Goal: Task Accomplishment & Management: Use online tool/utility

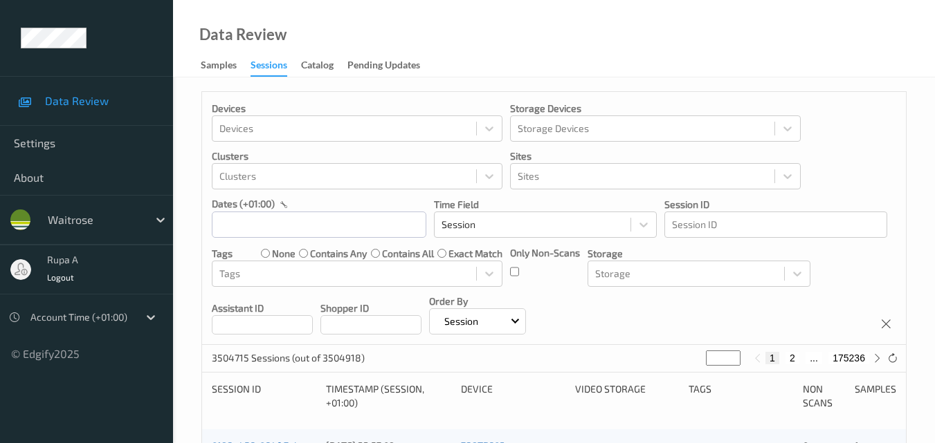
click at [512, 252] on p "Only Non-Scans" at bounding box center [545, 253] width 70 height 14
click at [515, 251] on p "Only Non-Scans" at bounding box center [545, 253] width 70 height 14
click at [481, 274] on div at bounding box center [489, 273] width 25 height 25
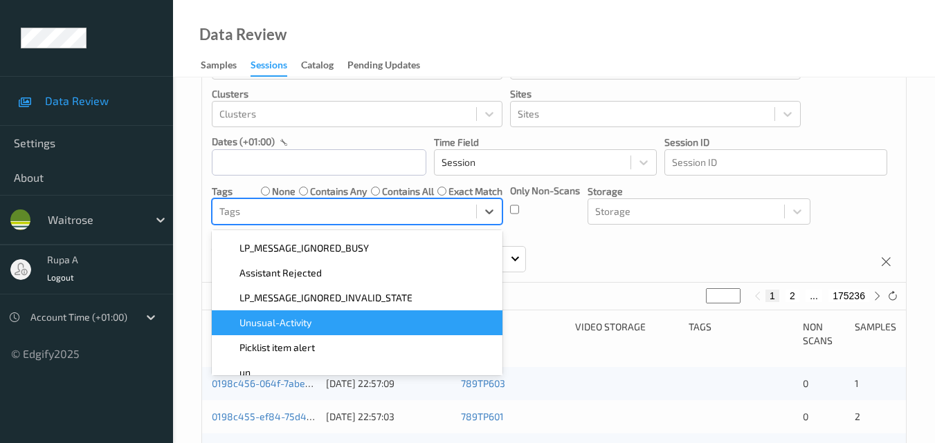
scroll to position [383, 0]
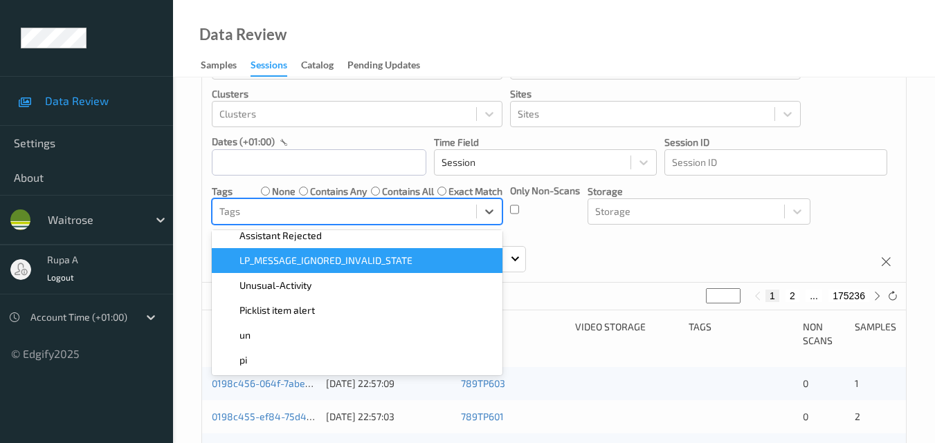
click at [547, 221] on div "Only Non-Scans" at bounding box center [545, 204] width 70 height 41
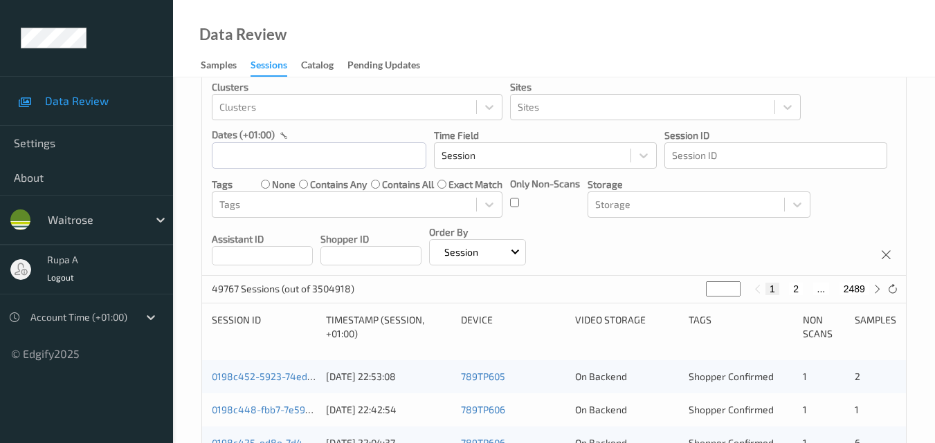
scroll to position [0, 0]
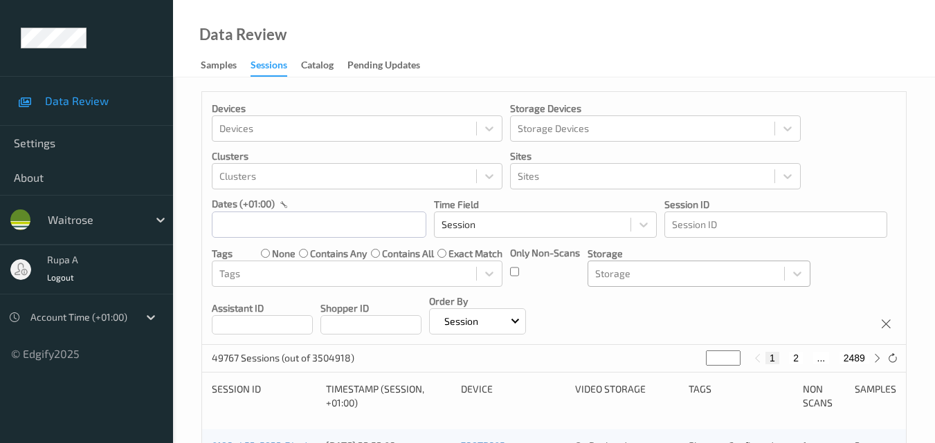
click at [663, 271] on div at bounding box center [686, 274] width 182 height 17
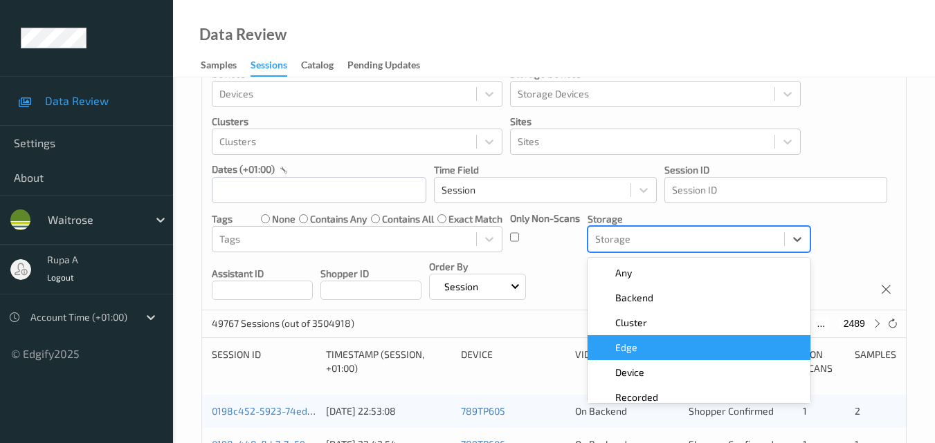
scroll to position [35, 0]
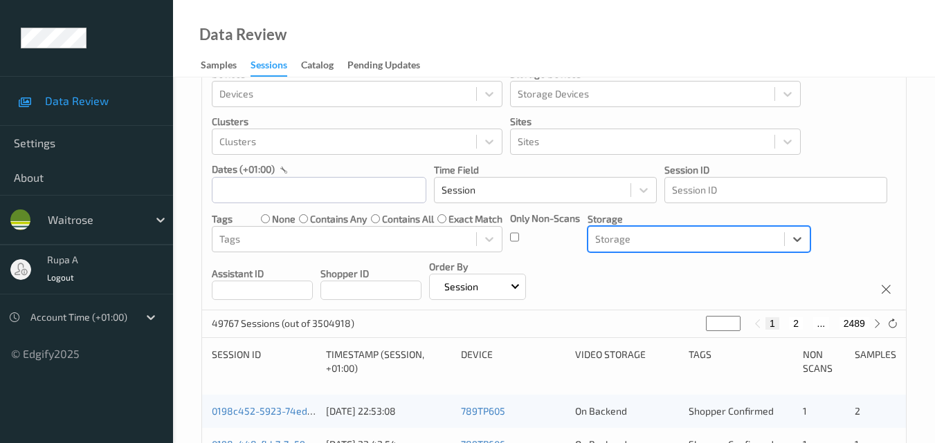
click at [603, 279] on div "Devices Devices Storage Devices Storage Devices Clusters Clusters Sites Sites d…" at bounding box center [554, 183] width 704 height 253
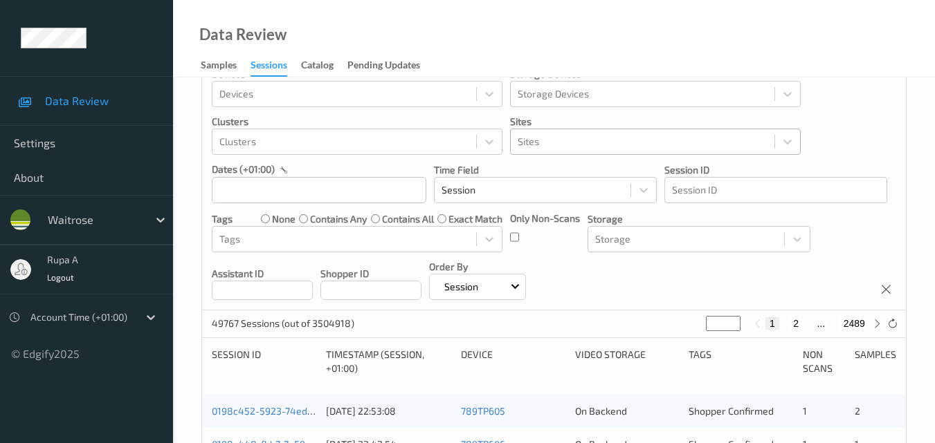
scroll to position [0, 0]
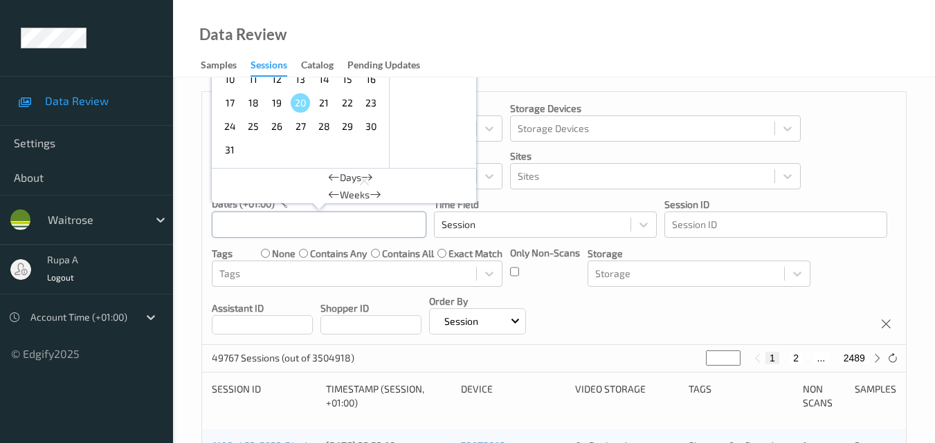
click at [331, 221] on input "text" at bounding box center [319, 225] width 214 height 26
click at [372, 83] on span "16" at bounding box center [370, 79] width 19 height 19
click at [520, 201] on p "Time Field" at bounding box center [545, 205] width 223 height 14
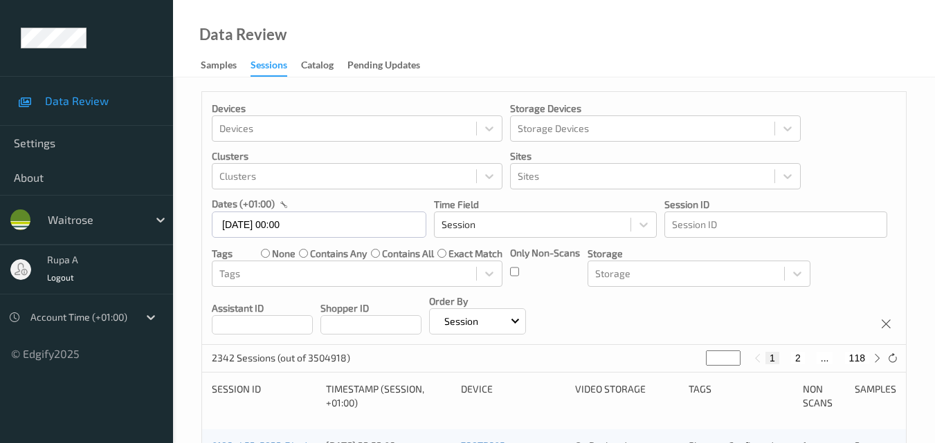
click at [89, 318] on div at bounding box center [80, 317] width 101 height 17
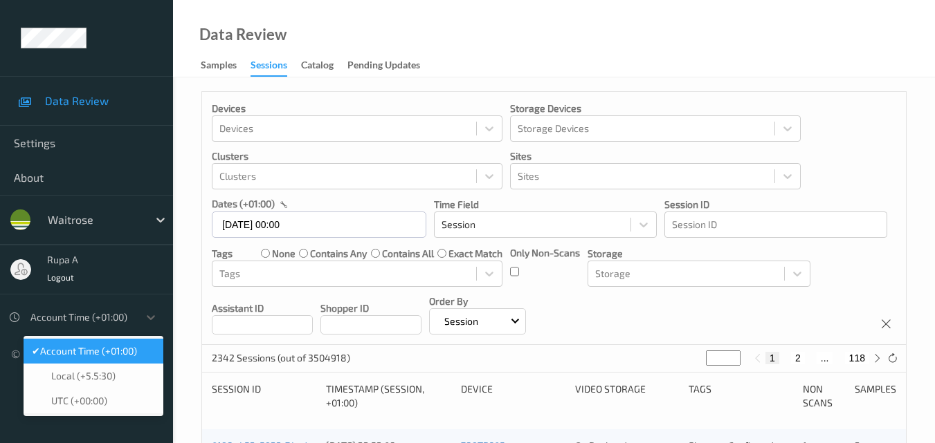
click at [91, 356] on span "Account Time (+01:00)" at bounding box center [88, 352] width 97 height 14
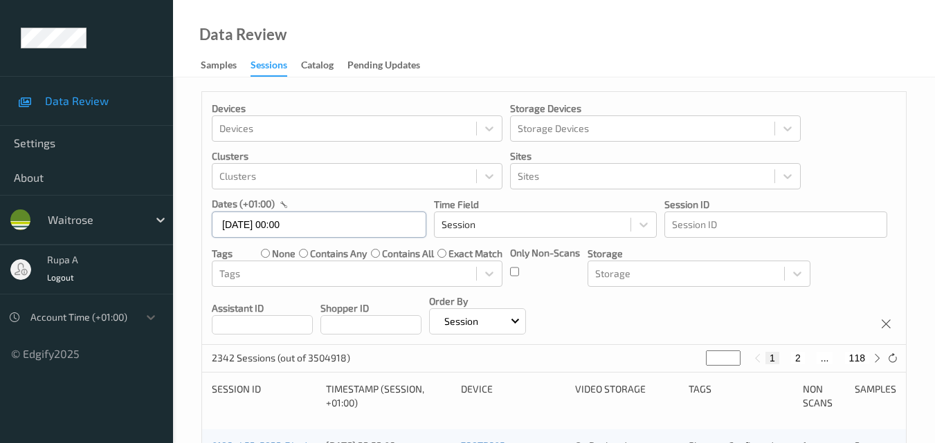
click at [338, 227] on input "16/08/2025 00:00" at bounding box center [319, 225] width 214 height 26
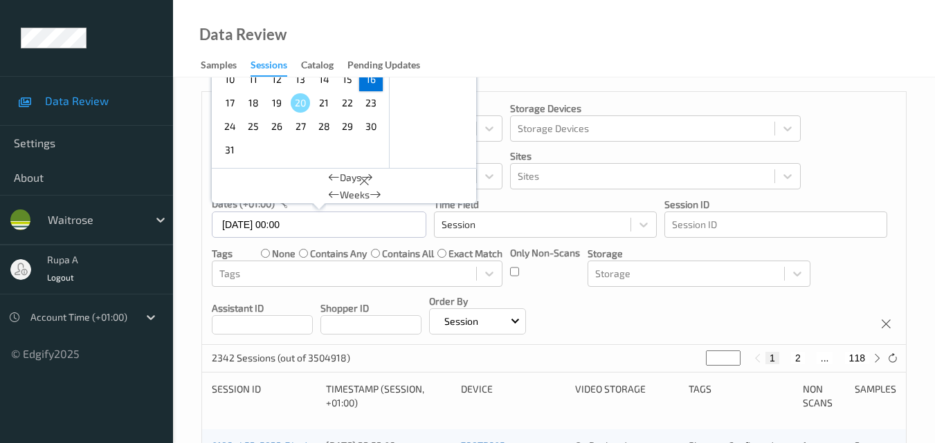
click at [371, 84] on span "16" at bounding box center [370, 79] width 19 height 19
type input "16/08/2025 00:00 -> 16/08/2025 23:59"
click at [428, 210] on div "Devices Devices Storage Devices Storage Devices Clusters Clusters Sites Sites d…" at bounding box center [554, 218] width 704 height 253
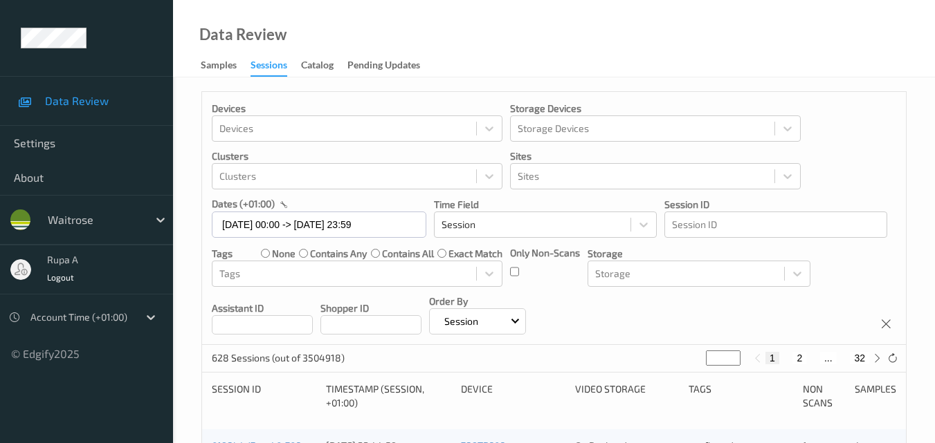
click at [77, 259] on div "rupa a" at bounding box center [63, 260] width 33 height 9
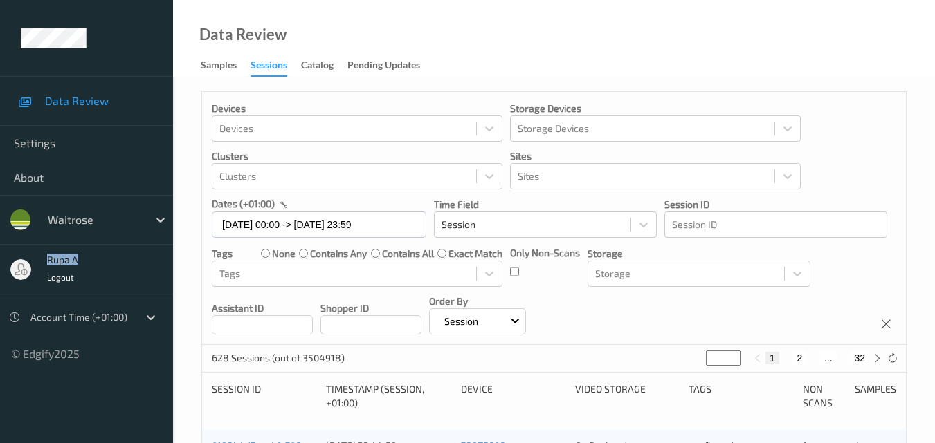
click at [77, 259] on div "rupa a" at bounding box center [63, 260] width 33 height 9
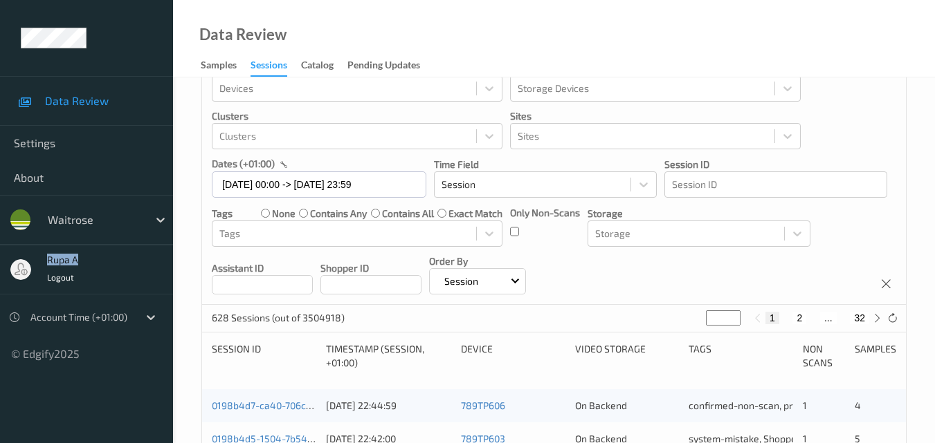
scroll to position [69, 0]
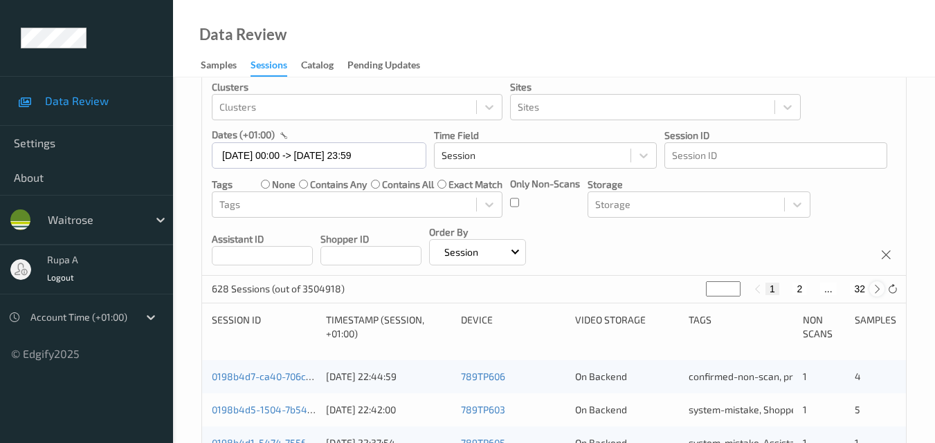
click at [879, 290] on icon at bounding box center [877, 289] width 10 height 10
type input "*"
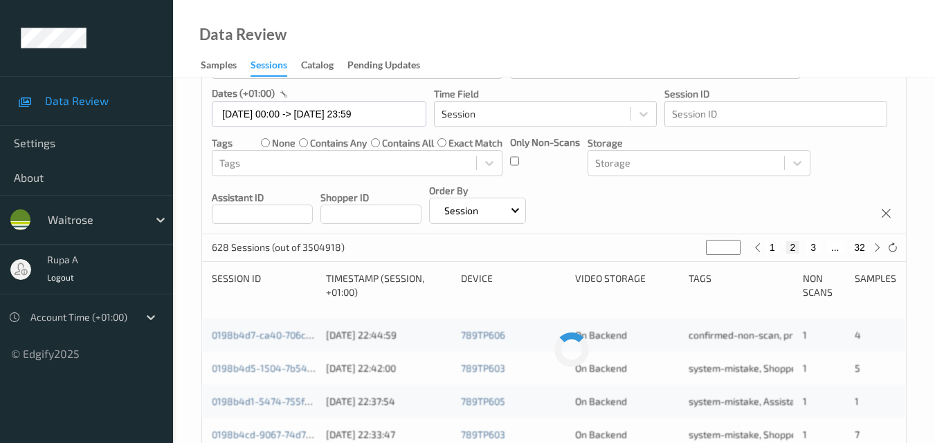
scroll to position [138, 0]
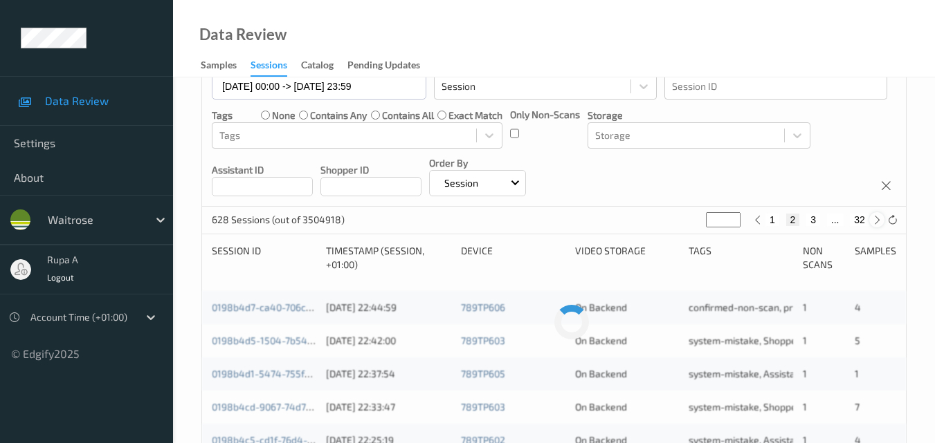
click at [876, 224] on icon at bounding box center [877, 220] width 10 height 10
type input "*"
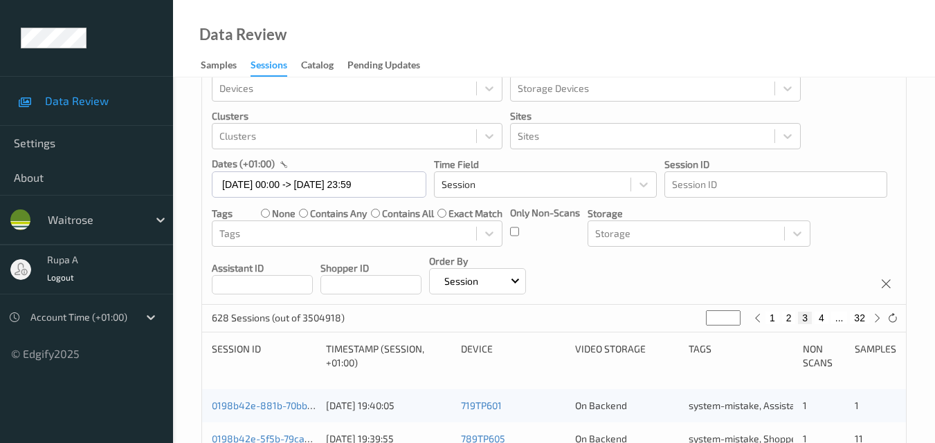
scroll to position [69, 0]
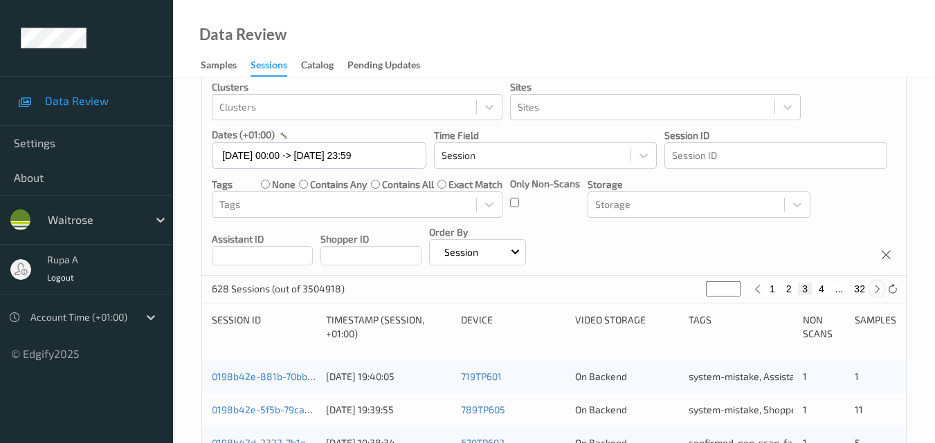
click at [877, 288] on icon at bounding box center [877, 289] width 10 height 10
type input "*"
click at [874, 293] on icon at bounding box center [877, 289] width 10 height 10
type input "*"
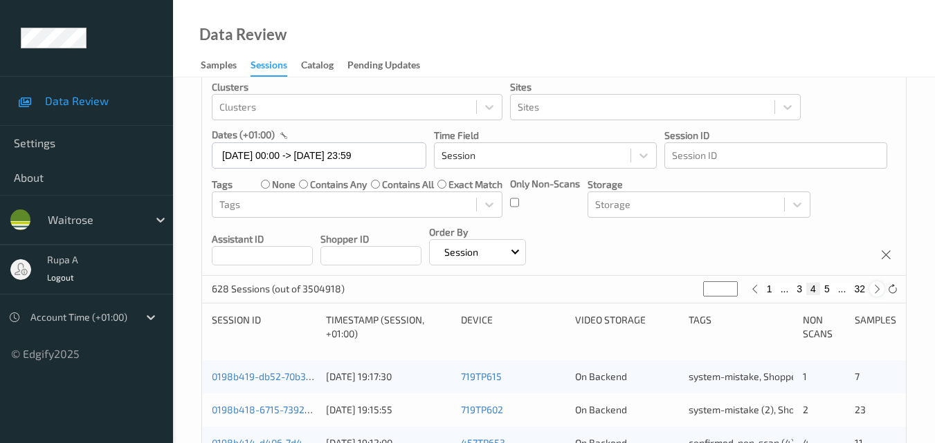
type input "*"
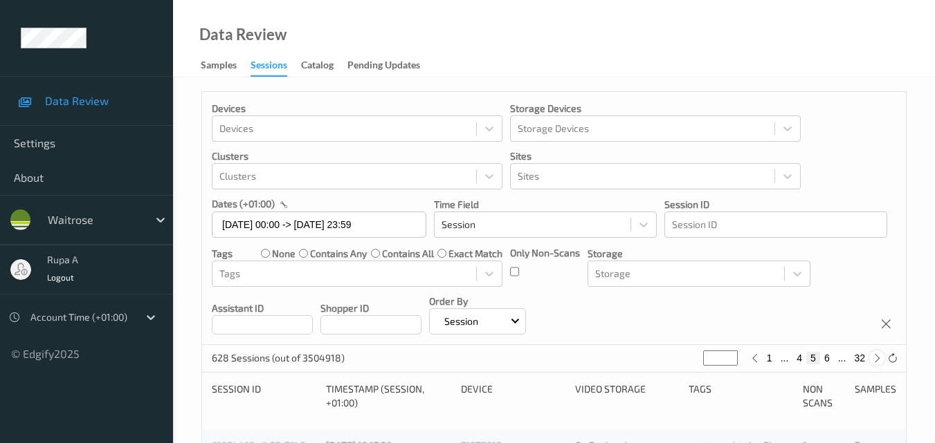
click at [872, 358] on icon at bounding box center [877, 358] width 10 height 10
type input "*"
click at [873, 358] on icon at bounding box center [877, 358] width 10 height 10
type input "*"
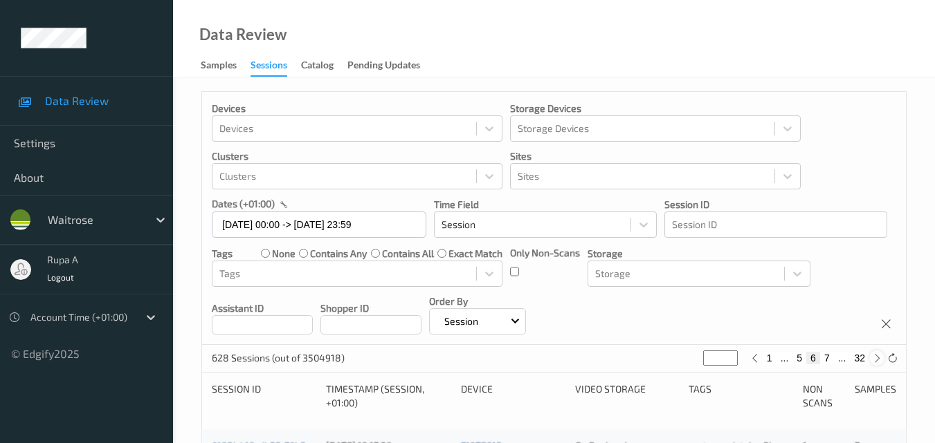
type input "*"
click at [873, 358] on icon at bounding box center [877, 358] width 10 height 10
type input "*"
click at [873, 358] on icon at bounding box center [877, 358] width 10 height 10
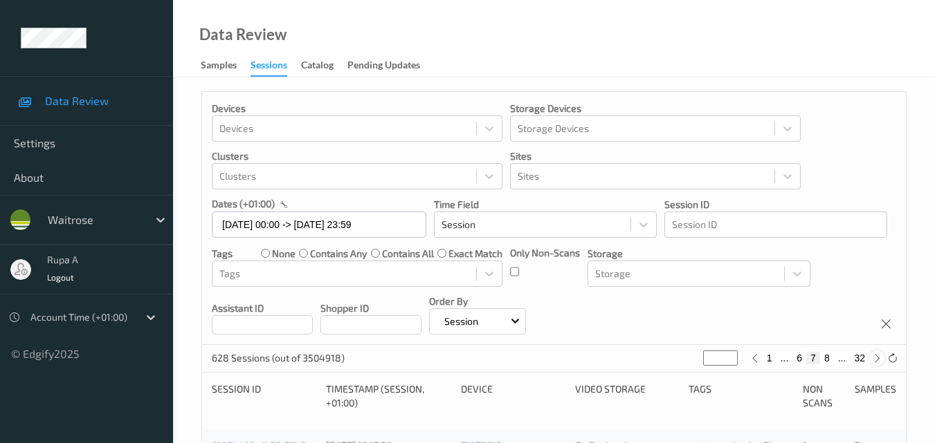
type input "*"
click at [873, 358] on icon at bounding box center [877, 358] width 10 height 10
type input "**"
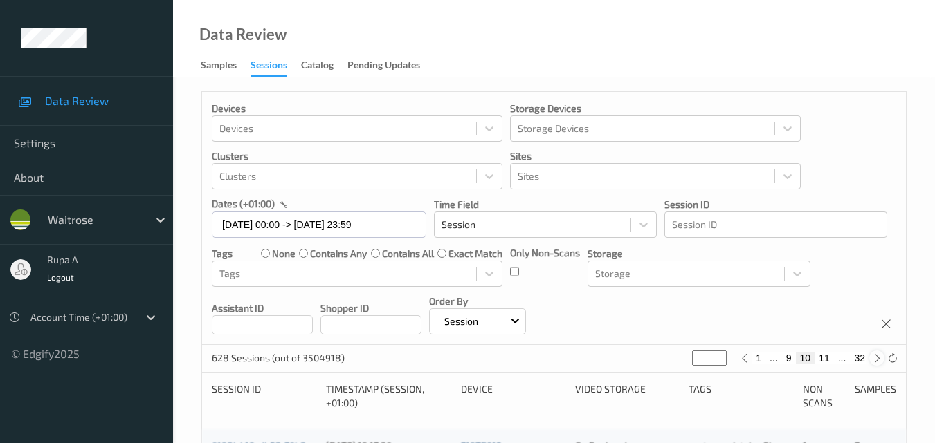
click at [873, 358] on icon at bounding box center [877, 358] width 10 height 10
type input "**"
click at [873, 358] on icon at bounding box center [877, 358] width 10 height 10
type input "**"
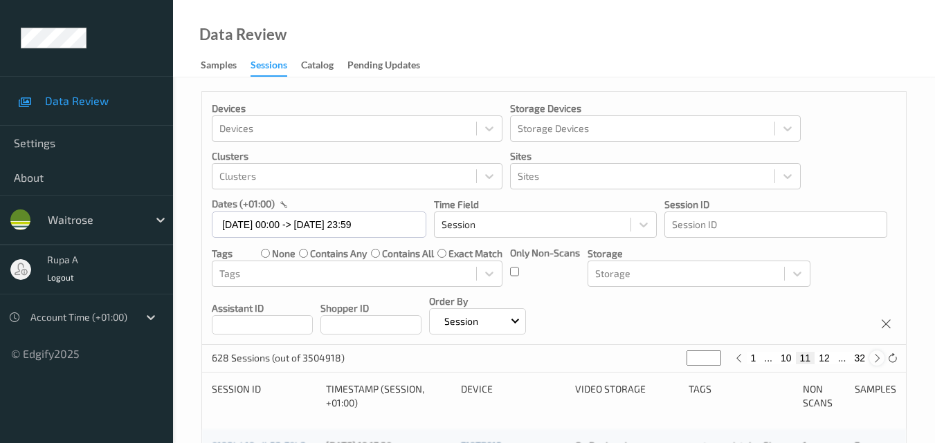
type input "**"
click at [873, 358] on icon at bounding box center [877, 358] width 10 height 10
type input "**"
click at [873, 358] on icon at bounding box center [877, 358] width 10 height 10
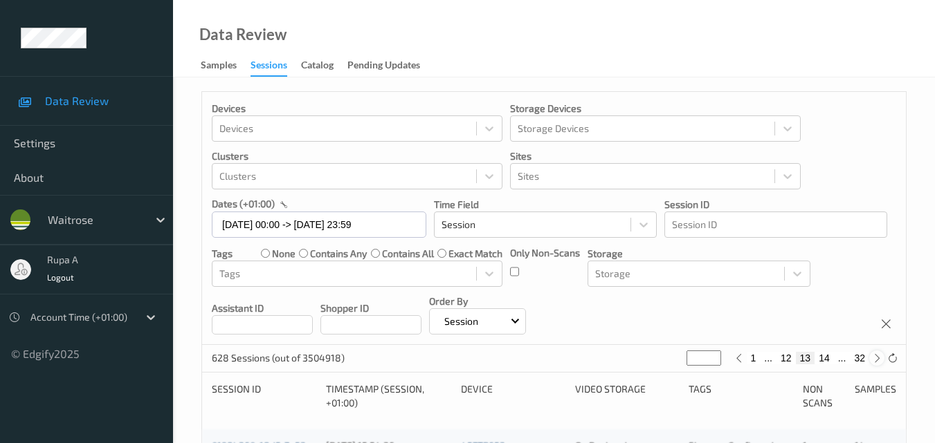
type input "**"
click at [873, 358] on icon at bounding box center [877, 358] width 10 height 10
type input "**"
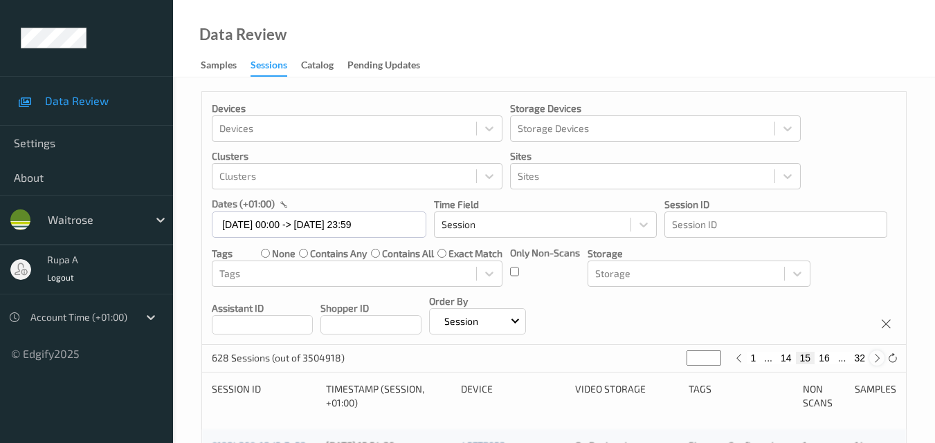
click at [873, 358] on icon at bounding box center [877, 358] width 10 height 10
type input "**"
click at [873, 358] on icon at bounding box center [877, 358] width 10 height 10
type input "**"
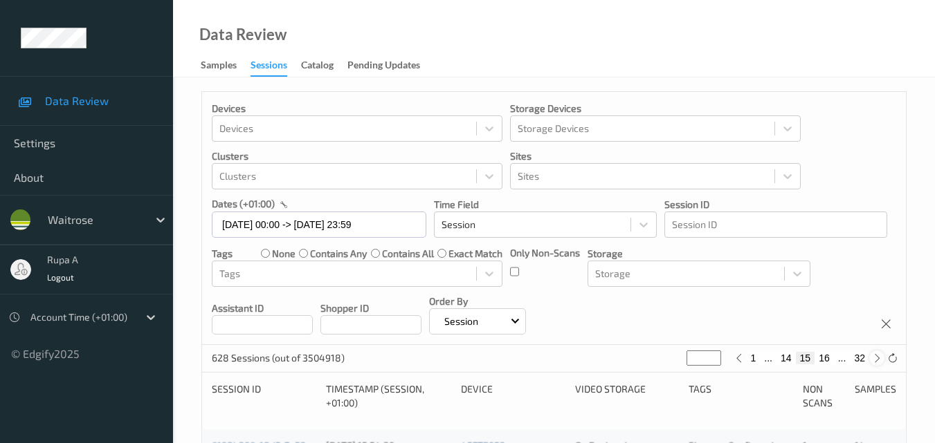
type input "**"
click at [873, 358] on icon at bounding box center [877, 358] width 10 height 10
type input "**"
click at [873, 358] on icon at bounding box center [877, 358] width 10 height 10
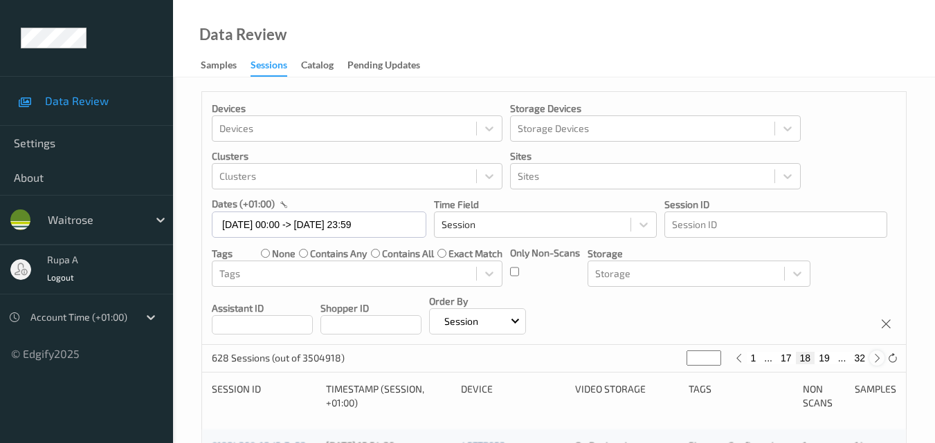
type input "**"
click at [873, 358] on icon at bounding box center [877, 358] width 10 height 10
type input "**"
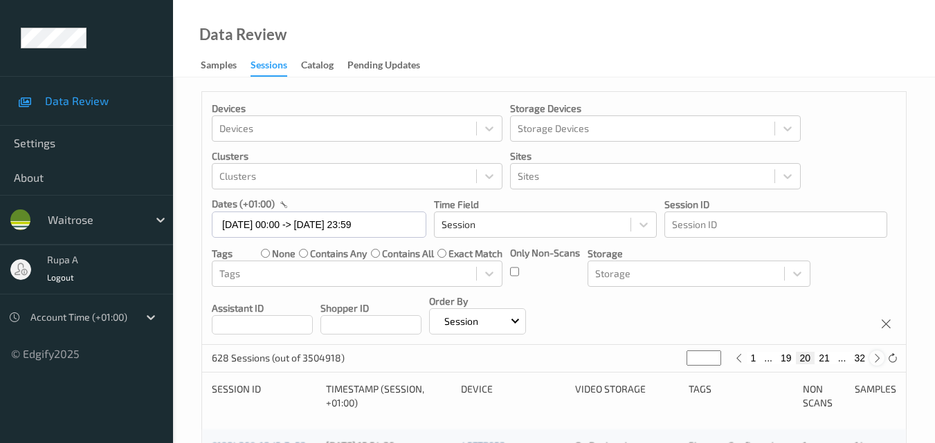
click at [873, 358] on icon at bounding box center [877, 358] width 10 height 10
type input "**"
click at [873, 358] on icon at bounding box center [877, 358] width 10 height 10
type input "**"
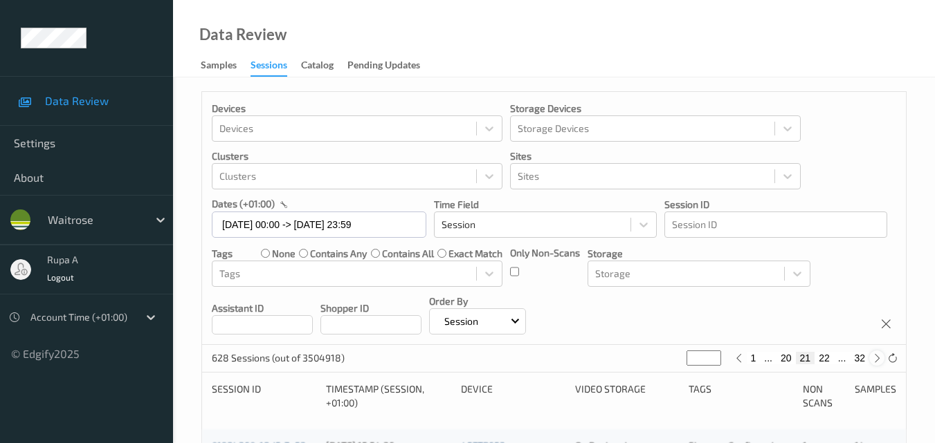
type input "**"
click at [873, 358] on icon at bounding box center [877, 358] width 10 height 10
type input "**"
click at [873, 358] on icon at bounding box center [877, 358] width 10 height 10
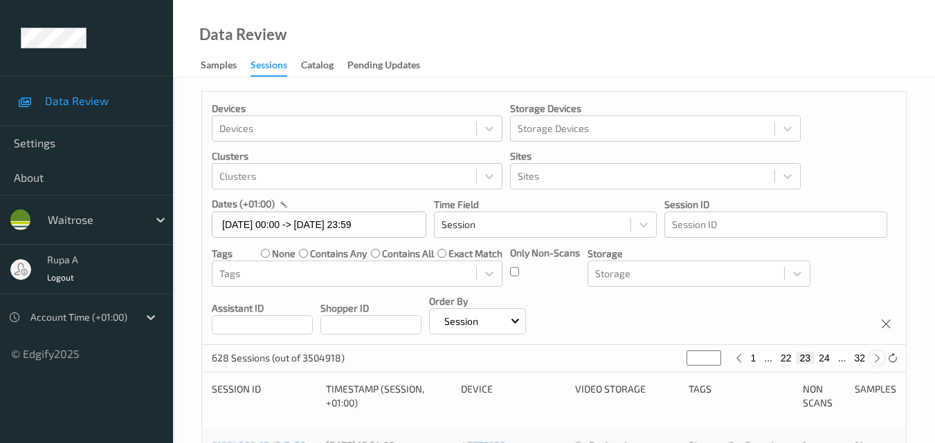
type input "**"
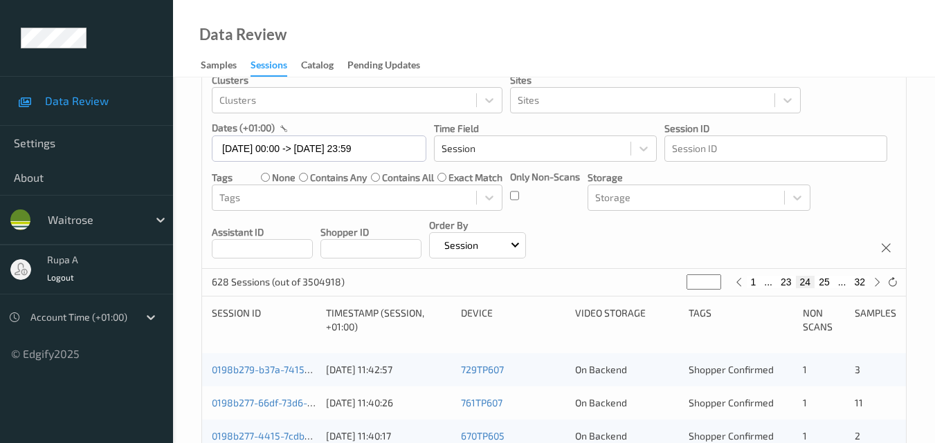
scroll to position [208, 0]
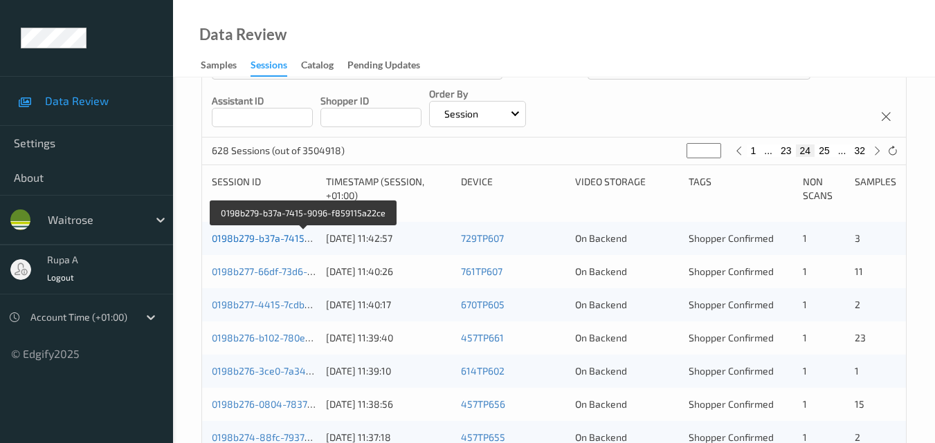
click at [234, 240] on link "0198b279-b37a-7415-9096-f859115a22ce" at bounding box center [304, 238] width 185 height 12
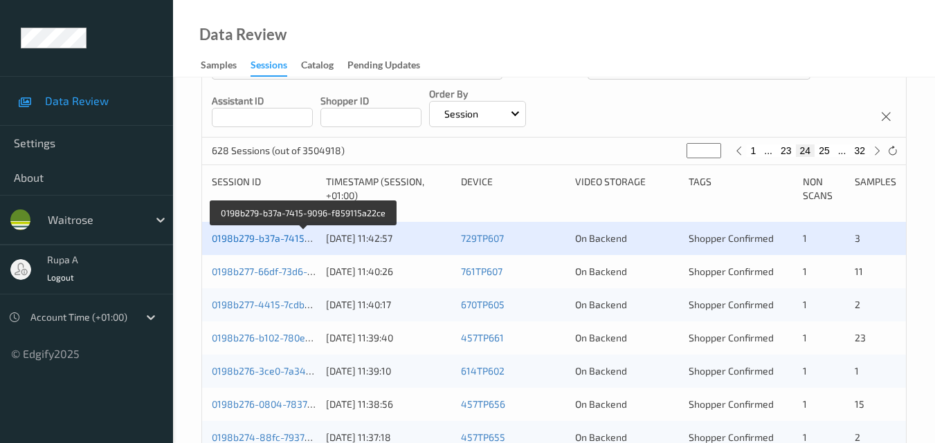
click at [239, 238] on link "0198b279-b37a-7415-9096-f859115a22ce" at bounding box center [304, 238] width 185 height 12
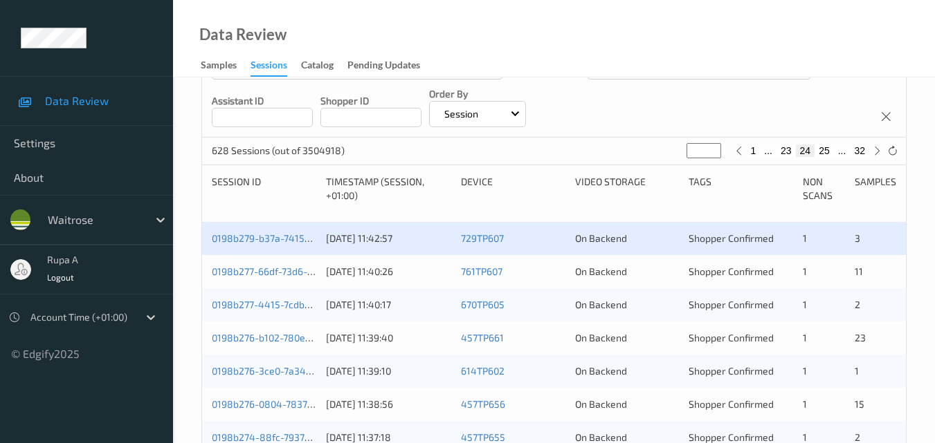
click at [315, 244] on div "0198b279-b37a-7415-9096-f859115a22ce" at bounding box center [264, 239] width 104 height 14
click at [270, 233] on link "0198b279-b37a-7415-9096-f859115a22ce" at bounding box center [304, 238] width 185 height 12
click at [226, 245] on div "0198b279-b37a-7415-9096-f859115a22ce" at bounding box center [264, 239] width 104 height 14
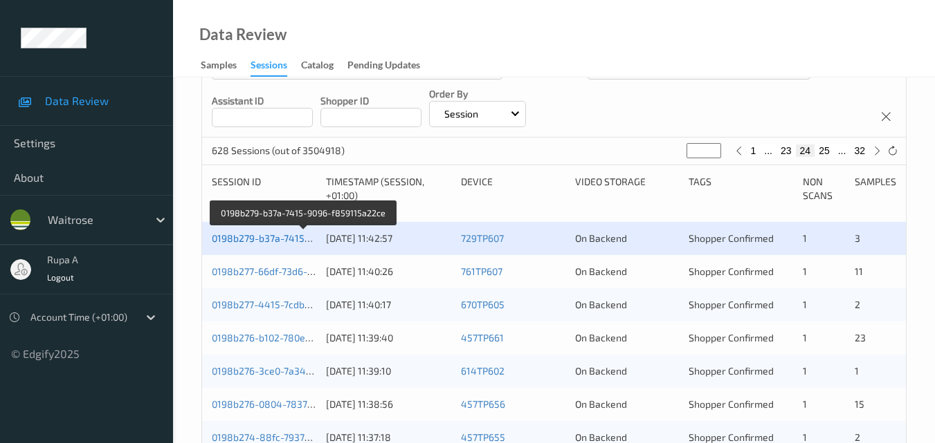
click at [255, 241] on link "0198b279-b37a-7415-9096-f859115a22ce" at bounding box center [304, 238] width 185 height 12
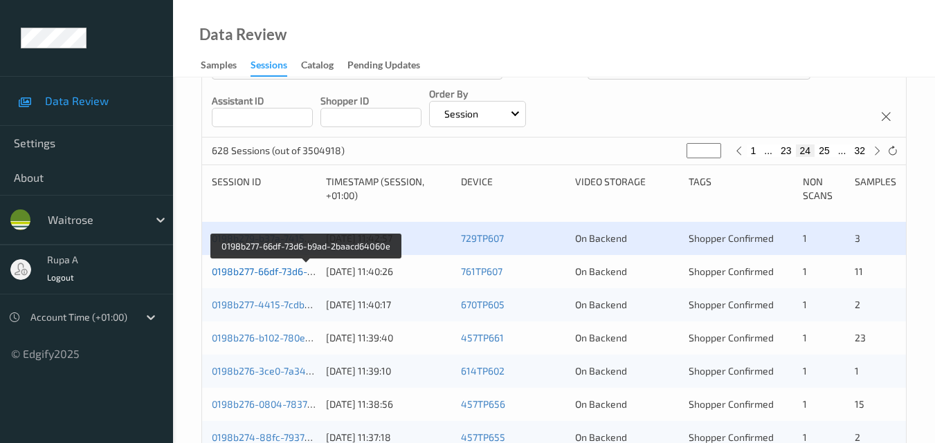
click at [287, 274] on link "0198b277-66df-73d6-b9ad-2baacd64060e" at bounding box center [306, 272] width 188 height 12
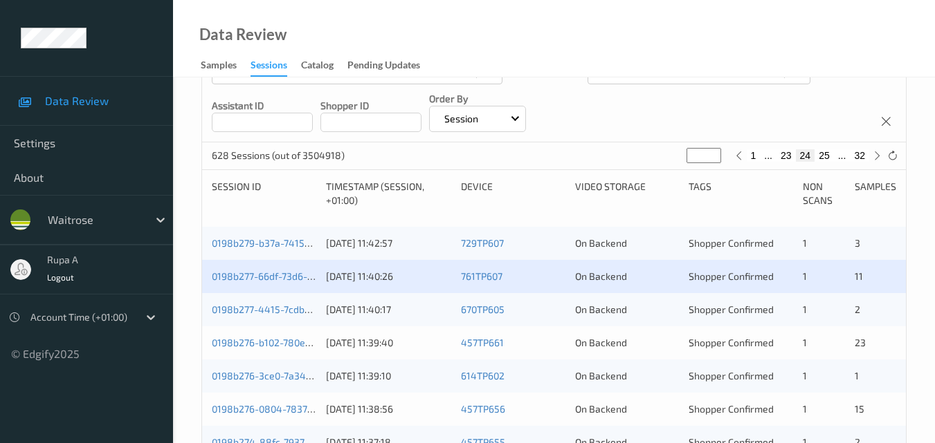
scroll to position [208, 0]
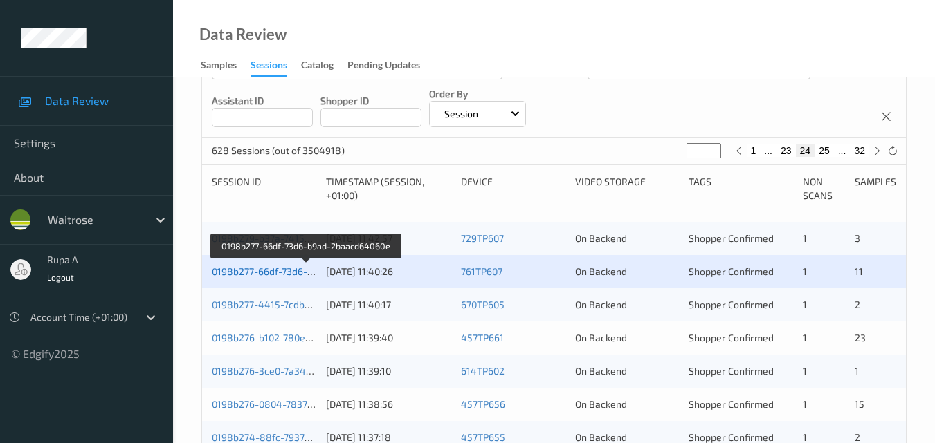
click at [246, 275] on link "0198b277-66df-73d6-b9ad-2baacd64060e" at bounding box center [306, 272] width 188 height 12
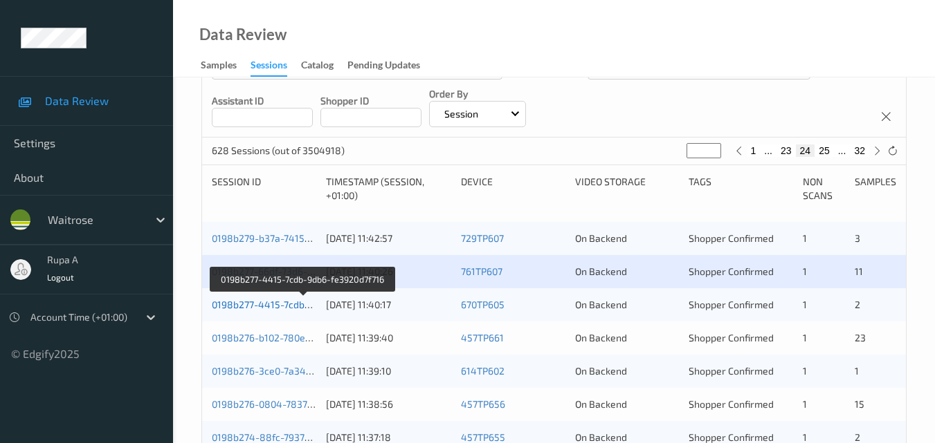
click at [255, 304] on link "0198b277-4415-7cdb-9db6-fe3920d7f716" at bounding box center [303, 305] width 183 height 12
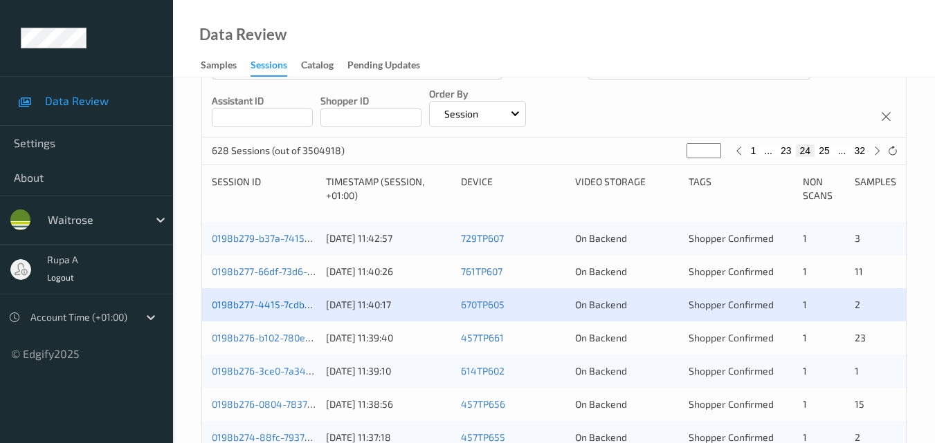
click at [252, 310] on link "0198b277-4415-7cdb-9db6-fe3920d7f716" at bounding box center [303, 305] width 183 height 12
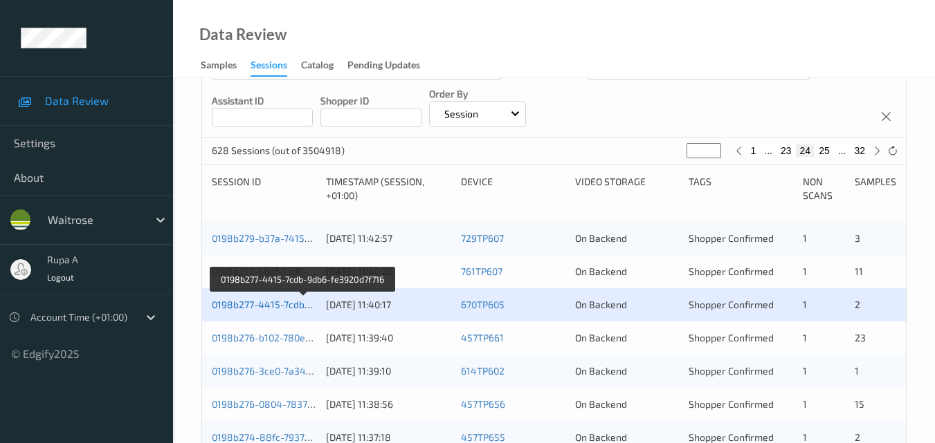
click at [257, 305] on link "0198b277-4415-7cdb-9db6-fe3920d7f716" at bounding box center [303, 305] width 183 height 12
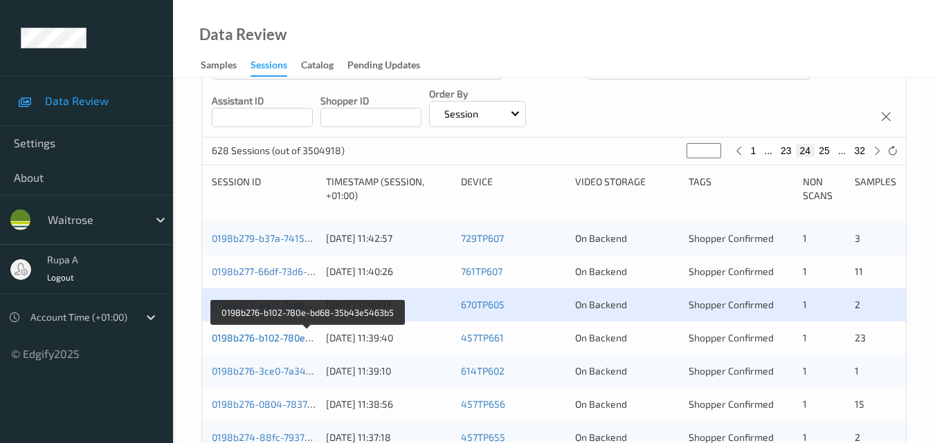
click at [275, 341] on link "0198b276-b102-780e-bd68-35b43e5463b5" at bounding box center [308, 338] width 192 height 12
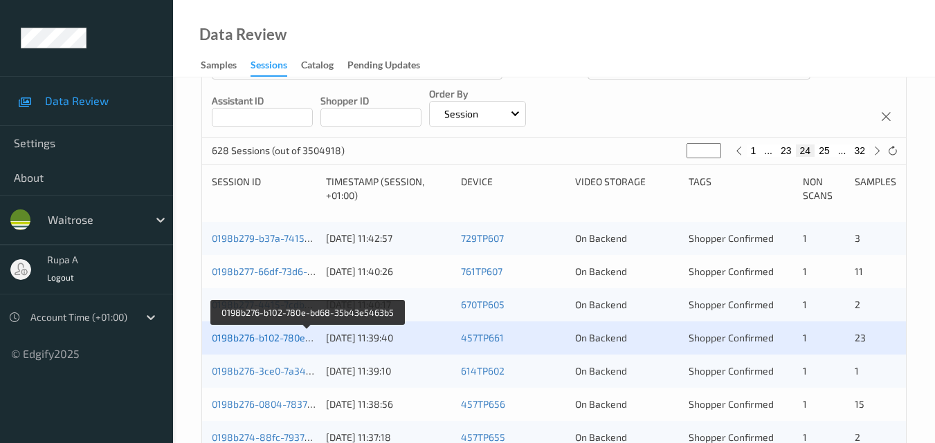
click at [266, 341] on link "0198b276-b102-780e-bd68-35b43e5463b5" at bounding box center [308, 338] width 192 height 12
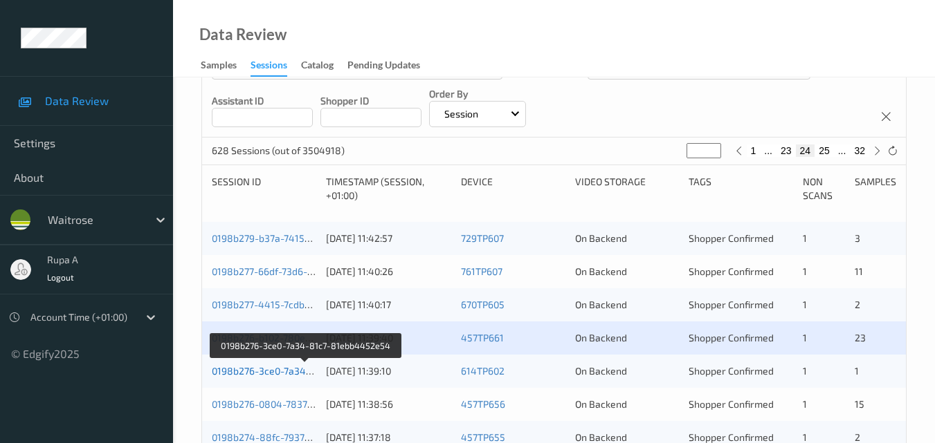
click at [248, 376] on link "0198b276-3ce0-7a34-81c7-81ebb4452e54" at bounding box center [307, 371] width 190 height 12
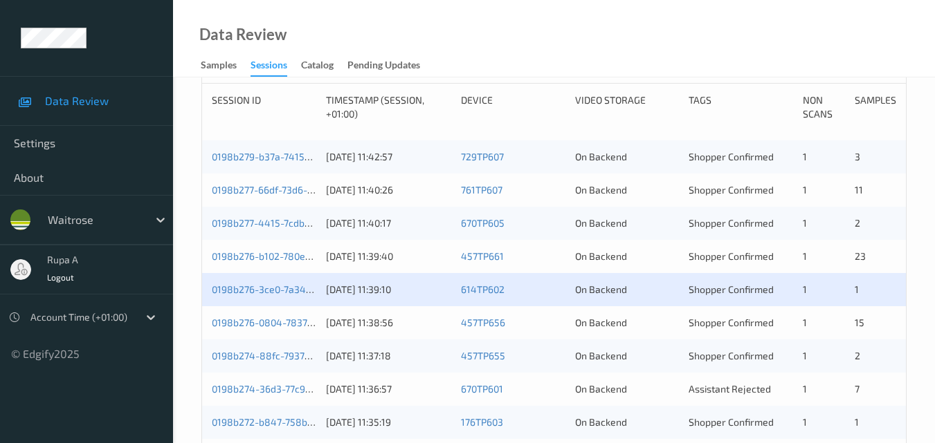
scroll to position [277, 0]
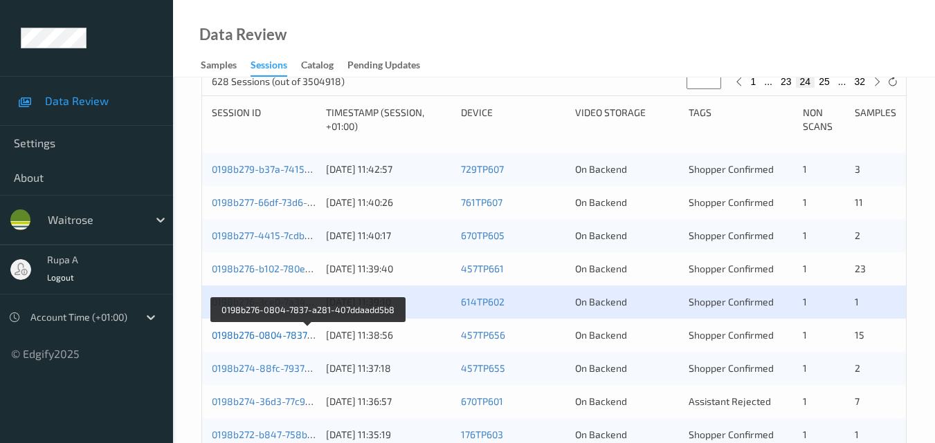
click at [268, 335] on link "0198b276-0804-7837-a281-407ddaadd5b8" at bounding box center [308, 335] width 192 height 12
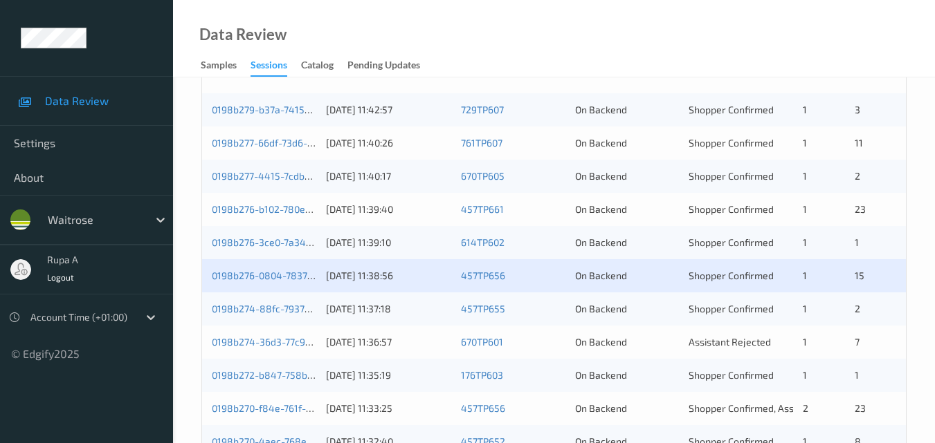
scroll to position [484, 0]
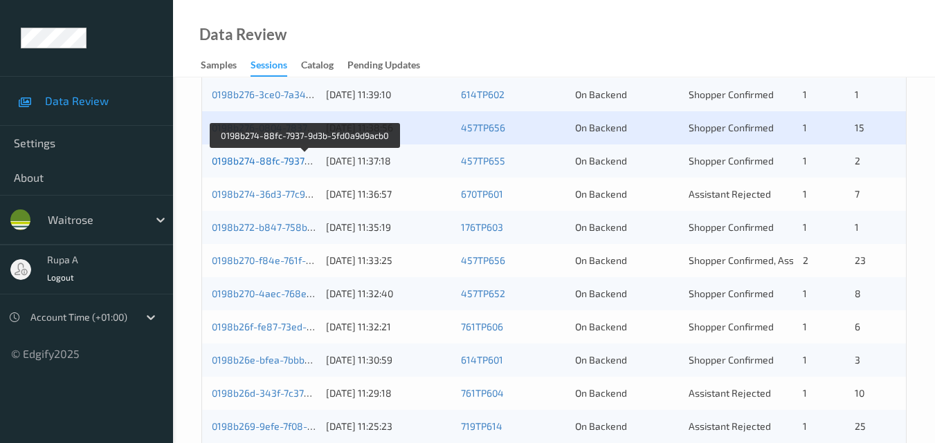
click at [268, 160] on link "0198b274-88fc-7937-9d3b-5fd0a9d9acb0" at bounding box center [305, 161] width 187 height 12
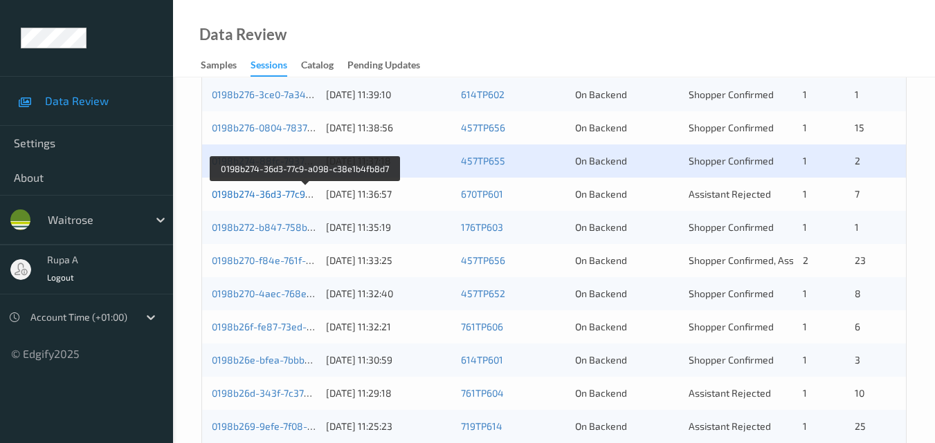
click at [262, 196] on link "0198b274-36d3-77c9-a098-c38e1b4fb8d7" at bounding box center [306, 194] width 188 height 12
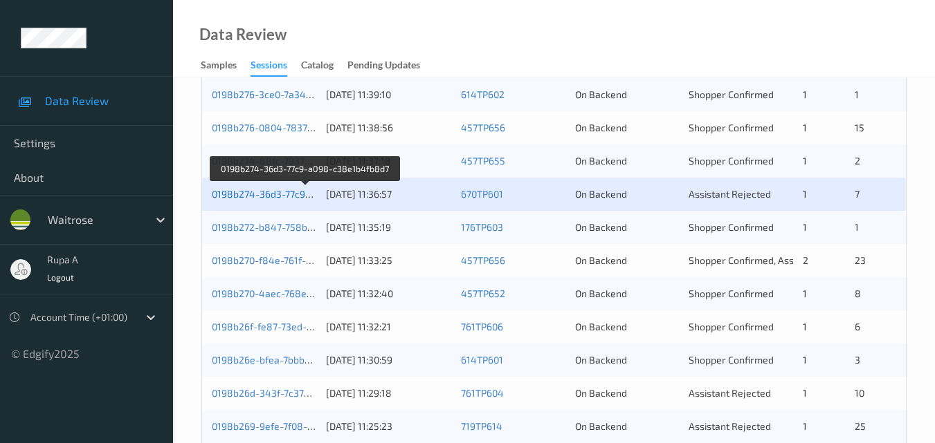
click at [280, 198] on link "0198b274-36d3-77c9-a098-c38e1b4fb8d7" at bounding box center [306, 194] width 188 height 12
click at [264, 194] on link "0198b274-36d3-77c9-a098-c38e1b4fb8d7" at bounding box center [306, 194] width 188 height 12
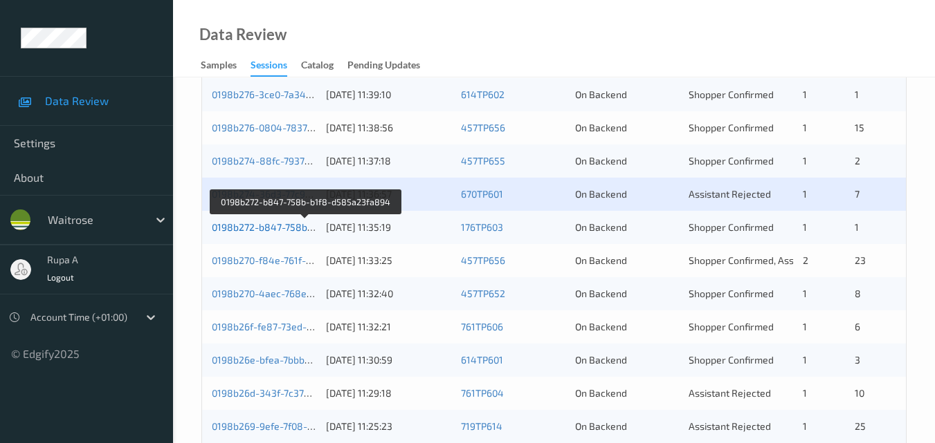
click at [271, 228] on link "0198b272-b847-758b-b1f8-d585a23fa894" at bounding box center [307, 227] width 190 height 12
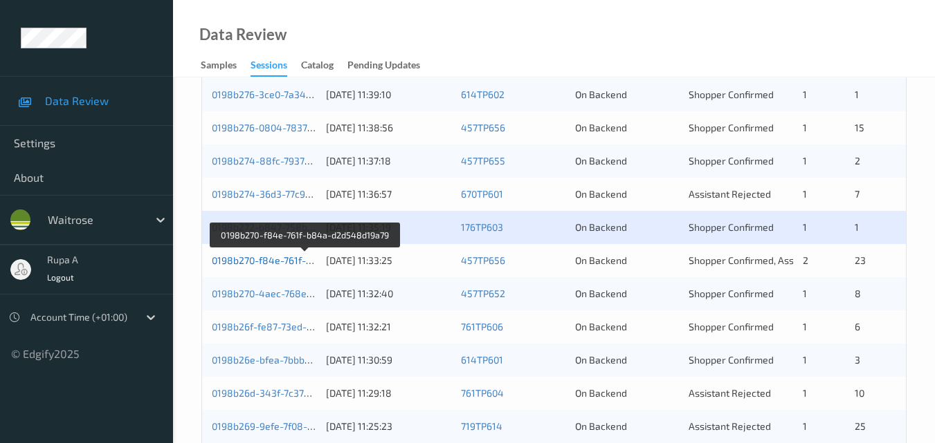
click at [236, 264] on link "0198b270-f84e-761f-b84a-d2d548d19a79" at bounding box center [305, 261] width 187 height 12
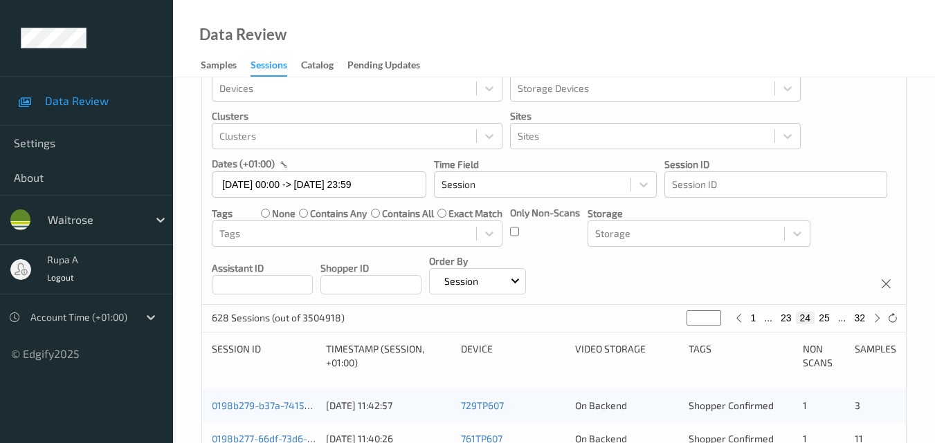
scroll to position [69, 0]
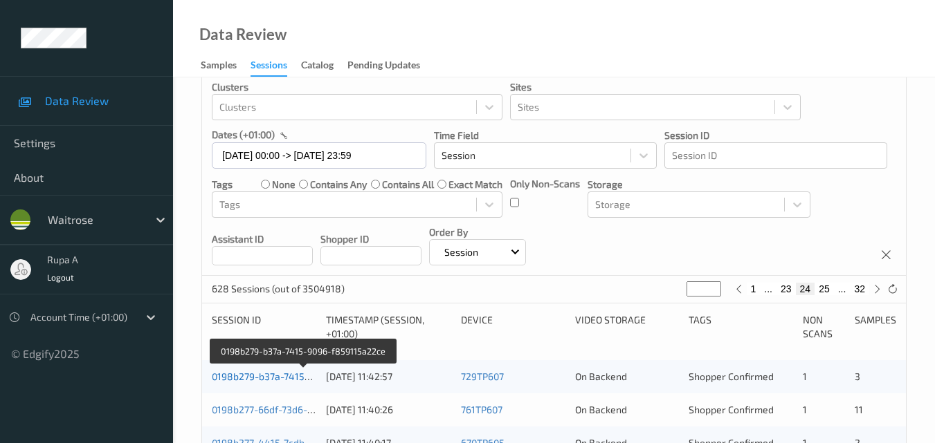
click at [250, 376] on link "0198b279-b37a-7415-9096-f859115a22ce" at bounding box center [304, 377] width 185 height 12
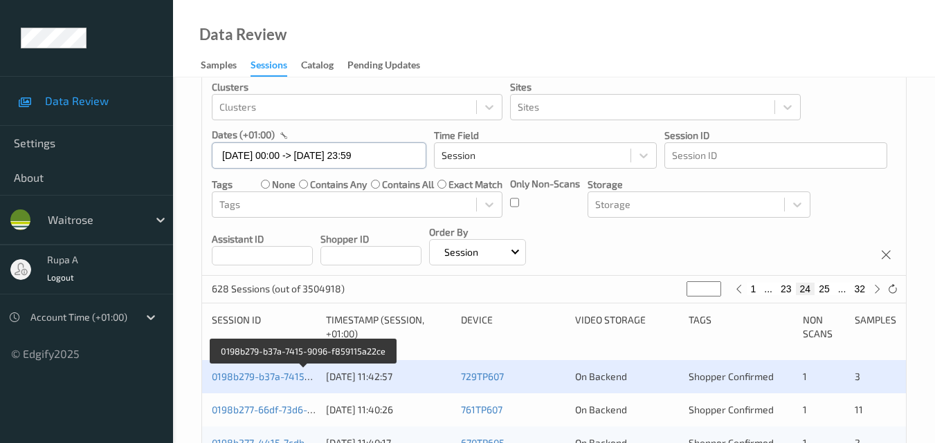
click at [390, 158] on input "16/08/2025 00:00 -> 16/08/2025 23:59" at bounding box center [319, 156] width 214 height 26
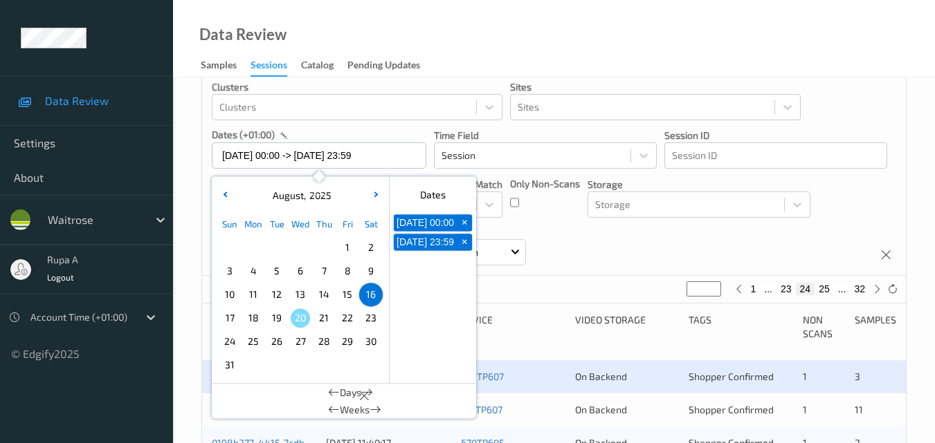
click at [230, 322] on span "17" at bounding box center [229, 318] width 19 height 19
type input "17/08/2025 00:00"
type input "*"
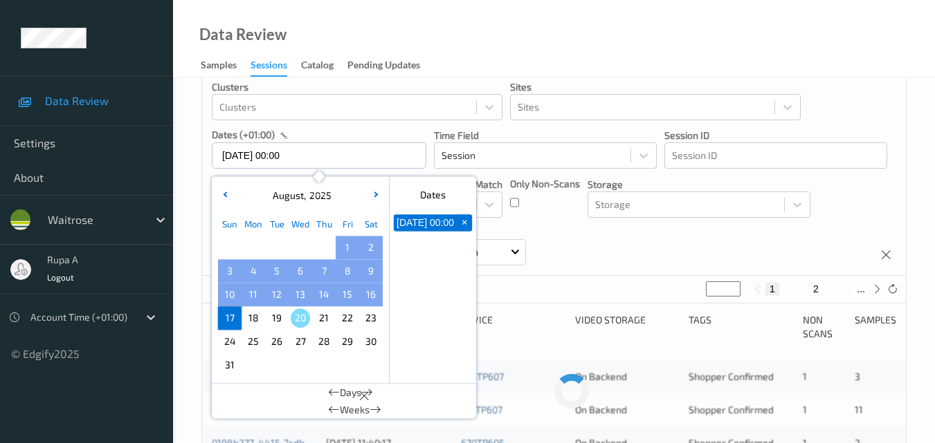
scroll to position [0, 0]
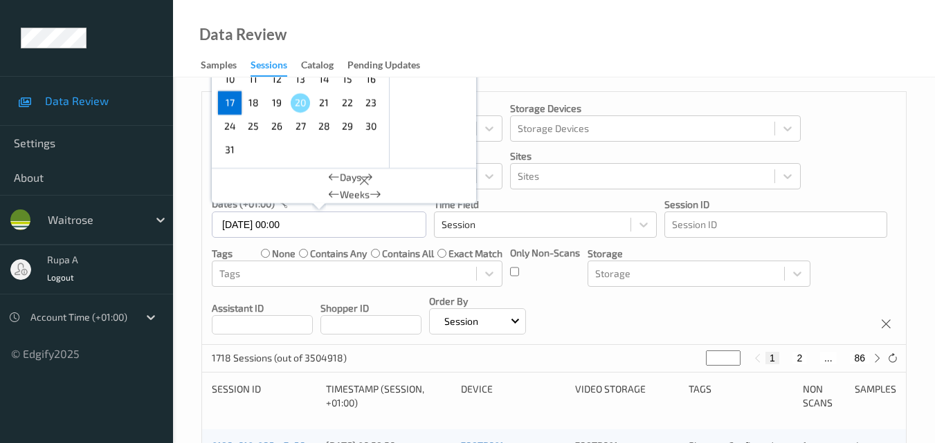
click at [232, 100] on span "17" at bounding box center [229, 102] width 19 height 19
type input "17/08/2025 00:00 -> 17/08/2025 23:59"
click at [544, 278] on div "Only Non-Scans" at bounding box center [545, 266] width 70 height 41
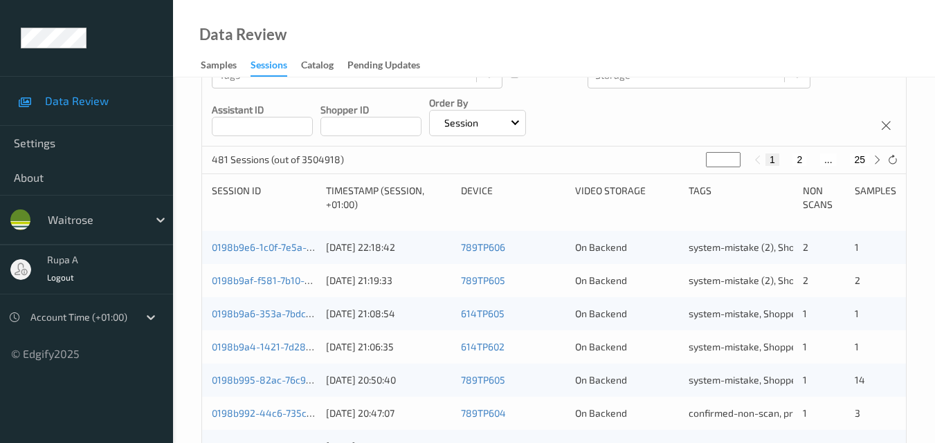
scroll to position [208, 0]
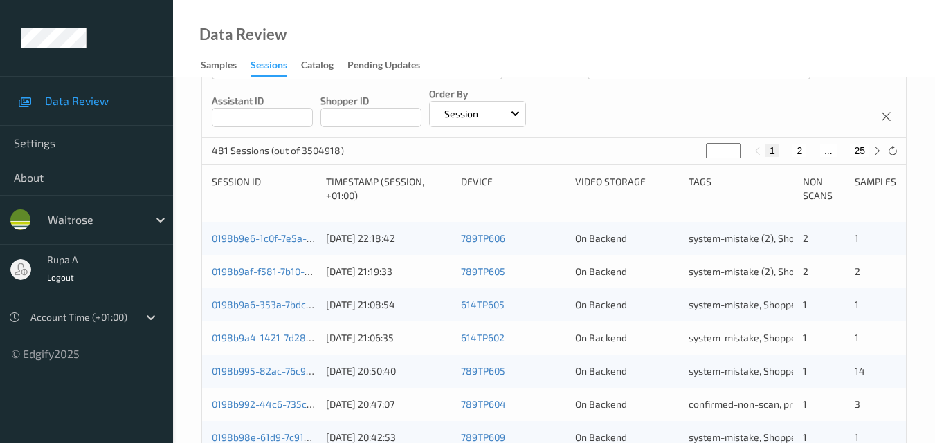
click at [874, 147] on icon at bounding box center [877, 151] width 10 height 10
type input "*"
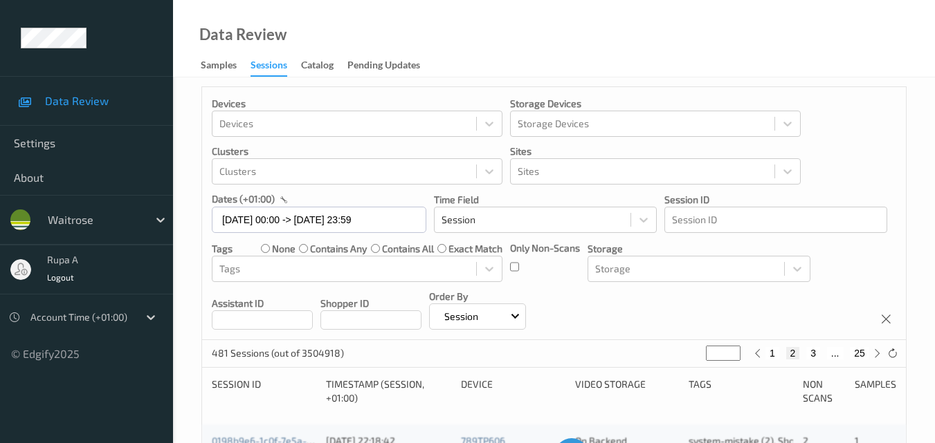
scroll to position [0, 0]
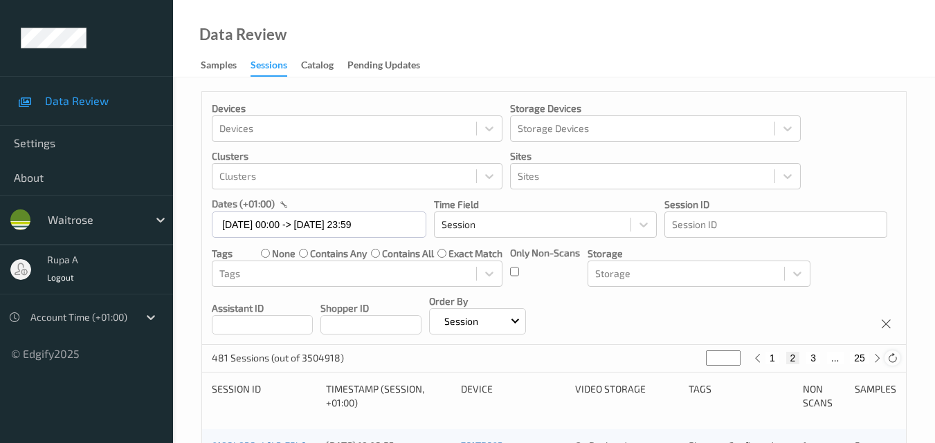
click at [884, 358] on div at bounding box center [891, 358] width 15 height 15
click at [876, 359] on icon at bounding box center [877, 358] width 10 height 10
type input "*"
click at [875, 359] on icon at bounding box center [877, 358] width 10 height 10
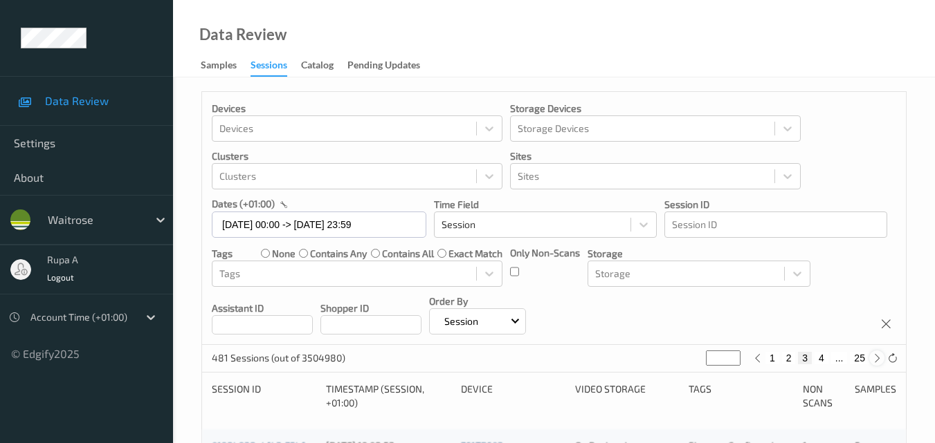
type input "*"
click at [875, 359] on icon at bounding box center [877, 358] width 10 height 10
type input "*"
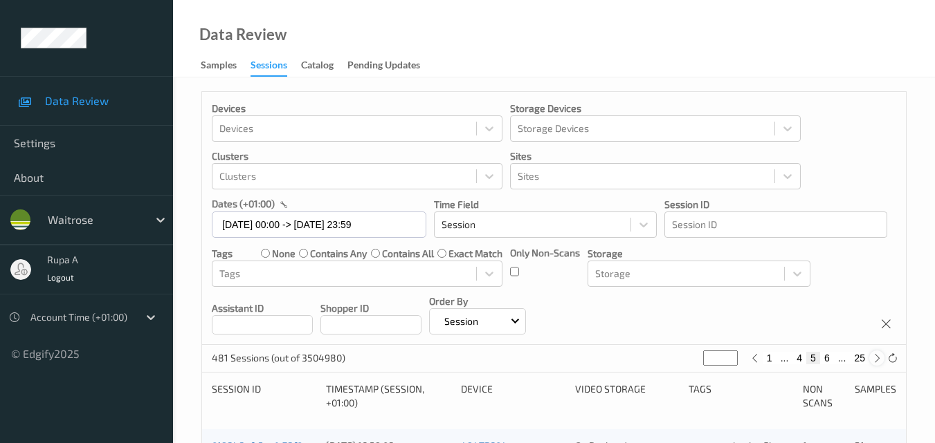
click at [875, 359] on icon at bounding box center [877, 358] width 10 height 10
type input "*"
click at [875, 359] on icon at bounding box center [877, 358] width 10 height 10
type input "*"
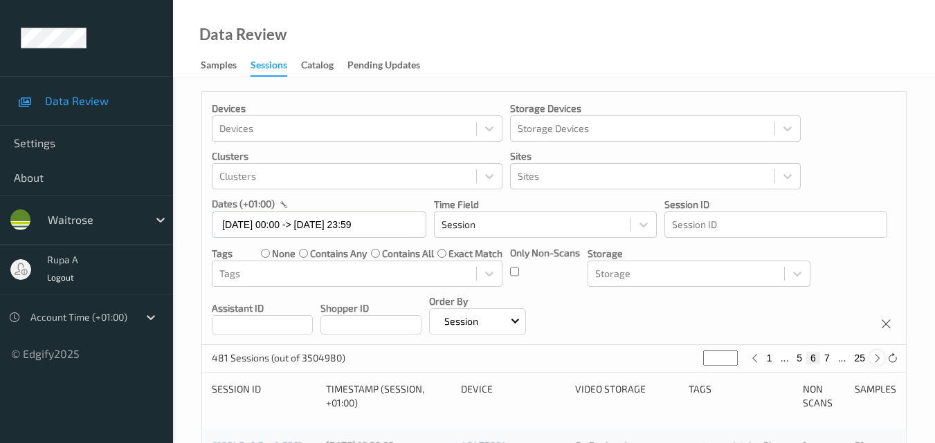
type input "*"
click at [875, 359] on icon at bounding box center [877, 358] width 10 height 10
type input "*"
click at [875, 359] on icon at bounding box center [877, 358] width 10 height 10
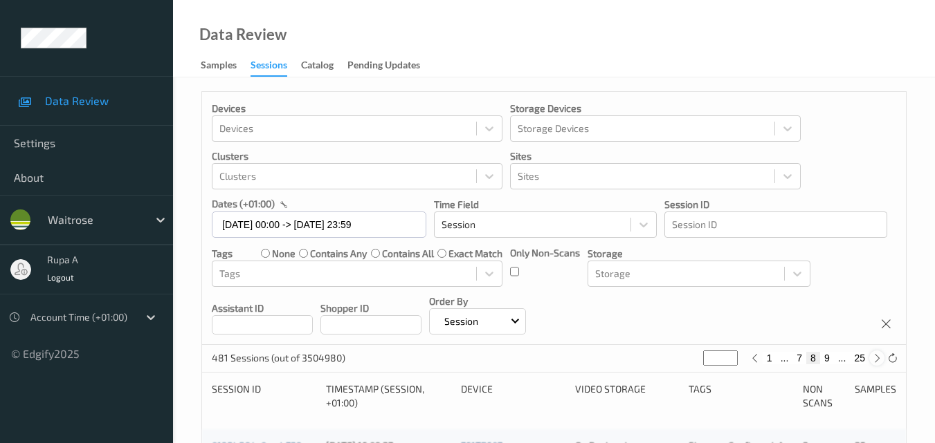
type input "*"
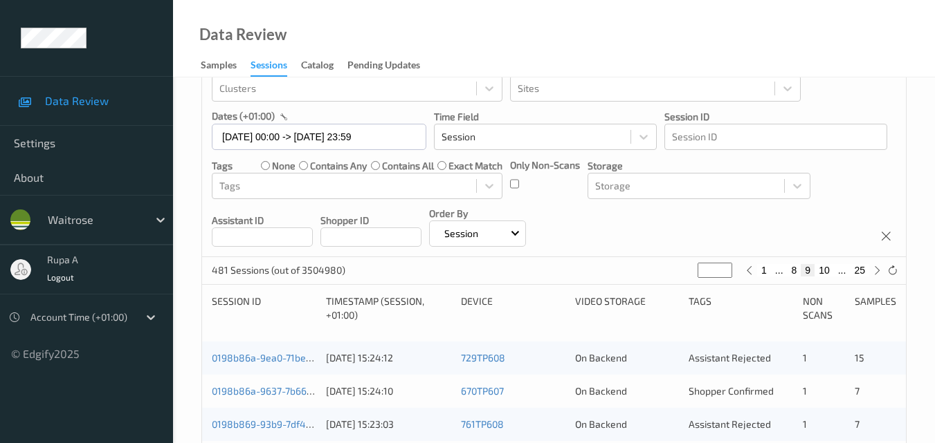
scroll to position [154, 0]
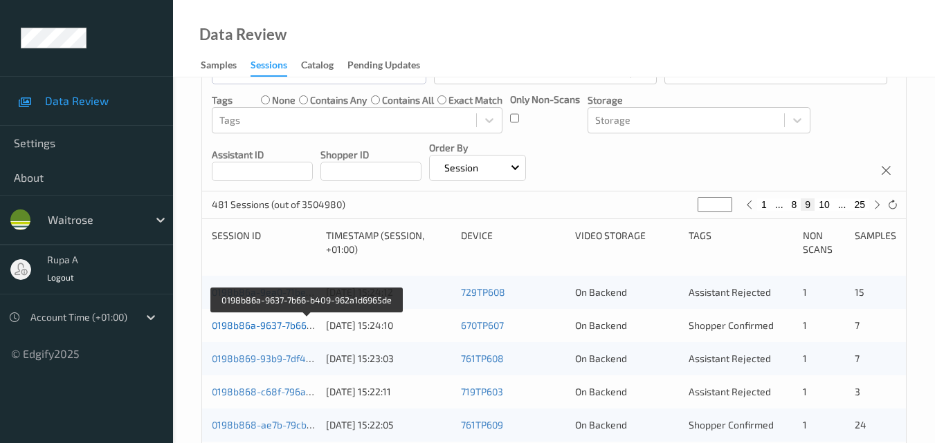
click at [275, 329] on link "0198b86a-9637-7b66-b409-962a1d6965de" at bounding box center [307, 326] width 191 height 12
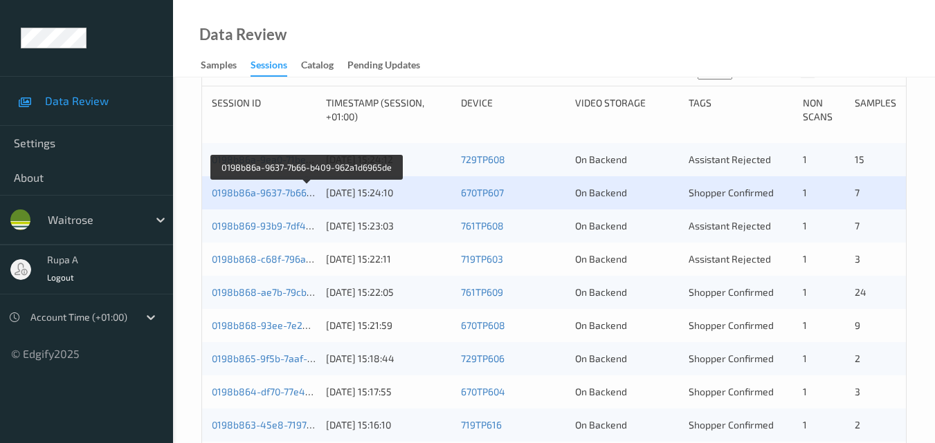
scroll to position [292, 0]
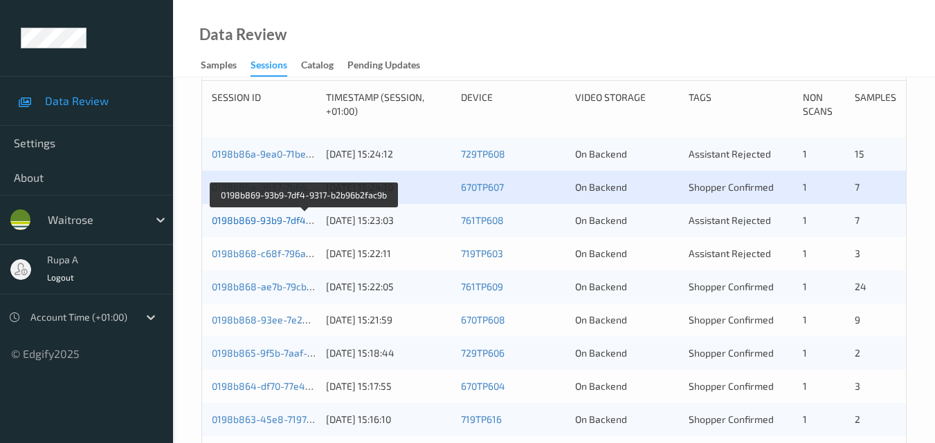
click at [278, 221] on link "0198b869-93b9-7df4-9317-b2b96b2fac9b" at bounding box center [305, 220] width 186 height 12
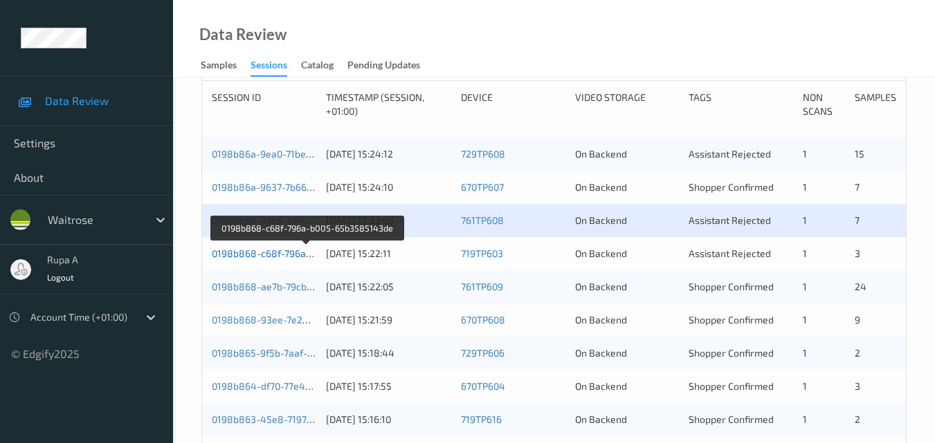
click at [232, 255] on link "0198b868-c68f-796a-b005-65b3585143de" at bounding box center [307, 254] width 191 height 12
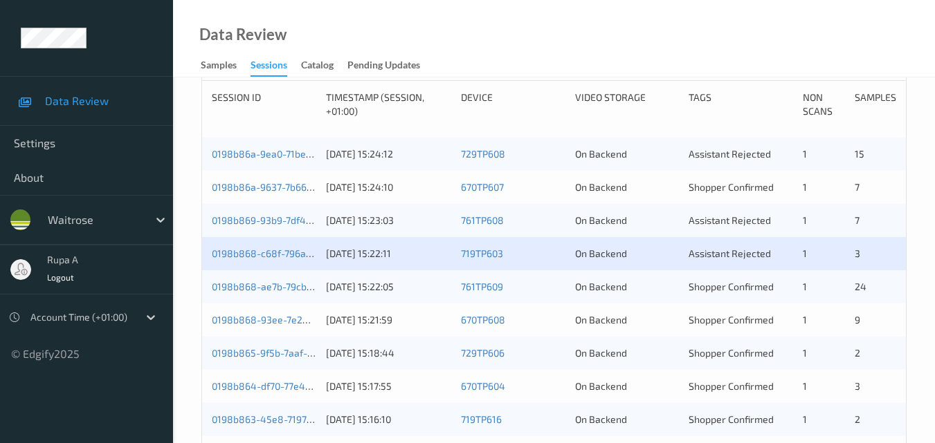
click at [241, 259] on div "0198b868-c68f-796a-b005-65b3585143de" at bounding box center [264, 254] width 104 height 14
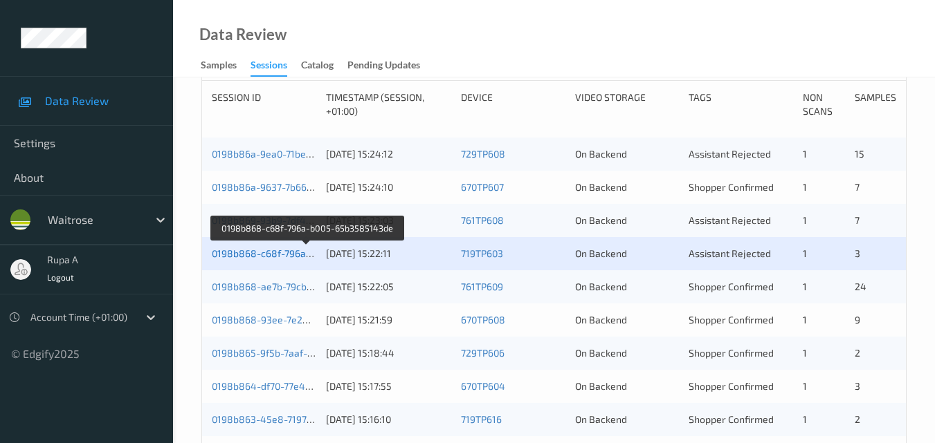
click at [257, 257] on link "0198b868-c68f-796a-b005-65b3585143de" at bounding box center [307, 254] width 191 height 12
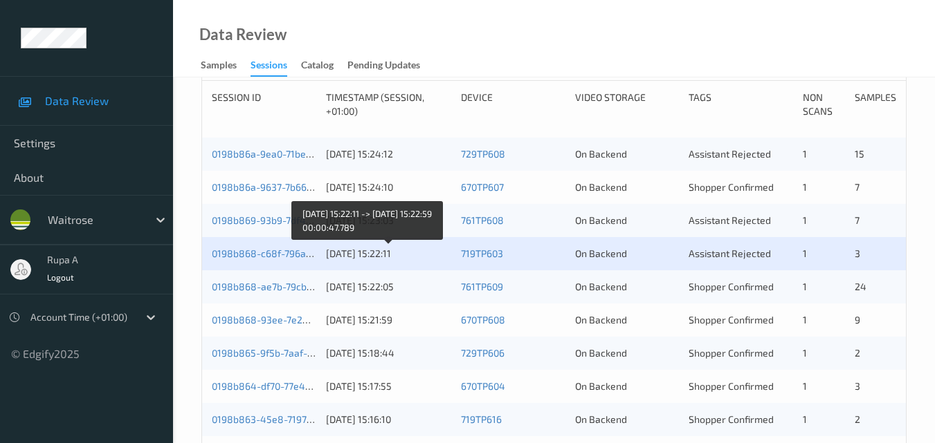
click at [383, 254] on div "17/08/2025 15:22:11" at bounding box center [388, 254] width 125 height 14
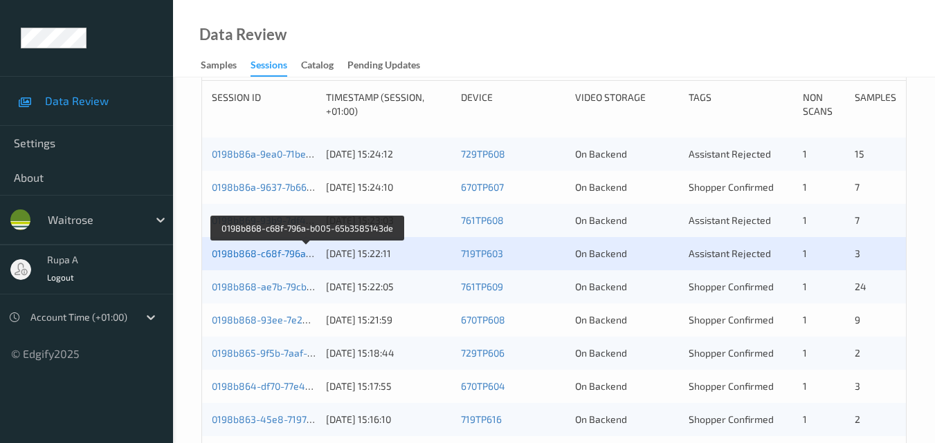
click at [250, 254] on link "0198b868-c68f-796a-b005-65b3585143de" at bounding box center [307, 254] width 191 height 12
click at [257, 256] on link "0198b868-c68f-796a-b005-65b3585143de" at bounding box center [307, 254] width 191 height 12
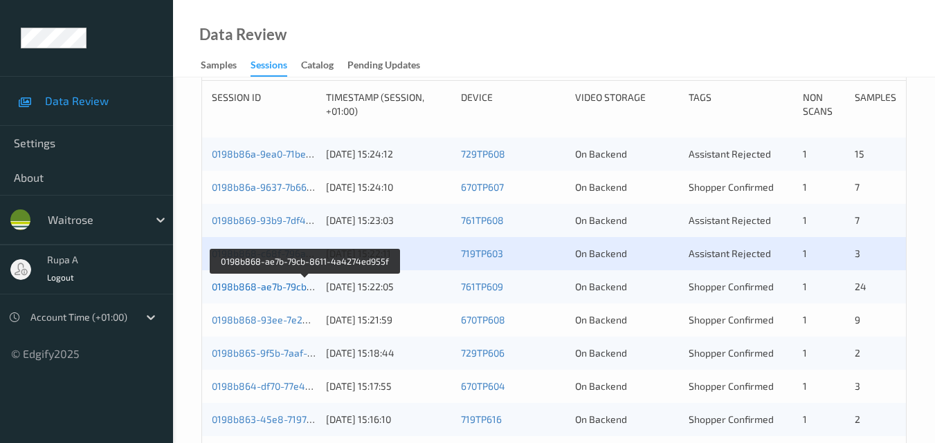
click at [272, 284] on link "0198b868-ae7b-79cb-8611-4a4274ed955f" at bounding box center [306, 287] width 189 height 12
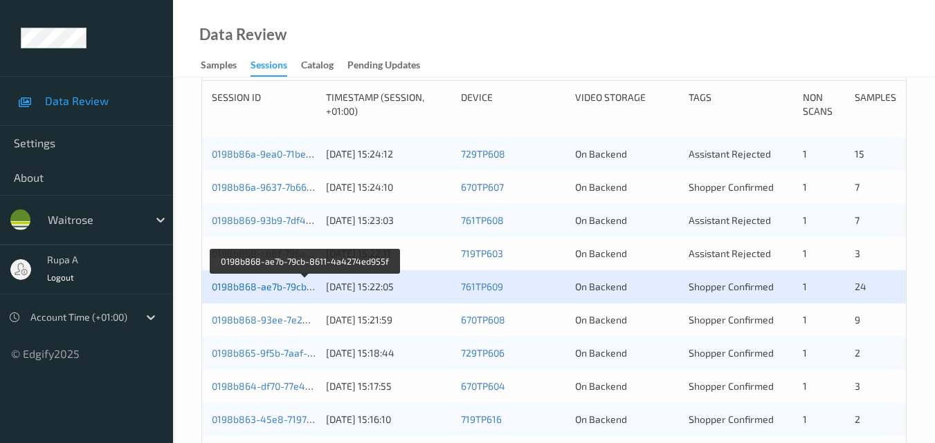
click at [245, 285] on link "0198b868-ae7b-79cb-8611-4a4274ed955f" at bounding box center [306, 287] width 189 height 12
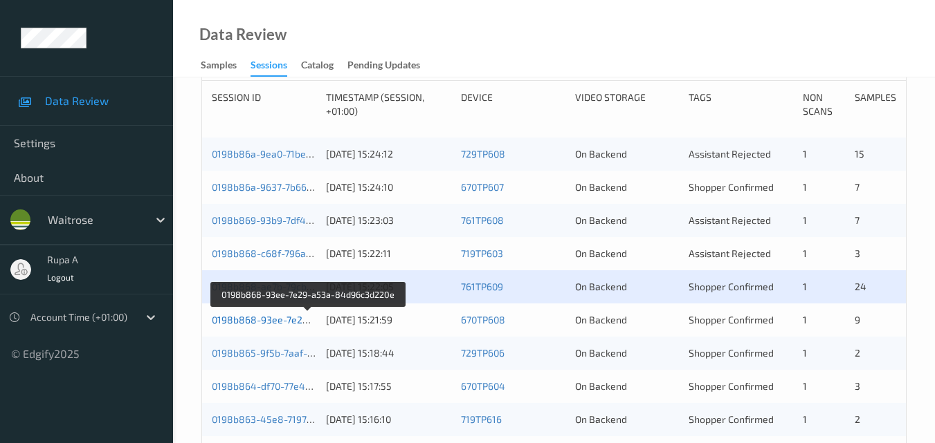
click at [266, 319] on link "0198b868-93ee-7e29-a53a-84d96c3d220e" at bounding box center [309, 320] width 194 height 12
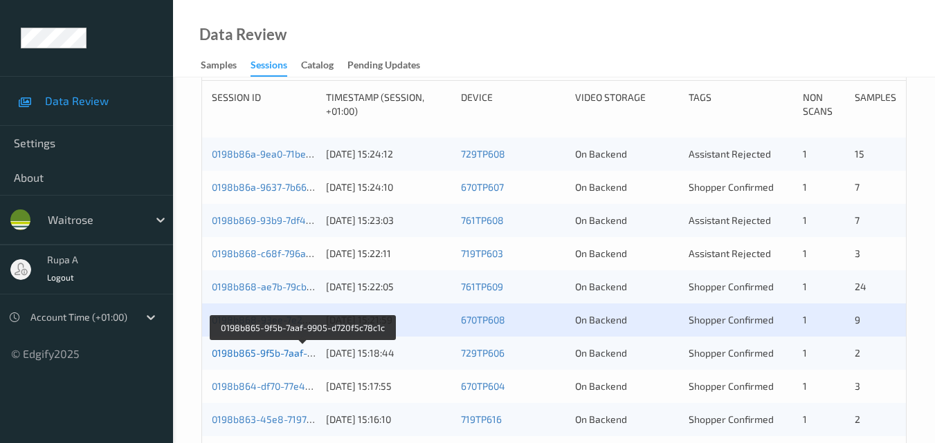
click at [251, 357] on link "0198b865-9f5b-7aaf-9905-d720f5c78c1c" at bounding box center [303, 353] width 182 height 12
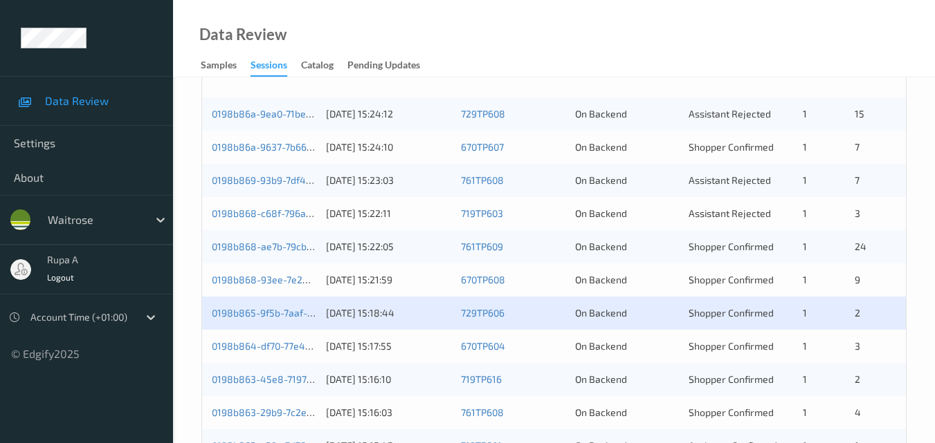
scroll to position [361, 0]
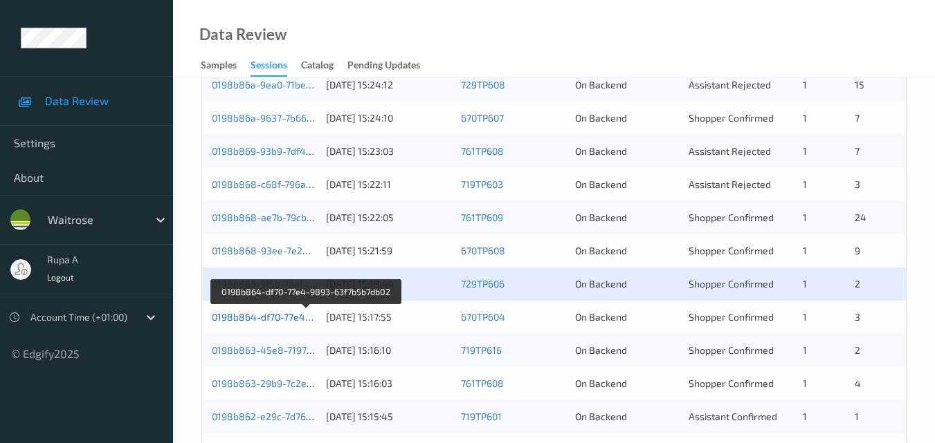
click at [289, 320] on link "0198b864-df70-77e4-9893-63f7b5b7db02" at bounding box center [305, 317] width 187 height 12
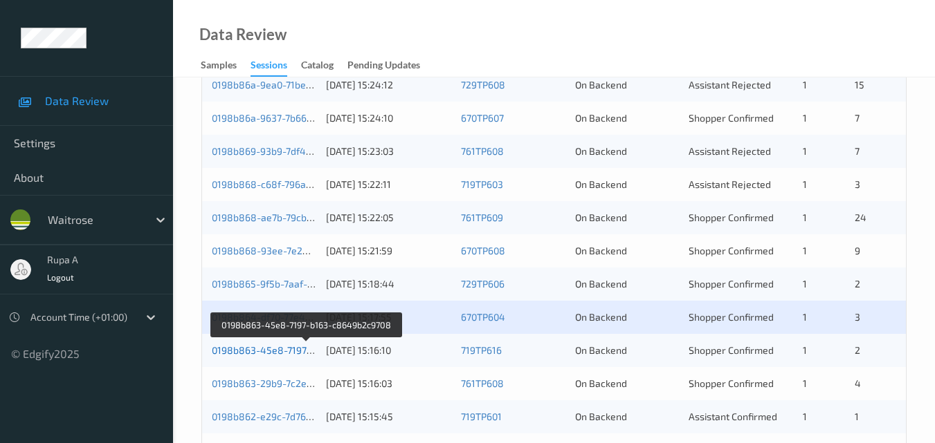
click at [270, 349] on link "0198b863-45e8-7197-b163-c8649b2c9708" at bounding box center [307, 351] width 190 height 12
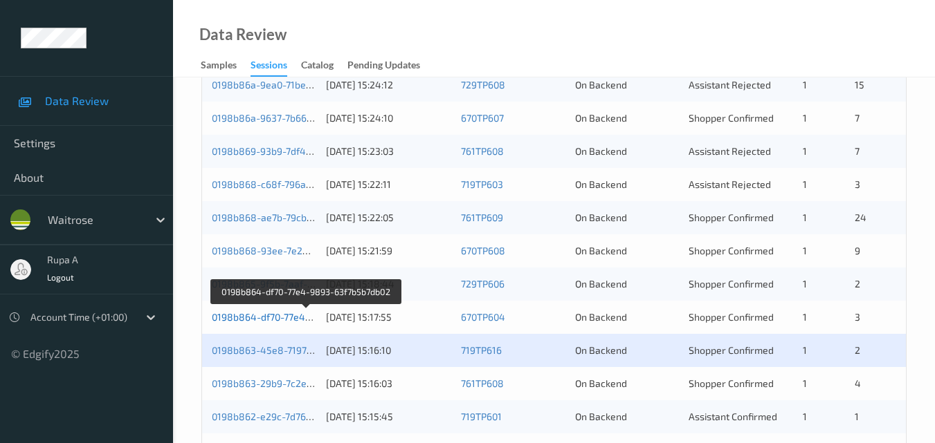
click at [258, 313] on link "0198b864-df70-77e4-9893-63f7b5b7db02" at bounding box center [305, 317] width 187 height 12
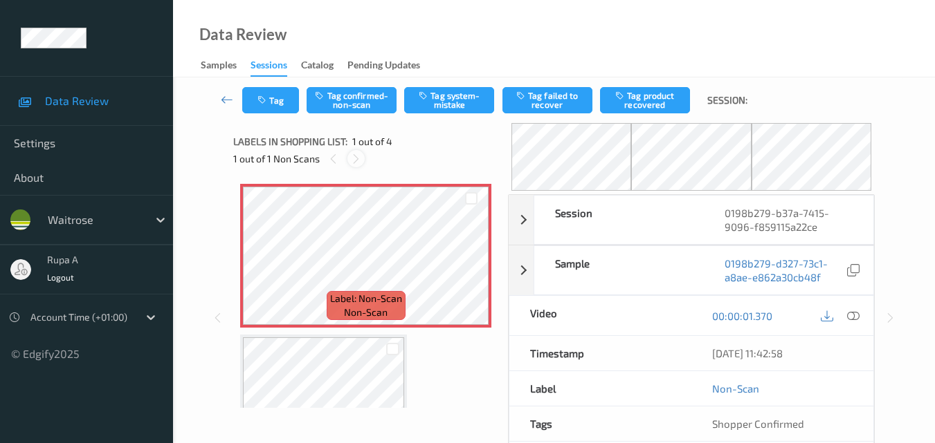
click at [358, 160] on icon at bounding box center [356, 159] width 12 height 12
click at [468, 266] on icon at bounding box center [471, 267] width 12 height 12
click at [470, 266] on icon at bounding box center [471, 267] width 12 height 12
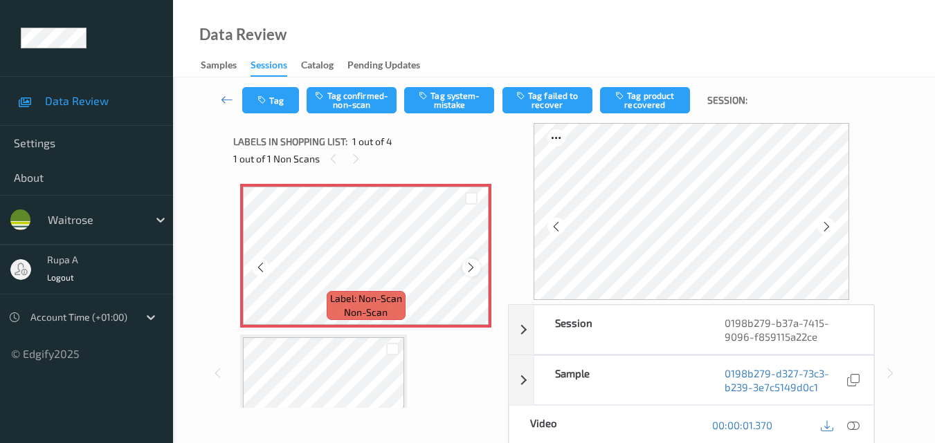
click at [471, 266] on icon at bounding box center [471, 267] width 12 height 12
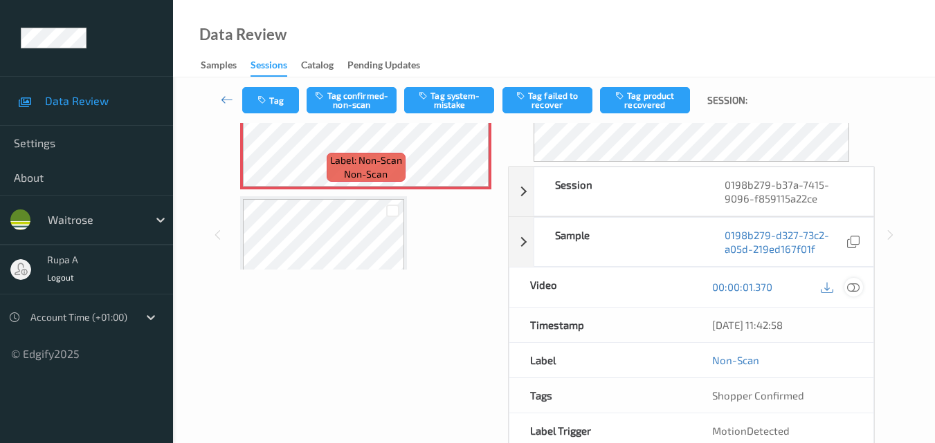
click at [852, 286] on icon at bounding box center [853, 287] width 12 height 12
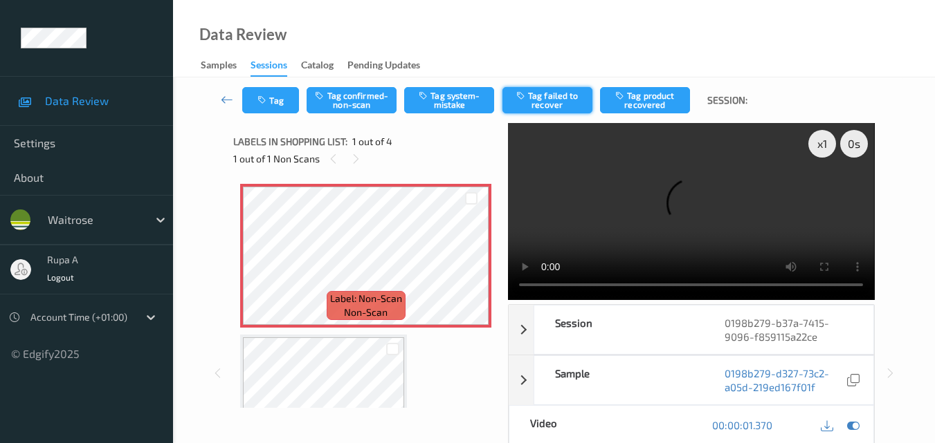
click at [550, 104] on button "Tag failed to recover" at bounding box center [547, 100] width 90 height 26
click at [549, 103] on button "Untag failed to recover" at bounding box center [547, 100] width 90 height 26
click at [470, 264] on icon at bounding box center [471, 267] width 12 height 12
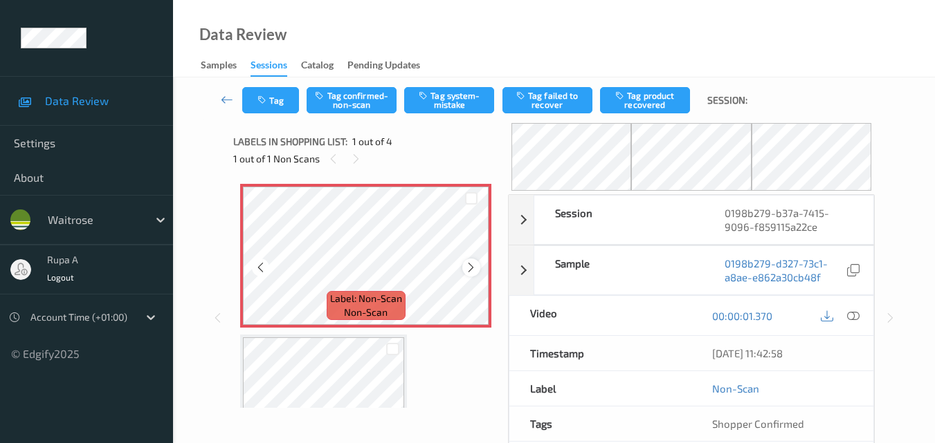
click at [469, 266] on icon at bounding box center [471, 267] width 12 height 12
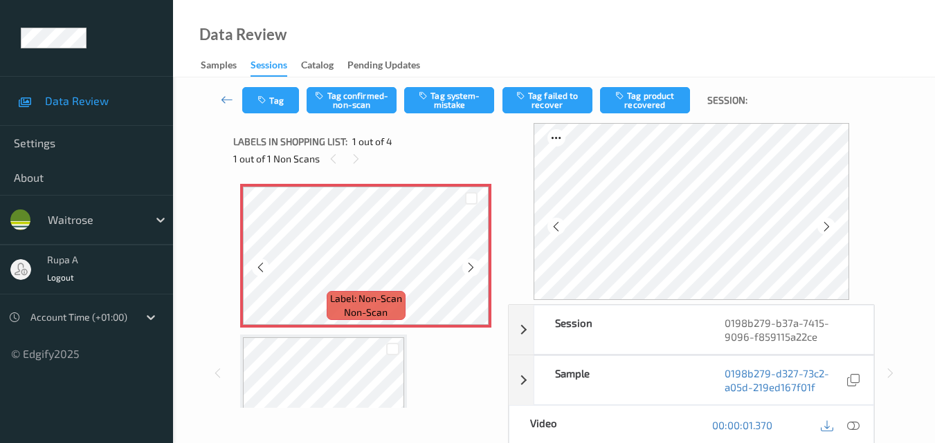
click at [469, 266] on icon at bounding box center [471, 267] width 12 height 12
click at [825, 222] on icon at bounding box center [826, 227] width 12 height 12
click at [825, 223] on icon at bounding box center [826, 227] width 12 height 12
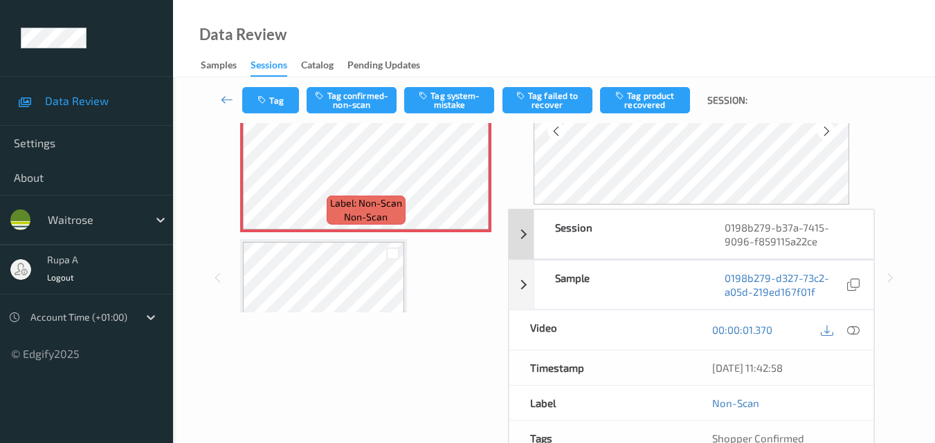
scroll to position [69, 0]
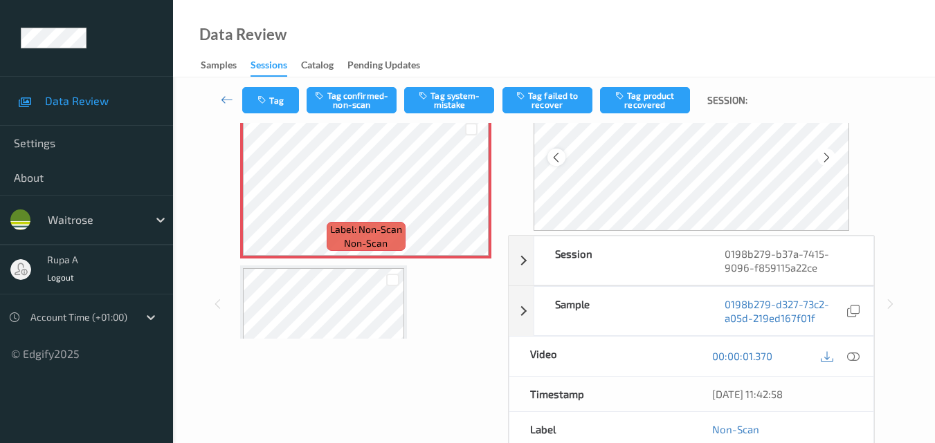
click at [560, 156] on icon at bounding box center [556, 157] width 12 height 12
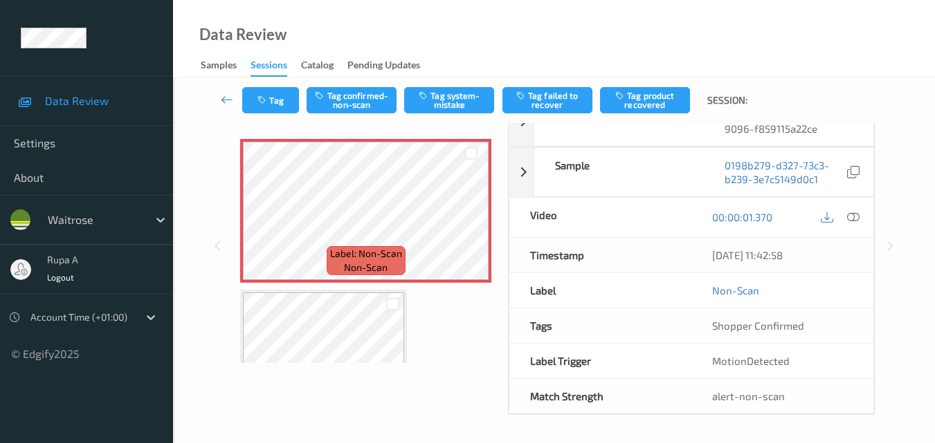
click at [694, 111] on icon at bounding box center [700, 104] width 12 height 12
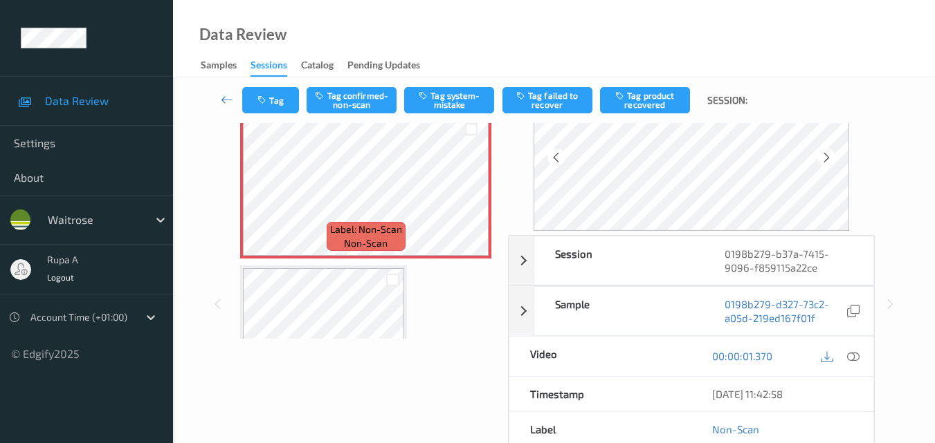
click at [560, 156] on icon at bounding box center [556, 157] width 12 height 12
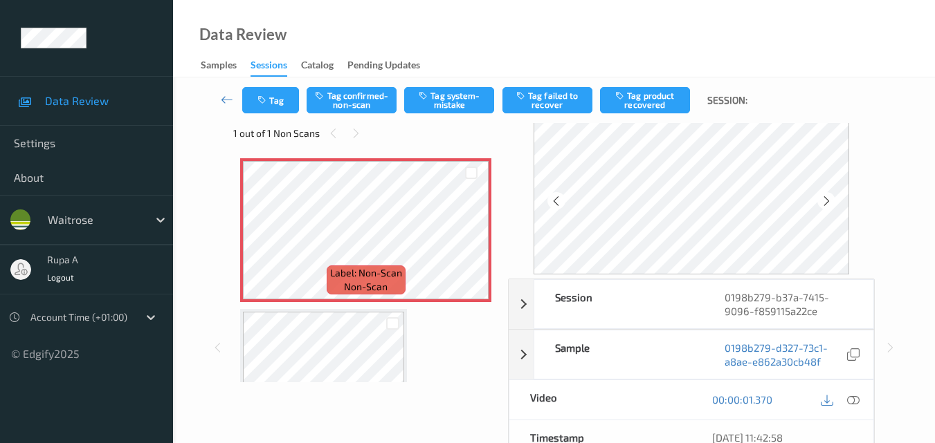
scroll to position [0, 0]
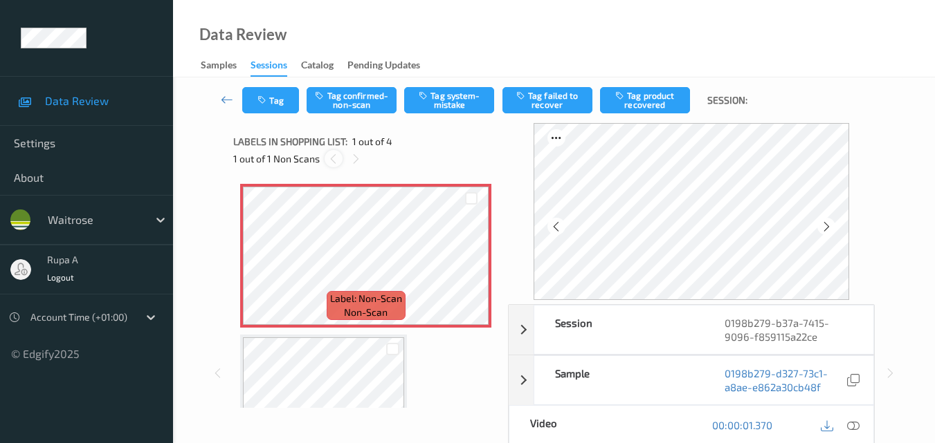
click at [332, 157] on icon at bounding box center [333, 159] width 12 height 12
click at [551, 223] on div at bounding box center [690, 211] width 315 height 177
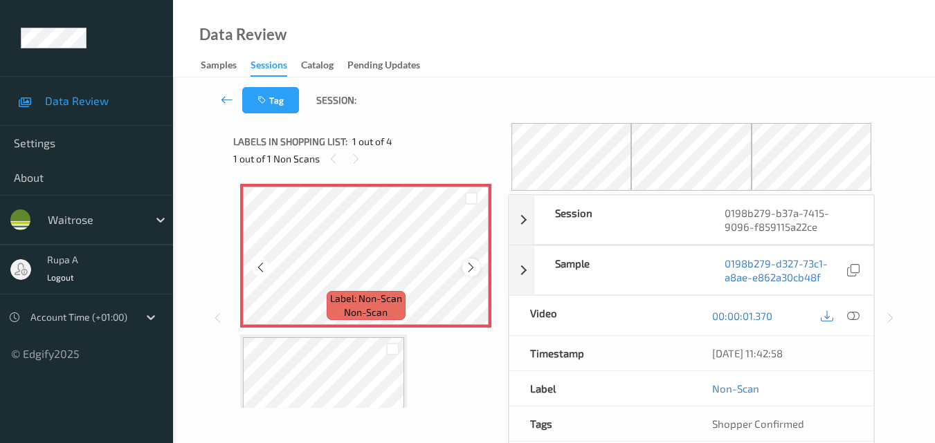
click at [479, 268] on div at bounding box center [470, 267] width 17 height 17
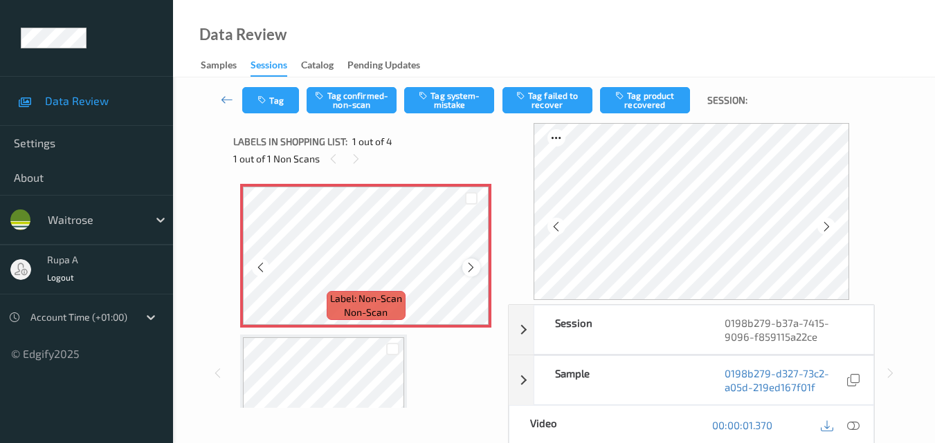
click at [467, 275] on div at bounding box center [470, 267] width 17 height 17
click at [466, 266] on icon at bounding box center [471, 267] width 12 height 12
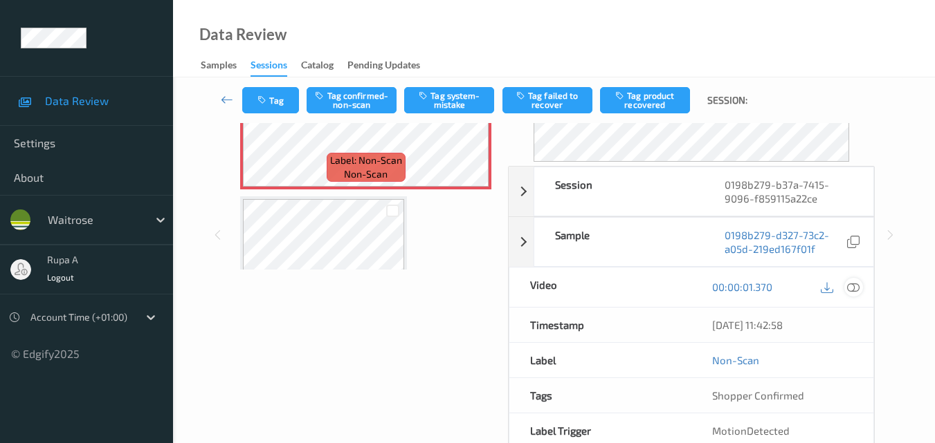
click at [847, 288] on icon at bounding box center [853, 287] width 12 height 12
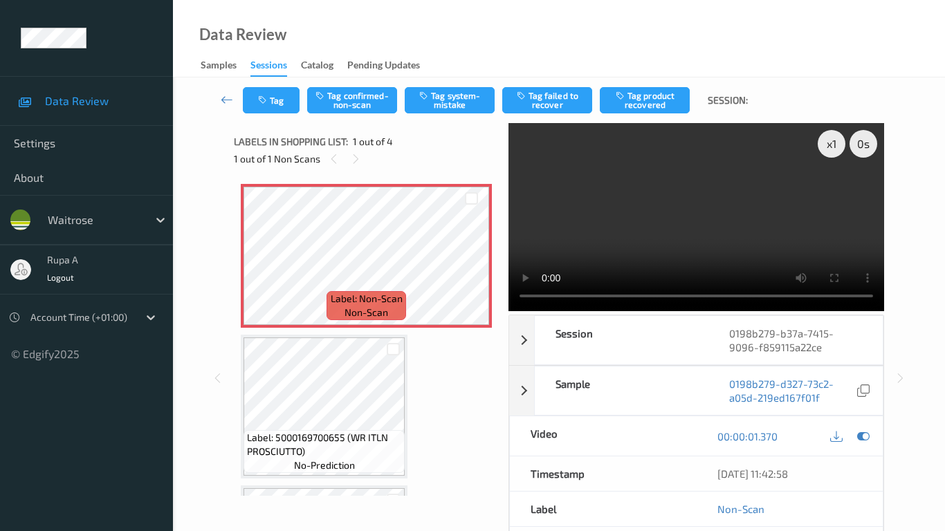
click at [508, 311] on video at bounding box center [696, 217] width 376 height 188
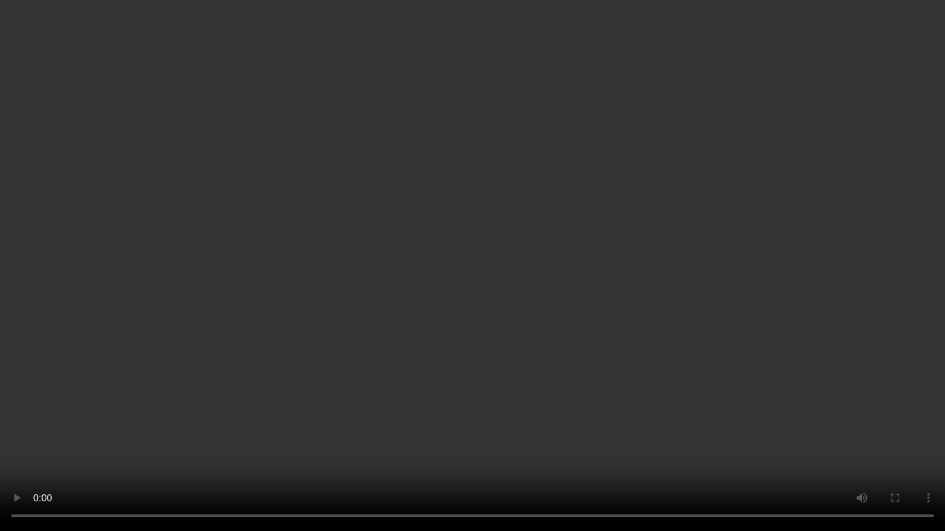
click at [0, 443] on video at bounding box center [472, 265] width 945 height 531
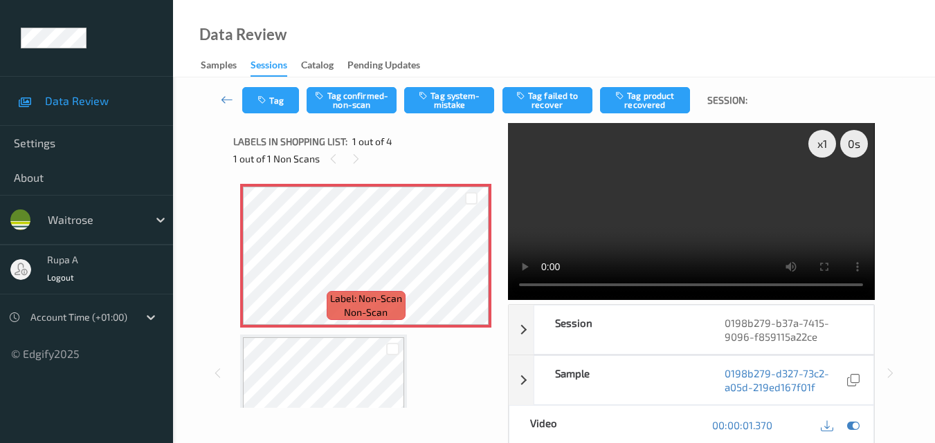
click at [571, 54] on div "Data Review Samples Sessions Catalog Pending Updates" at bounding box center [554, 38] width 762 height 77
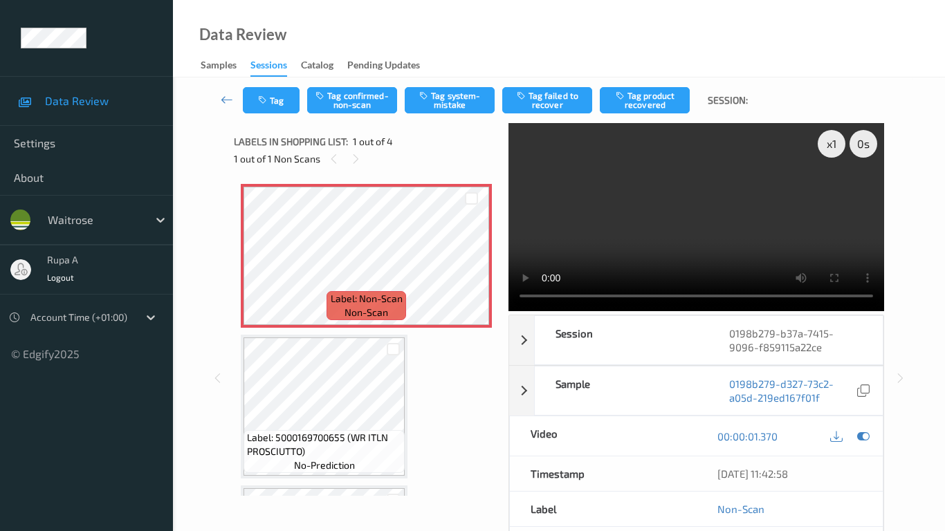
click at [508, 311] on video at bounding box center [696, 217] width 376 height 188
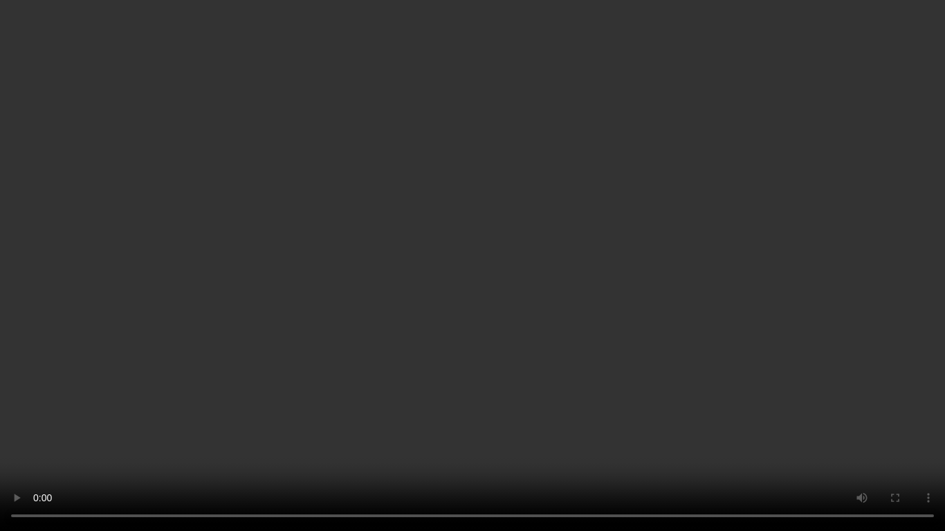
click at [0, 443] on video at bounding box center [472, 265] width 945 height 531
click at [5, 443] on video at bounding box center [472, 265] width 945 height 531
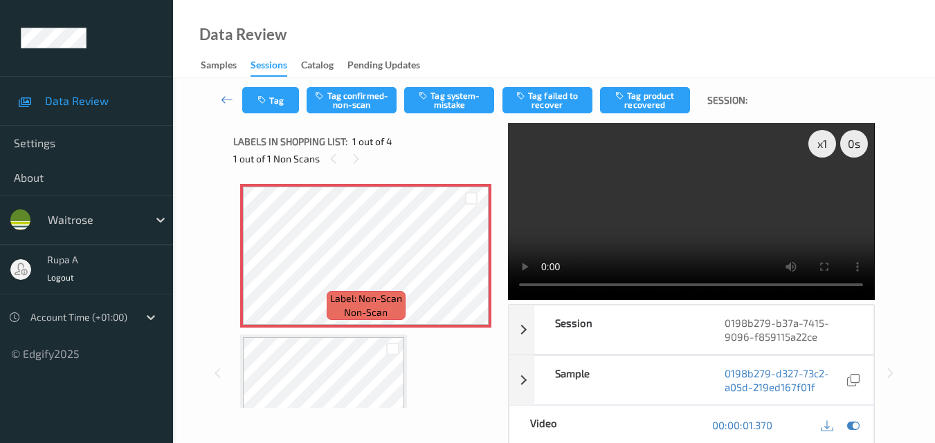
click at [599, 46] on div "Data Review Samples Sessions Catalog Pending Updates" at bounding box center [554, 38] width 762 height 77
click at [268, 97] on icon "button" at bounding box center [263, 100] width 12 height 10
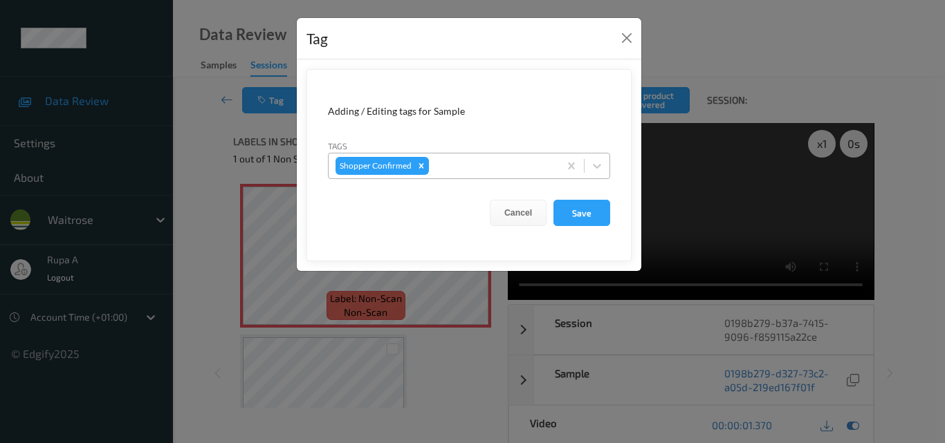
click at [472, 160] on div at bounding box center [492, 166] width 120 height 17
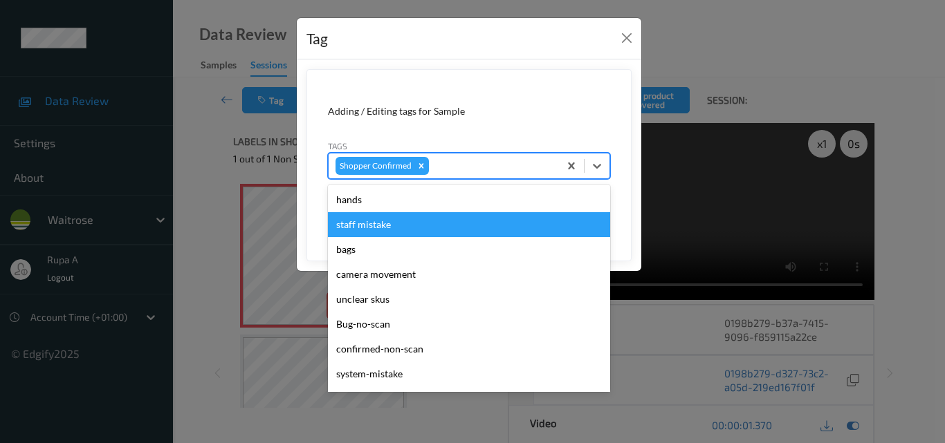
click at [390, 221] on div "staff mistake" at bounding box center [469, 224] width 282 height 25
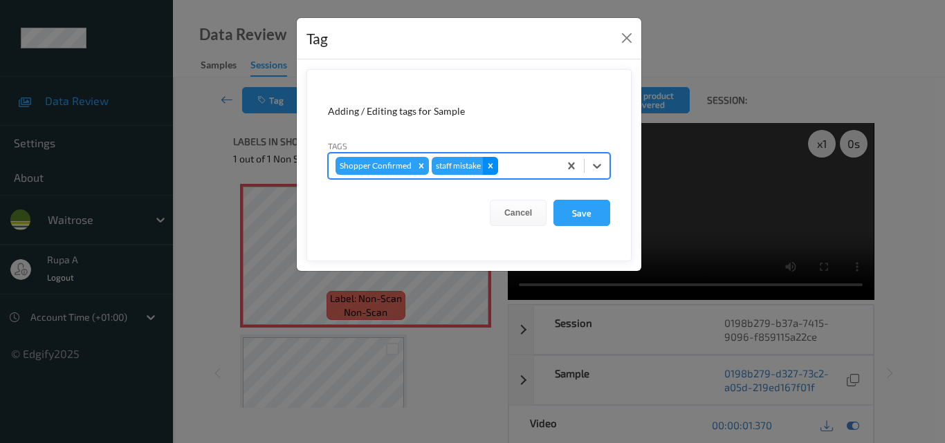
click at [490, 166] on icon "Remove staff mistake" at bounding box center [490, 165] width 5 height 5
click at [488, 165] on div at bounding box center [492, 166] width 120 height 17
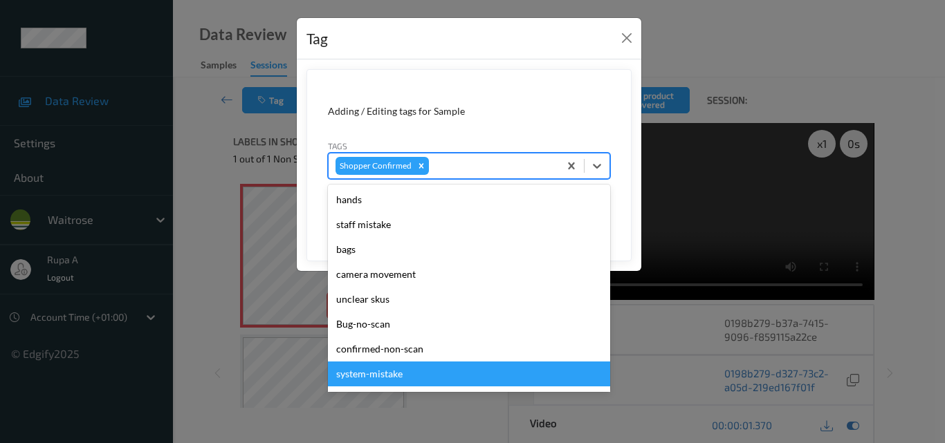
click at [389, 371] on div "system-mistake" at bounding box center [469, 374] width 282 height 25
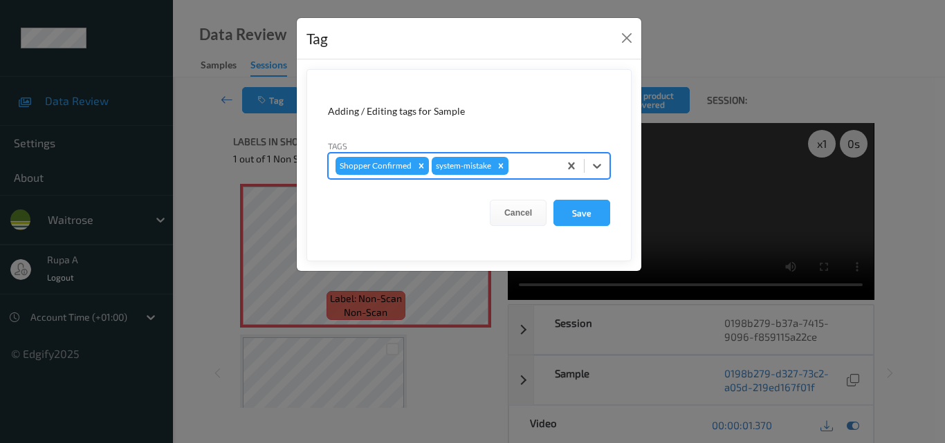
click at [530, 163] on div at bounding box center [531, 166] width 41 height 17
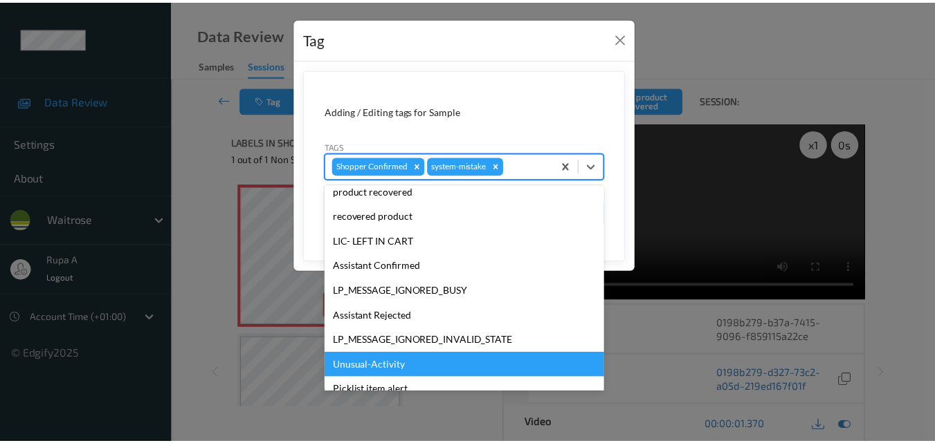
scroll to position [271, 0]
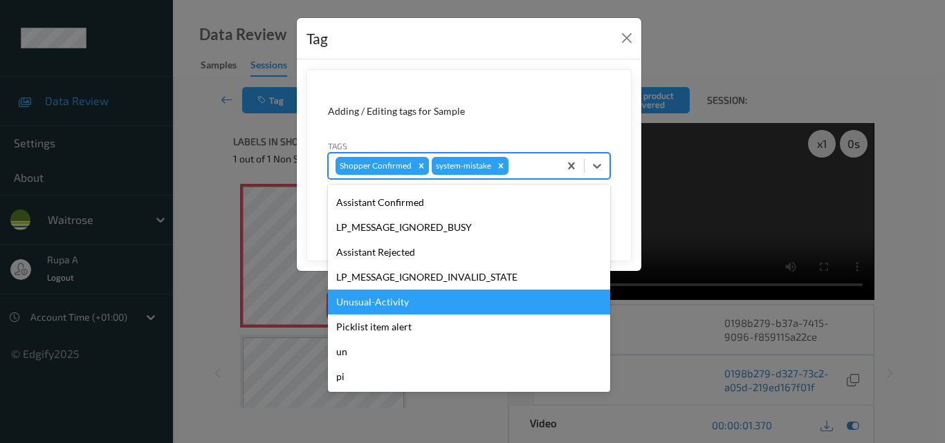
click at [407, 304] on div "Unusual-Activity" at bounding box center [469, 302] width 282 height 25
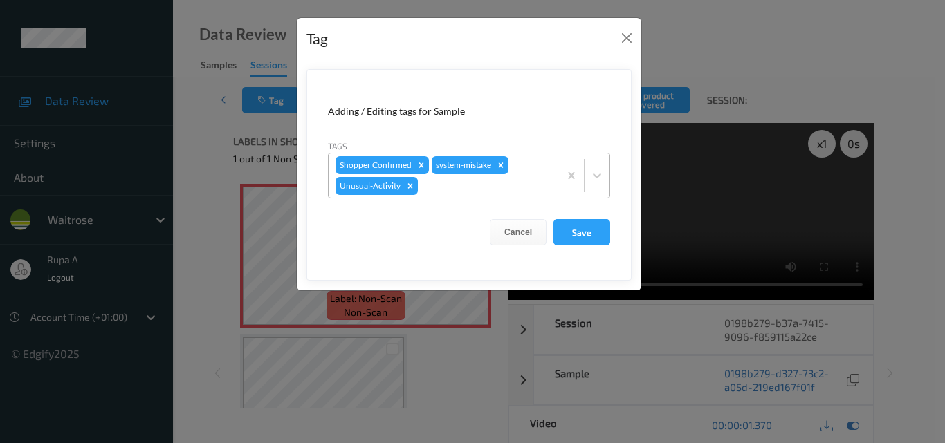
click at [434, 190] on div at bounding box center [486, 186] width 131 height 17
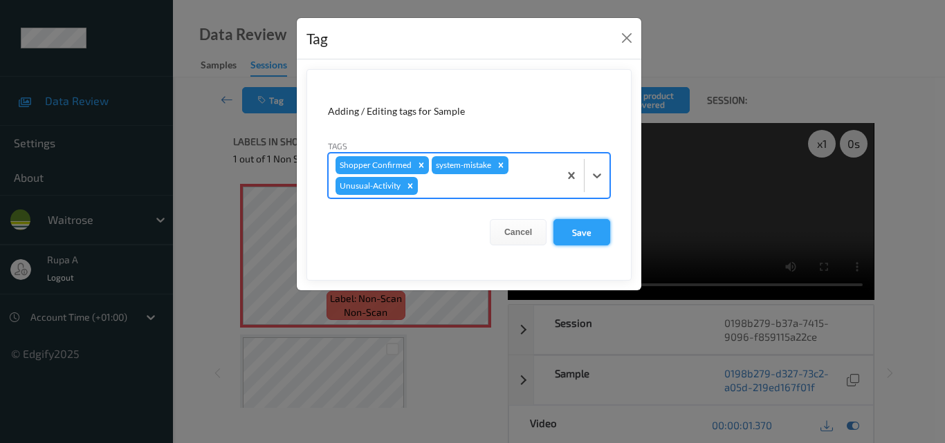
click at [582, 231] on button "Save" at bounding box center [581, 232] width 57 height 26
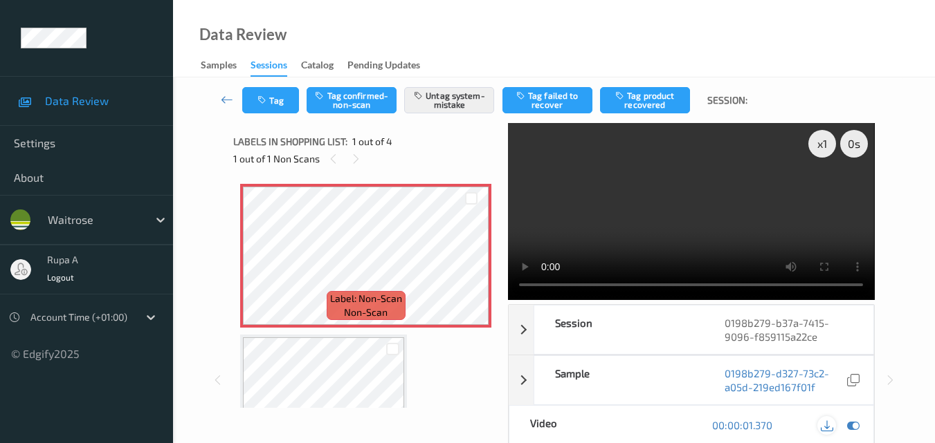
click at [829, 419] on icon at bounding box center [826, 425] width 12 height 12
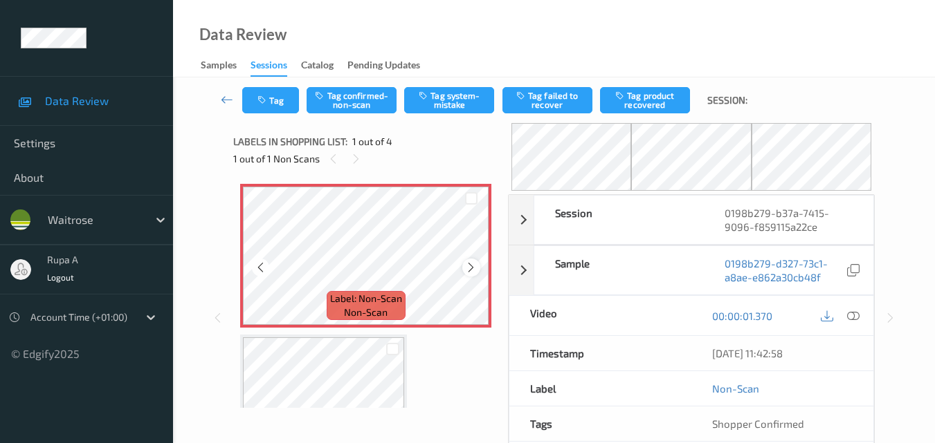
click at [463, 264] on div at bounding box center [470, 267] width 17 height 17
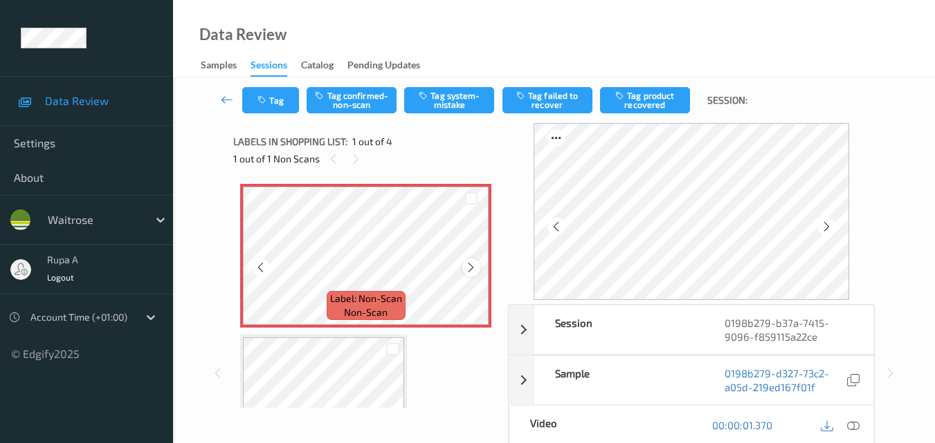
click at [466, 264] on icon at bounding box center [471, 267] width 12 height 12
click at [847, 426] on icon at bounding box center [853, 425] width 12 height 12
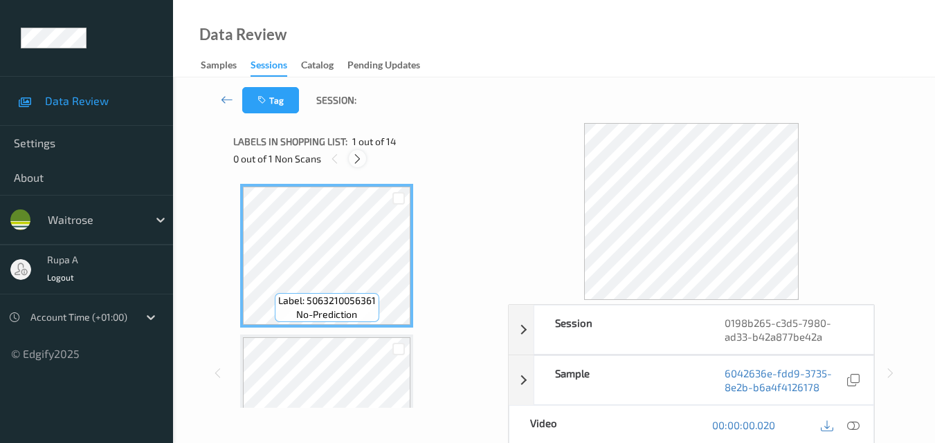
click at [353, 160] on icon at bounding box center [357, 159] width 12 height 12
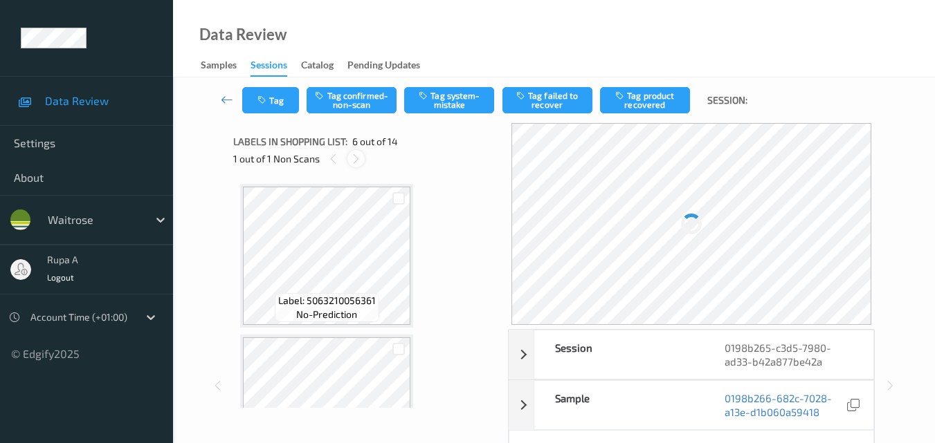
scroll to position [610, 0]
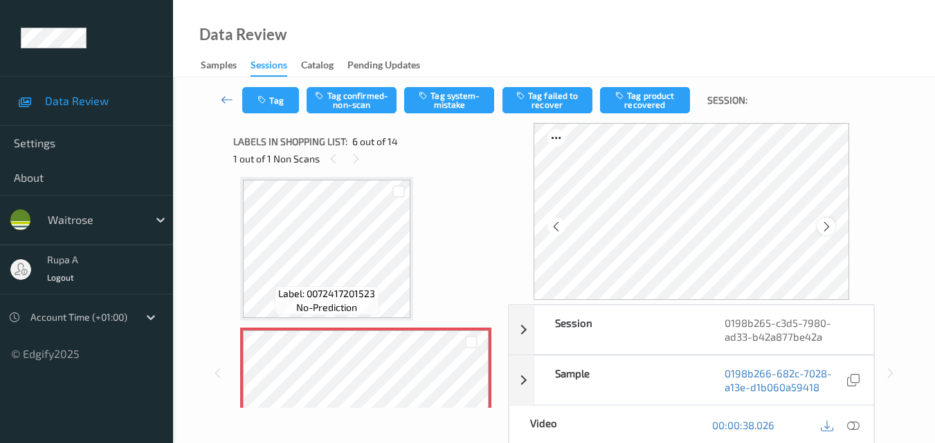
click at [827, 227] on icon at bounding box center [826, 227] width 12 height 12
click at [828, 226] on icon at bounding box center [826, 227] width 12 height 12
click at [852, 425] on icon at bounding box center [853, 425] width 12 height 12
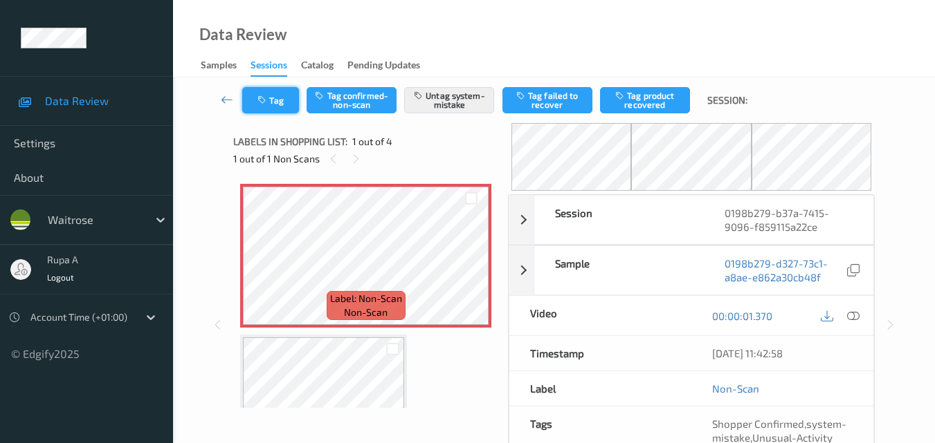
click at [265, 105] on button "Tag" at bounding box center [270, 100] width 57 height 26
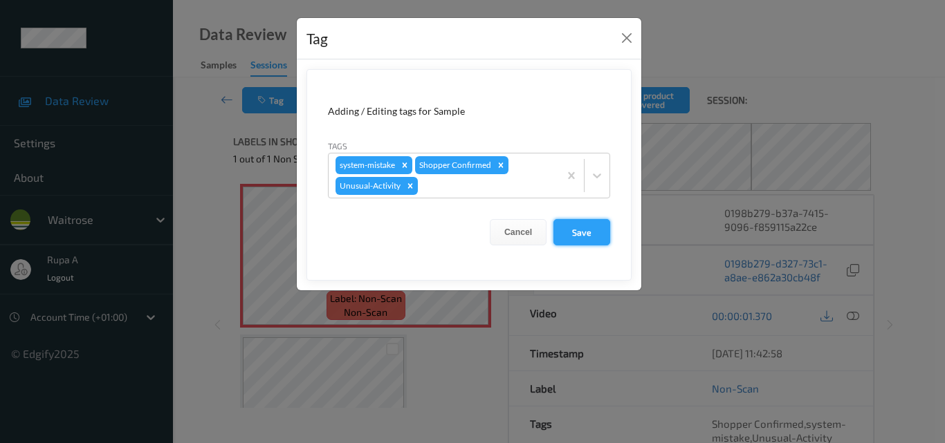
click at [571, 226] on button "Save" at bounding box center [581, 232] width 57 height 26
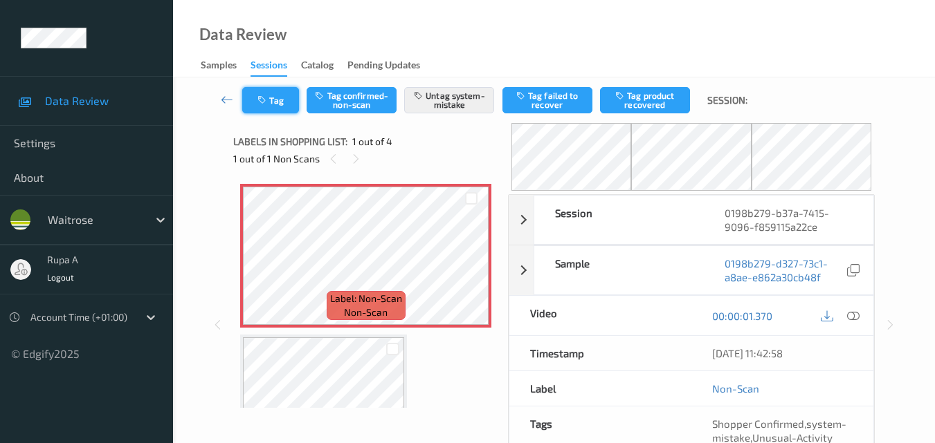
click at [266, 103] on icon "button" at bounding box center [263, 100] width 12 height 10
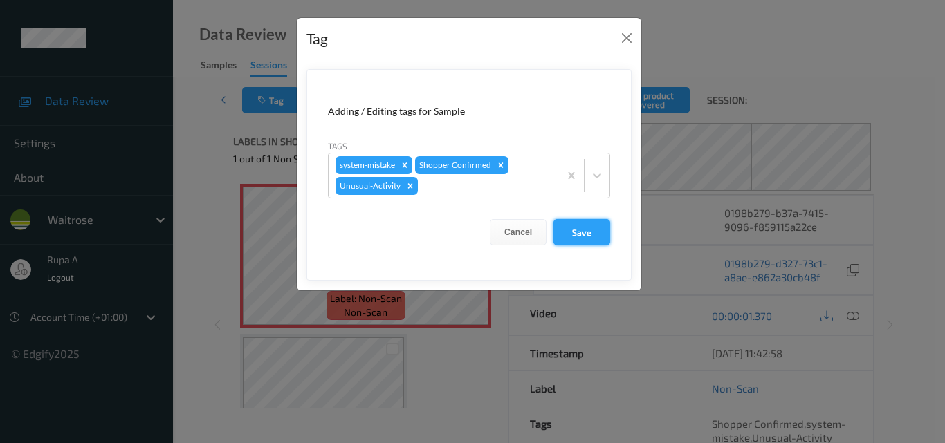
click at [571, 228] on button "Save" at bounding box center [581, 232] width 57 height 26
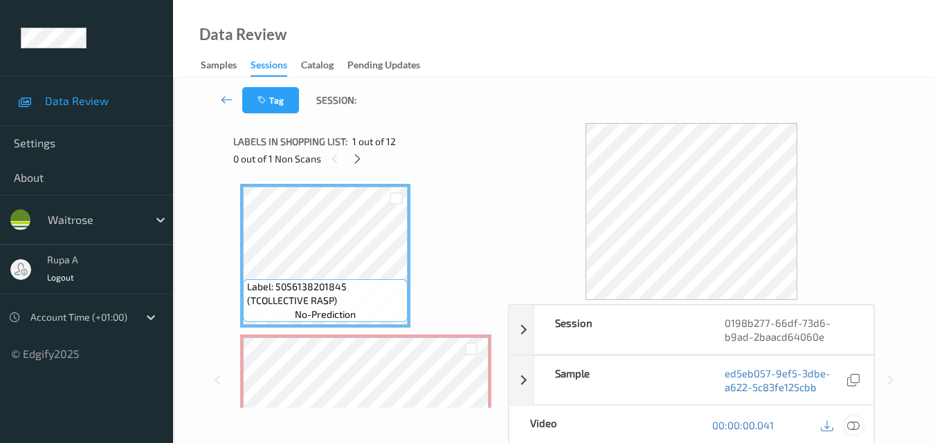
click at [848, 423] on icon at bounding box center [853, 425] width 12 height 12
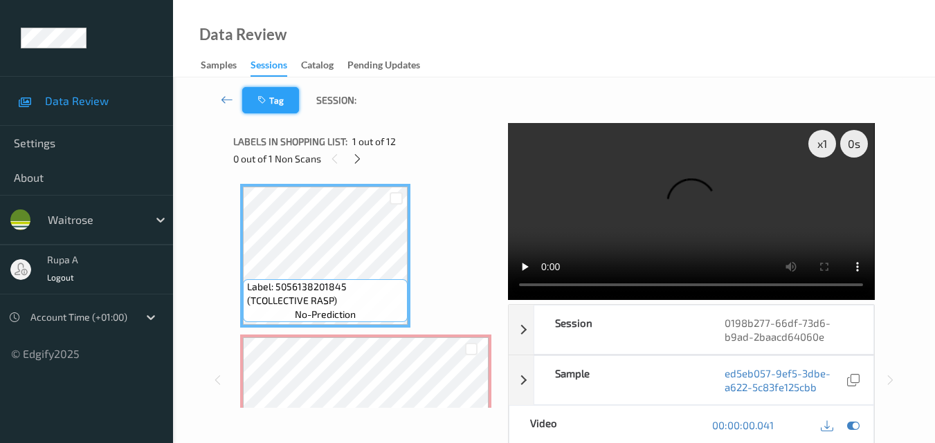
click at [276, 111] on button "Tag" at bounding box center [270, 100] width 57 height 26
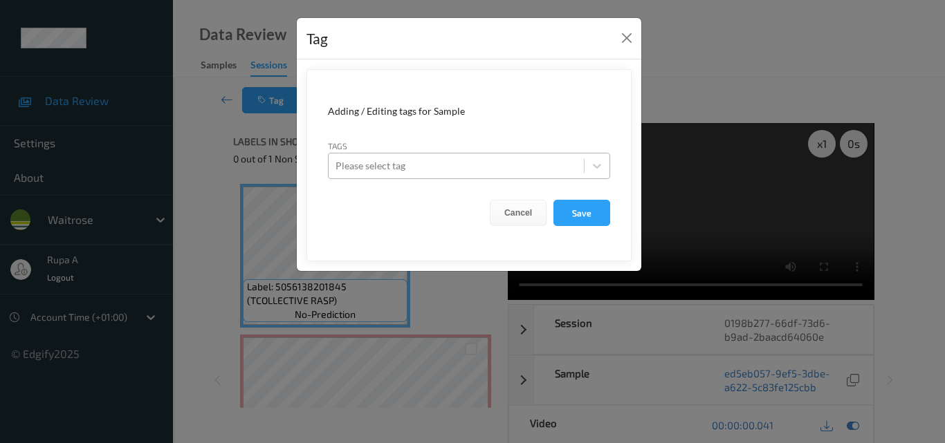
click at [485, 168] on div at bounding box center [456, 166] width 241 height 17
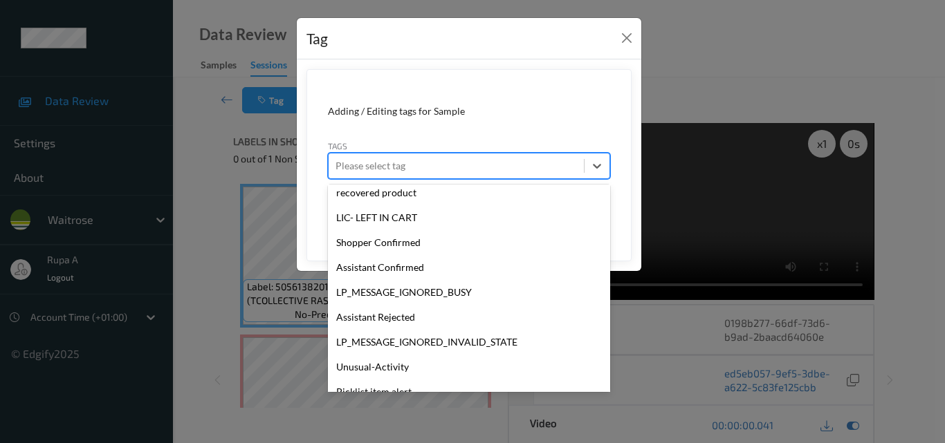
scroll to position [321, 0]
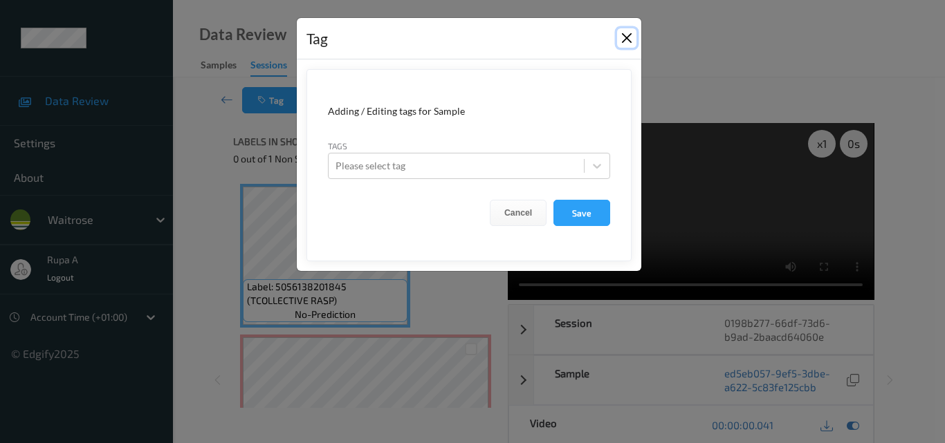
click at [627, 37] on button "Close" at bounding box center [626, 37] width 19 height 19
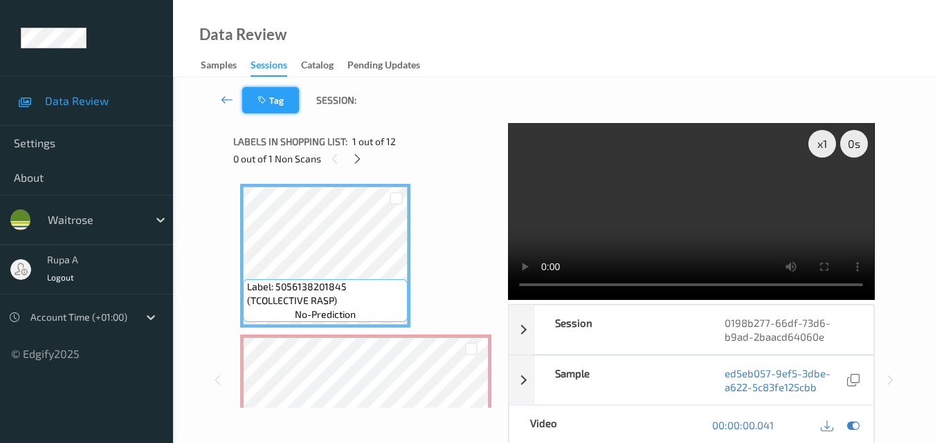
click at [255, 98] on button "Tag" at bounding box center [270, 100] width 57 height 26
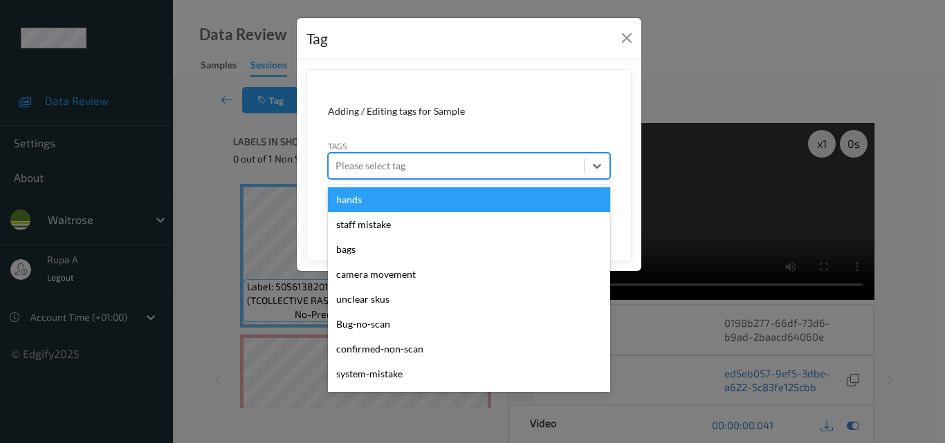
click at [429, 163] on div at bounding box center [456, 166] width 241 height 17
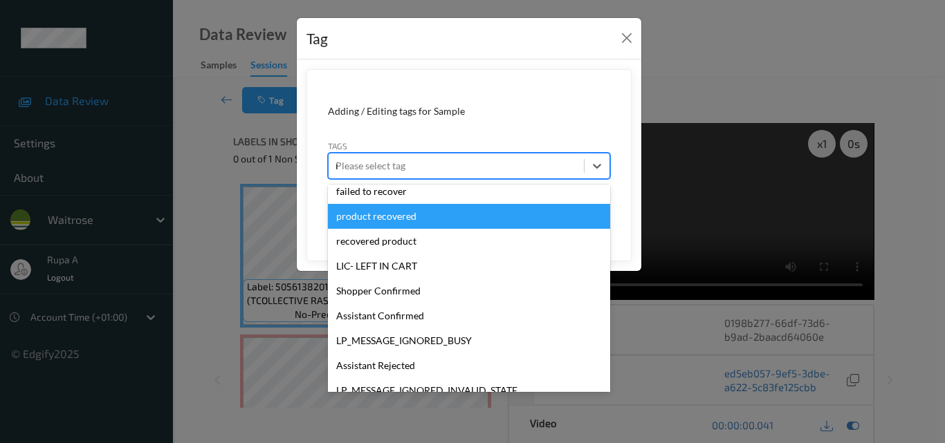
scroll to position [58, 0]
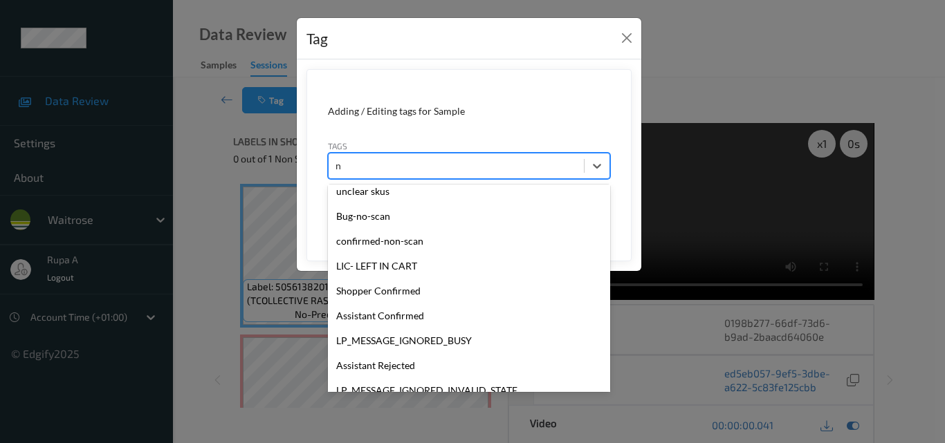
type input "no"
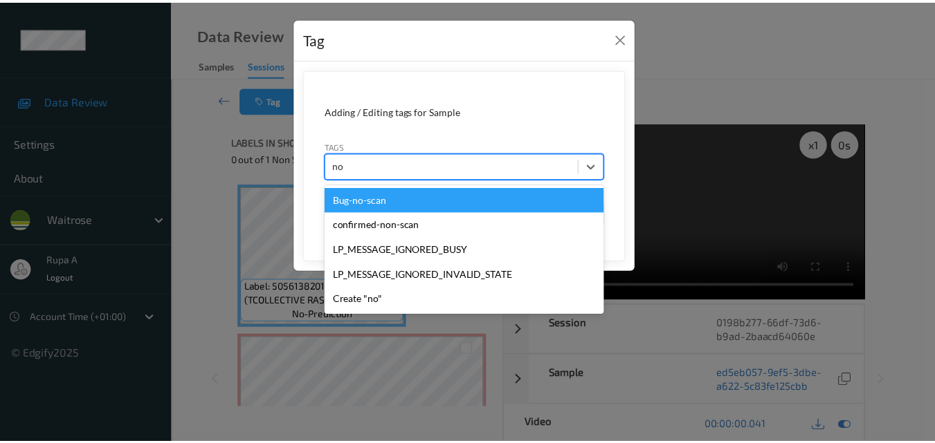
scroll to position [0, 0]
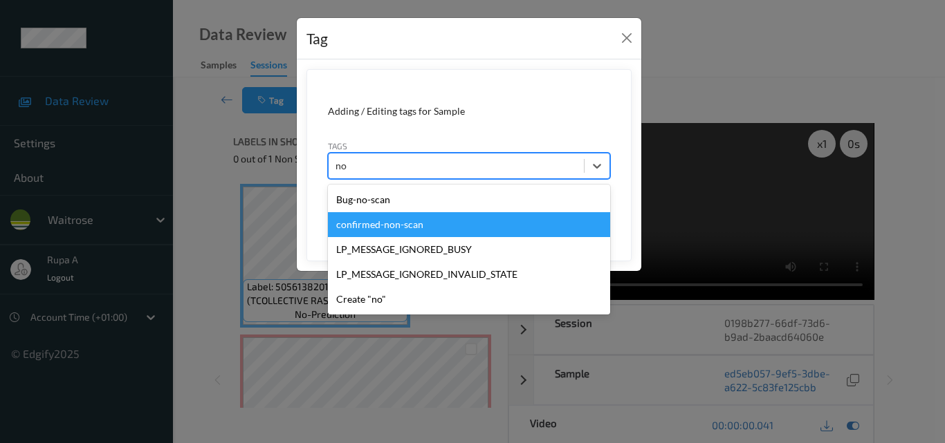
click at [410, 225] on div "confirmed-non-scan" at bounding box center [469, 224] width 282 height 25
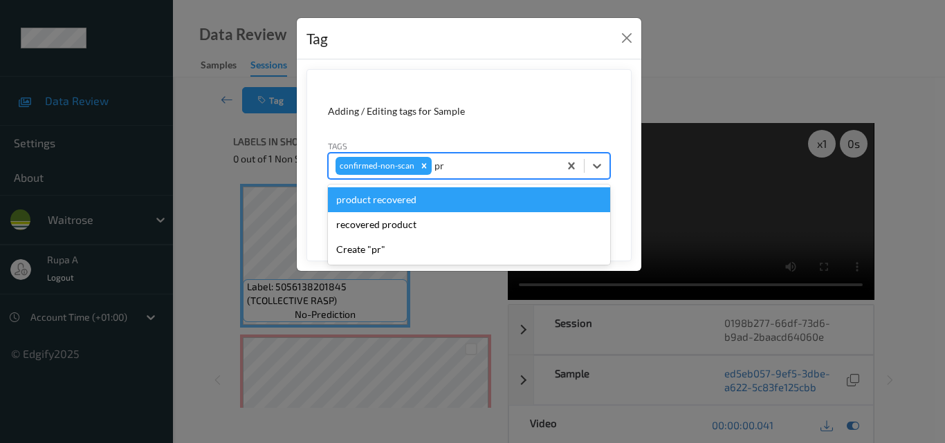
type input "pro"
click at [437, 203] on div "product recovered" at bounding box center [469, 199] width 282 height 25
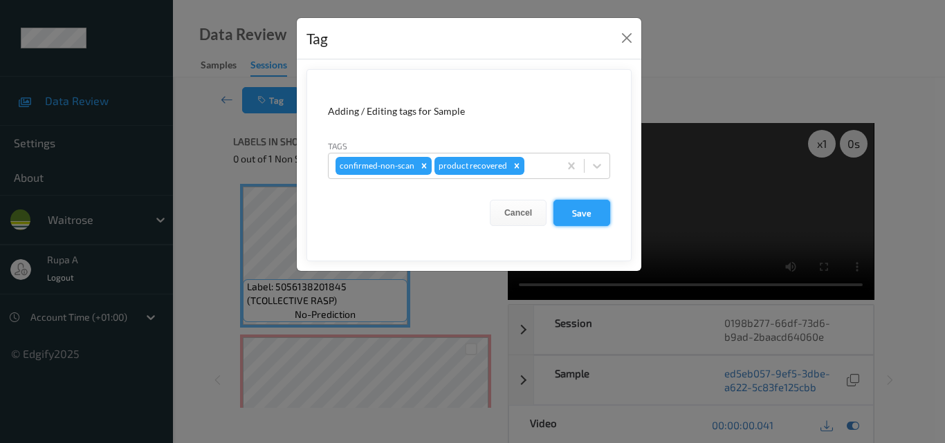
click at [598, 220] on button "Save" at bounding box center [581, 213] width 57 height 26
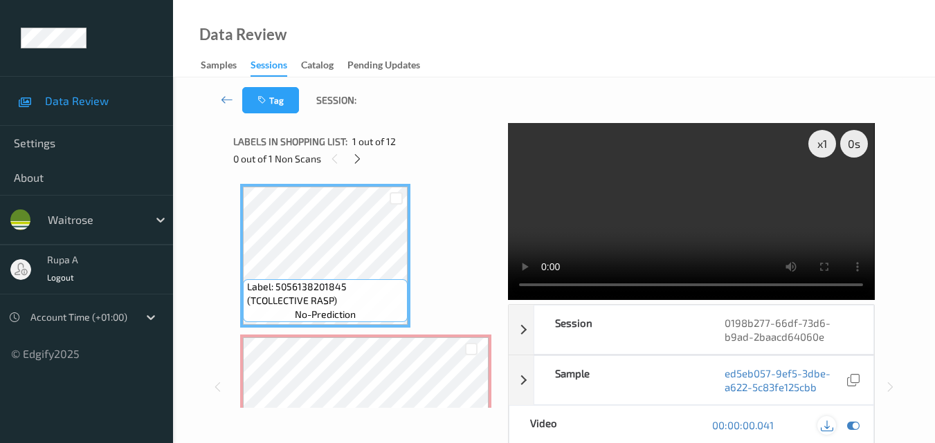
click at [828, 428] on icon at bounding box center [826, 425] width 12 height 12
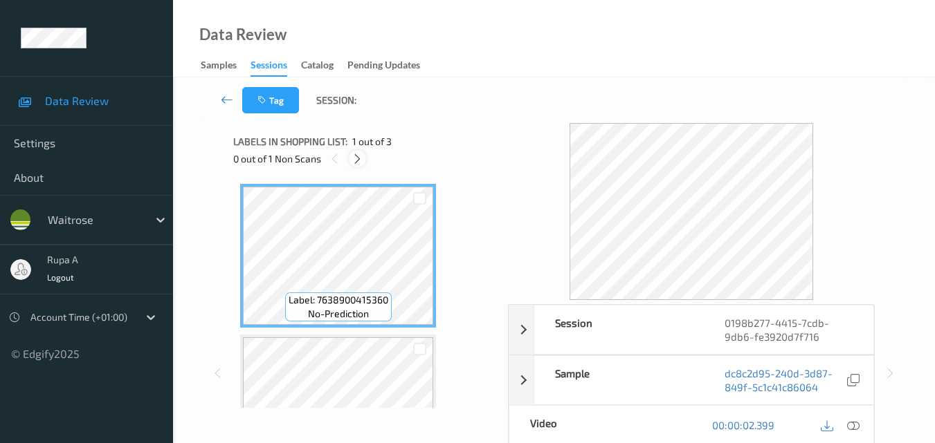
click at [361, 158] on icon at bounding box center [357, 159] width 12 height 12
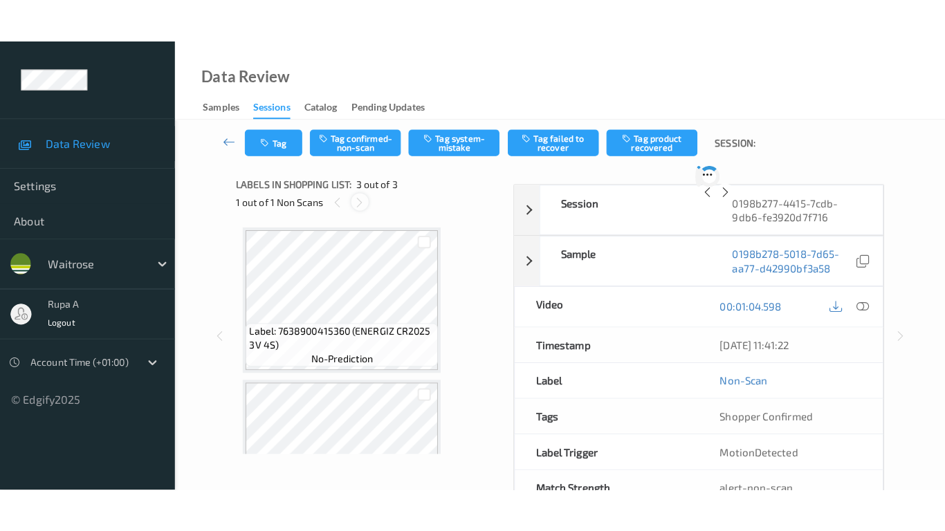
scroll to position [158, 0]
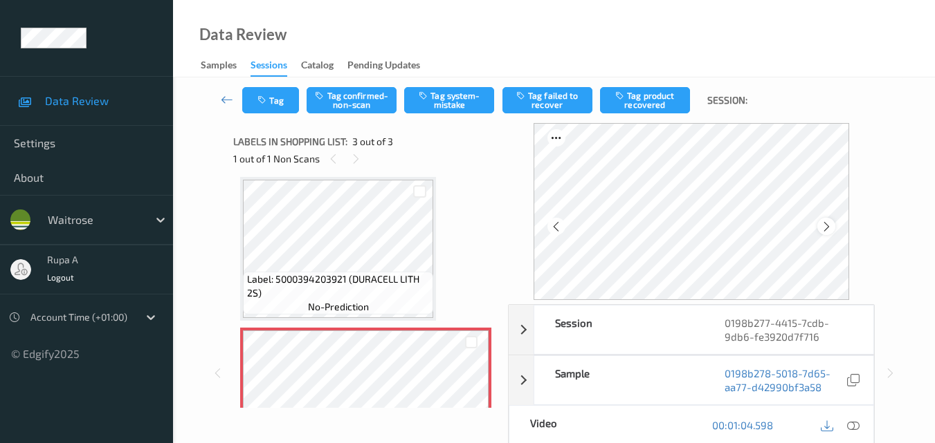
click at [832, 227] on icon at bounding box center [826, 227] width 12 height 12
click at [828, 226] on icon at bounding box center [826, 227] width 12 height 12
click at [850, 428] on icon at bounding box center [853, 425] width 12 height 12
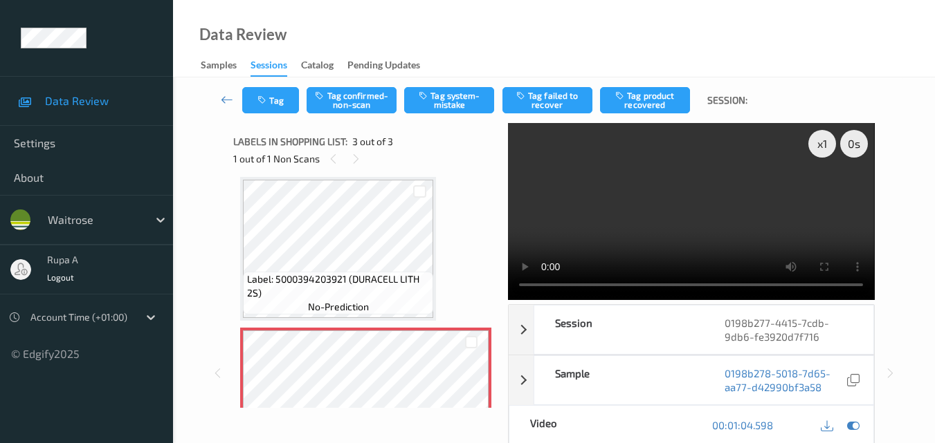
click at [820, 196] on video at bounding box center [691, 211] width 366 height 177
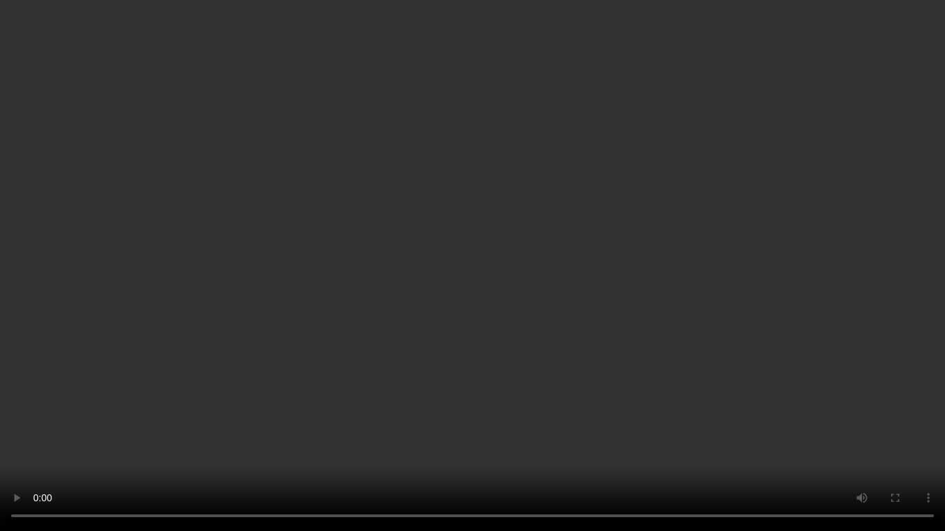
click at [0, 443] on video at bounding box center [472, 265] width 945 height 531
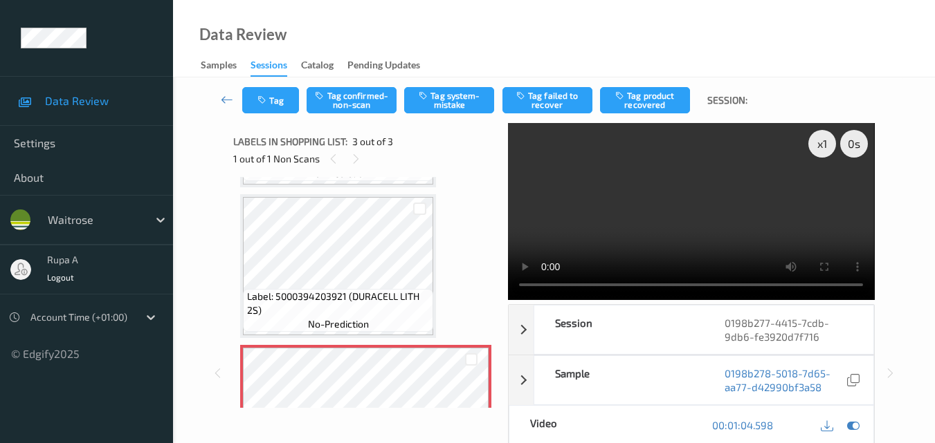
click at [466, 30] on div "Data Review Samples Sessions Catalog Pending Updates" at bounding box center [554, 38] width 762 height 77
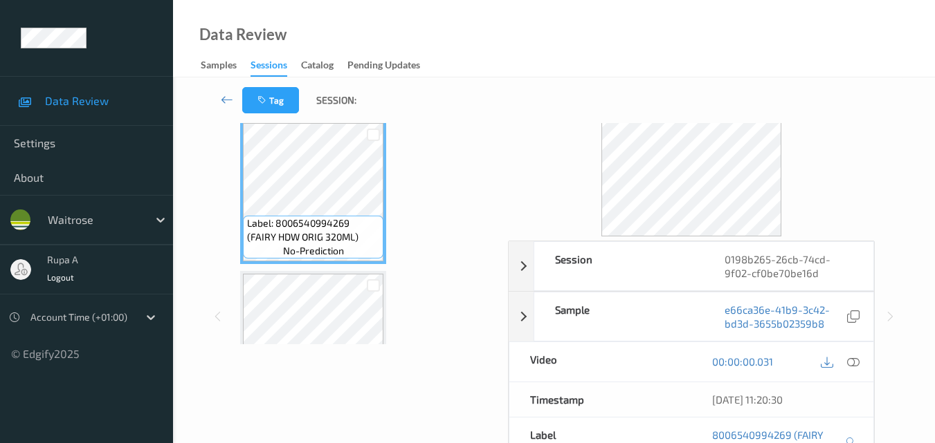
scroll to position [138, 0]
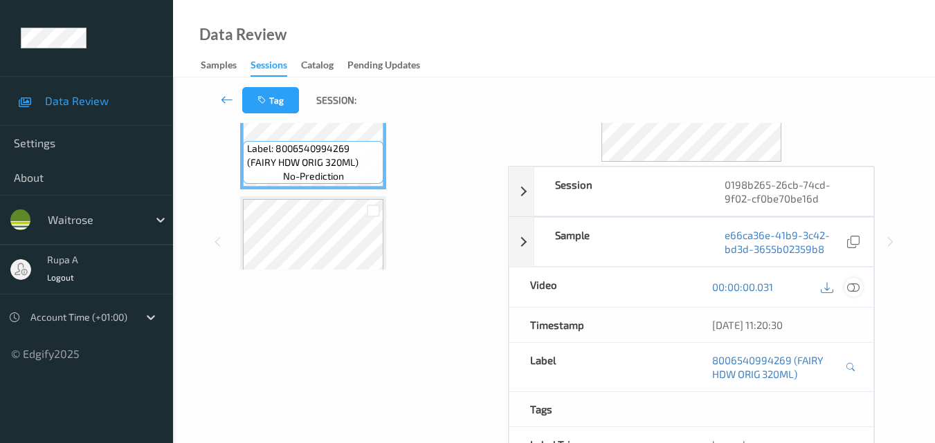
click at [852, 288] on icon at bounding box center [853, 287] width 12 height 12
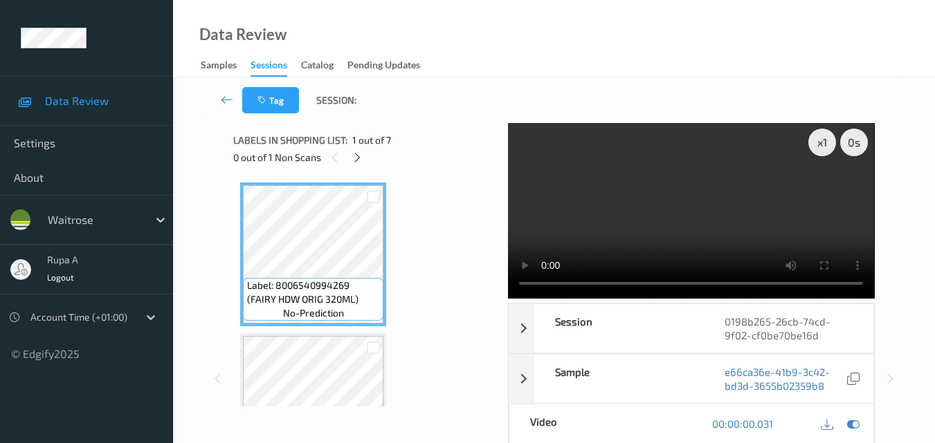
scroll to position [0, 0]
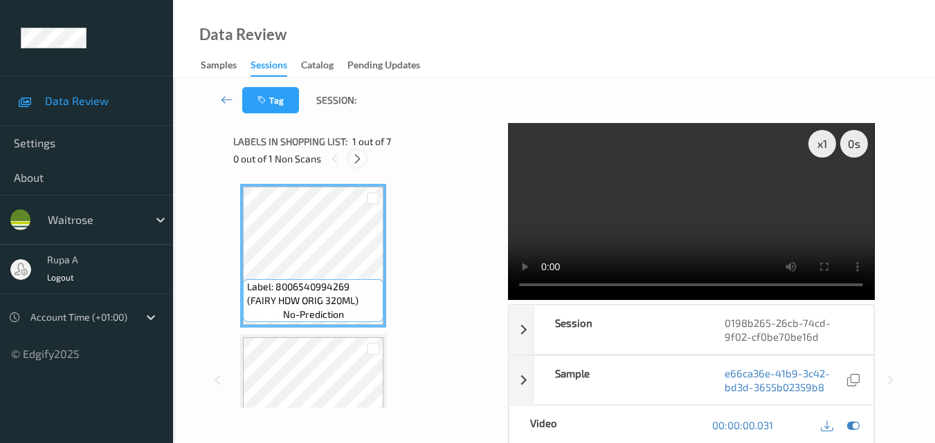
click at [358, 158] on icon at bounding box center [357, 159] width 12 height 12
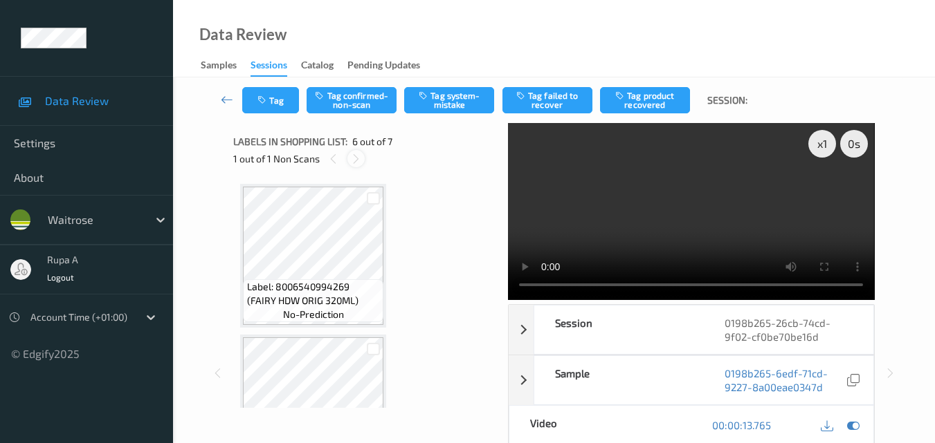
scroll to position [610, 0]
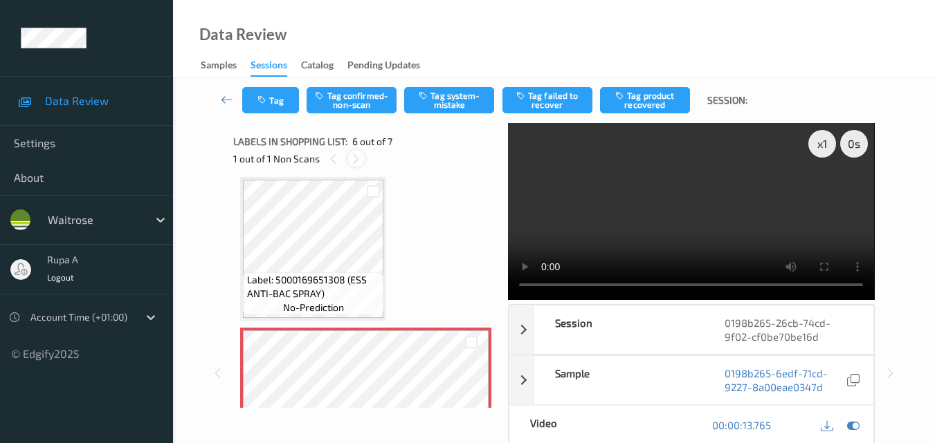
click at [358, 158] on icon at bounding box center [356, 159] width 12 height 12
click at [336, 161] on icon at bounding box center [333, 159] width 12 height 12
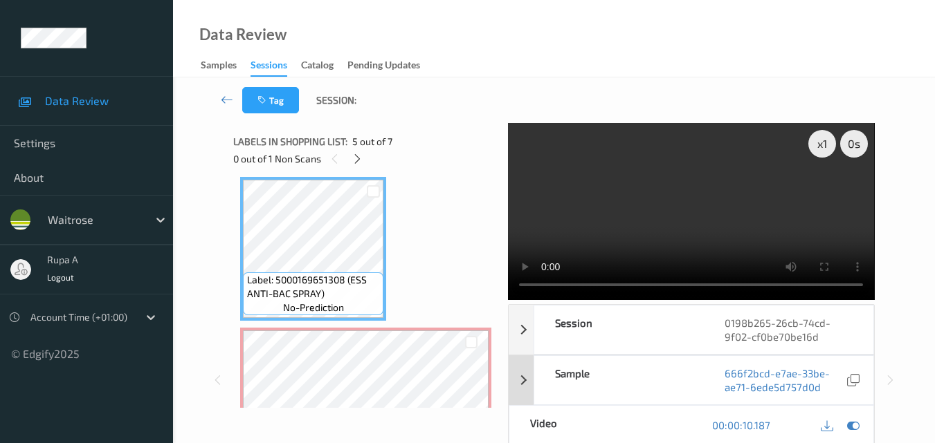
click at [855, 421] on icon at bounding box center [853, 425] width 12 height 12
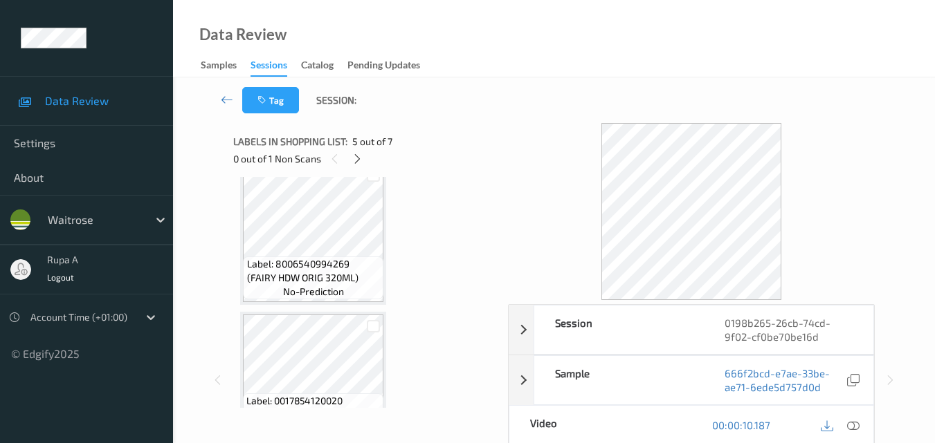
scroll to position [0, 0]
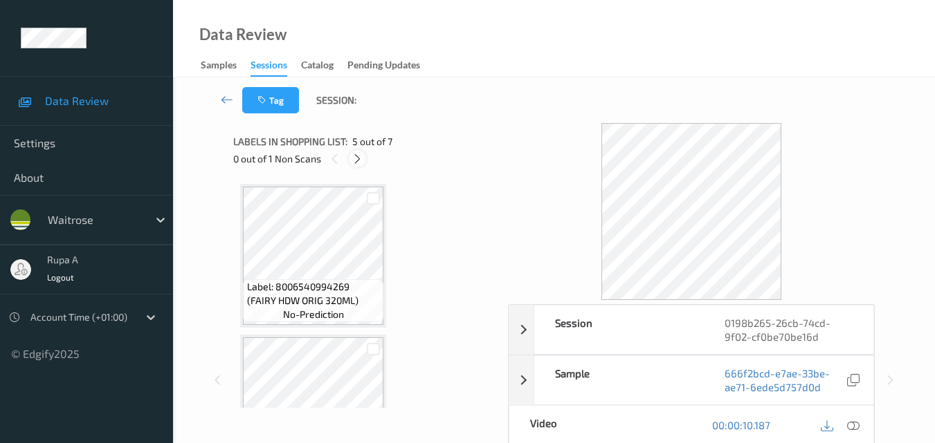
click at [358, 160] on icon at bounding box center [357, 159] width 12 height 12
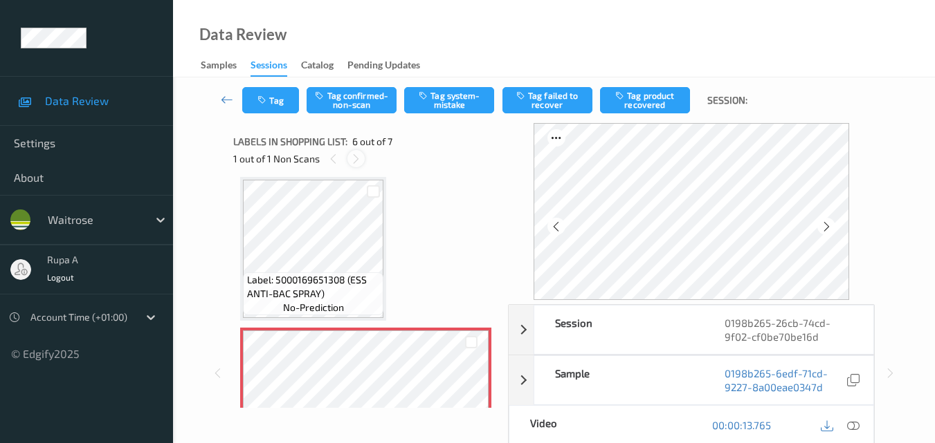
click at [358, 160] on icon at bounding box center [356, 159] width 12 height 12
click at [849, 427] on icon at bounding box center [853, 425] width 12 height 12
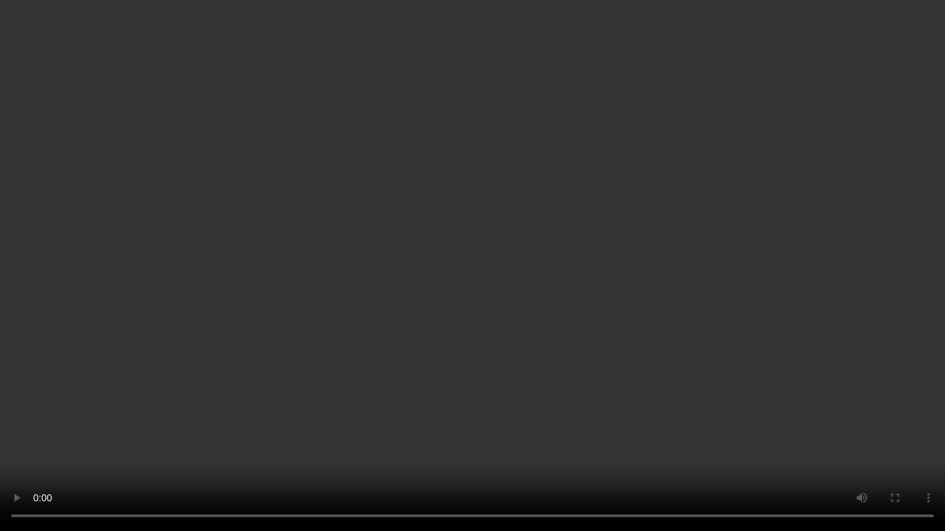
click at [10, 443] on video at bounding box center [472, 265] width 945 height 531
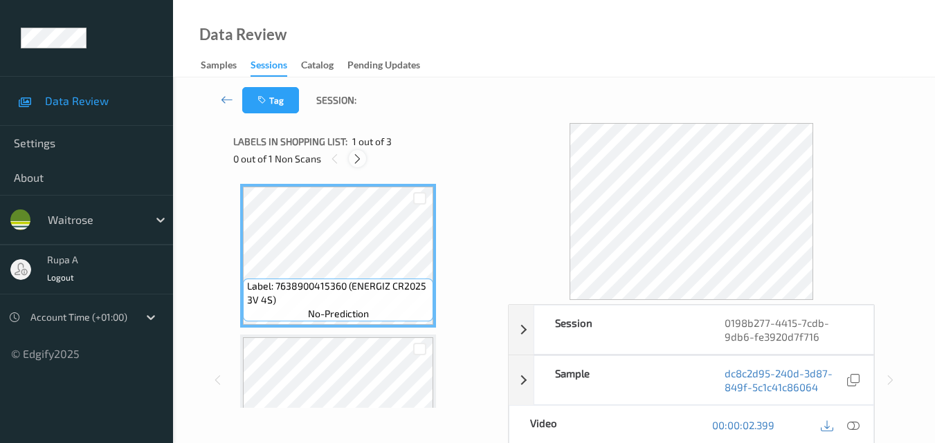
click at [357, 161] on icon at bounding box center [357, 159] width 12 height 12
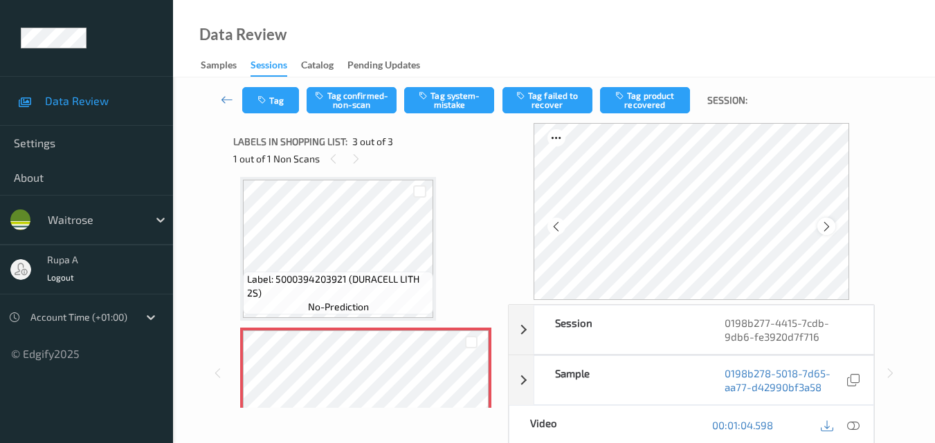
click at [827, 224] on icon at bounding box center [826, 227] width 12 height 12
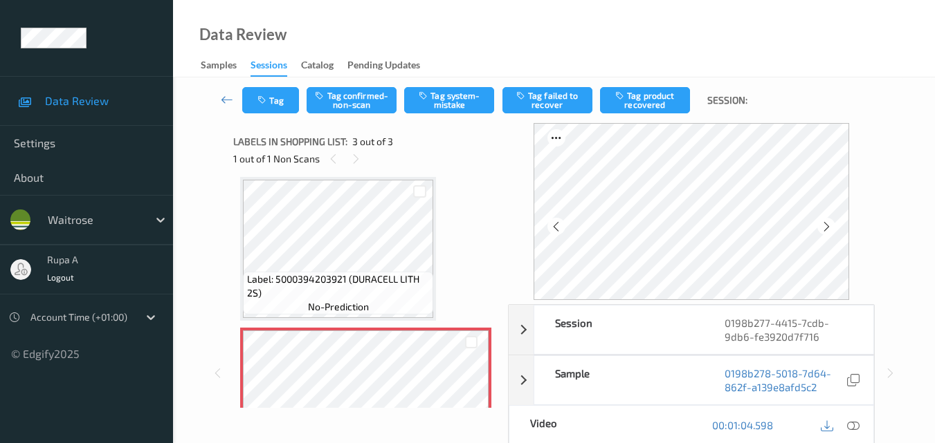
click at [827, 224] on icon at bounding box center [826, 227] width 12 height 12
click at [852, 429] on icon at bounding box center [853, 425] width 12 height 12
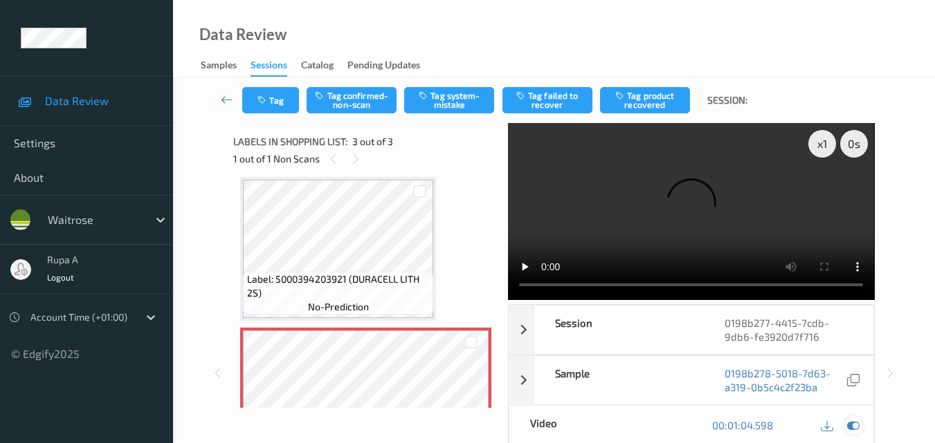
click at [849, 429] on icon at bounding box center [853, 425] width 12 height 12
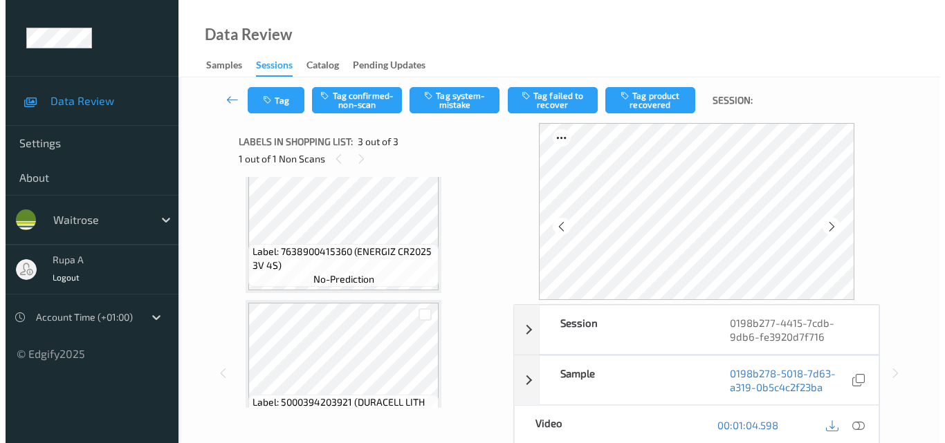
scroll to position [0, 0]
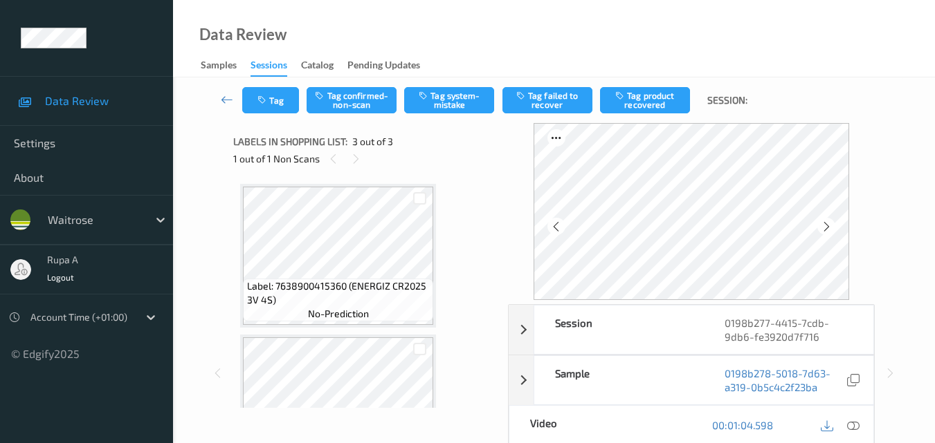
click at [363, 163] on div "1 out of 1 Non Scans" at bounding box center [365, 158] width 265 height 17
click at [827, 226] on icon at bounding box center [826, 227] width 12 height 12
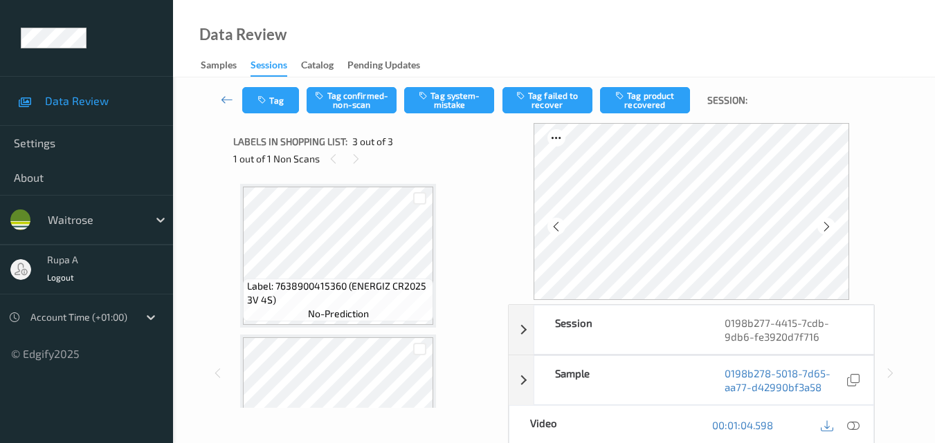
click at [864, 424] on div "00:01:04.598" at bounding box center [782, 425] width 182 height 39
click at [855, 428] on icon at bounding box center [853, 425] width 12 height 12
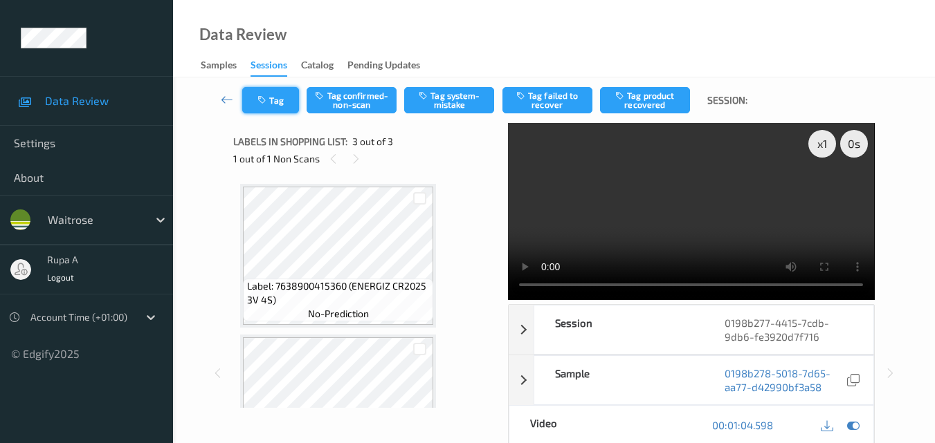
click at [277, 106] on button "Tag" at bounding box center [270, 100] width 57 height 26
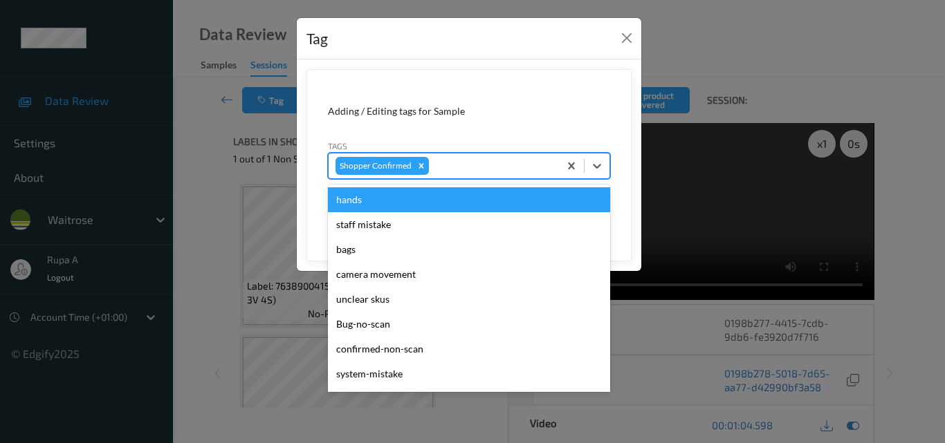
click at [502, 162] on div at bounding box center [492, 166] width 120 height 17
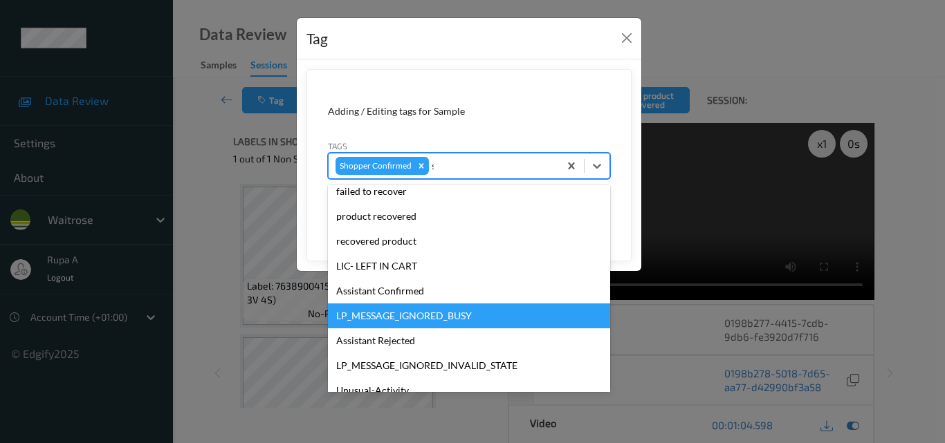
scroll to position [83, 0]
type input "sy"
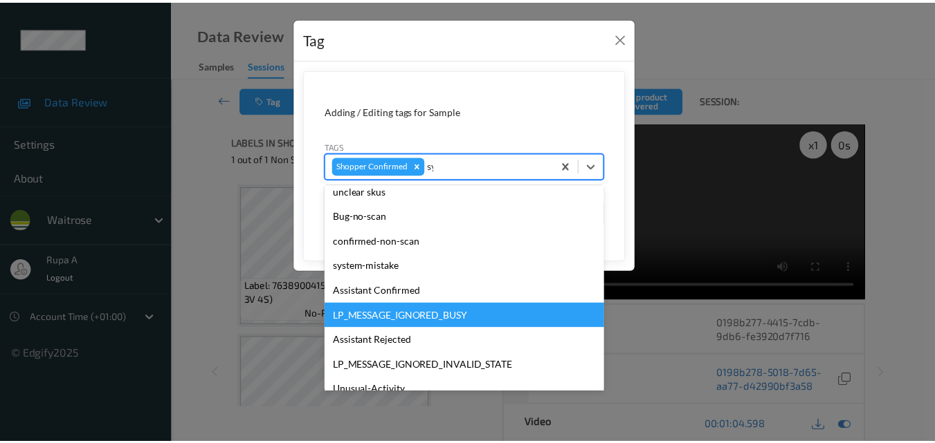
scroll to position [0, 0]
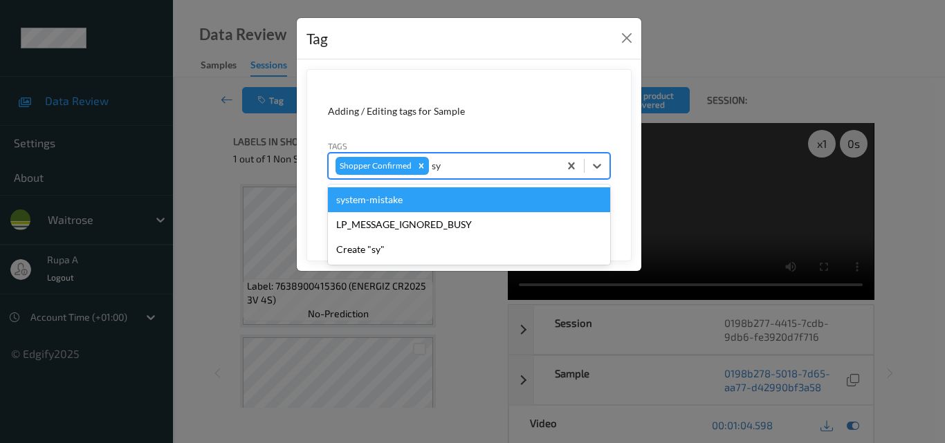
click at [401, 203] on div "system-mistake" at bounding box center [469, 199] width 282 height 25
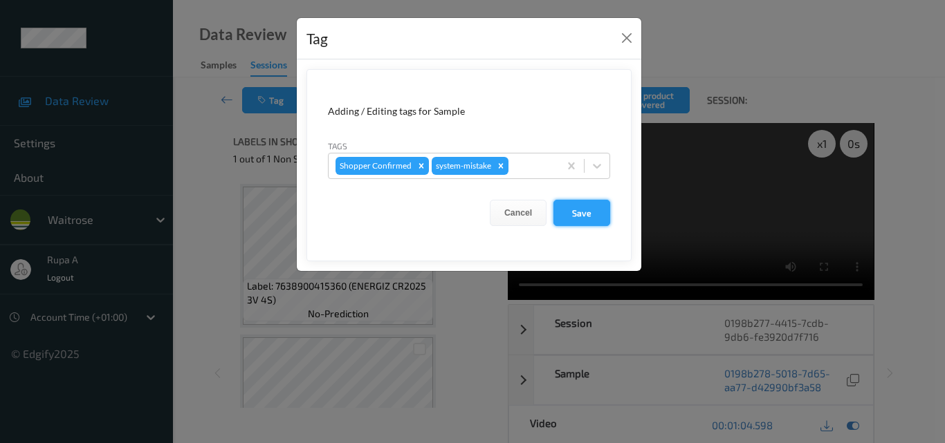
click at [583, 210] on button "Save" at bounding box center [581, 213] width 57 height 26
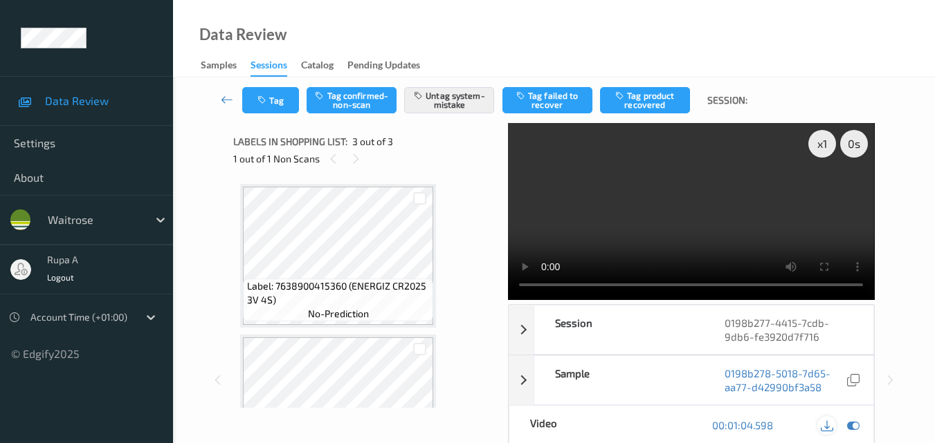
click at [825, 430] on icon at bounding box center [826, 425] width 12 height 12
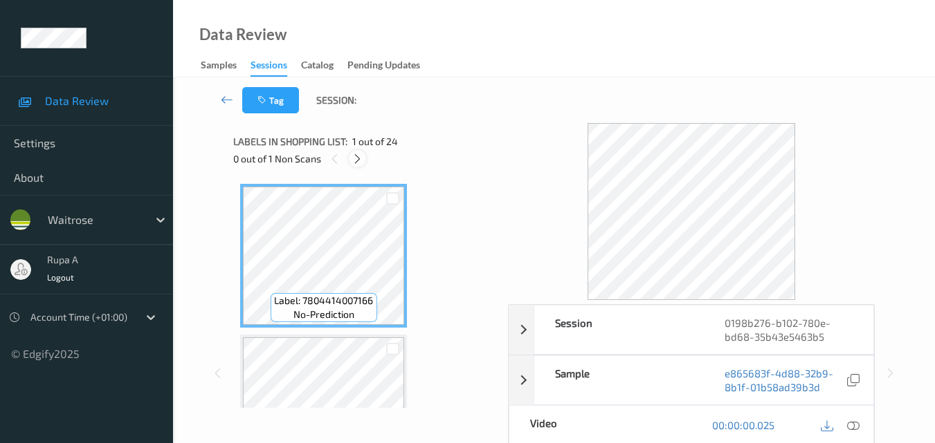
click at [355, 163] on icon at bounding box center [357, 159] width 12 height 12
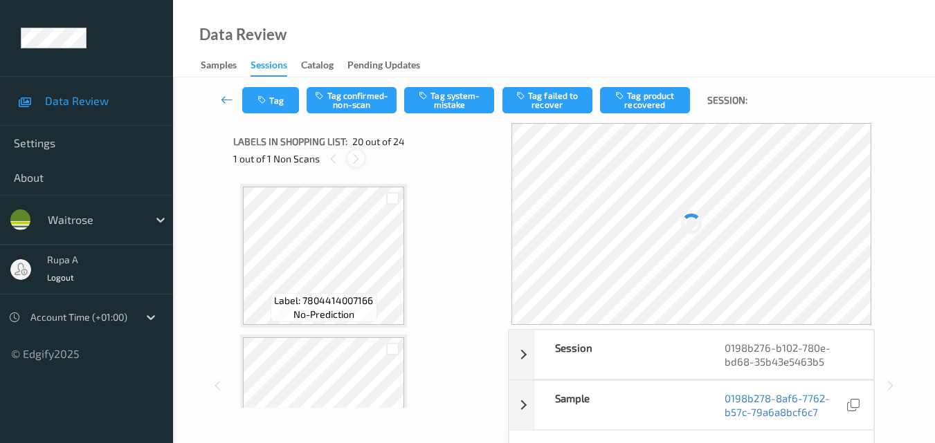
scroll to position [2721, 0]
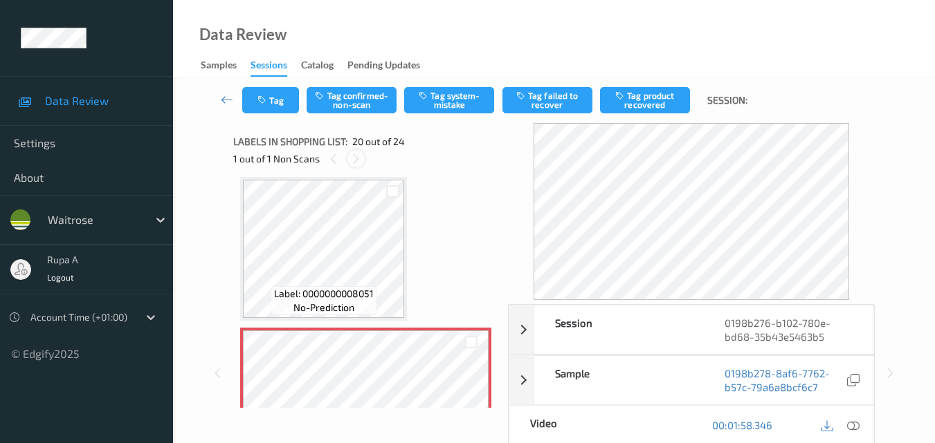
click at [355, 163] on icon at bounding box center [356, 159] width 12 height 12
click at [336, 160] on icon at bounding box center [333, 159] width 12 height 12
click at [353, 160] on icon at bounding box center [356, 159] width 12 height 12
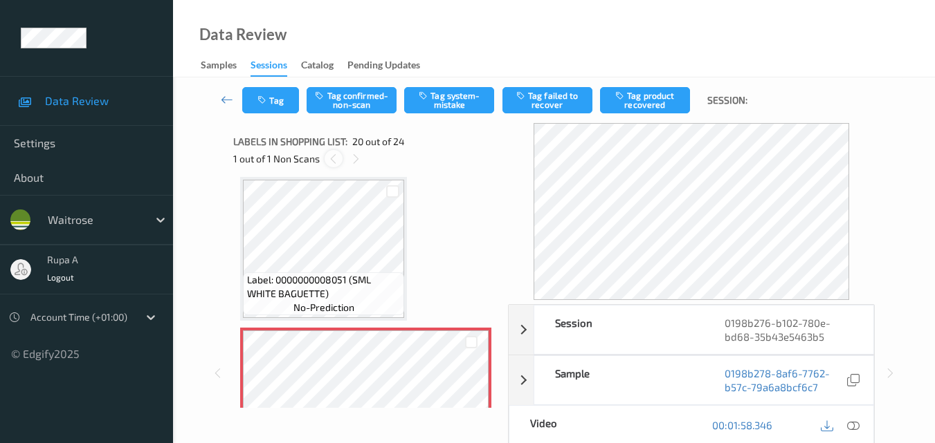
click at [338, 160] on icon at bounding box center [333, 159] width 12 height 12
click at [352, 158] on icon at bounding box center [356, 159] width 12 height 12
click at [328, 158] on icon at bounding box center [333, 159] width 12 height 12
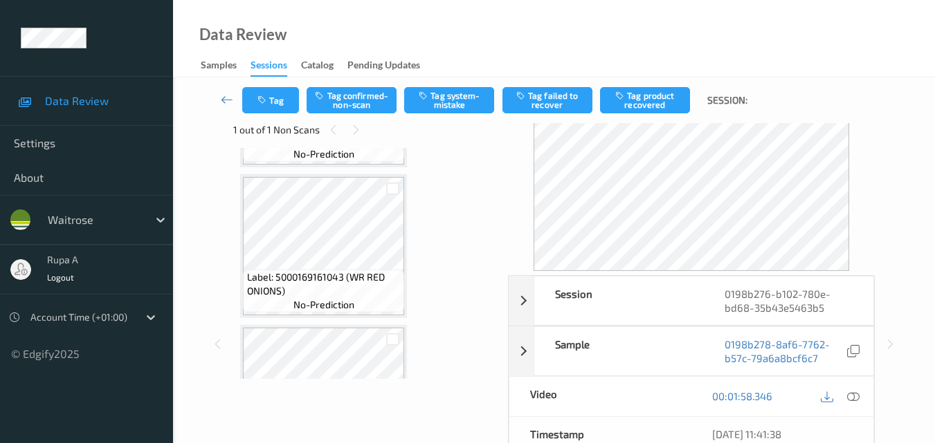
scroll to position [0, 0]
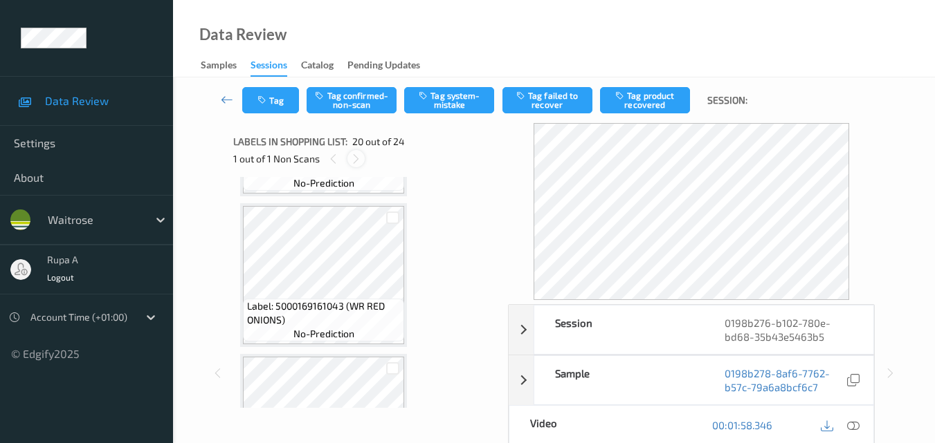
click at [353, 162] on icon at bounding box center [356, 159] width 12 height 12
click at [336, 161] on icon at bounding box center [333, 159] width 12 height 12
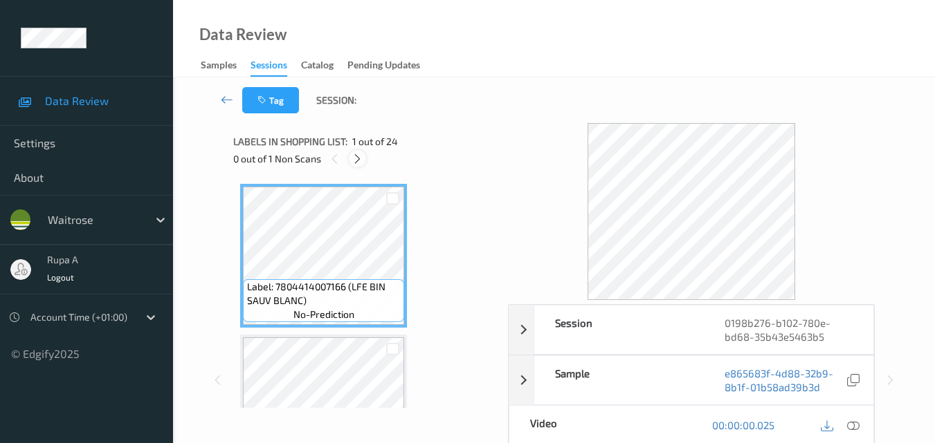
click at [358, 160] on icon at bounding box center [357, 159] width 12 height 12
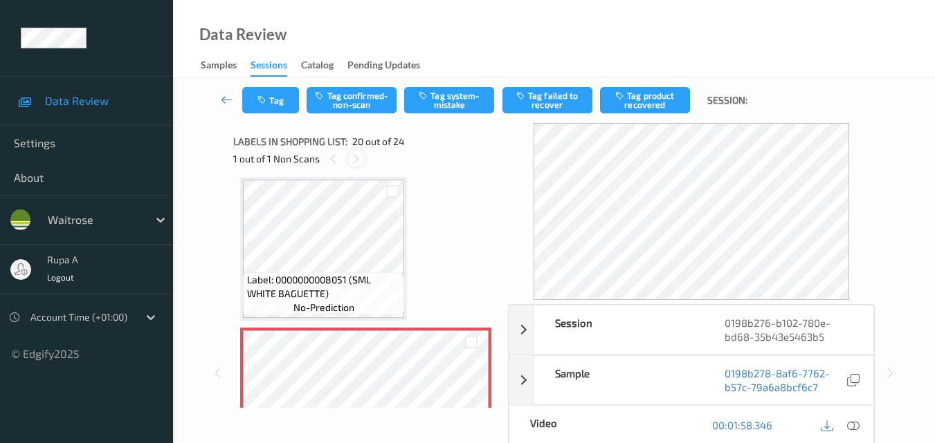
click at [358, 160] on icon at bounding box center [356, 159] width 12 height 12
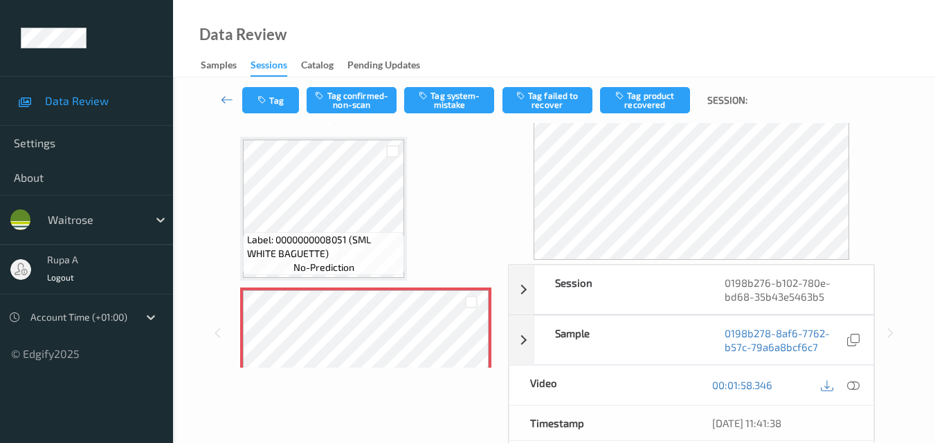
scroll to position [69, 0]
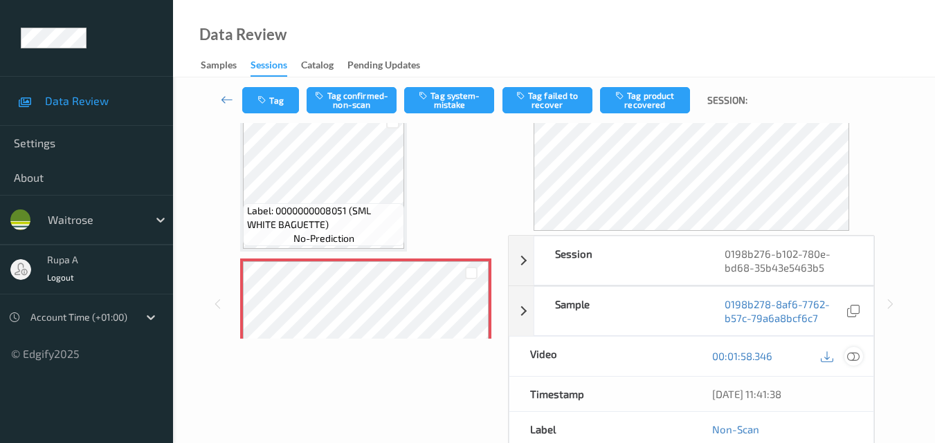
click at [854, 351] on icon at bounding box center [853, 356] width 12 height 12
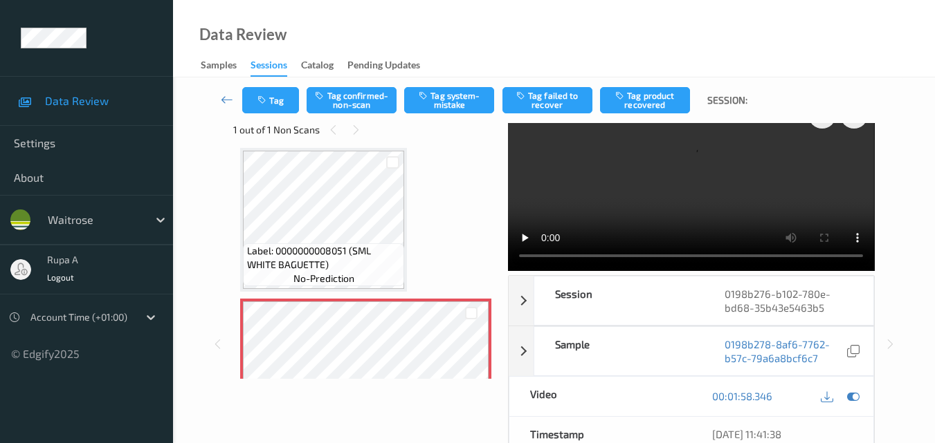
scroll to position [0, 0]
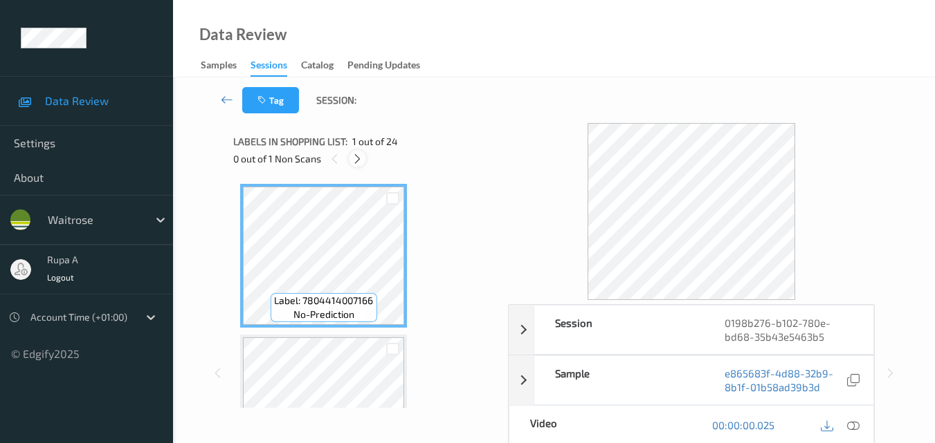
click at [358, 161] on icon at bounding box center [357, 159] width 12 height 12
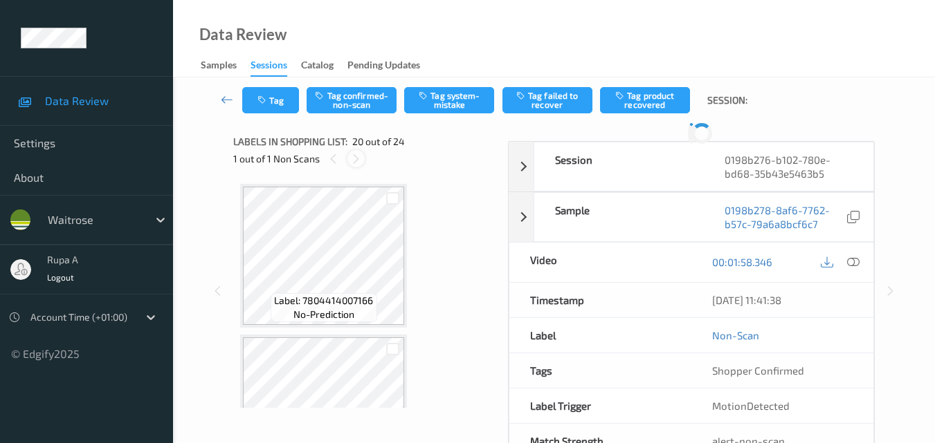
scroll to position [2721, 0]
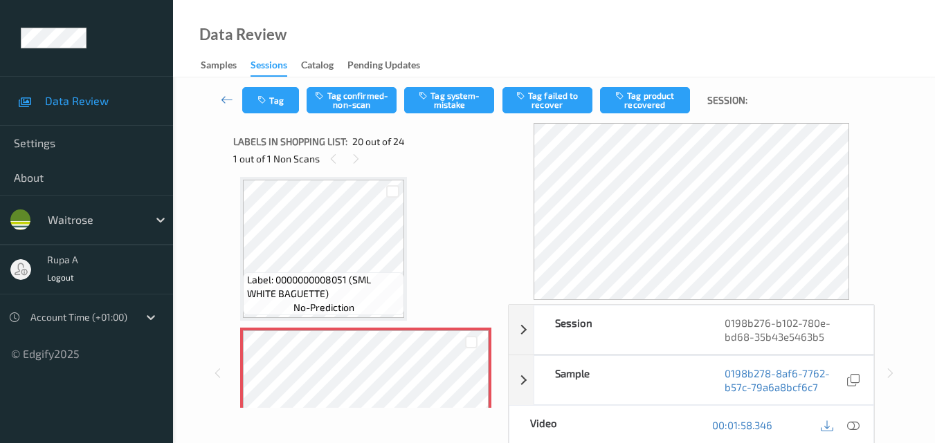
drag, startPoint x: 374, startPoint y: 165, endPoint x: 403, endPoint y: 178, distance: 31.9
click at [383, 176] on div "Labels in shopping list: 20 out of 24 1 out of 1 Non Scans" at bounding box center [365, 150] width 265 height 54
click at [357, 160] on icon at bounding box center [356, 159] width 12 height 12
click at [326, 153] on div at bounding box center [332, 158] width 17 height 17
click at [353, 158] on icon at bounding box center [356, 159] width 12 height 12
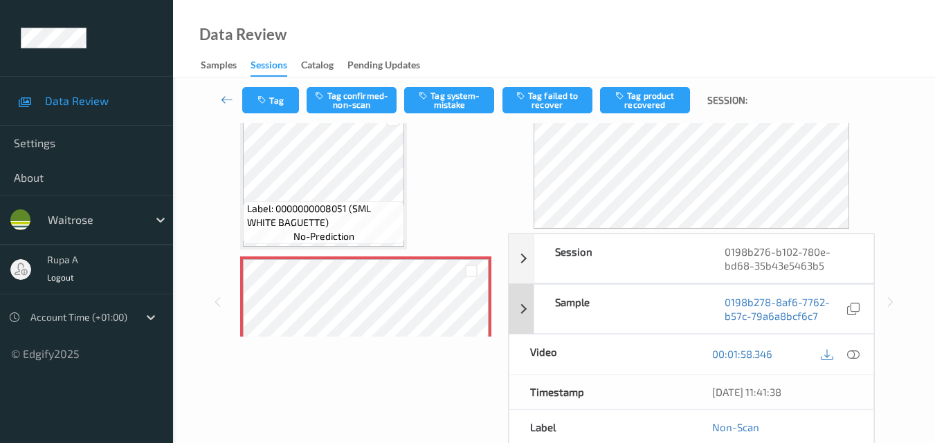
scroll to position [69, 0]
click at [855, 357] on icon at bounding box center [853, 356] width 12 height 12
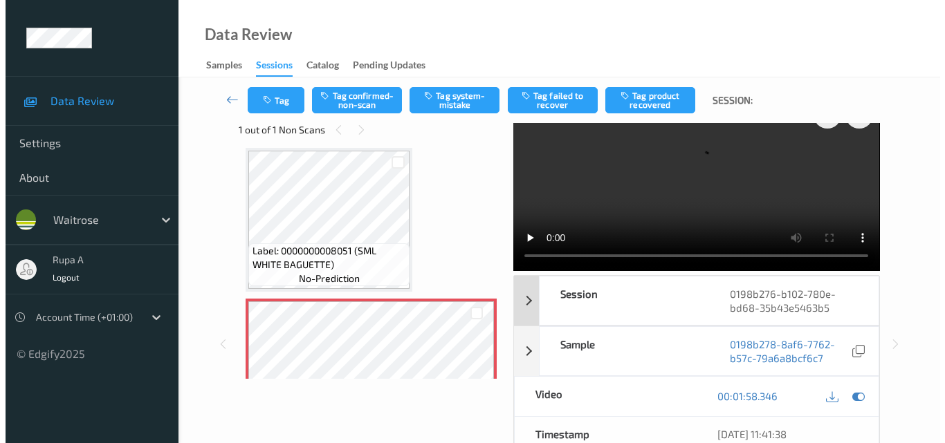
scroll to position [0, 0]
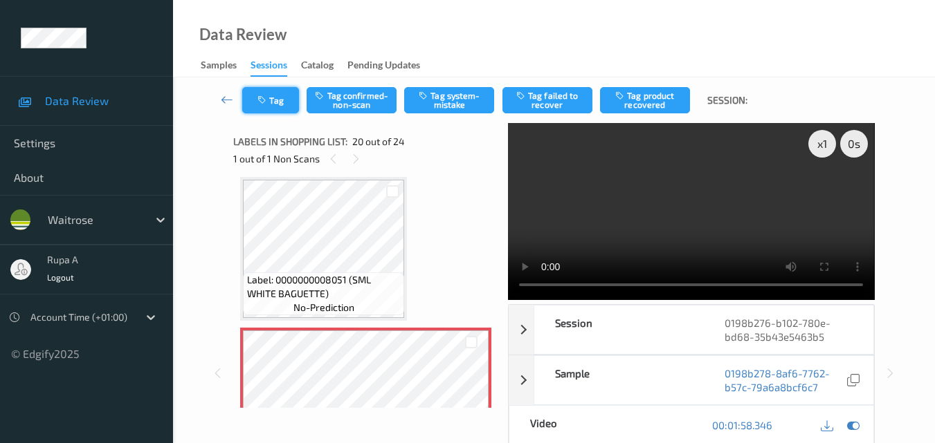
click at [277, 105] on button "Tag" at bounding box center [270, 100] width 57 height 26
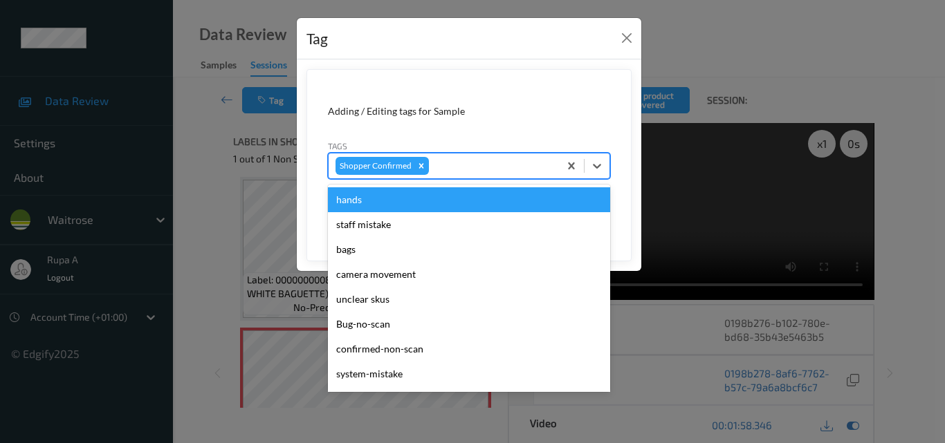
click at [437, 165] on div at bounding box center [492, 166] width 120 height 17
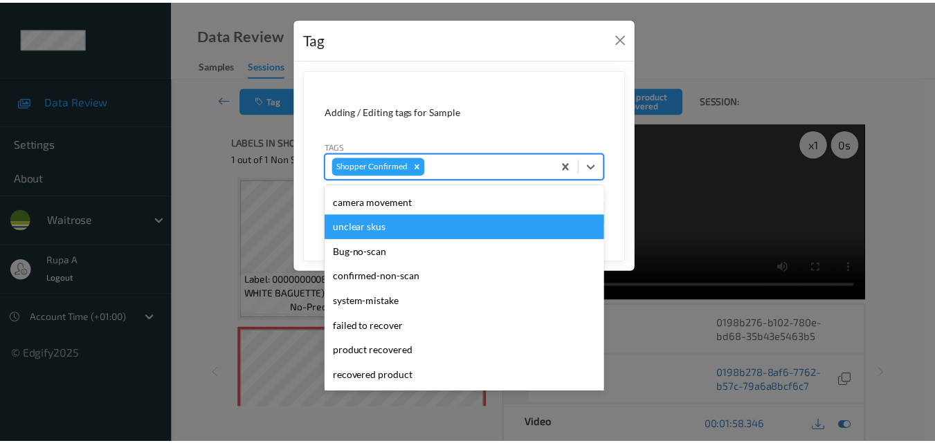
scroll to position [138, 0]
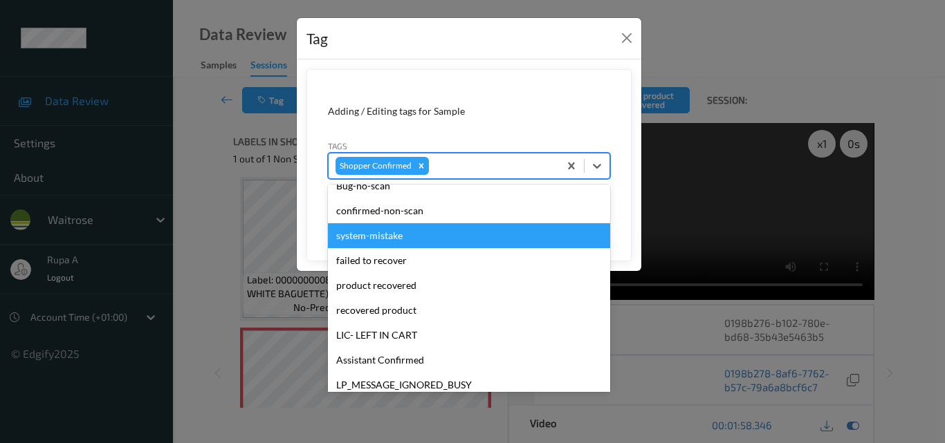
click at [410, 235] on div "system-mistake" at bounding box center [469, 235] width 282 height 25
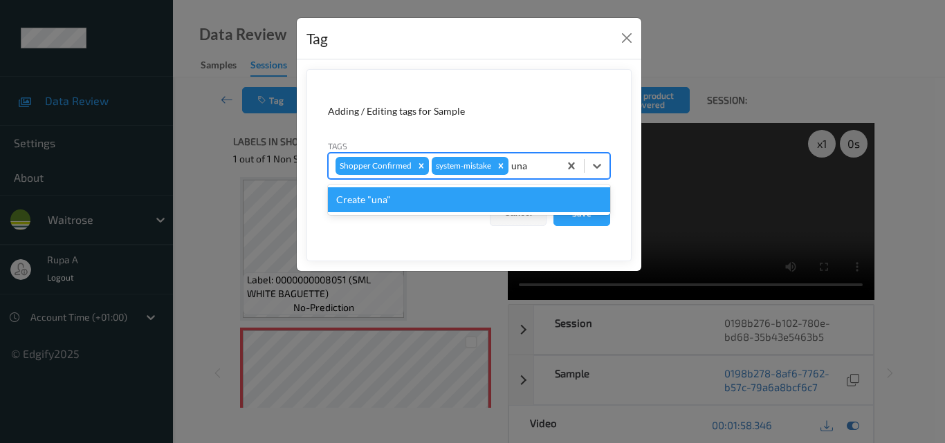
type input "un"
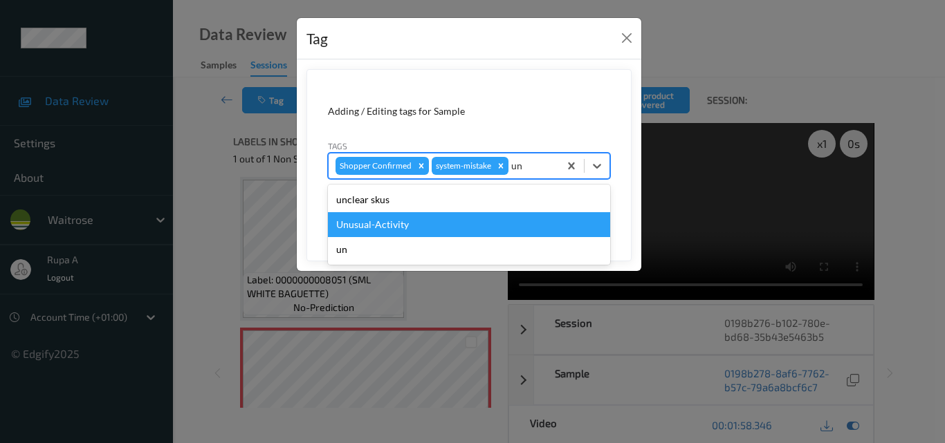
click at [405, 230] on div "Unusual-Activity" at bounding box center [469, 224] width 282 height 25
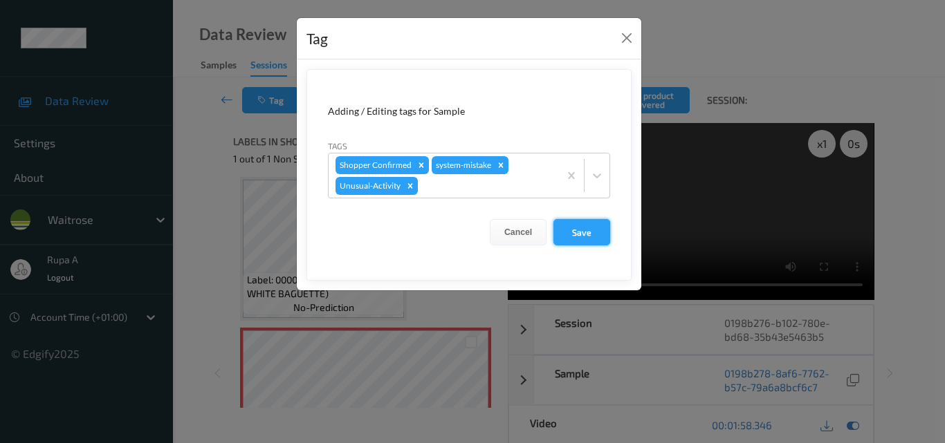
click at [592, 228] on button "Save" at bounding box center [581, 232] width 57 height 26
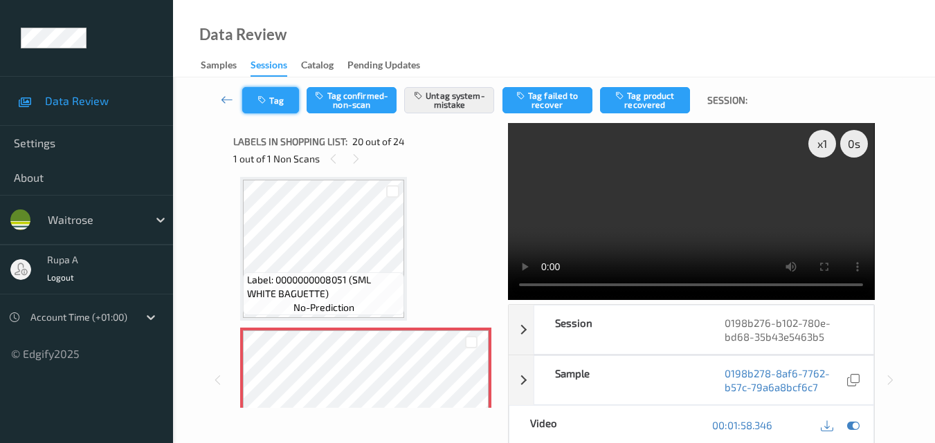
click at [284, 112] on button "Tag" at bounding box center [270, 100] width 57 height 26
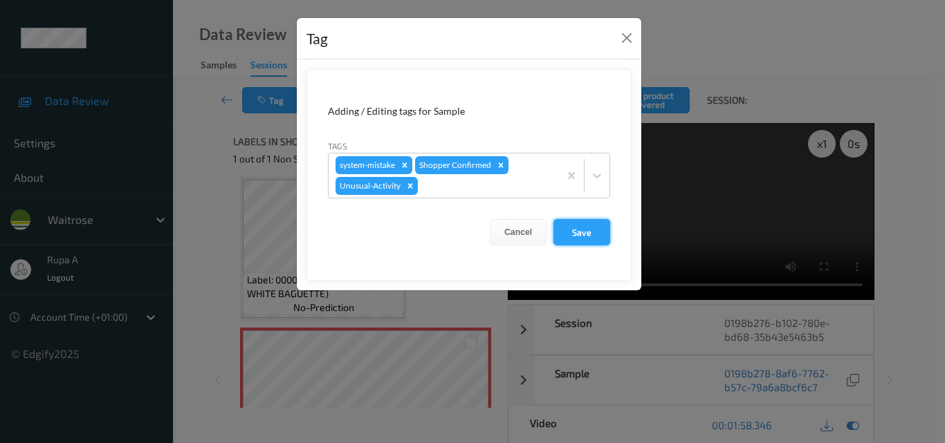
click at [568, 227] on button "Save" at bounding box center [581, 232] width 57 height 26
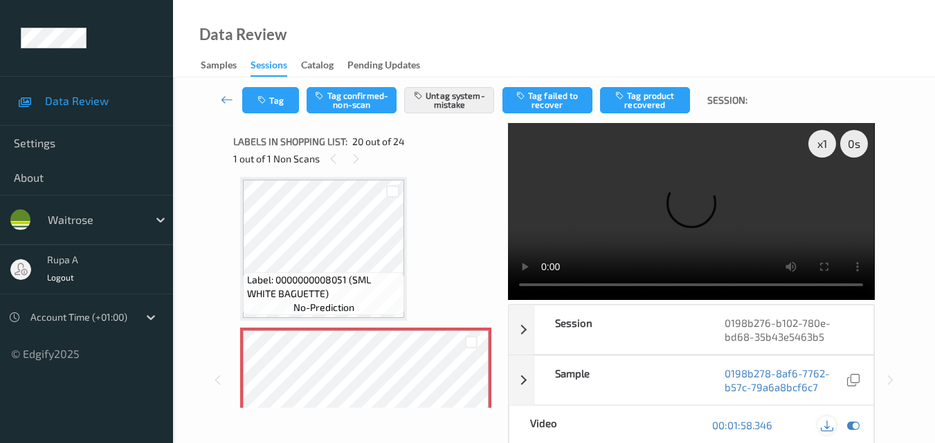
click at [827, 430] on icon at bounding box center [826, 425] width 12 height 12
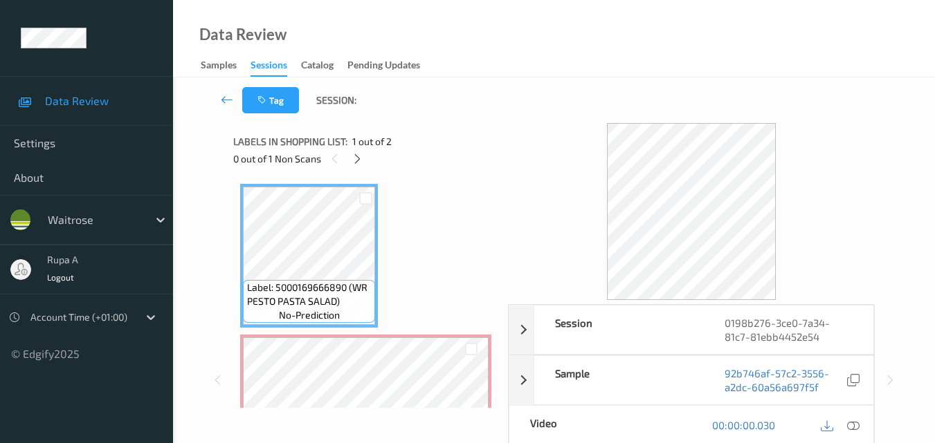
click at [351, 167] on div "0 out of 1 Non Scans" at bounding box center [365, 158] width 265 height 17
click at [362, 160] on icon at bounding box center [357, 159] width 12 height 12
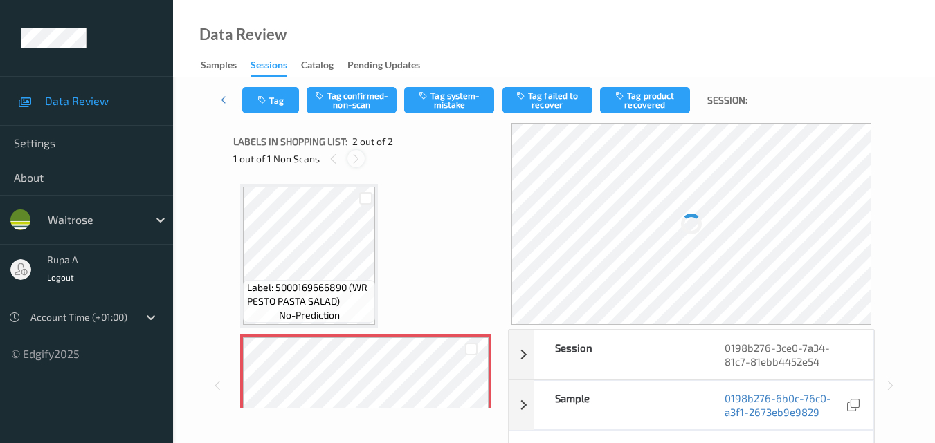
scroll to position [7, 0]
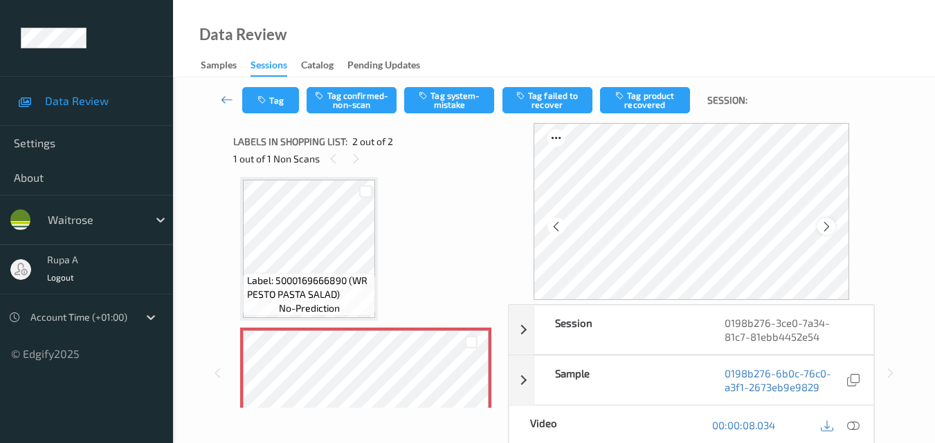
click at [831, 223] on icon at bounding box center [826, 227] width 12 height 12
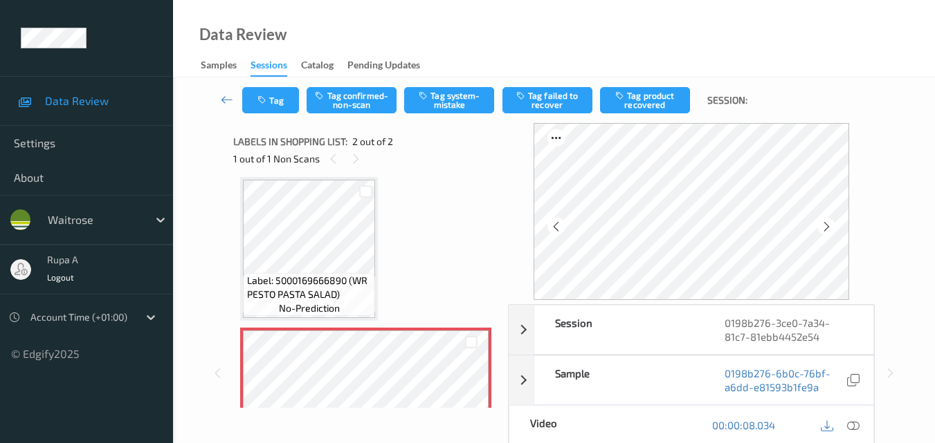
click at [831, 223] on icon at bounding box center [826, 227] width 12 height 12
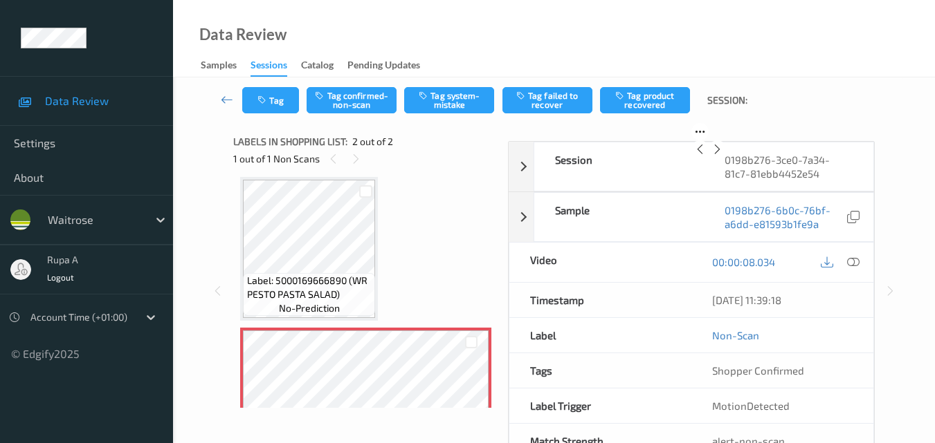
click at [723, 156] on icon at bounding box center [717, 149] width 12 height 12
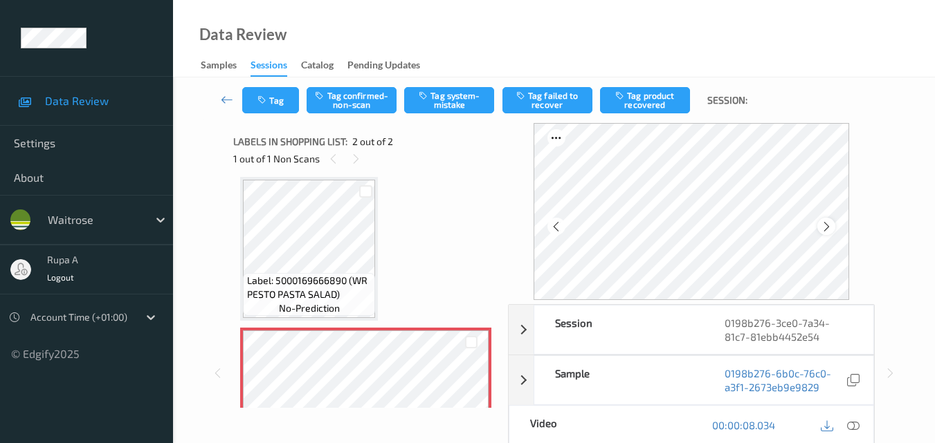
click at [824, 226] on icon at bounding box center [826, 227] width 12 height 12
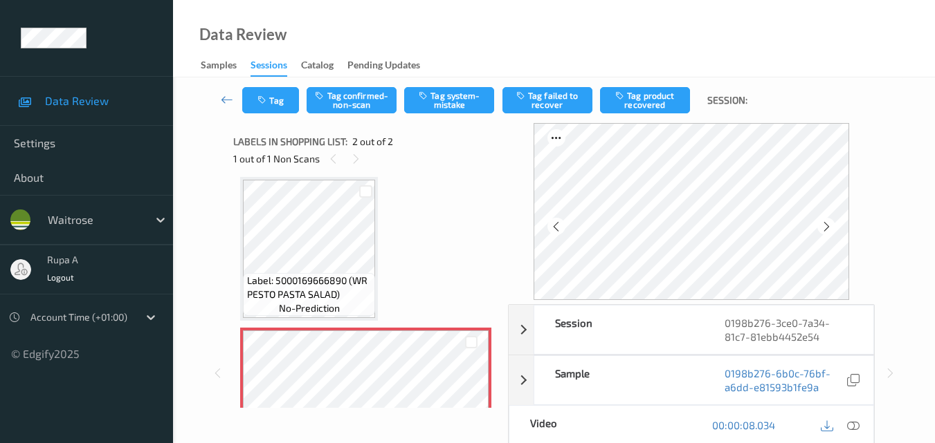
click at [824, 226] on icon at bounding box center [826, 227] width 12 height 12
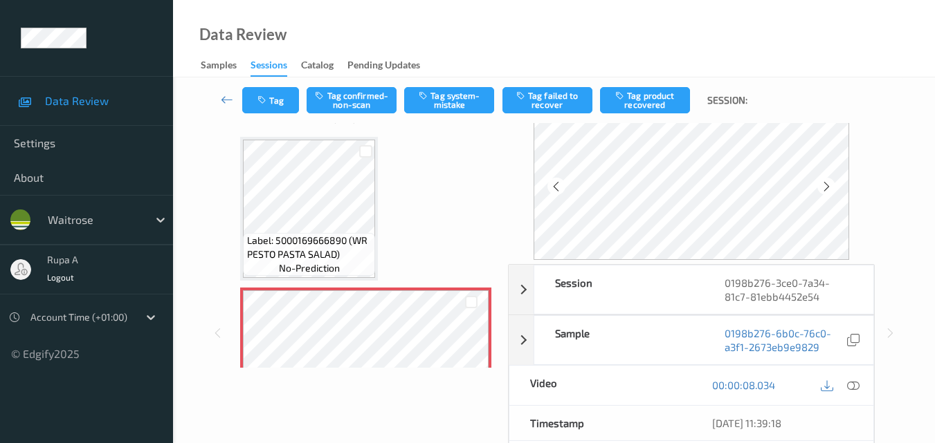
scroll to position [69, 0]
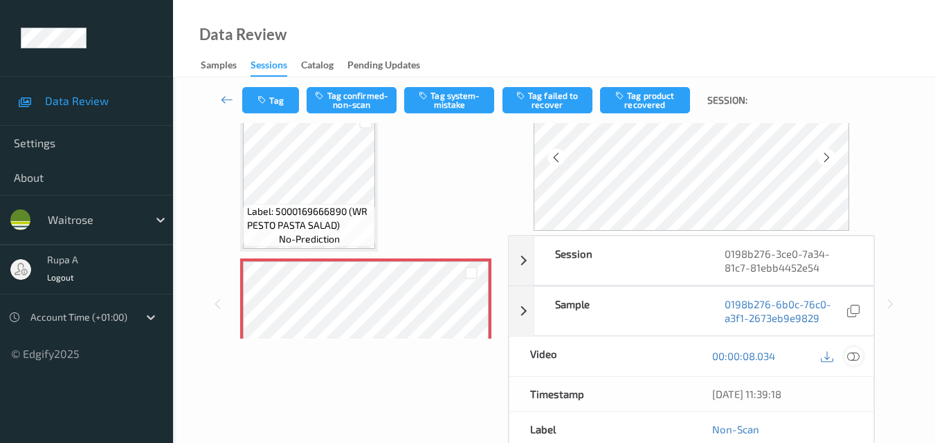
click at [853, 358] on icon at bounding box center [853, 356] width 12 height 12
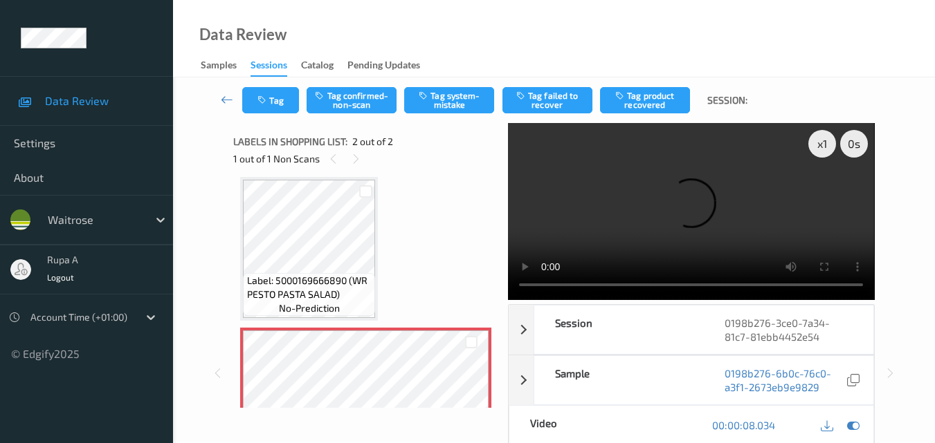
scroll to position [0, 0]
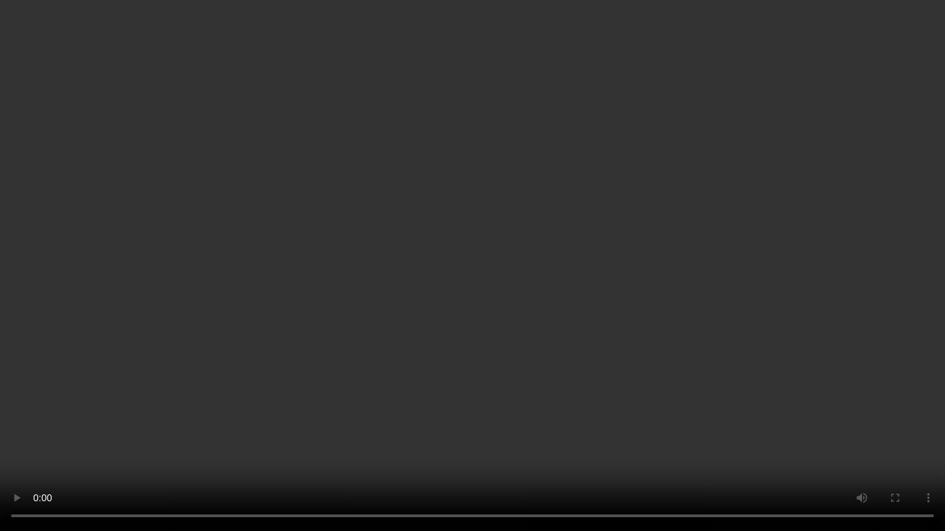
click at [0, 443] on video at bounding box center [472, 265] width 945 height 531
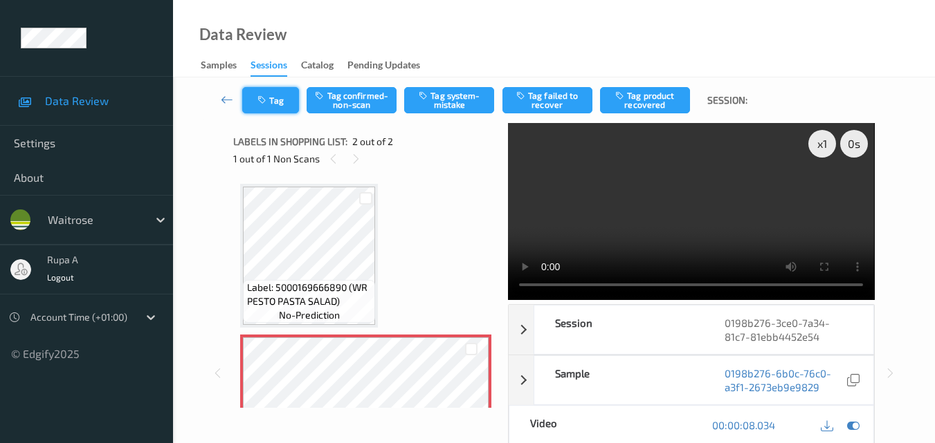
click at [278, 98] on button "Tag" at bounding box center [270, 100] width 57 height 26
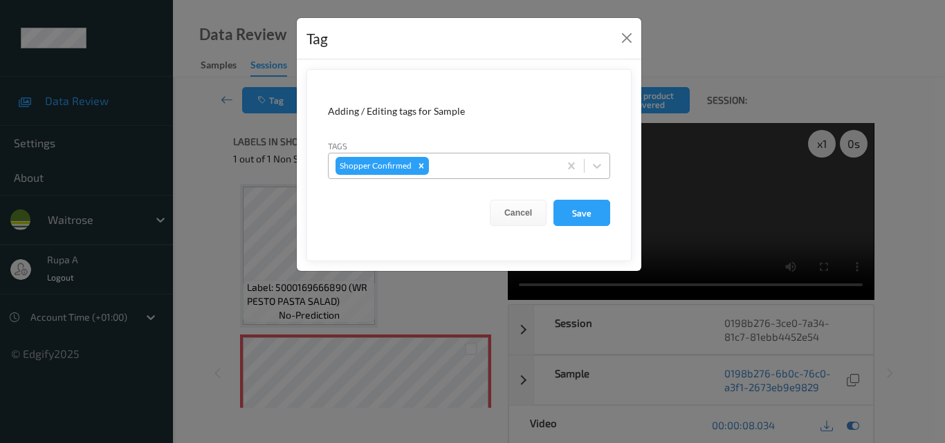
click at [441, 167] on div at bounding box center [492, 166] width 120 height 17
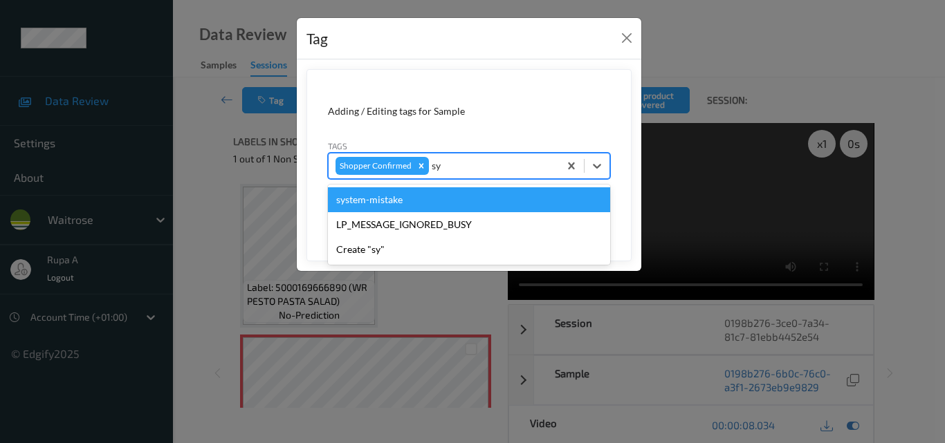
type input "sys"
click at [424, 203] on div "system-mistake" at bounding box center [469, 199] width 282 height 25
type input "un"
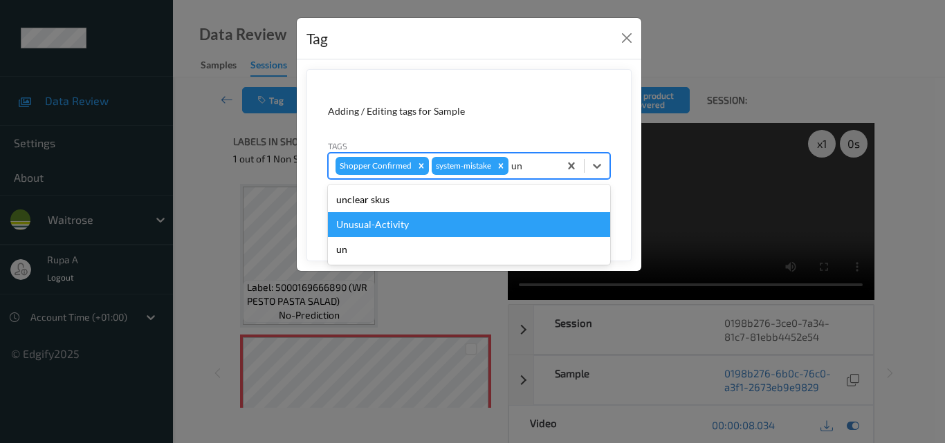
click at [393, 219] on div "Unusual-Activity" at bounding box center [469, 224] width 282 height 25
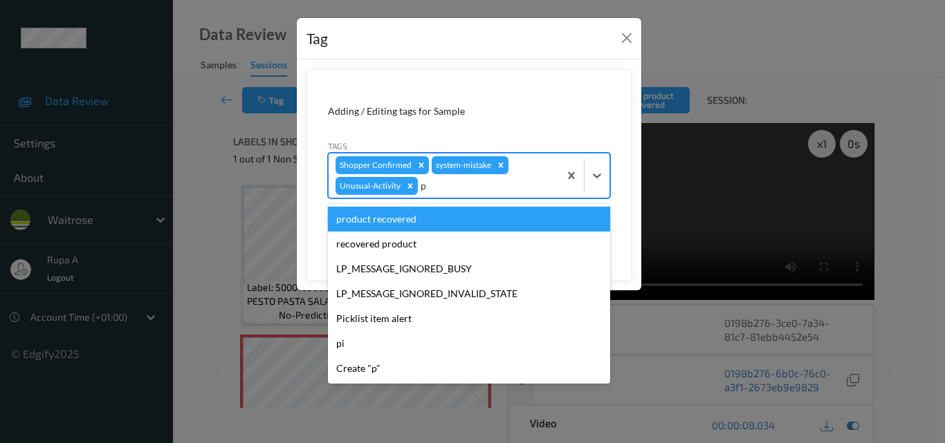
type input "pi"
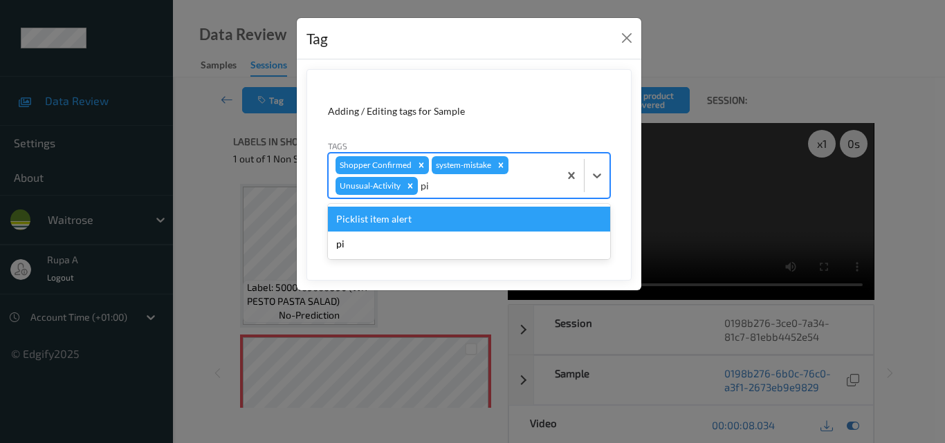
click at [439, 226] on div "Picklist item alert" at bounding box center [469, 219] width 282 height 25
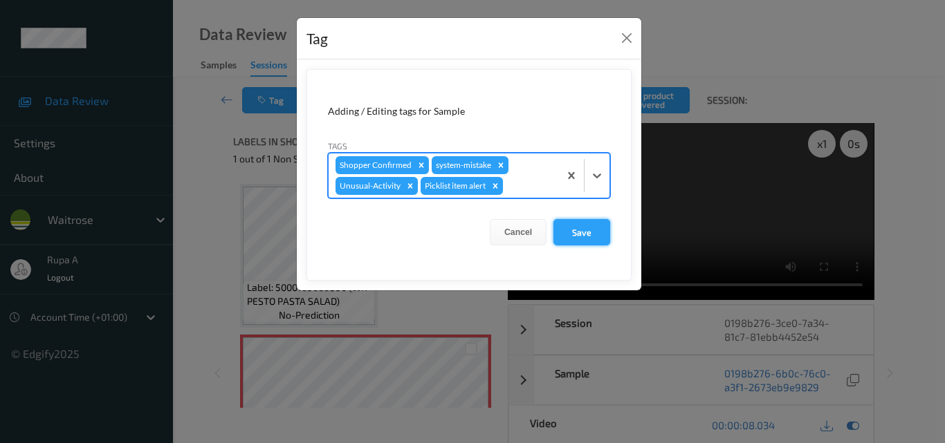
click at [583, 231] on button "Save" at bounding box center [581, 232] width 57 height 26
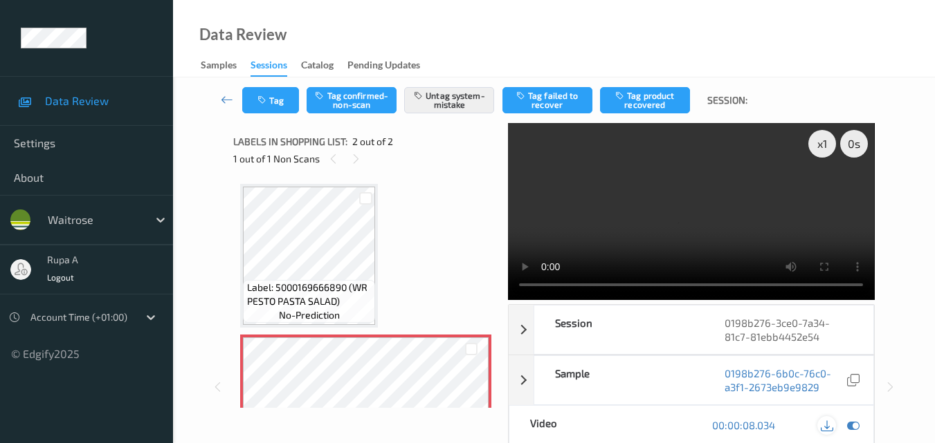
click at [826, 419] on icon at bounding box center [826, 425] width 12 height 12
click at [923, 264] on div "Tag Tag confirmed-non-scan Untag system-mistake Tag failed to recover Tag produ…" at bounding box center [554, 378] width 762 height 602
click at [279, 100] on button "Tag" at bounding box center [270, 100] width 57 height 26
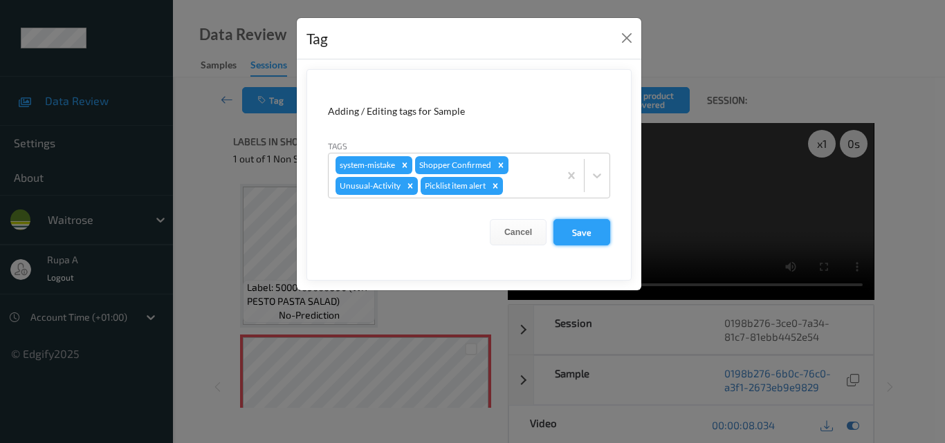
click at [580, 235] on button "Save" at bounding box center [581, 232] width 57 height 26
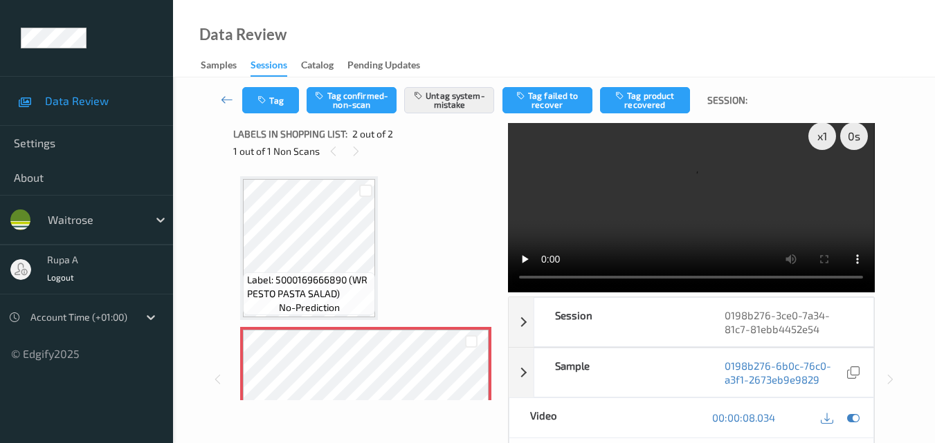
scroll to position [69, 0]
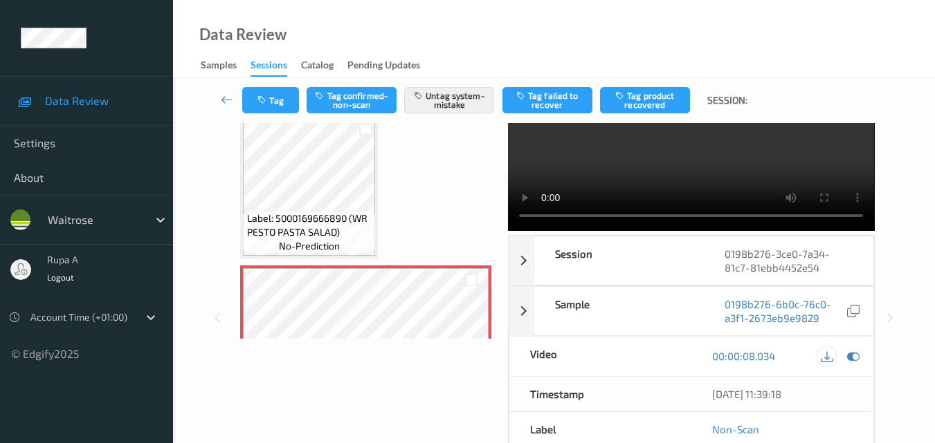
click at [824, 350] on icon at bounding box center [826, 356] width 12 height 12
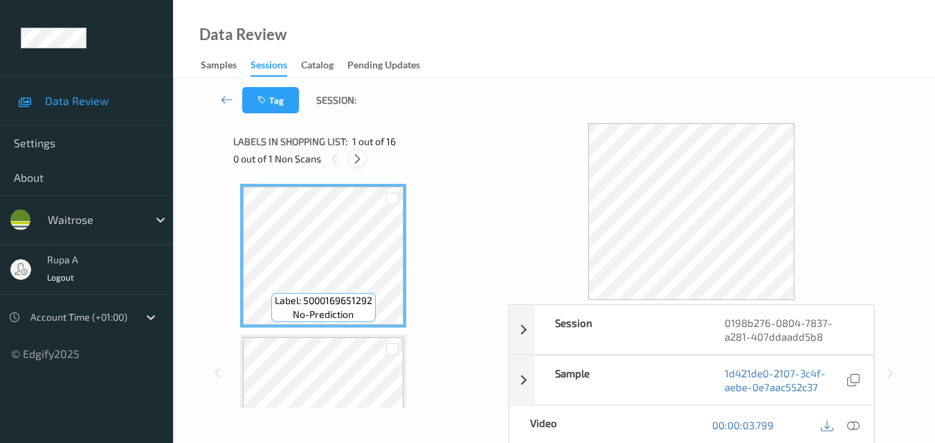
click at [360, 153] on icon at bounding box center [357, 159] width 12 height 12
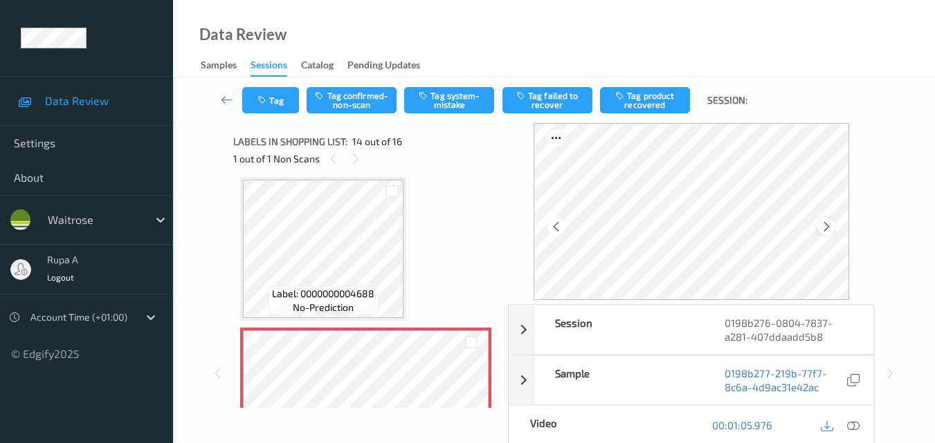
click at [832, 226] on icon at bounding box center [826, 227] width 12 height 12
click at [856, 426] on icon at bounding box center [853, 425] width 12 height 12
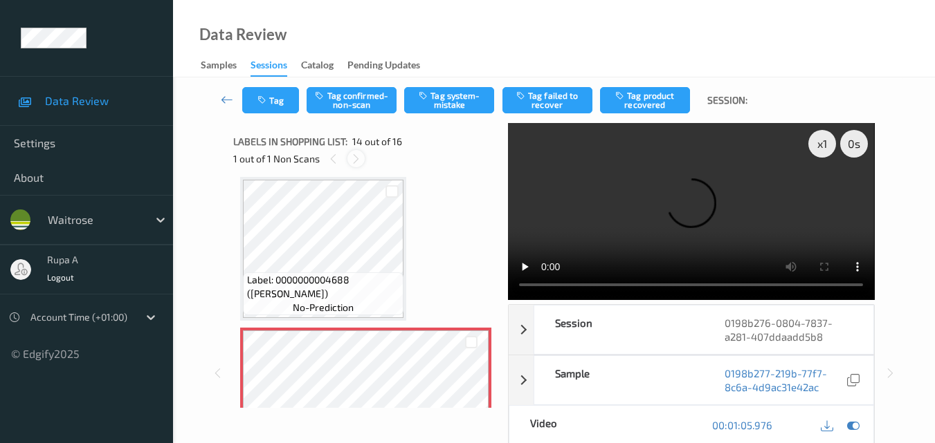
click at [358, 166] on div at bounding box center [355, 158] width 17 height 17
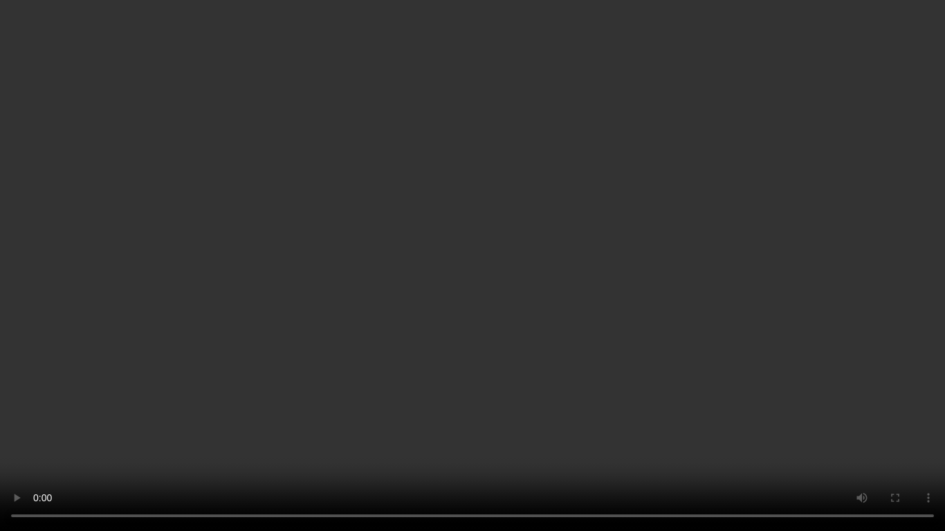
click at [0, 443] on video at bounding box center [472, 265] width 945 height 531
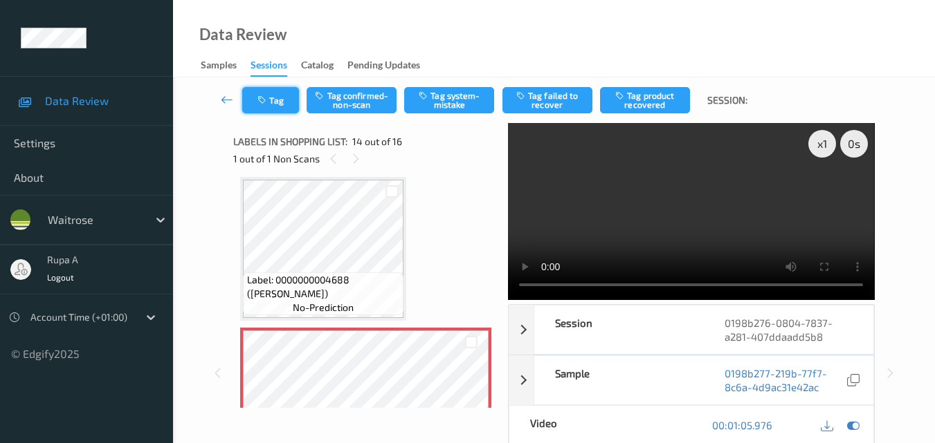
click at [271, 95] on button "Tag" at bounding box center [270, 100] width 57 height 26
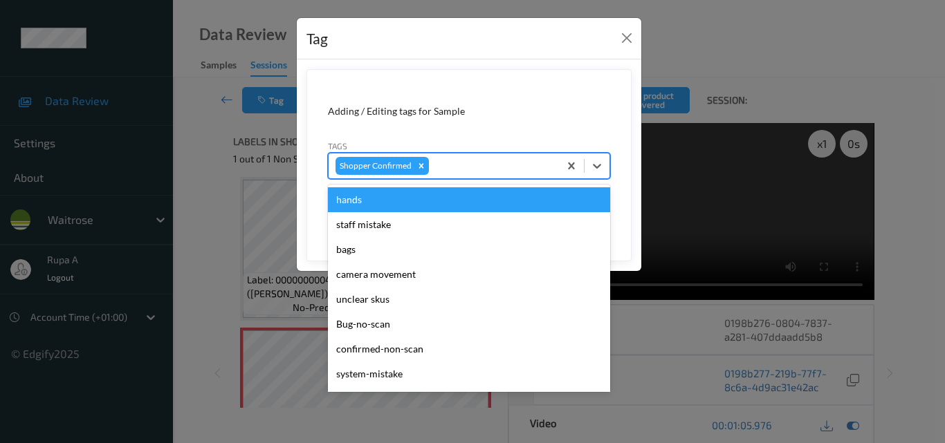
click at [480, 171] on div at bounding box center [492, 166] width 120 height 17
type input "sy"
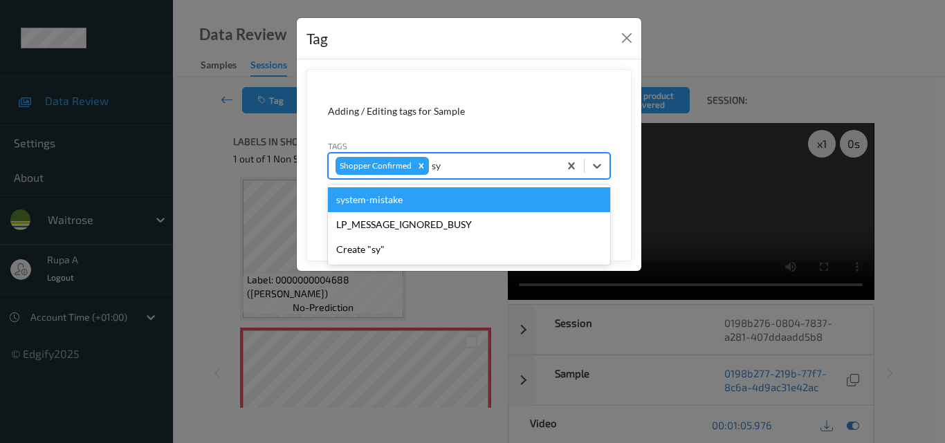
click at [411, 201] on div "system-mistake" at bounding box center [469, 199] width 282 height 25
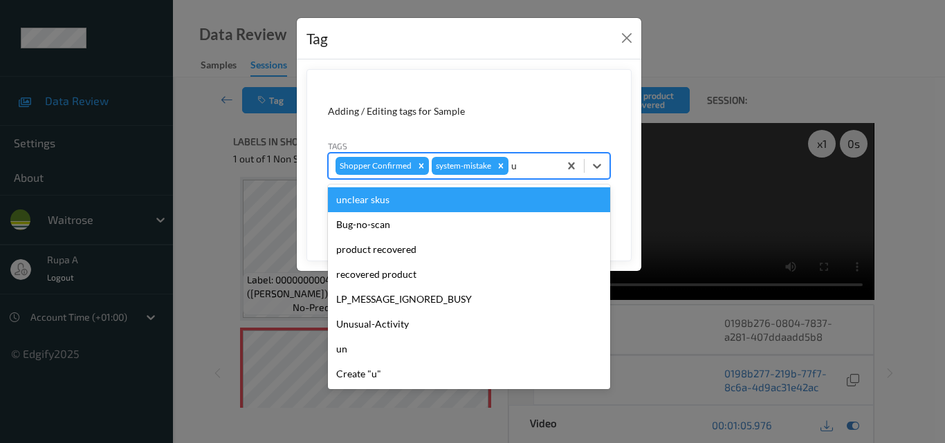
type input "un"
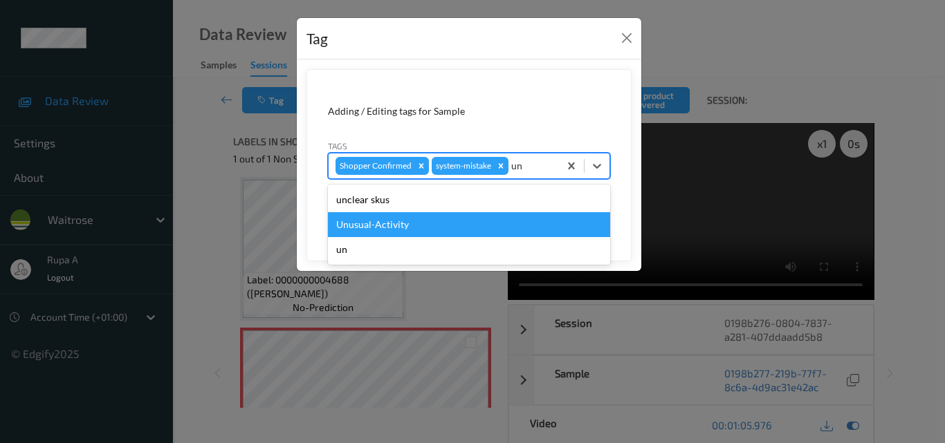
click at [345, 223] on div "Unusual-Activity" at bounding box center [469, 224] width 282 height 25
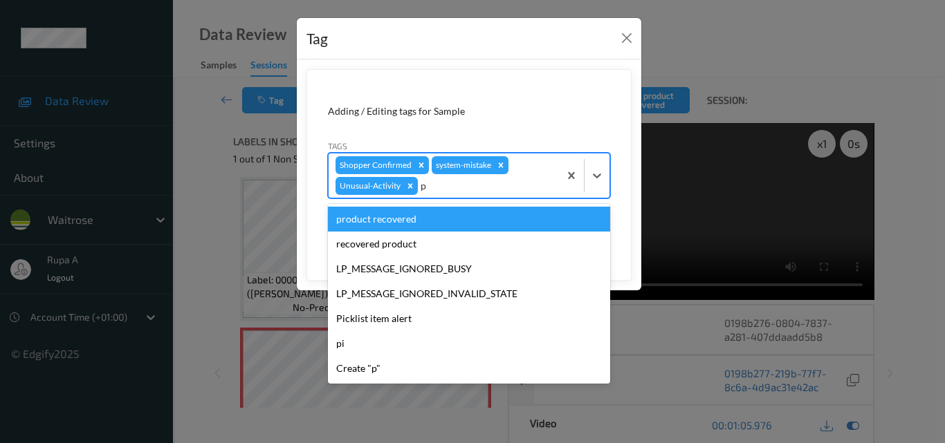
type input "pi"
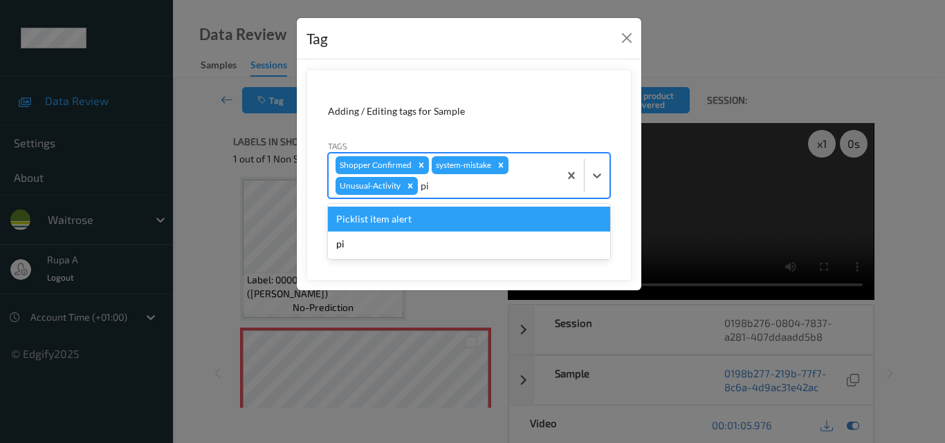
click at [354, 223] on div "Picklist item alert" at bounding box center [469, 219] width 282 height 25
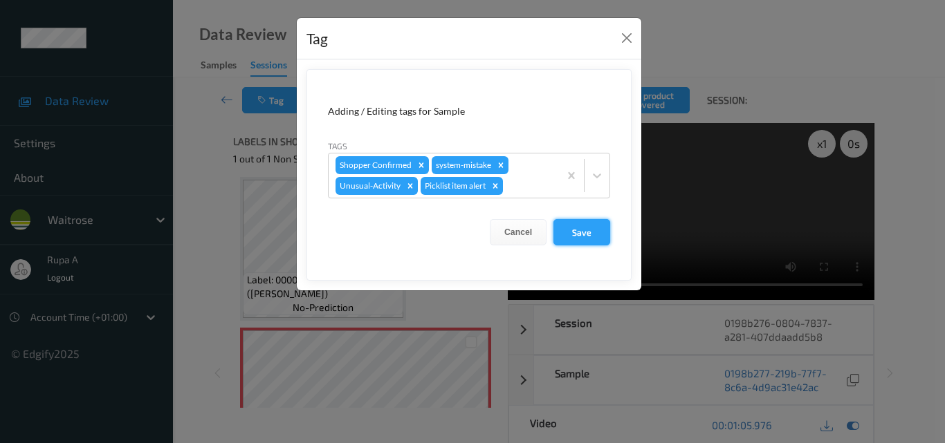
click at [594, 237] on button "Save" at bounding box center [581, 232] width 57 height 26
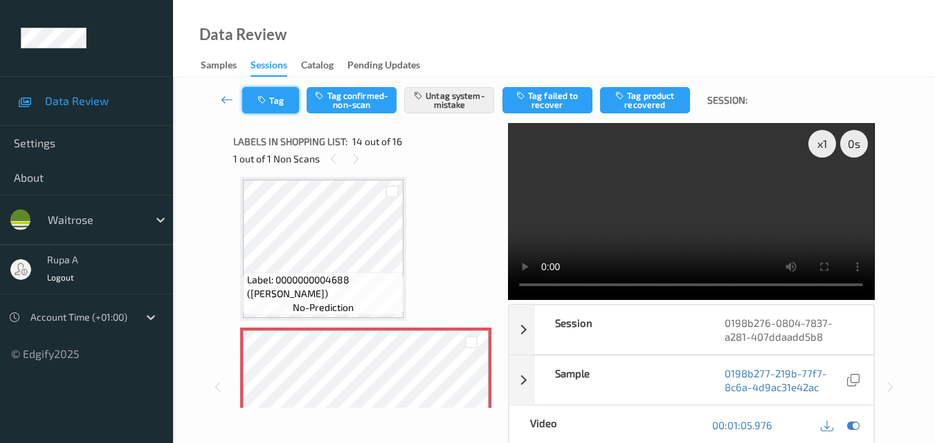
click at [255, 102] on button "Tag" at bounding box center [270, 100] width 57 height 26
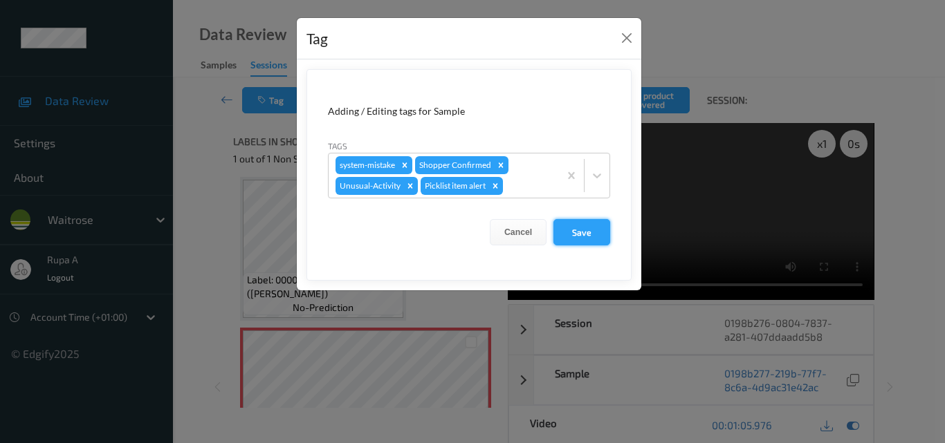
click at [585, 227] on button "Save" at bounding box center [581, 232] width 57 height 26
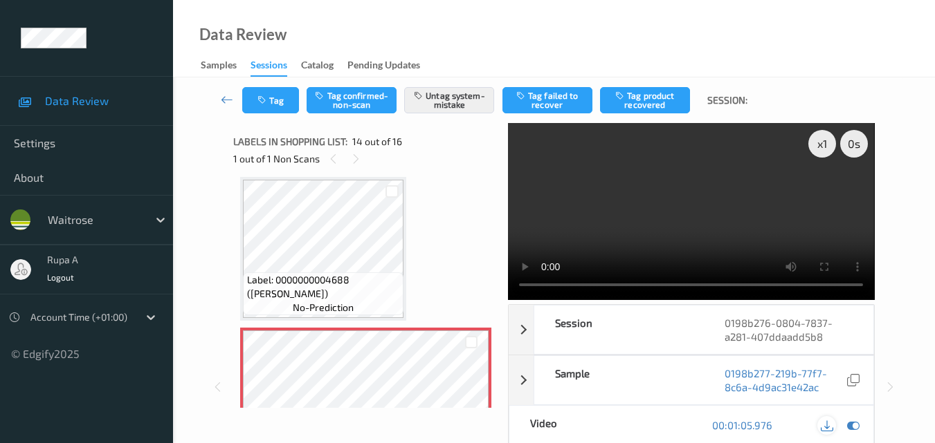
click at [831, 425] on icon at bounding box center [826, 425] width 12 height 12
click at [492, 282] on div "x 1 0 s Session 0198b276-0804-7837-a281-407ddaadd5b8 Session ID 0198b276-0804-7…" at bounding box center [553, 387] width 641 height 528
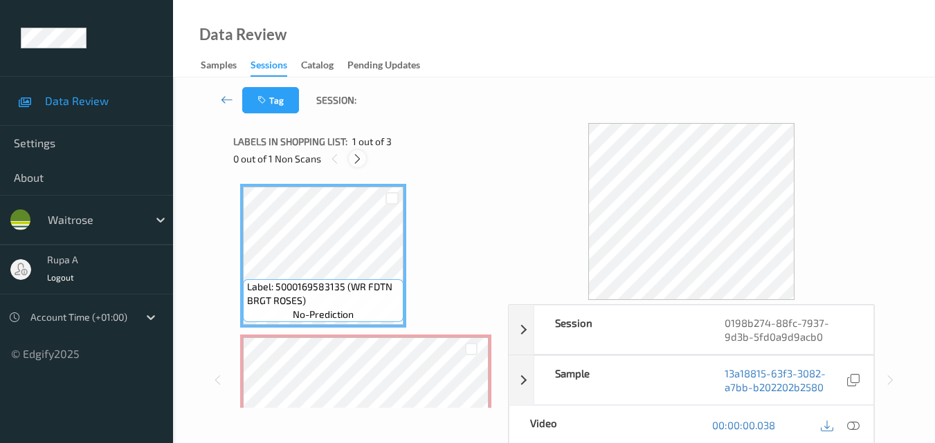
click at [355, 160] on icon at bounding box center [357, 159] width 12 height 12
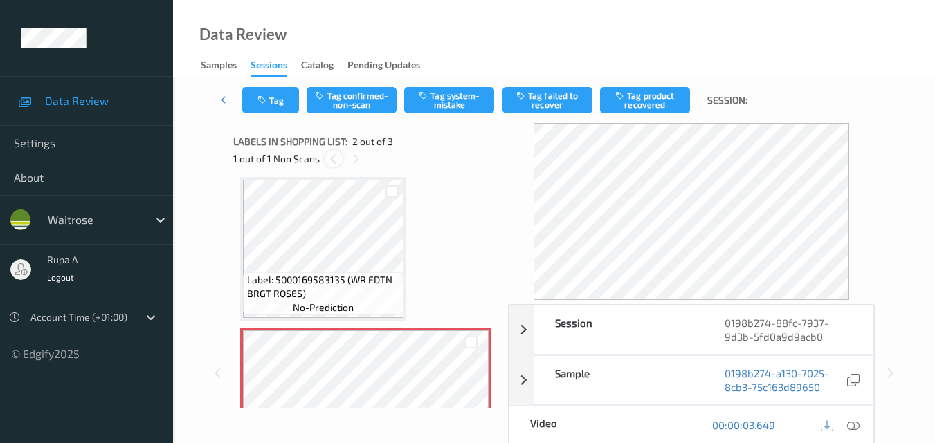
click at [331, 160] on icon at bounding box center [333, 159] width 12 height 12
click at [356, 161] on icon at bounding box center [356, 159] width 12 height 12
click at [331, 161] on icon at bounding box center [333, 159] width 12 height 12
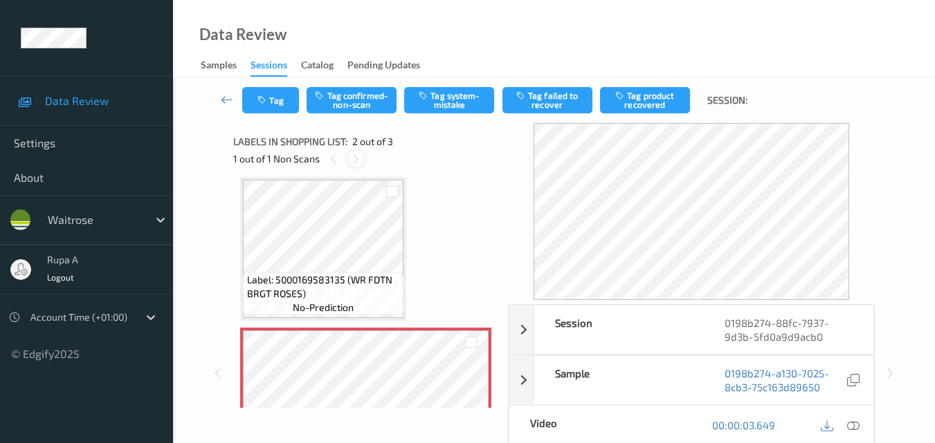
click at [356, 161] on icon at bounding box center [356, 159] width 12 height 12
click at [340, 159] on div at bounding box center [332, 158] width 17 height 17
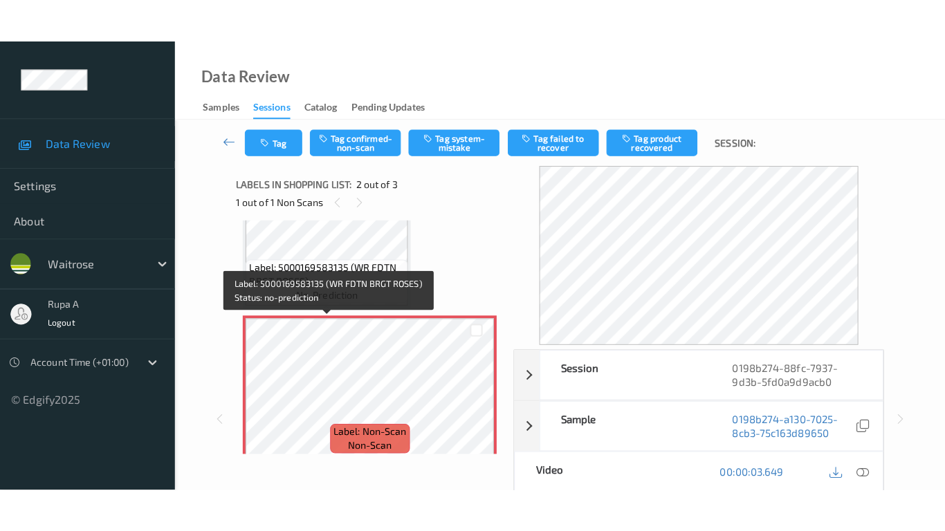
scroll to position [145, 0]
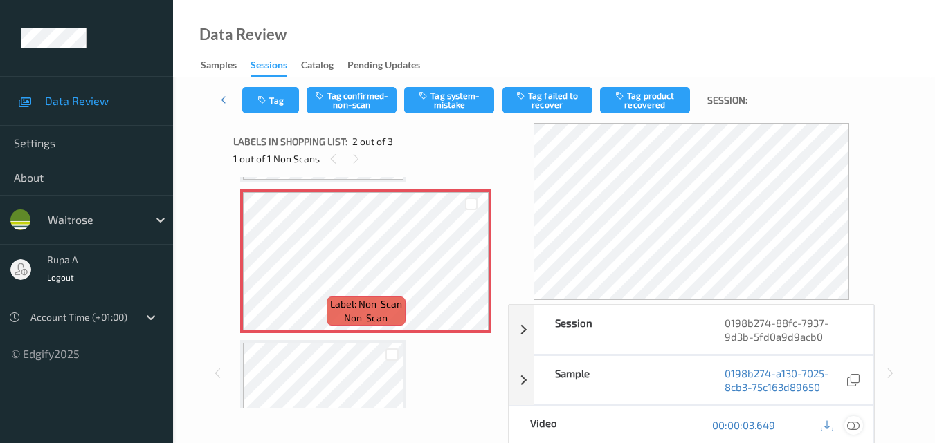
click at [853, 428] on icon at bounding box center [853, 425] width 12 height 12
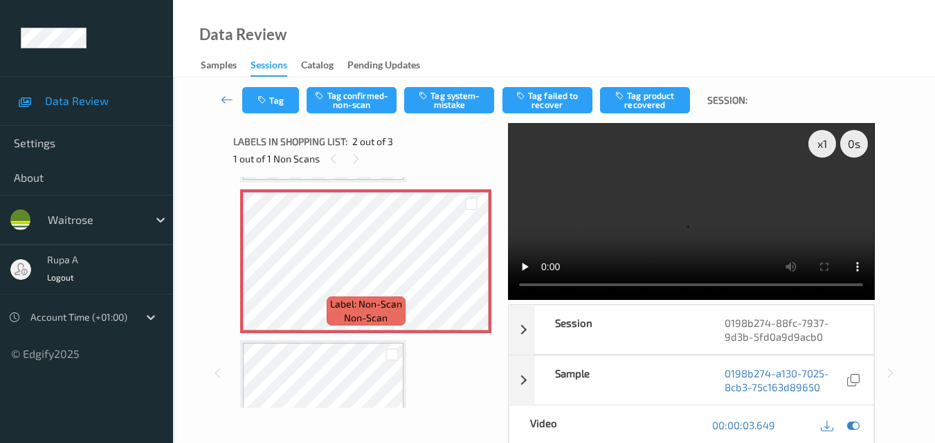
scroll to position [140, 0]
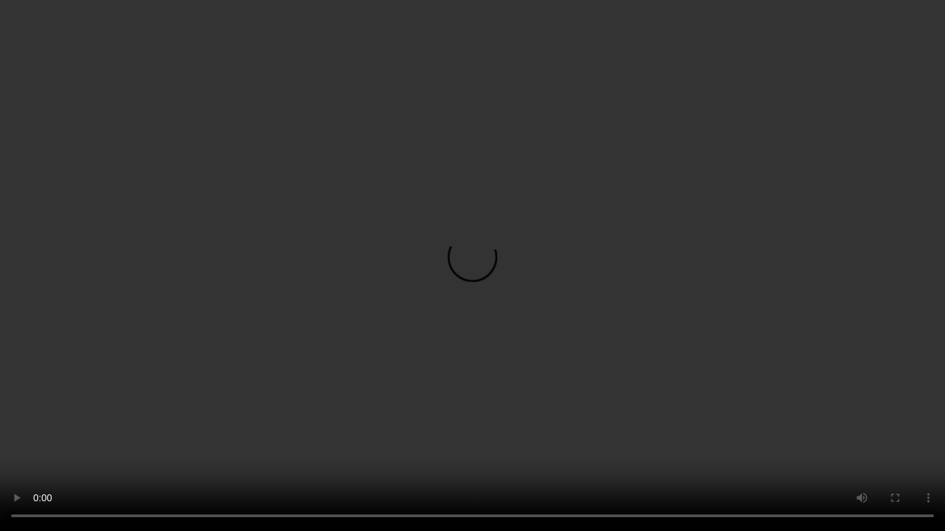
click at [0, 443] on video at bounding box center [472, 265] width 945 height 531
click at [19, 443] on video at bounding box center [472, 265] width 945 height 531
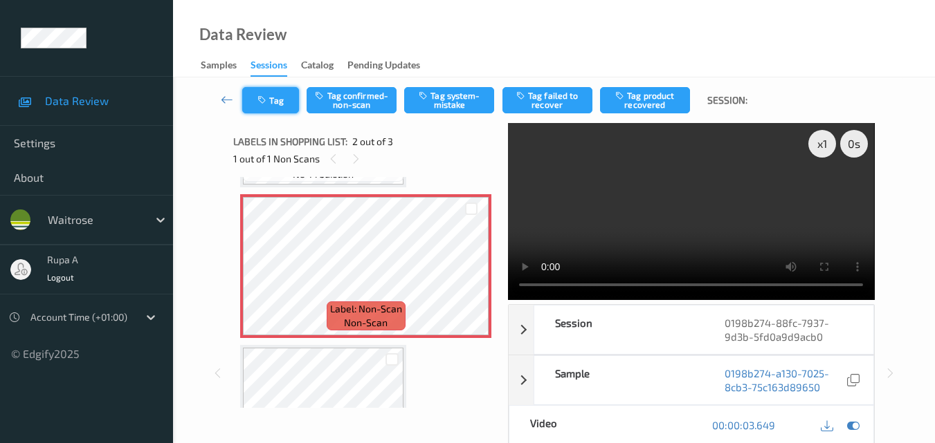
click at [268, 100] on icon "button" at bounding box center [263, 100] width 12 height 10
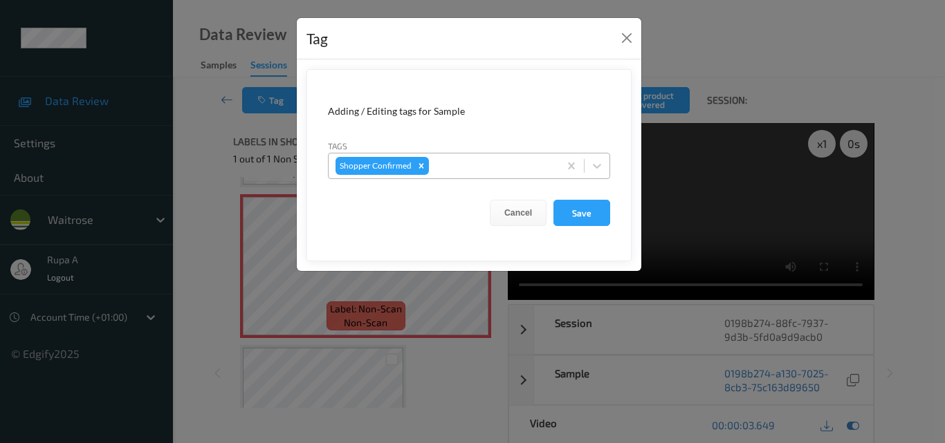
click at [450, 166] on div at bounding box center [492, 166] width 120 height 17
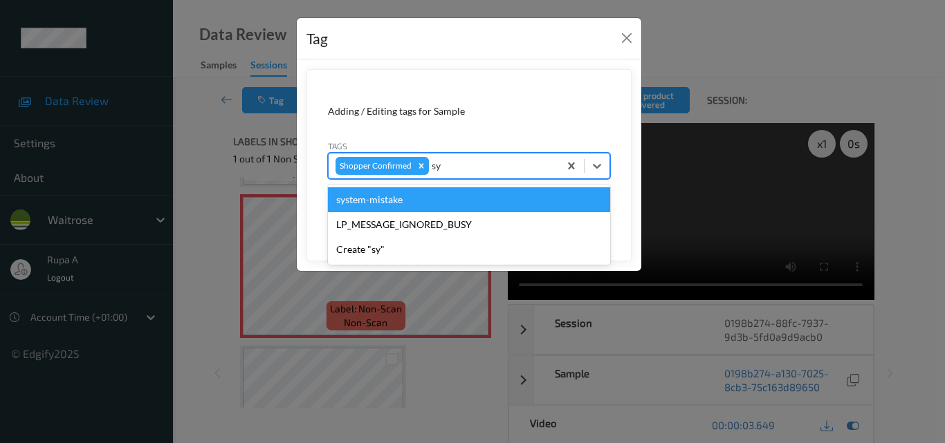
type input "sys"
click at [437, 196] on div "system-mistake" at bounding box center [469, 199] width 282 height 25
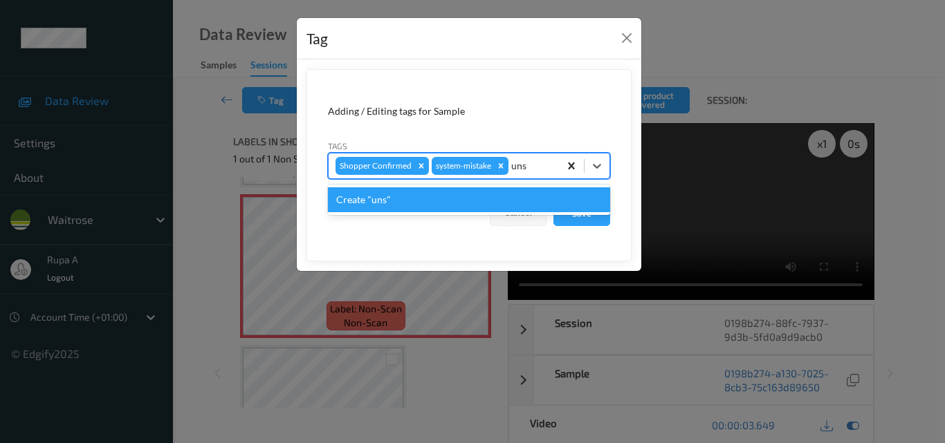
type input "un"
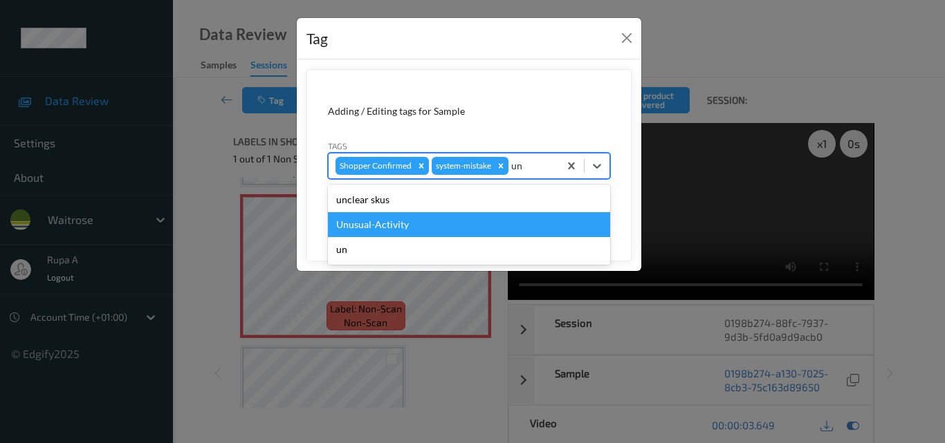
click at [439, 217] on div "Unusual-Activity" at bounding box center [469, 224] width 282 height 25
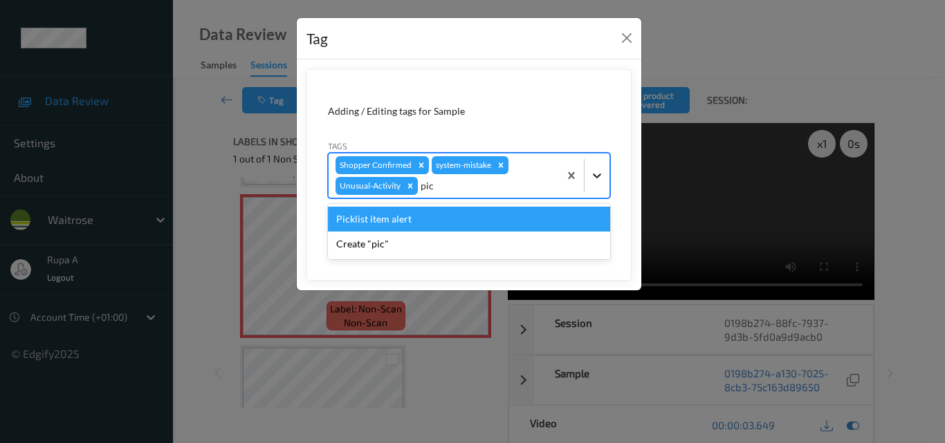
type input "pick"
click at [389, 223] on div "Picklist item alert" at bounding box center [469, 219] width 282 height 25
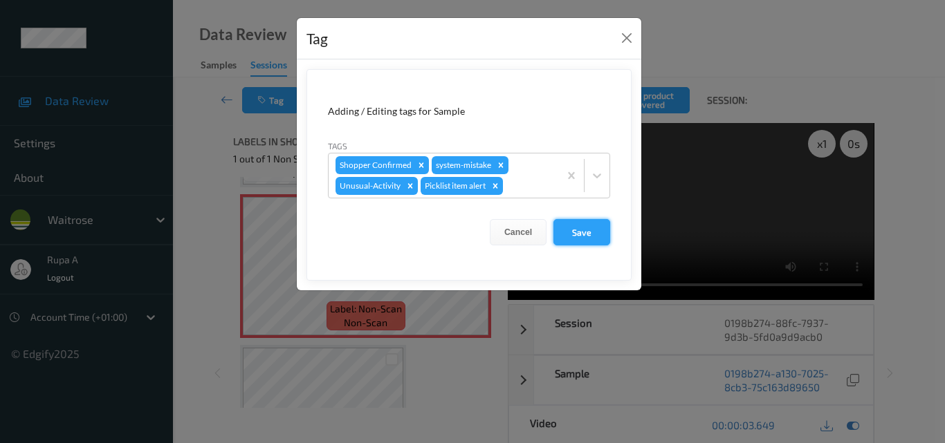
click at [592, 234] on button "Save" at bounding box center [581, 232] width 57 height 26
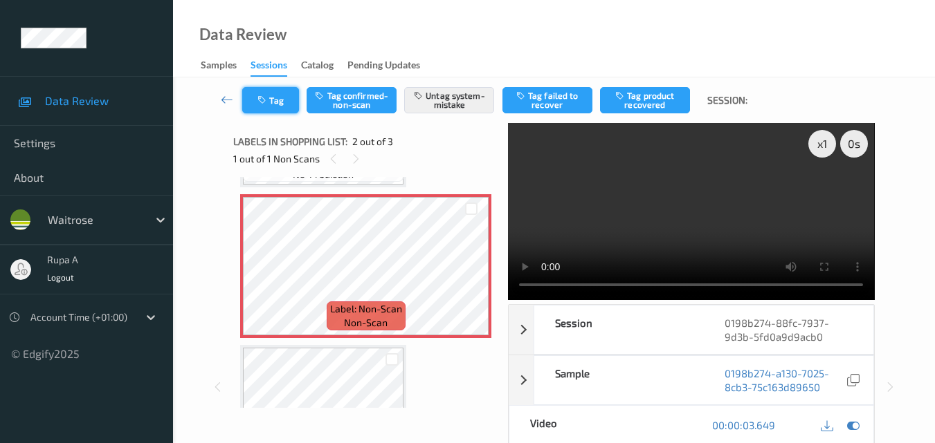
click at [271, 104] on button "Tag" at bounding box center [270, 100] width 57 height 26
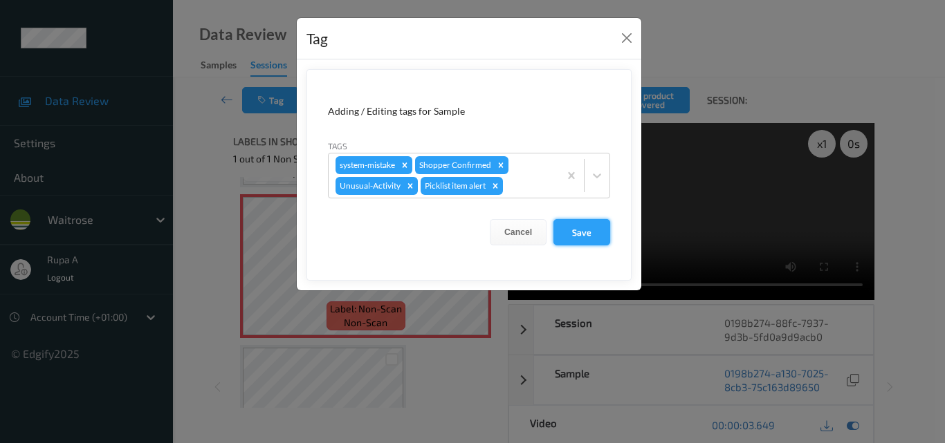
click at [578, 232] on button "Save" at bounding box center [581, 232] width 57 height 26
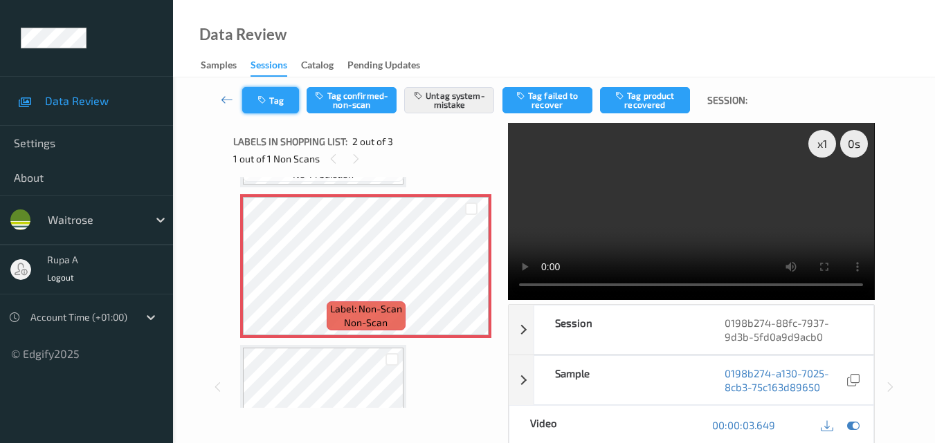
click at [281, 108] on button "Tag" at bounding box center [270, 100] width 57 height 26
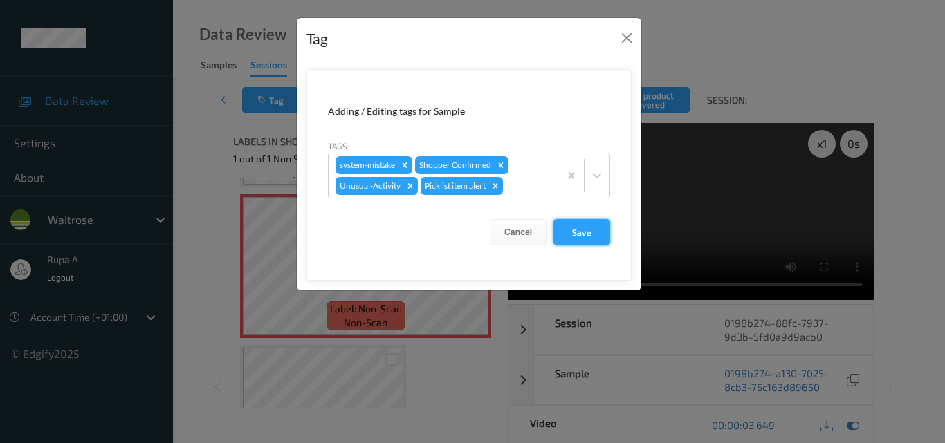
click at [567, 237] on button "Save" at bounding box center [581, 232] width 57 height 26
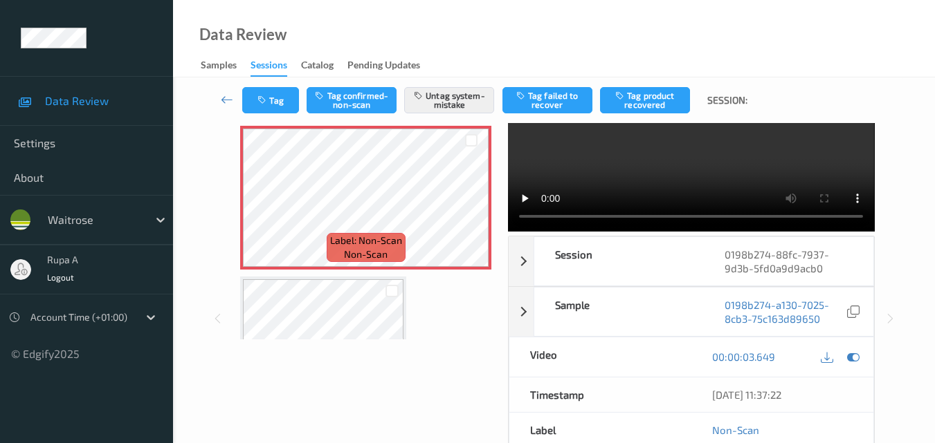
scroll to position [69, 0]
click at [834, 347] on div at bounding box center [826, 356] width 19 height 19
click at [479, 41] on div "Data Review Samples Sessions Catalog Pending Updates" at bounding box center [554, 38] width 762 height 77
click at [825, 357] on icon at bounding box center [826, 356] width 12 height 12
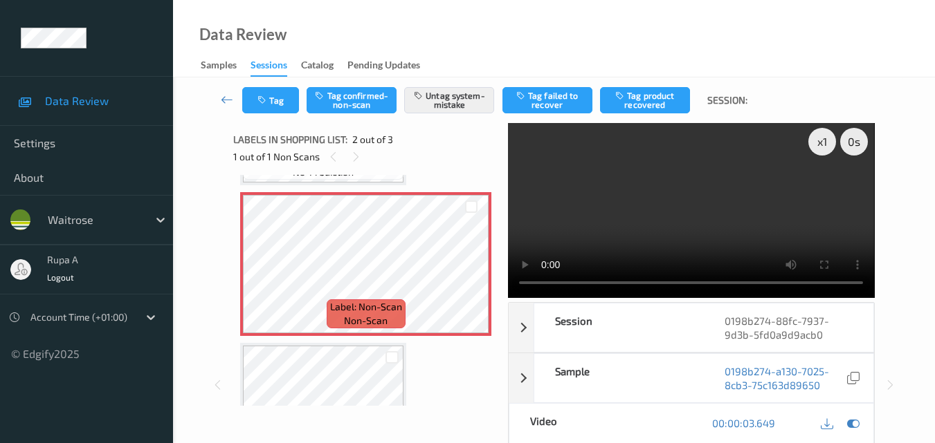
scroll to position [0, 0]
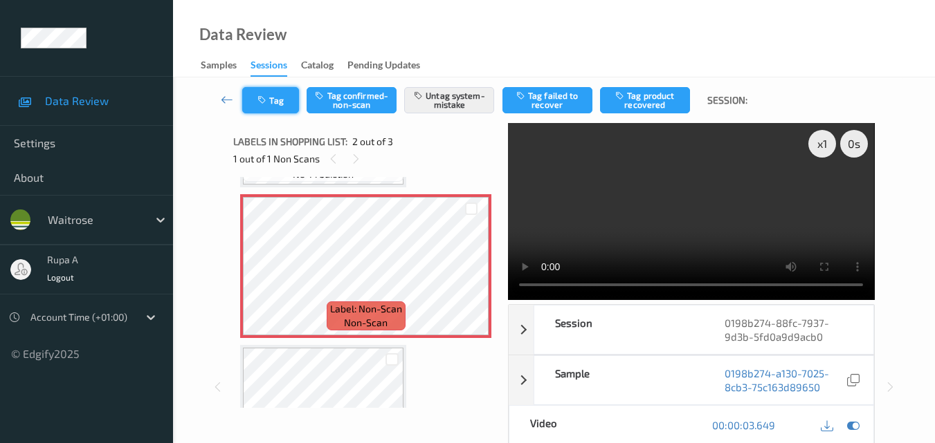
click at [261, 109] on button "Tag" at bounding box center [270, 100] width 57 height 26
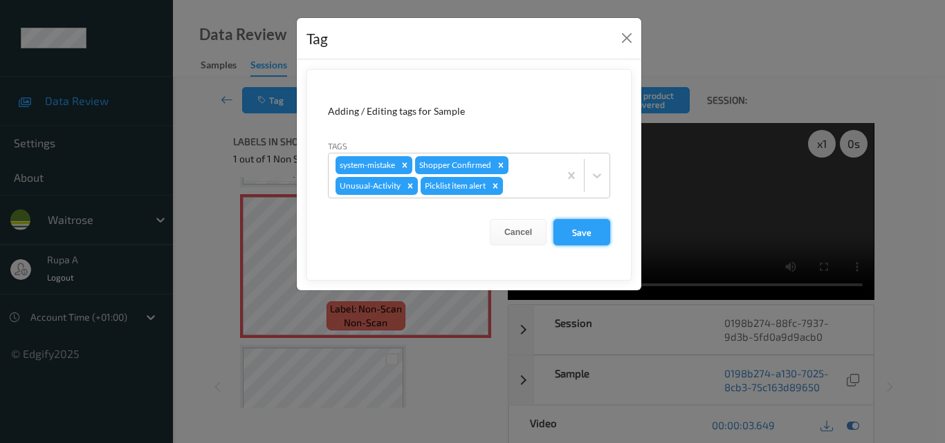
click at [580, 238] on button "Save" at bounding box center [581, 232] width 57 height 26
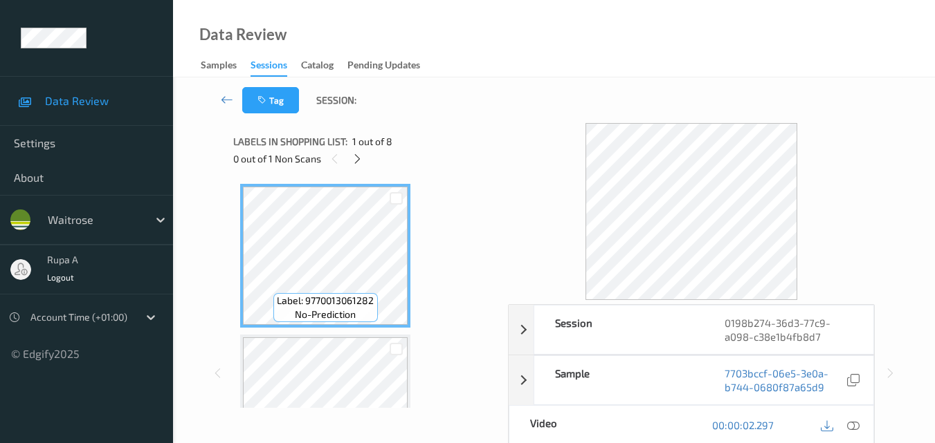
click at [472, 107] on div "Tag Session:" at bounding box center [553, 100] width 705 height 46
click at [353, 157] on icon at bounding box center [357, 159] width 12 height 12
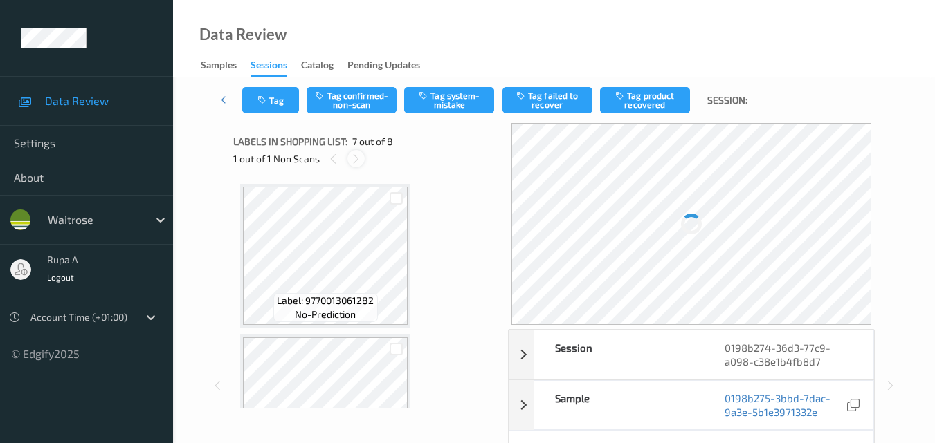
scroll to position [761, 0]
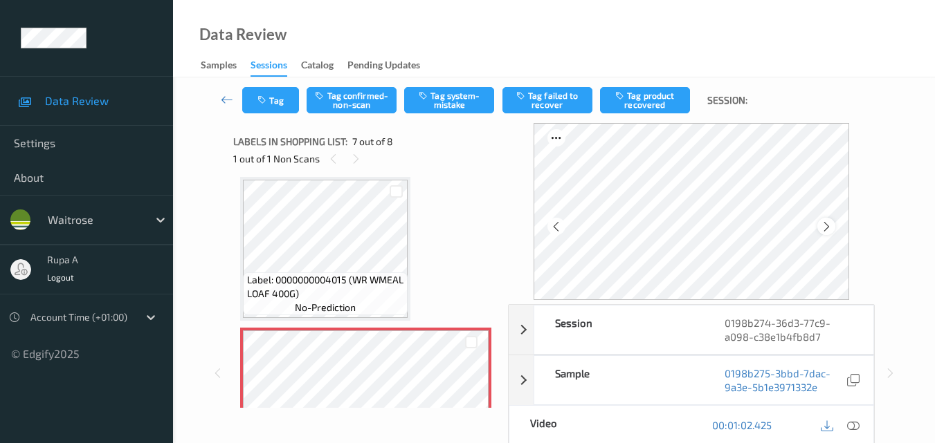
click at [825, 227] on icon at bounding box center [826, 227] width 12 height 12
click at [858, 429] on icon at bounding box center [853, 425] width 12 height 12
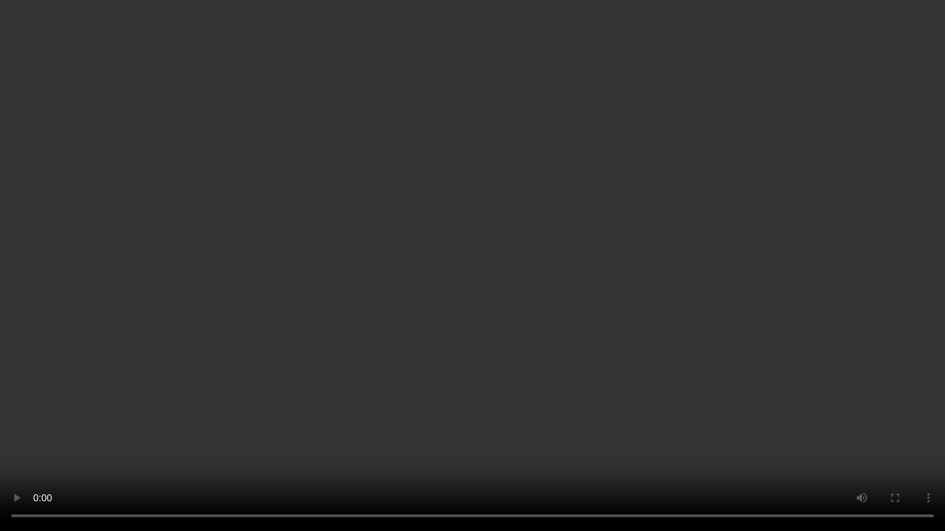
click at [0, 443] on video at bounding box center [472, 265] width 945 height 531
click at [880, 226] on video at bounding box center [472, 265] width 945 height 531
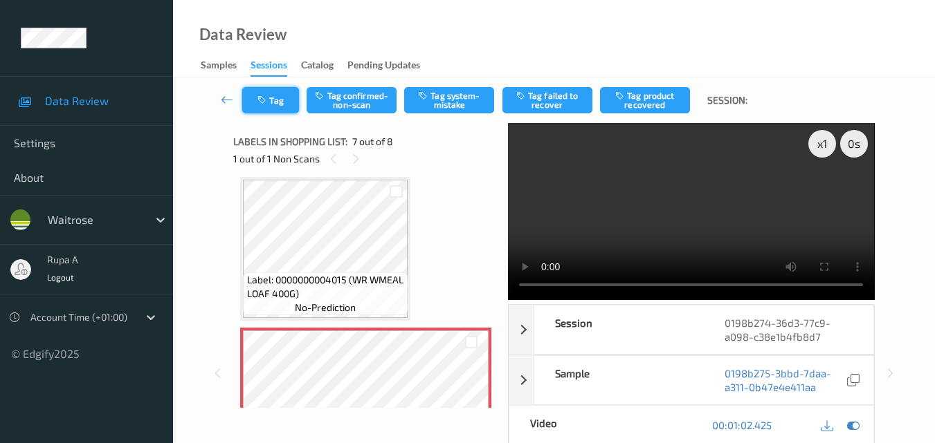
click at [264, 104] on icon "button" at bounding box center [263, 100] width 12 height 10
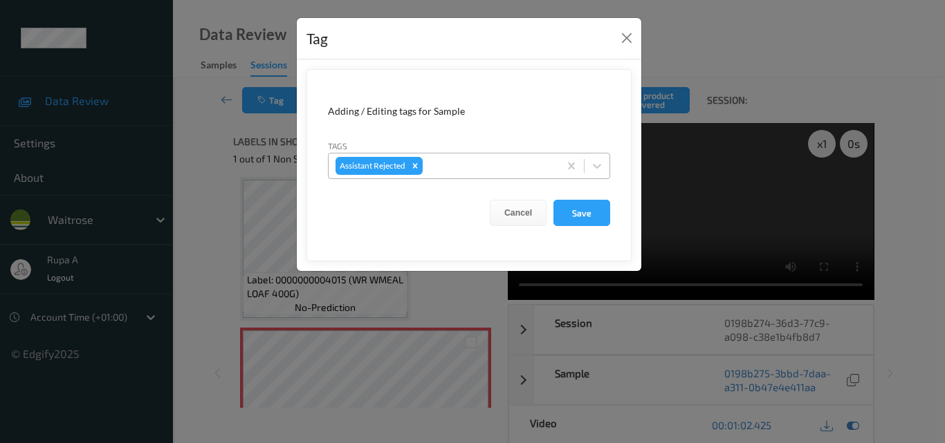
click at [470, 170] on div at bounding box center [488, 166] width 127 height 17
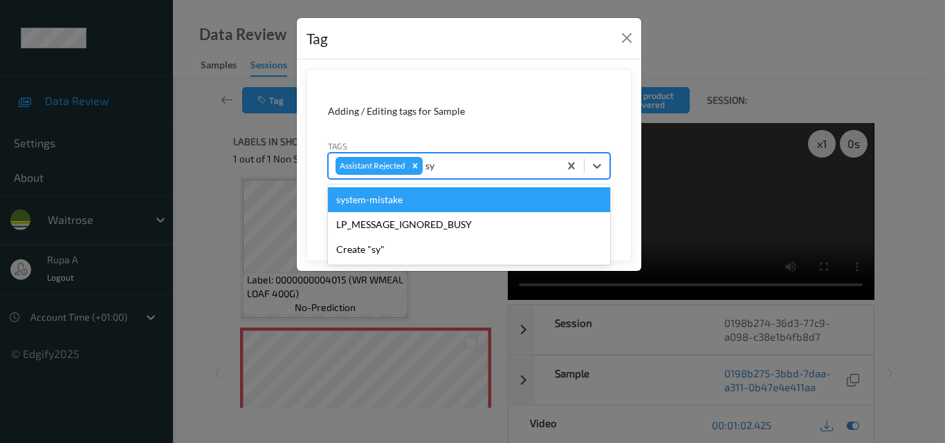
type input "sys"
click at [410, 187] on div "system-mistake Create "sys"" at bounding box center [469, 212] width 282 height 55
click at [405, 194] on div "system-mistake" at bounding box center [469, 199] width 282 height 25
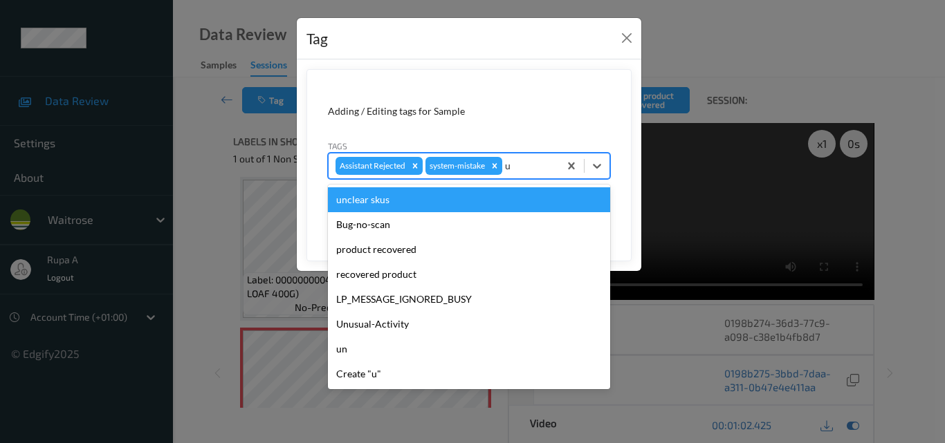
type input "un"
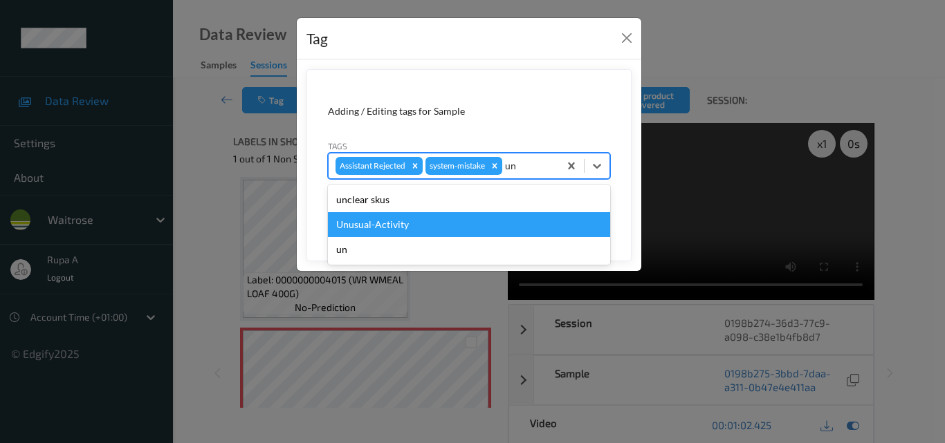
click at [396, 223] on div "Unusual-Activity" at bounding box center [469, 224] width 282 height 25
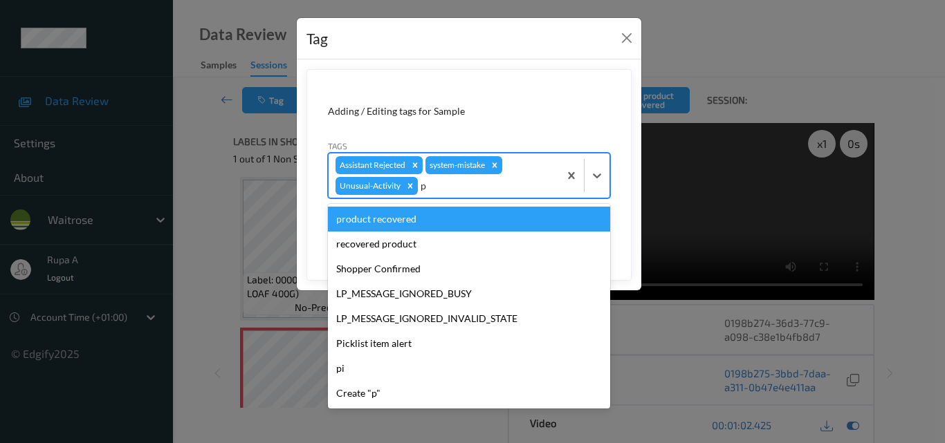
type input "pi"
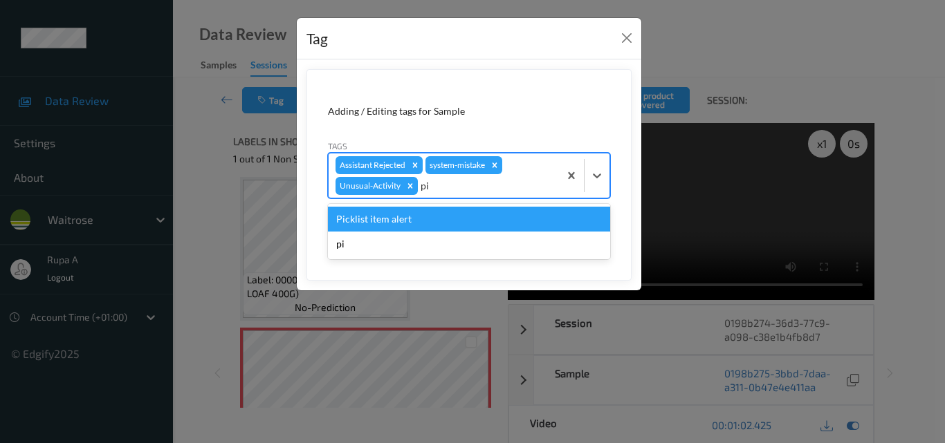
click at [396, 223] on div "Picklist item alert" at bounding box center [469, 219] width 282 height 25
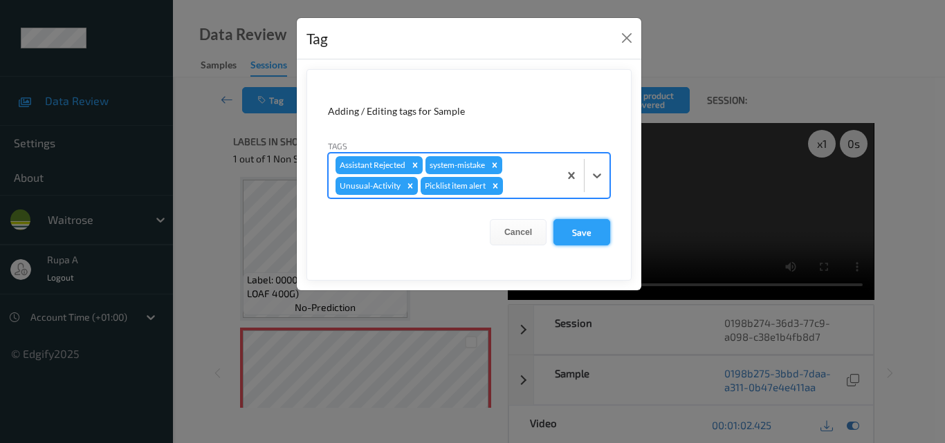
click at [587, 238] on button "Save" at bounding box center [581, 232] width 57 height 26
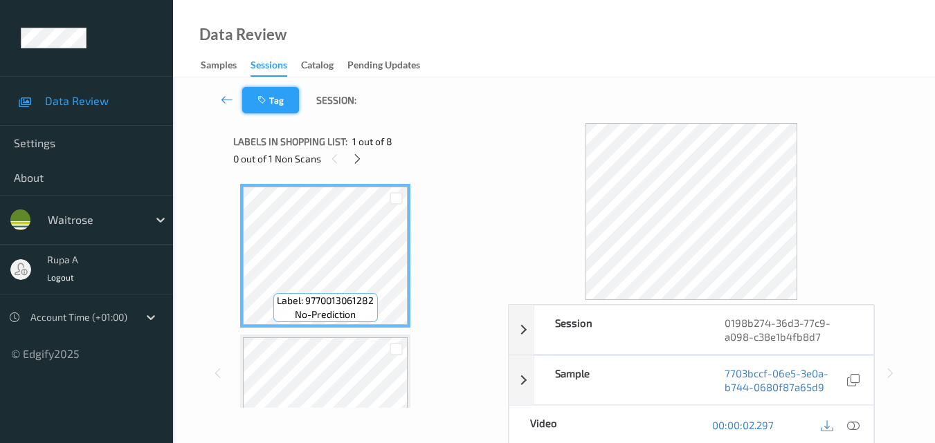
click at [273, 95] on button "Tag" at bounding box center [270, 100] width 57 height 26
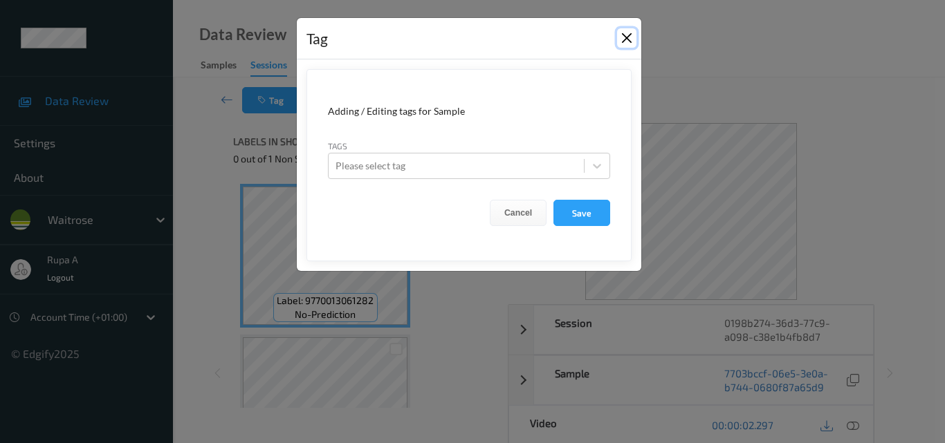
click at [623, 37] on button "Close" at bounding box center [626, 37] width 19 height 19
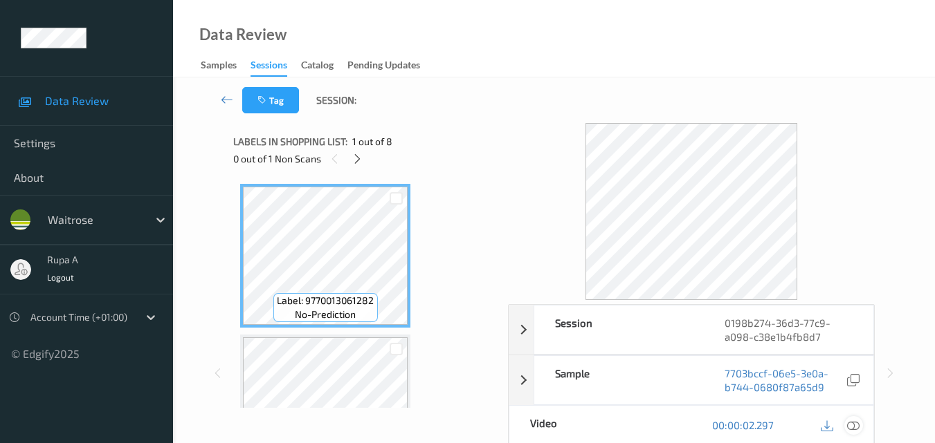
click at [857, 428] on icon at bounding box center [853, 425] width 12 height 12
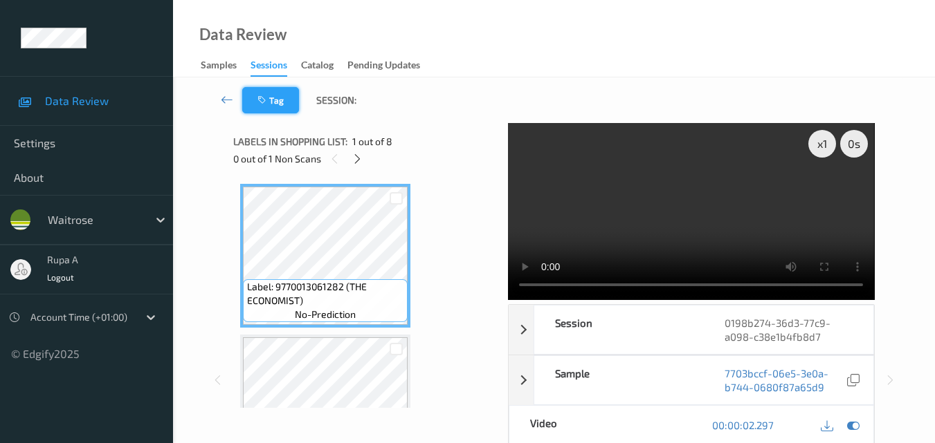
click at [279, 113] on button "Tag" at bounding box center [270, 100] width 57 height 26
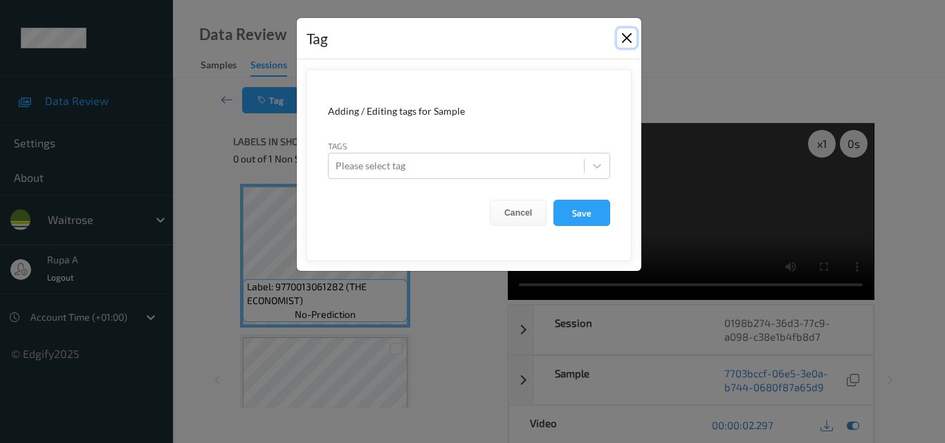
click at [627, 44] on button "Close" at bounding box center [626, 37] width 19 height 19
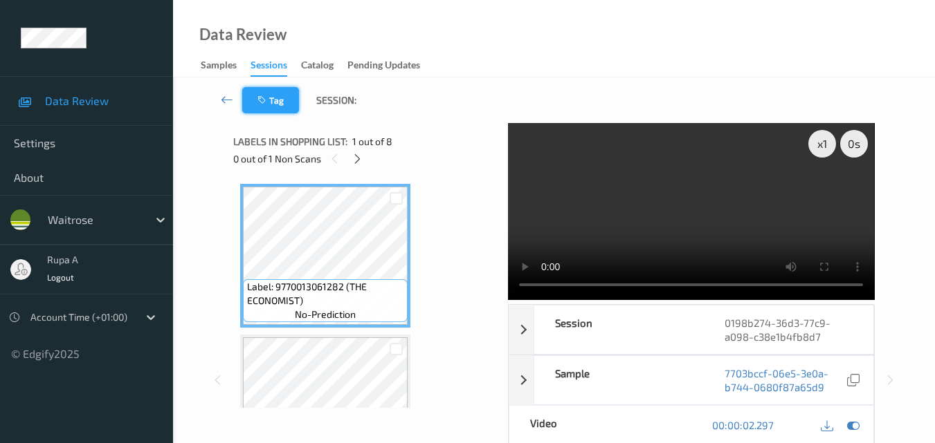
click at [274, 109] on button "Tag" at bounding box center [270, 100] width 57 height 26
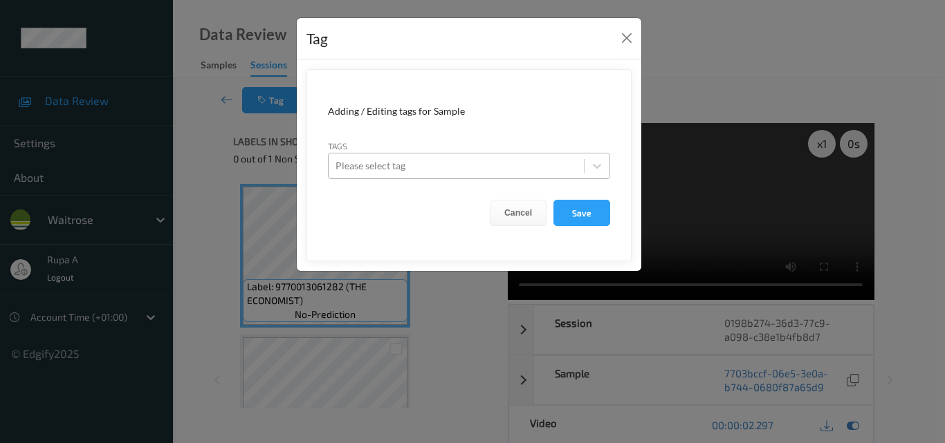
click at [385, 171] on div at bounding box center [456, 166] width 241 height 17
click at [625, 35] on button "Close" at bounding box center [626, 37] width 19 height 19
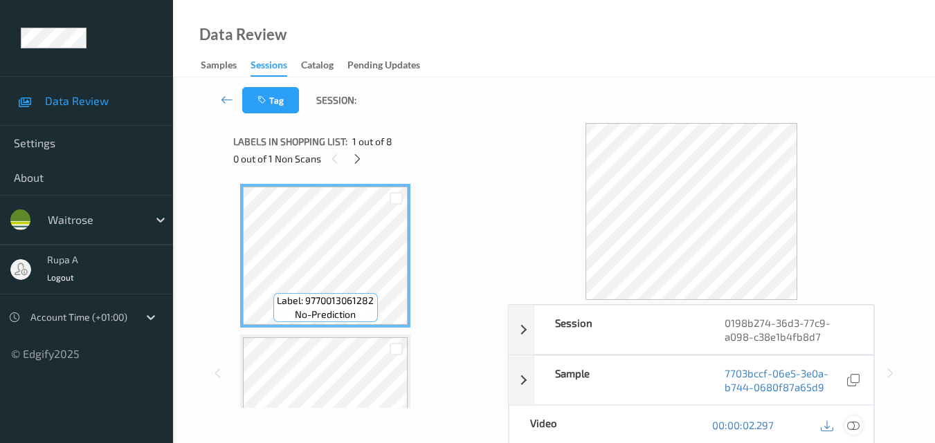
click at [854, 426] on icon at bounding box center [853, 425] width 12 height 12
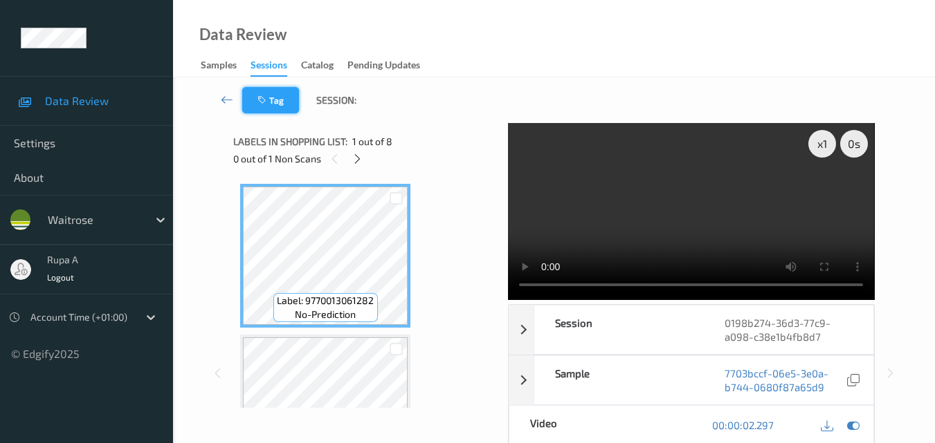
click at [279, 102] on button "Tag" at bounding box center [270, 100] width 57 height 26
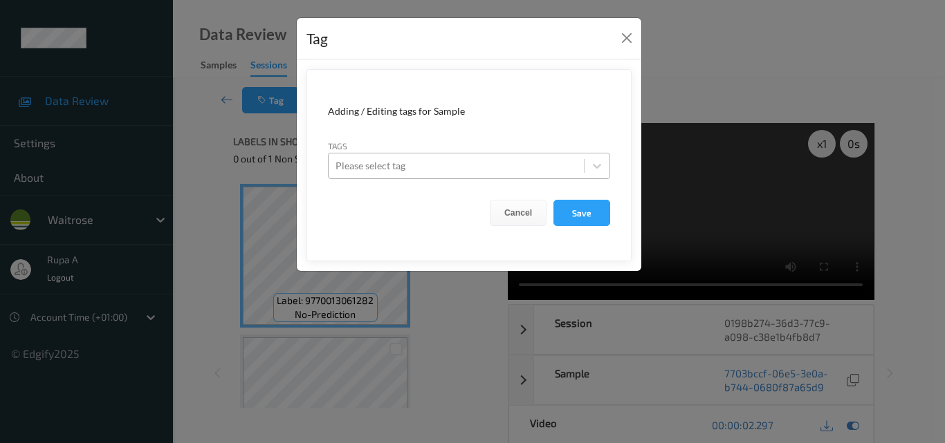
click at [418, 170] on div at bounding box center [456, 166] width 241 height 17
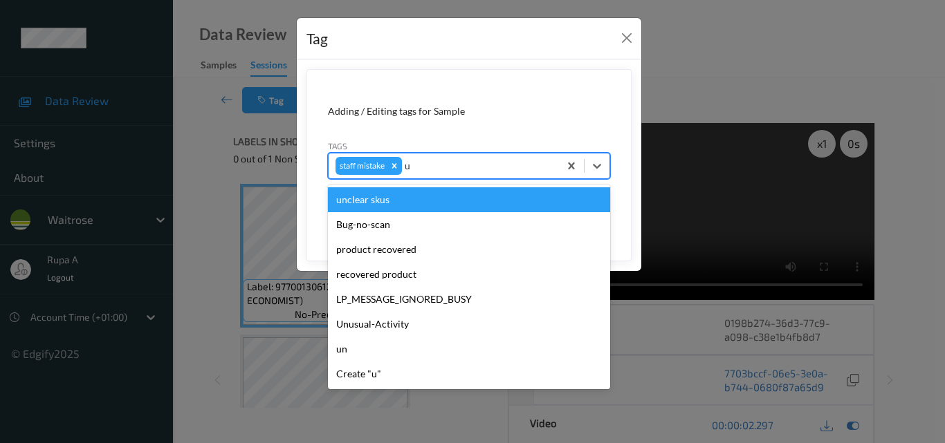
type input "un"
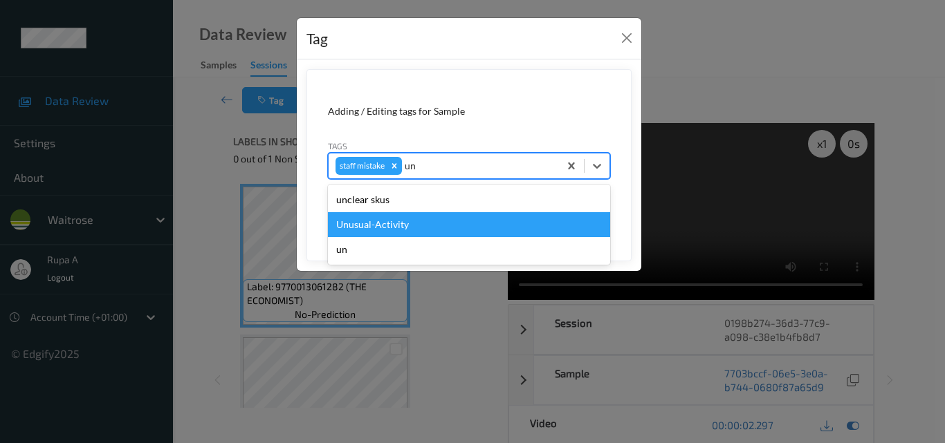
click at [411, 226] on div "Unusual-Activity" at bounding box center [469, 224] width 282 height 25
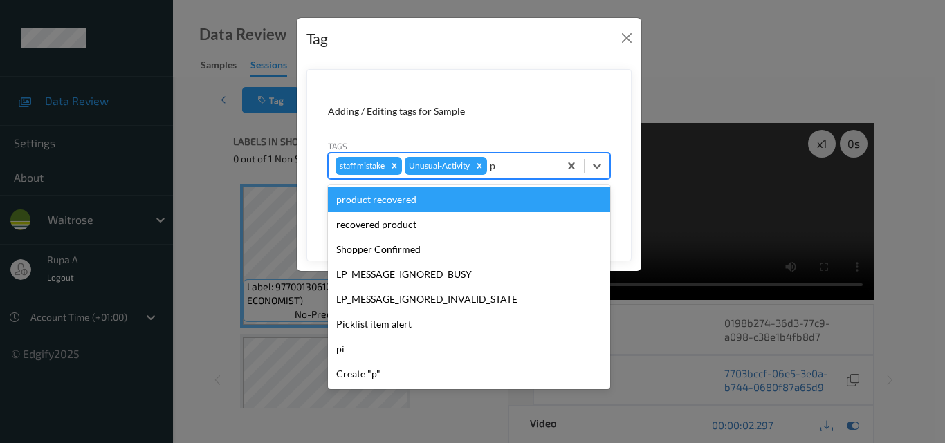
type input "pi"
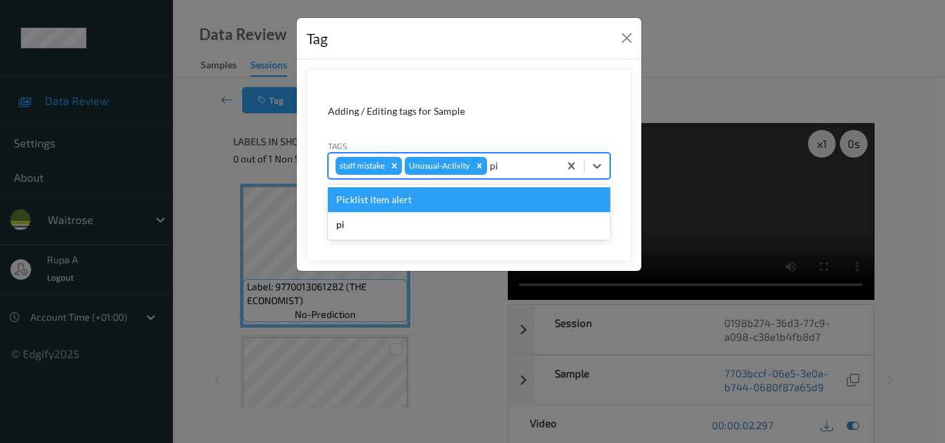
click at [515, 190] on div "Picklist item alert" at bounding box center [469, 199] width 282 height 25
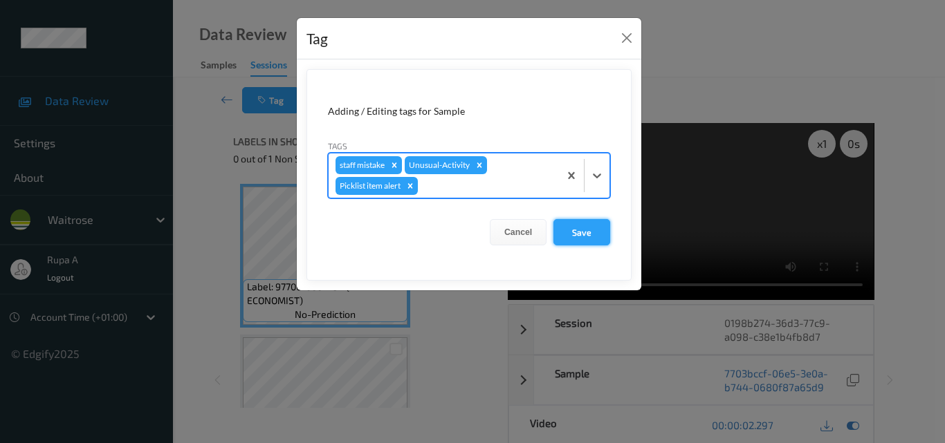
click at [582, 230] on button "Save" at bounding box center [581, 232] width 57 height 26
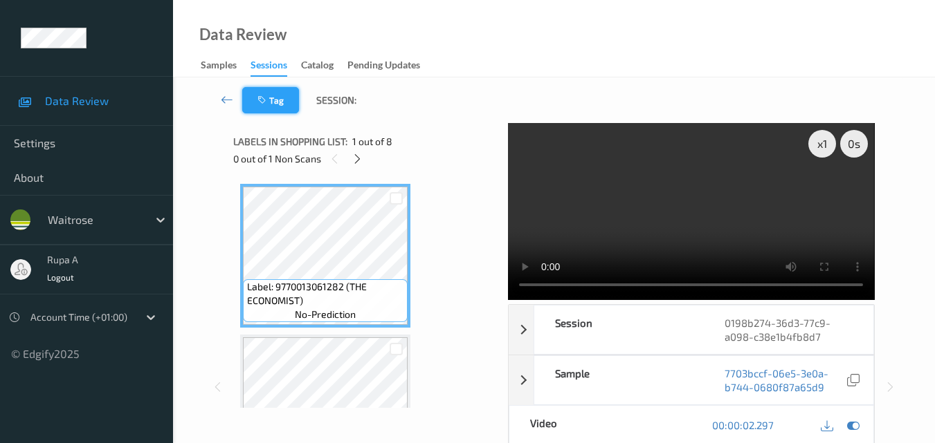
click at [280, 94] on button "Tag" at bounding box center [270, 100] width 57 height 26
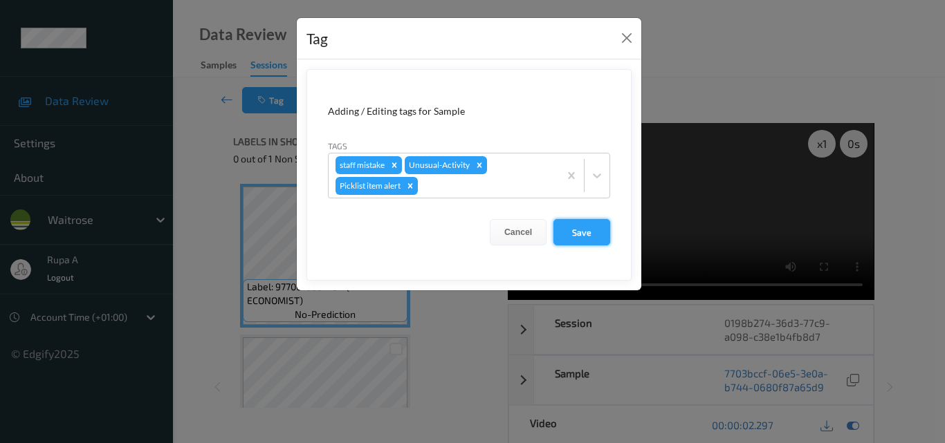
click at [589, 236] on button "Save" at bounding box center [581, 232] width 57 height 26
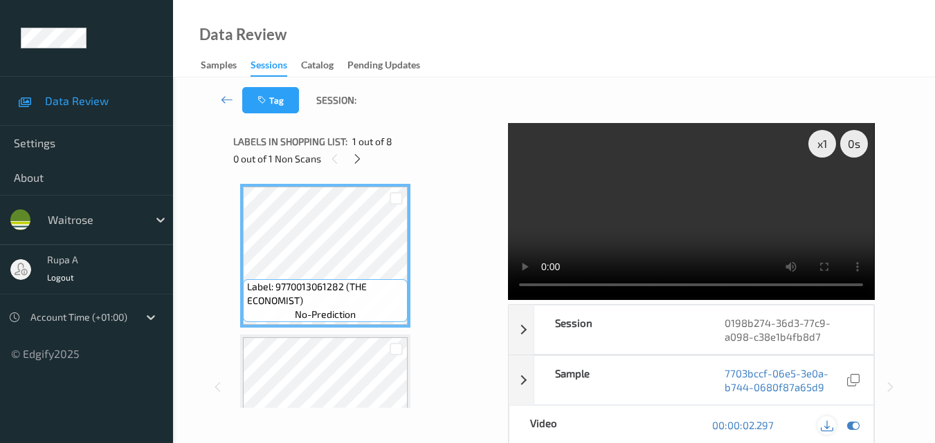
click at [825, 419] on icon at bounding box center [826, 425] width 12 height 12
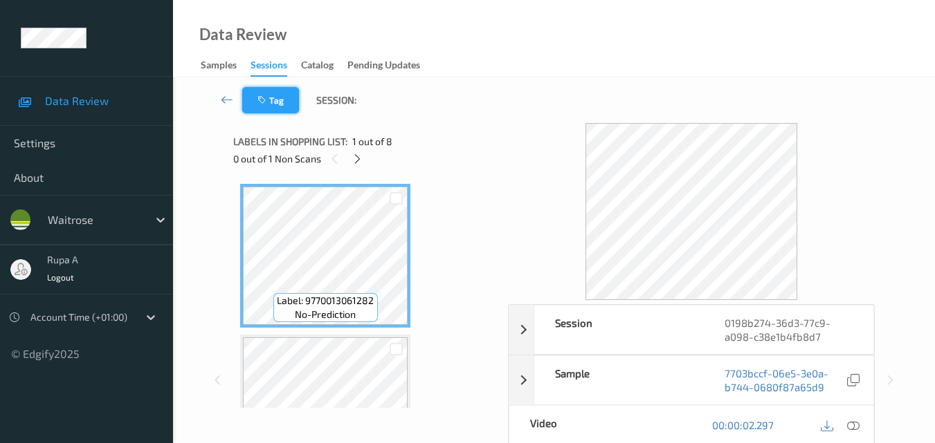
click at [266, 98] on icon "button" at bounding box center [263, 100] width 12 height 10
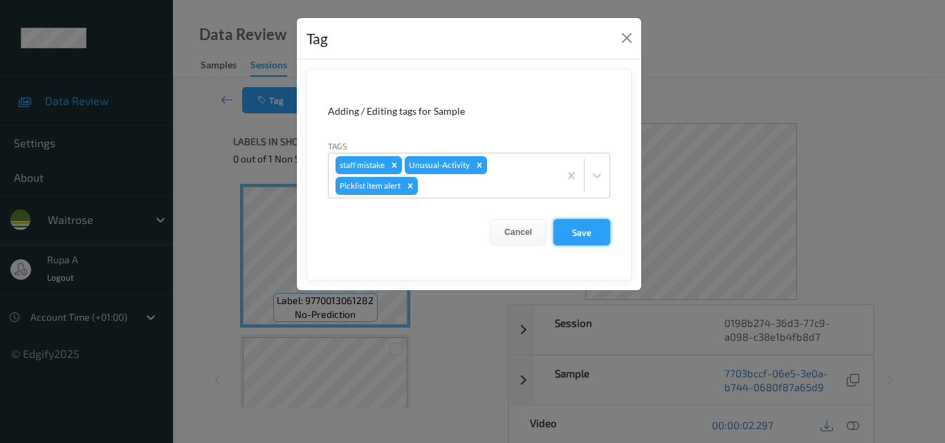
click at [574, 234] on button "Save" at bounding box center [581, 232] width 57 height 26
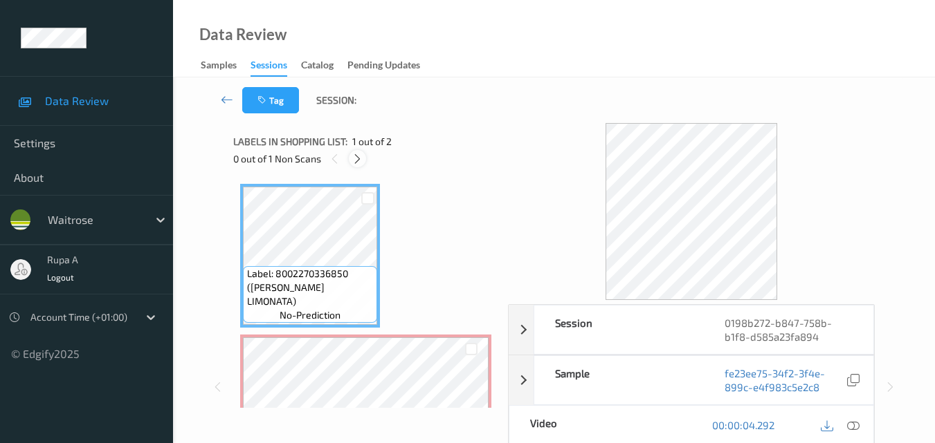
click at [360, 161] on icon at bounding box center [357, 159] width 12 height 12
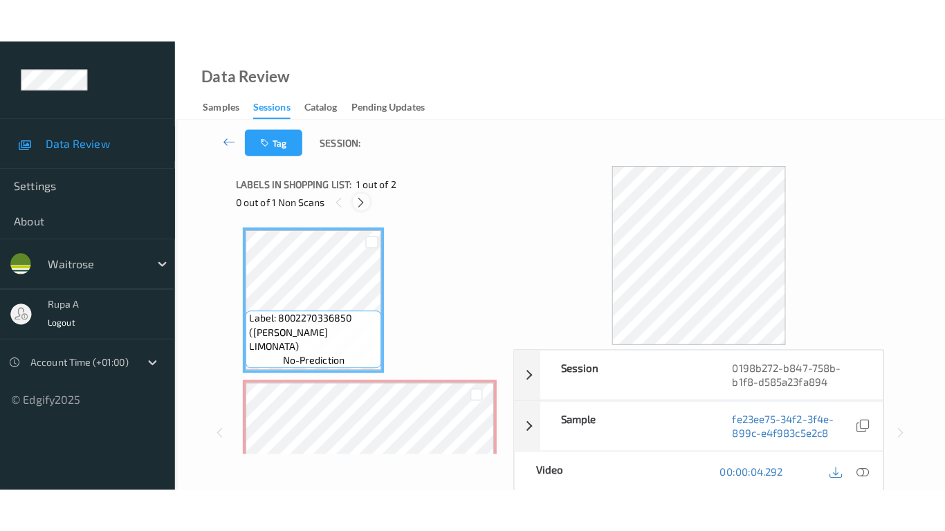
scroll to position [7, 0]
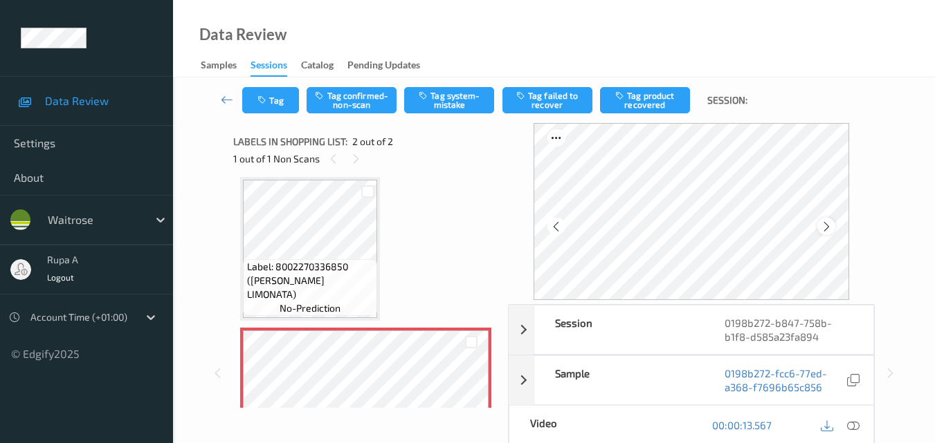
click at [831, 226] on icon at bounding box center [826, 227] width 12 height 12
click at [858, 428] on icon at bounding box center [853, 425] width 12 height 12
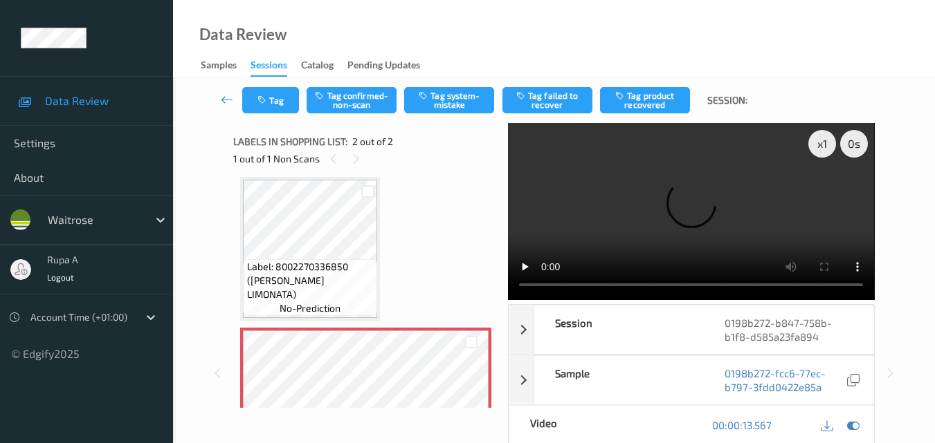
scroll to position [0, 0]
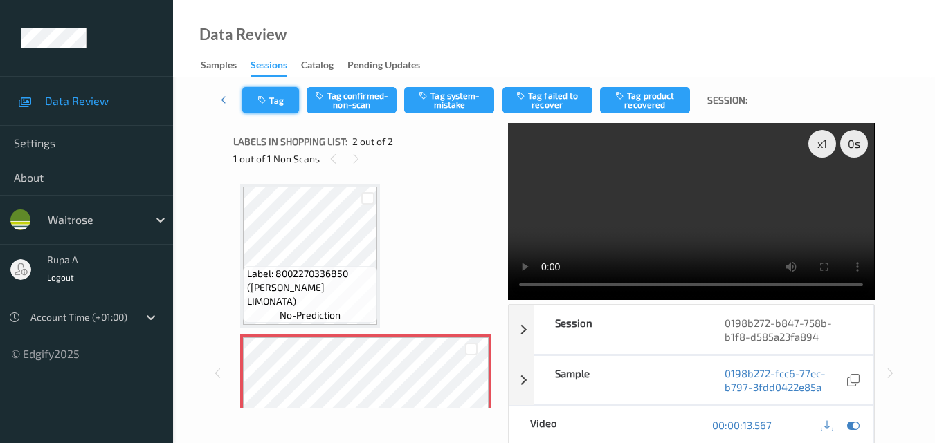
click at [279, 103] on button "Tag" at bounding box center [270, 100] width 57 height 26
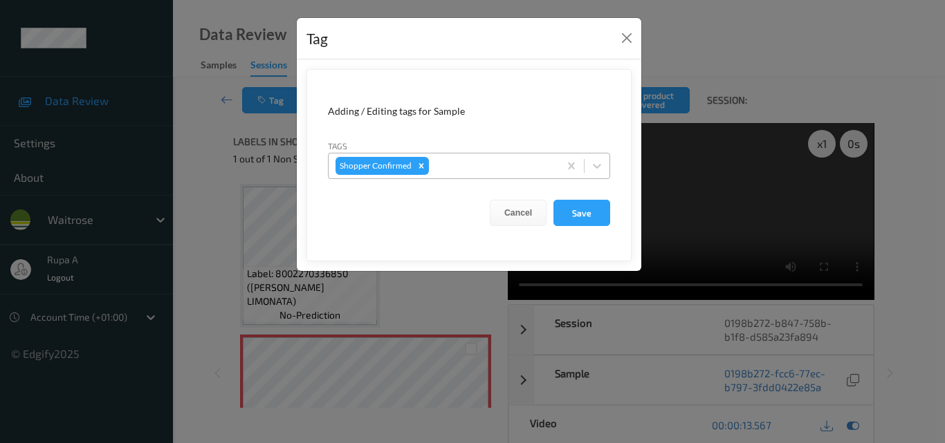
click at [520, 170] on div at bounding box center [492, 166] width 120 height 17
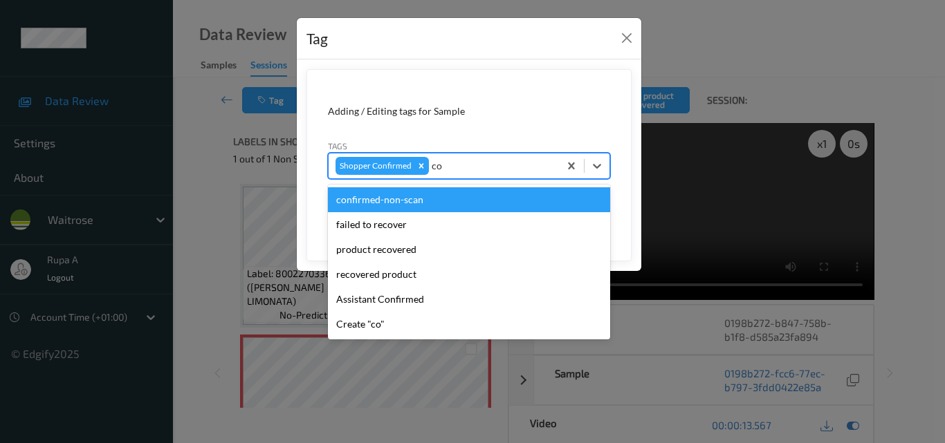
type input "con"
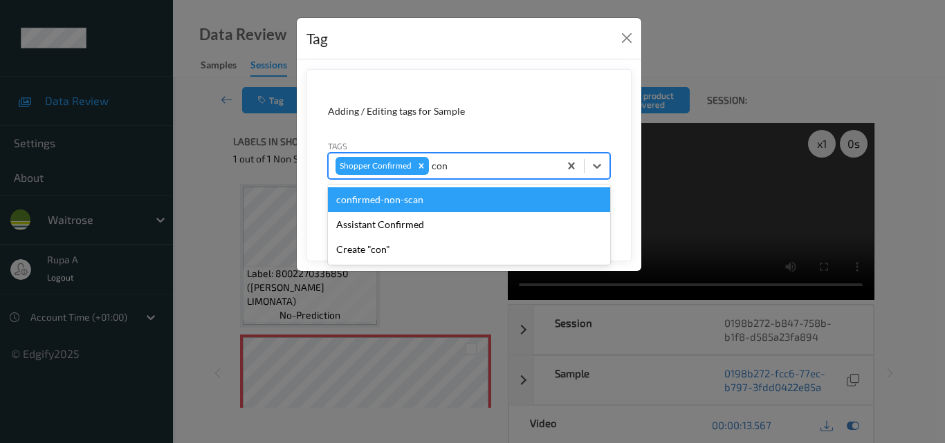
click at [414, 199] on div "confirmed-non-scan" at bounding box center [469, 199] width 282 height 25
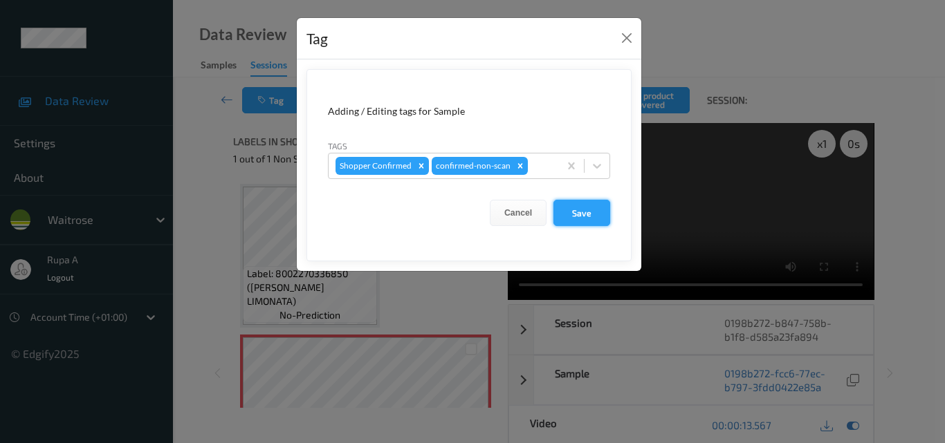
click at [590, 214] on button "Save" at bounding box center [581, 213] width 57 height 26
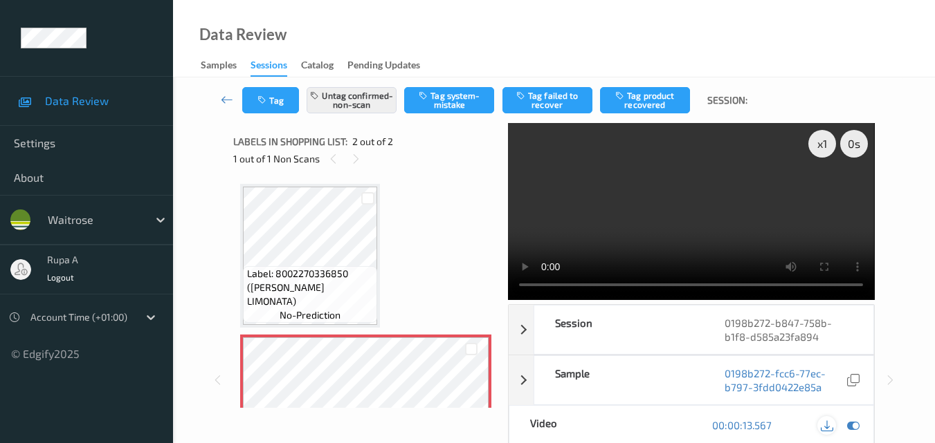
click at [825, 428] on icon at bounding box center [826, 425] width 12 height 12
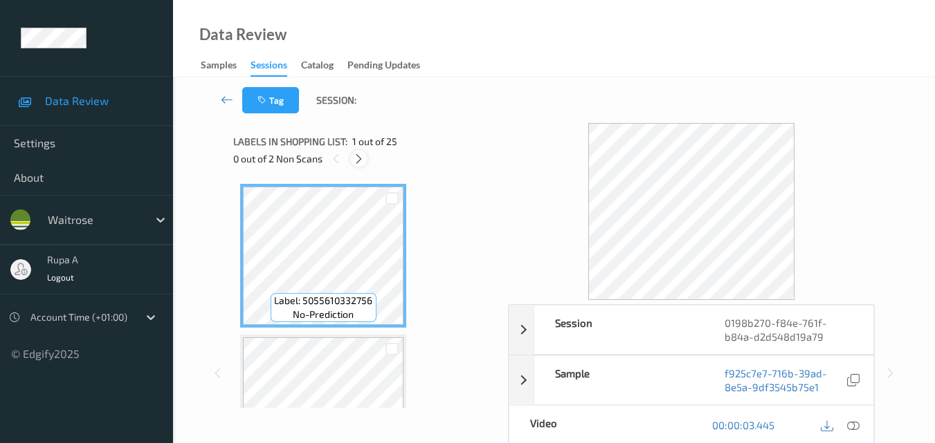
click at [354, 160] on icon at bounding box center [359, 159] width 12 height 12
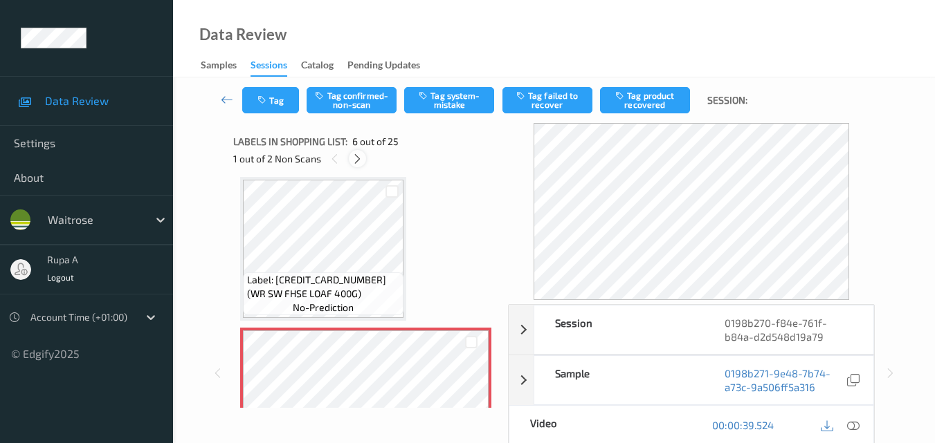
click at [362, 161] on icon at bounding box center [357, 159] width 12 height 12
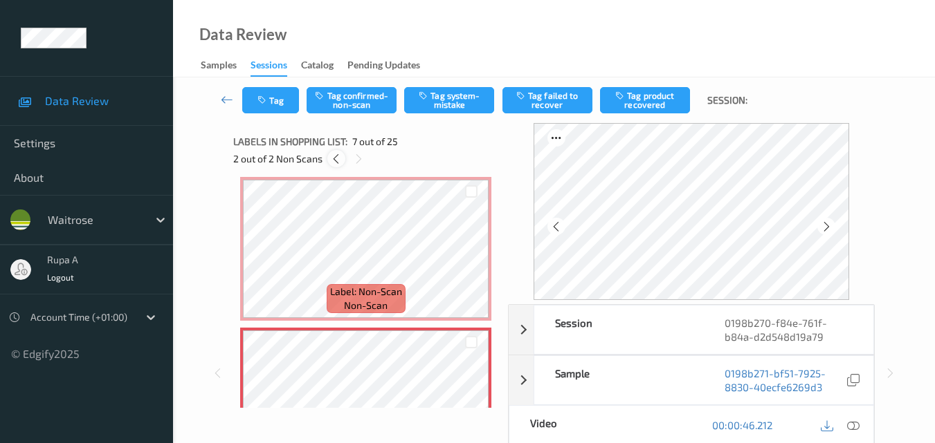
click at [340, 158] on icon at bounding box center [336, 159] width 12 height 12
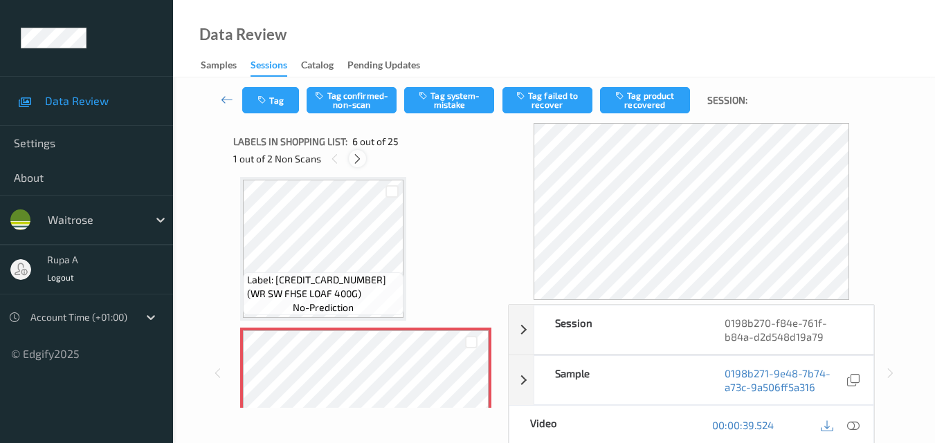
click at [359, 155] on icon at bounding box center [357, 159] width 12 height 12
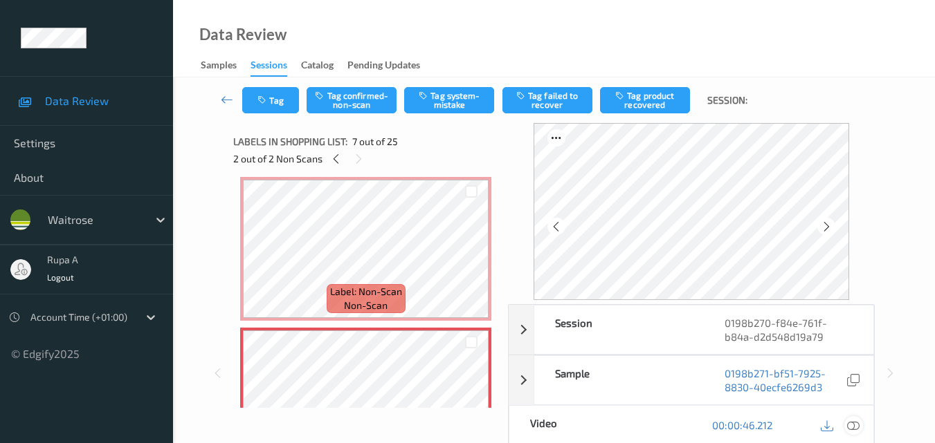
click at [854, 425] on icon at bounding box center [853, 425] width 12 height 12
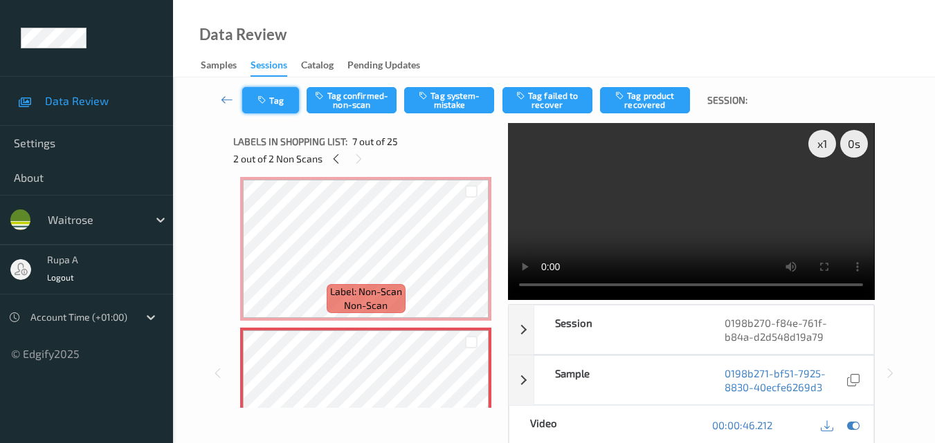
click at [273, 109] on button "Tag" at bounding box center [270, 100] width 57 height 26
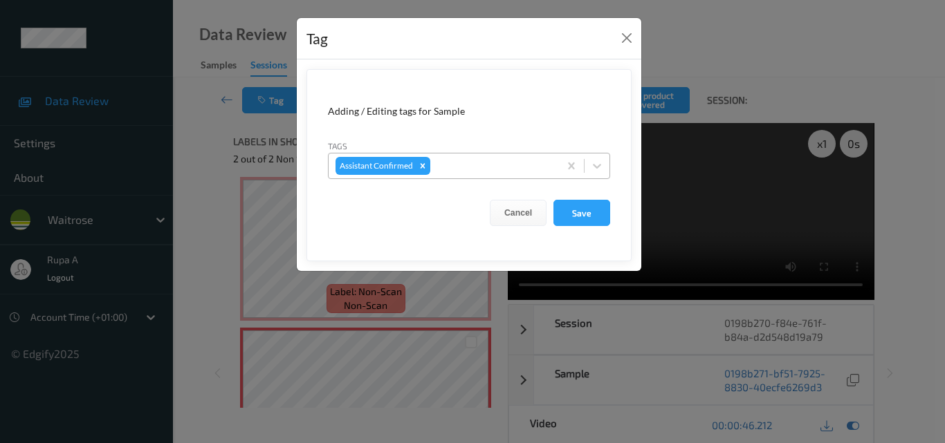
click at [508, 165] on div at bounding box center [492, 166] width 119 height 17
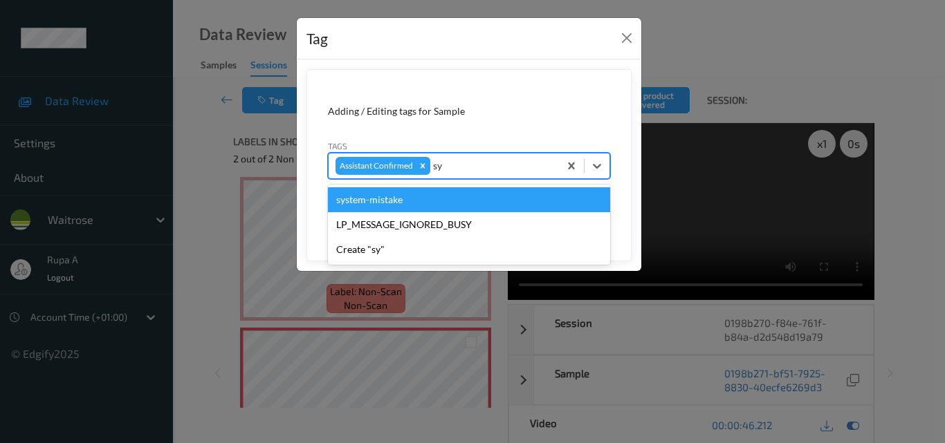
type input "sys"
click at [390, 198] on div "system-mistake" at bounding box center [469, 199] width 282 height 25
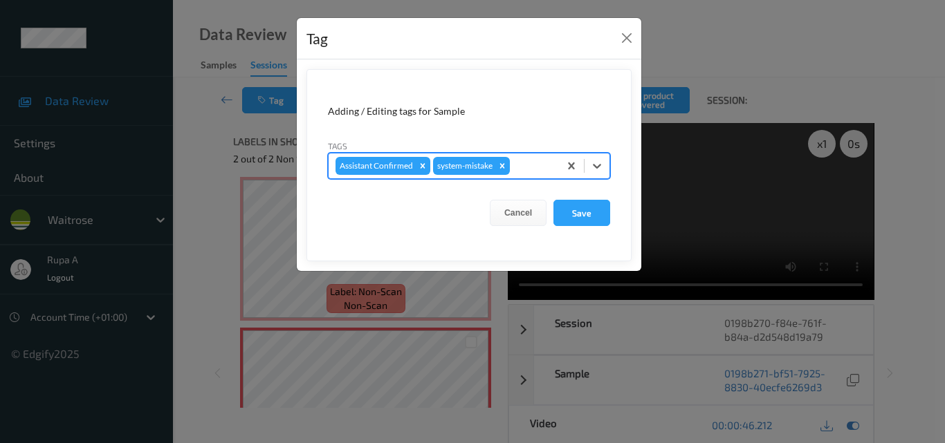
type input "i"
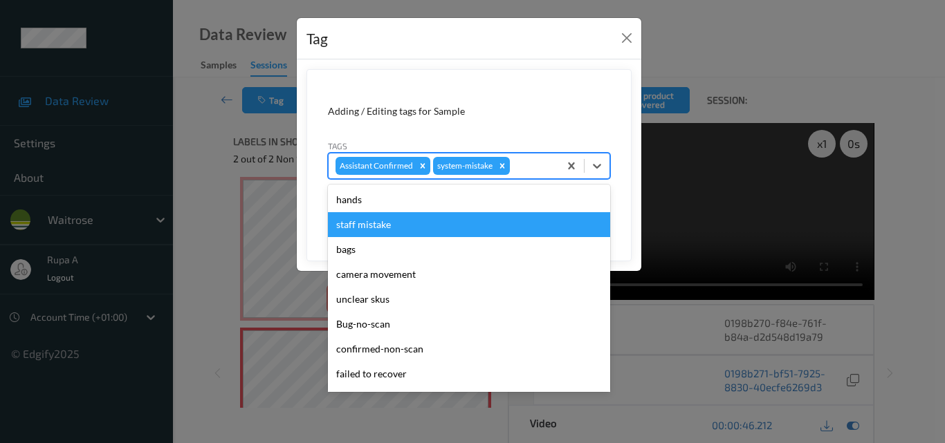
type input "i"
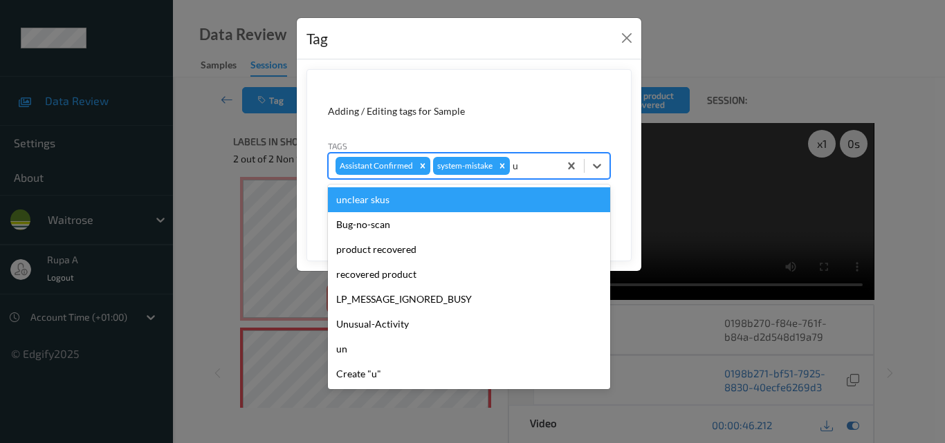
type input "un"
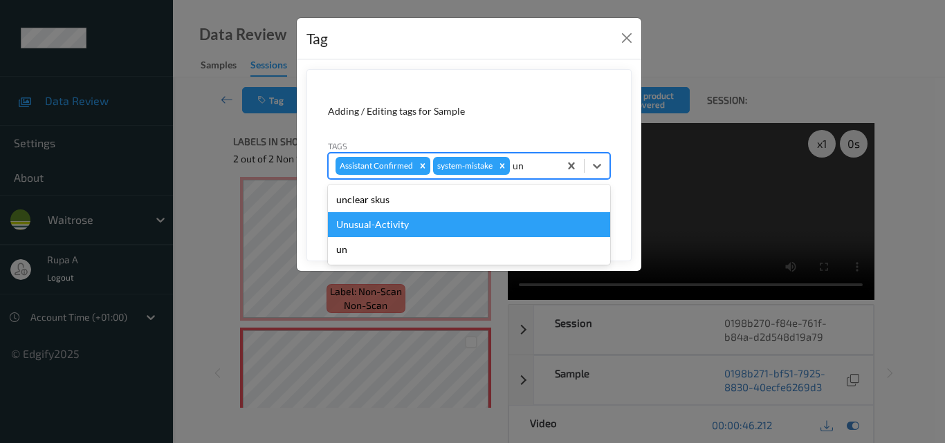
click at [384, 225] on div "Unusual-Activity" at bounding box center [469, 224] width 282 height 25
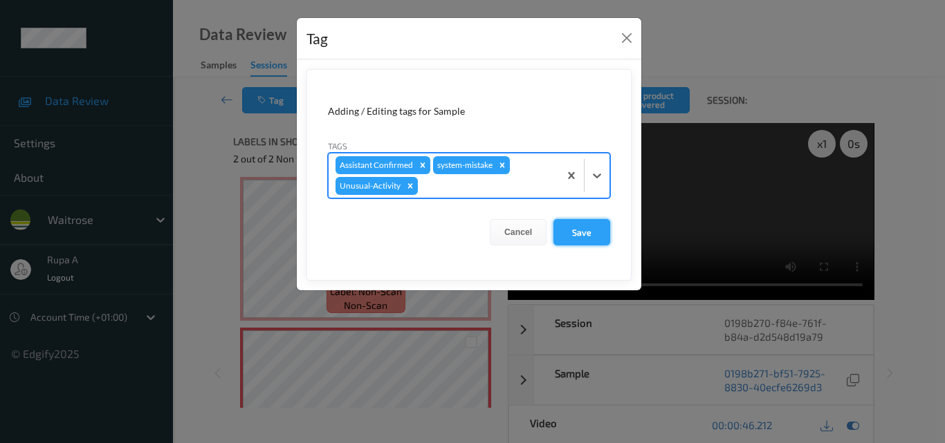
click at [585, 223] on button "Save" at bounding box center [581, 232] width 57 height 26
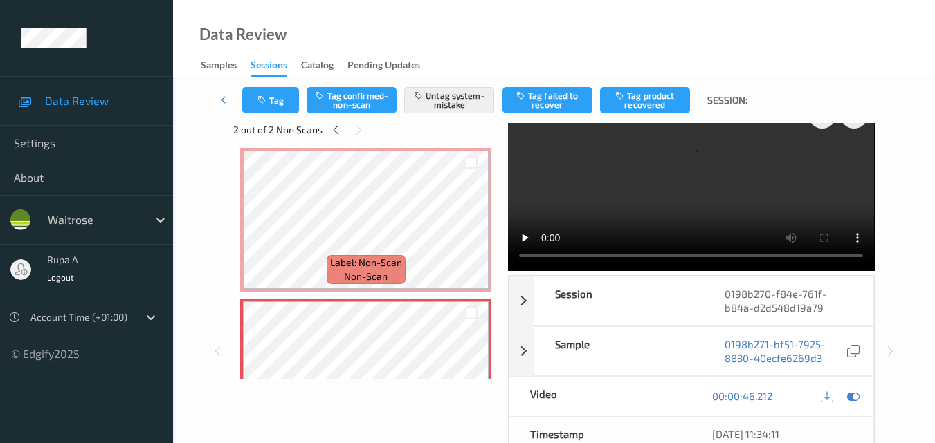
scroll to position [0, 0]
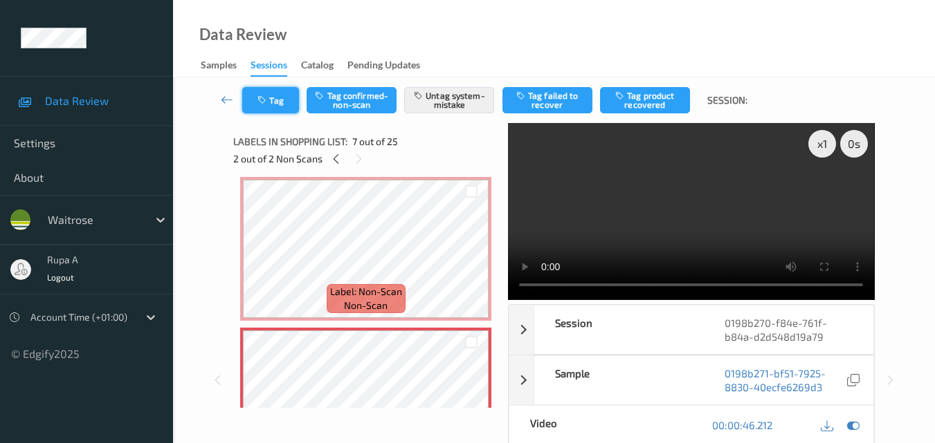
click at [277, 98] on button "Tag" at bounding box center [270, 100] width 57 height 26
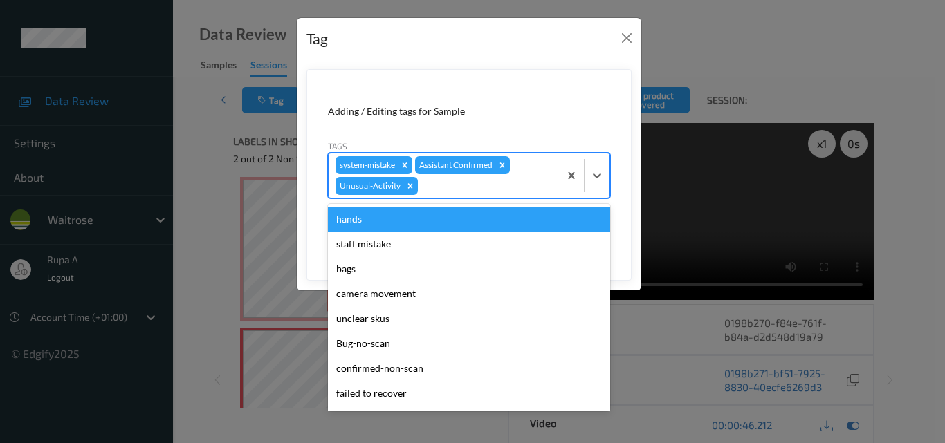
click at [436, 188] on div at bounding box center [486, 186] width 131 height 17
click at [408, 163] on icon "Remove system-mistake" at bounding box center [405, 165] width 10 height 10
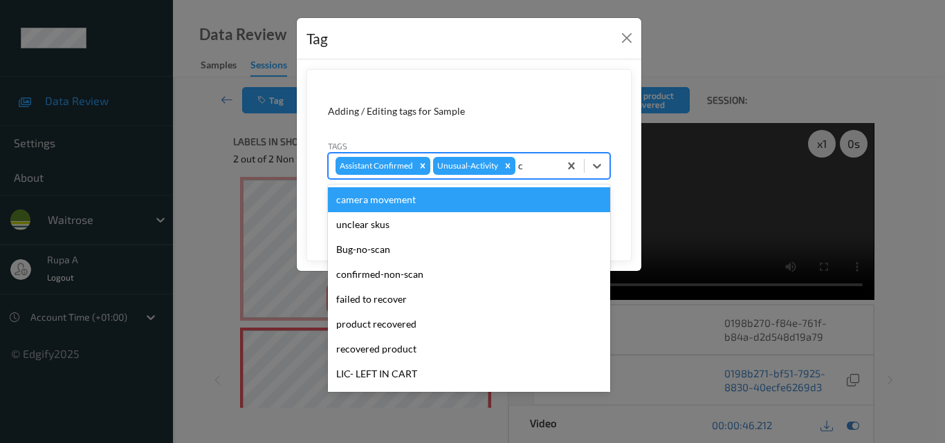
type input "co"
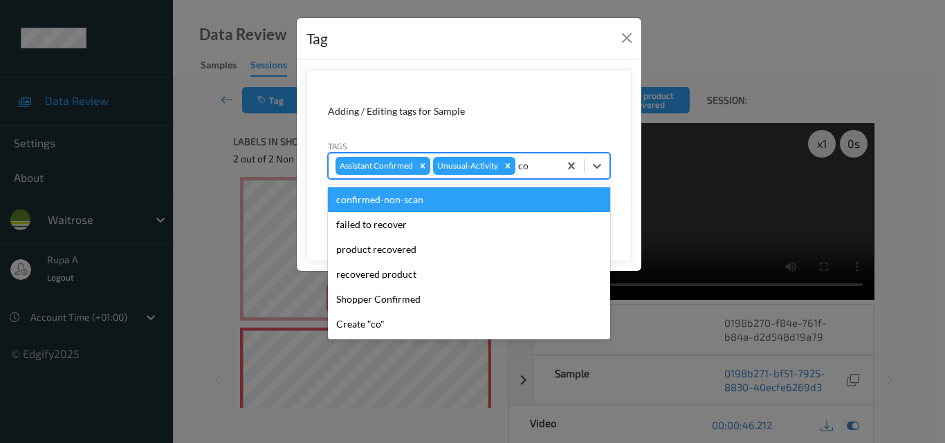
click at [481, 199] on div "confirmed-non-scan" at bounding box center [469, 199] width 282 height 25
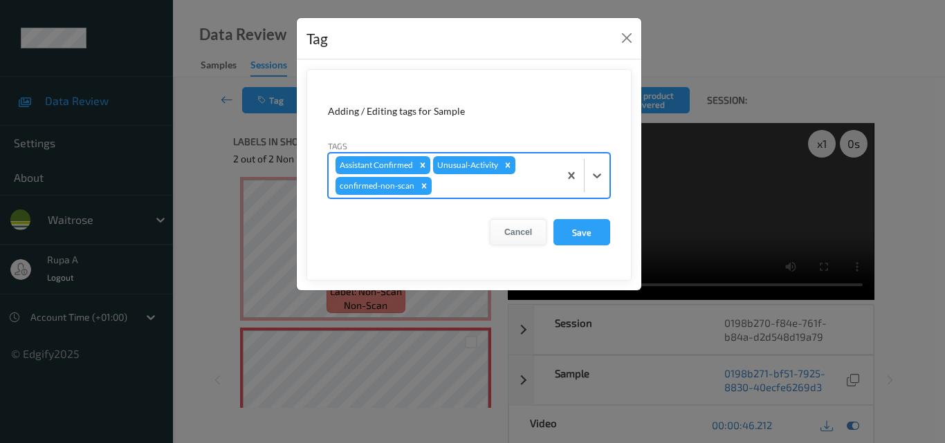
click at [523, 235] on button "Cancel" at bounding box center [518, 232] width 57 height 26
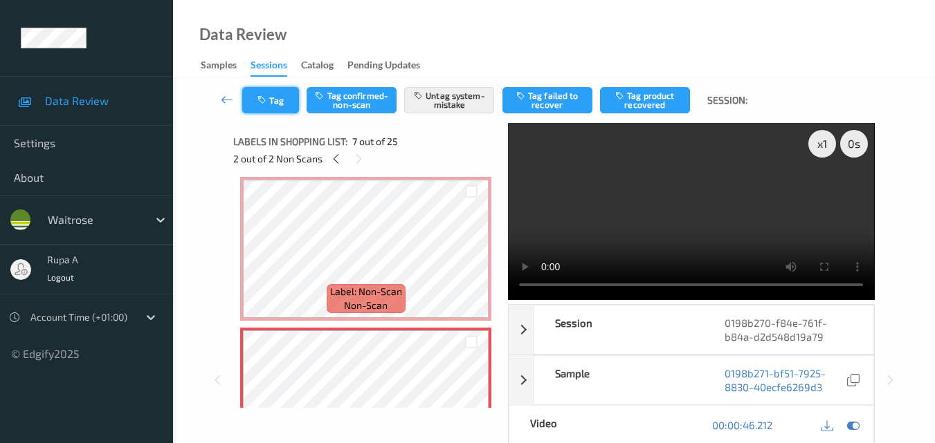
click at [257, 96] on icon "button" at bounding box center [263, 100] width 12 height 10
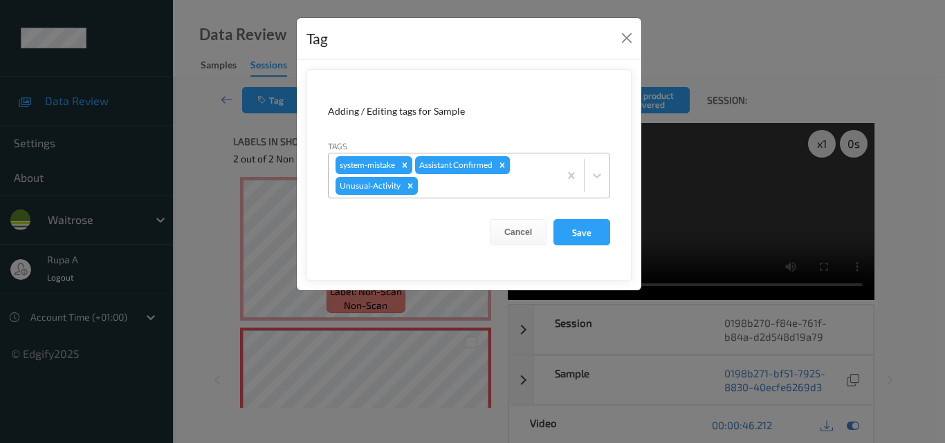
click at [504, 163] on icon "Remove Assistant Confirmed" at bounding box center [502, 165] width 10 height 10
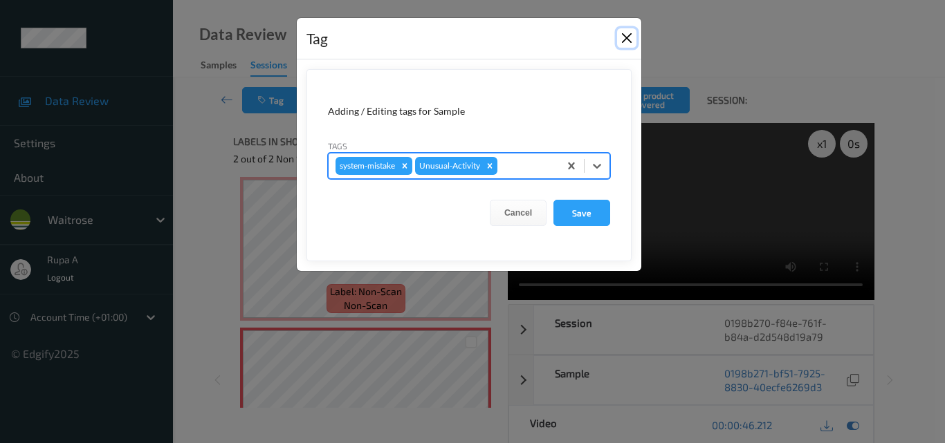
click at [633, 30] on button "Close" at bounding box center [626, 37] width 19 height 19
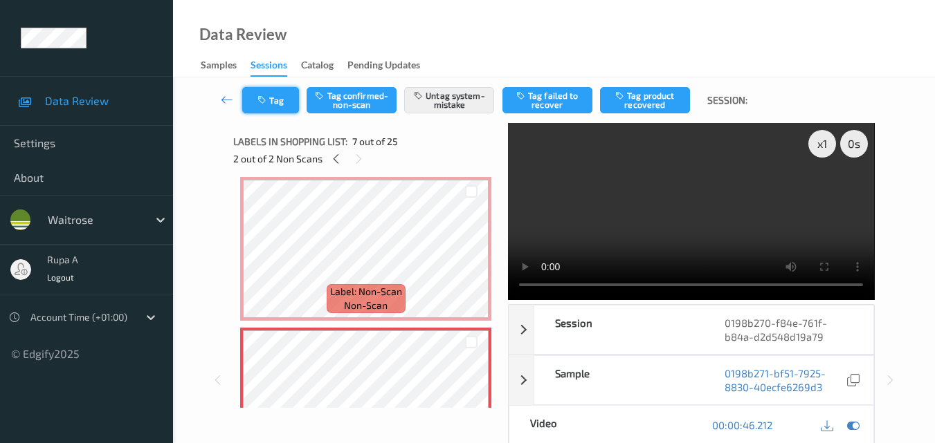
click at [270, 95] on button "Tag" at bounding box center [270, 100] width 57 height 26
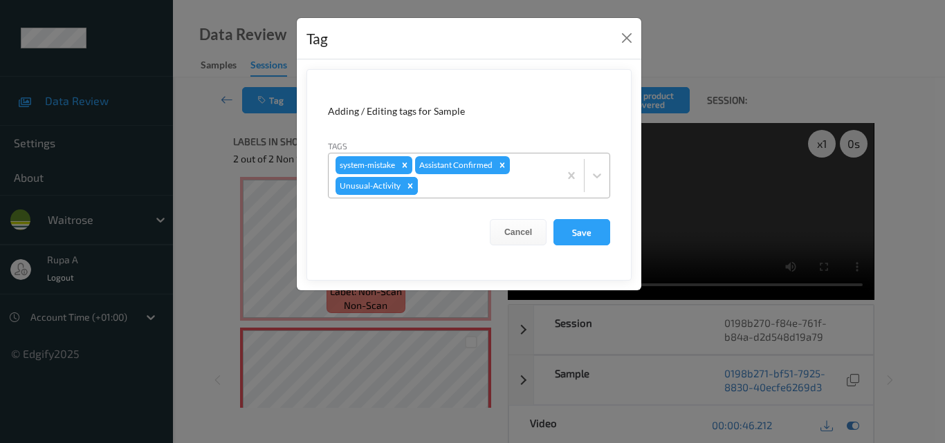
click at [408, 185] on icon "Remove Unusual-Activity" at bounding box center [410, 186] width 10 height 10
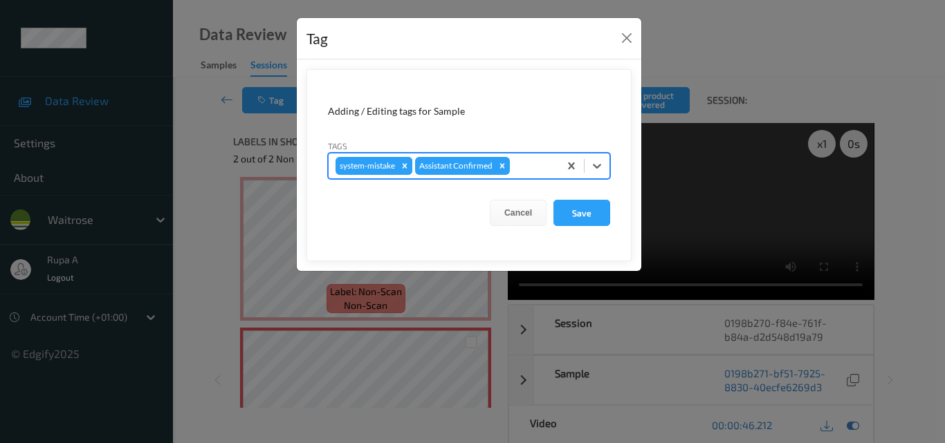
click at [408, 168] on icon "Remove system-mistake" at bounding box center [405, 166] width 10 height 10
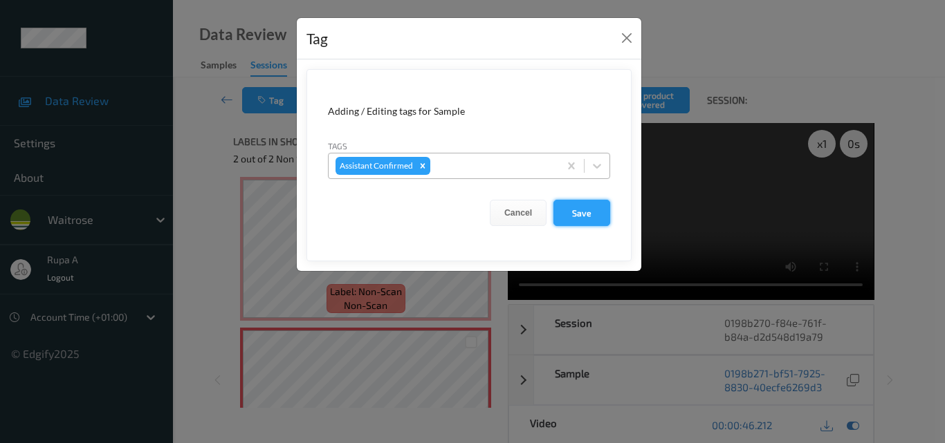
click at [575, 208] on button "Save" at bounding box center [581, 213] width 57 height 26
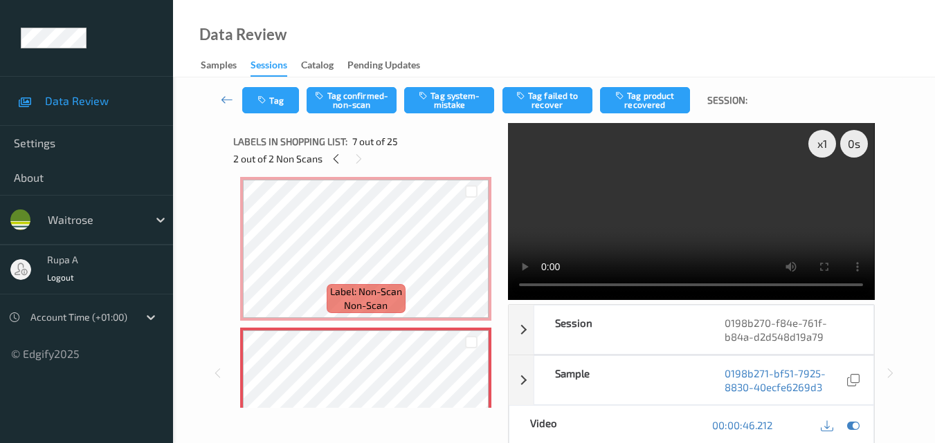
click at [591, 239] on video at bounding box center [691, 211] width 366 height 177
click at [360, 154] on icon at bounding box center [359, 159] width 12 height 12
click at [331, 158] on icon at bounding box center [336, 159] width 12 height 12
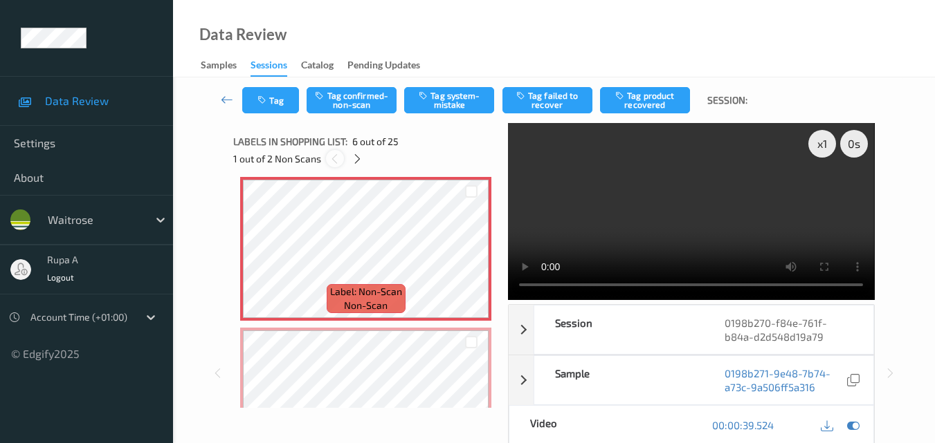
scroll to position [610, 0]
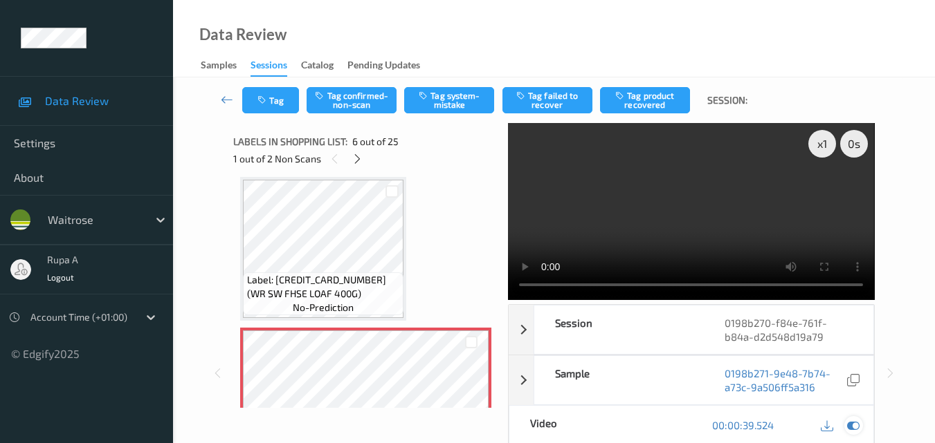
click at [855, 425] on icon at bounding box center [853, 425] width 12 height 12
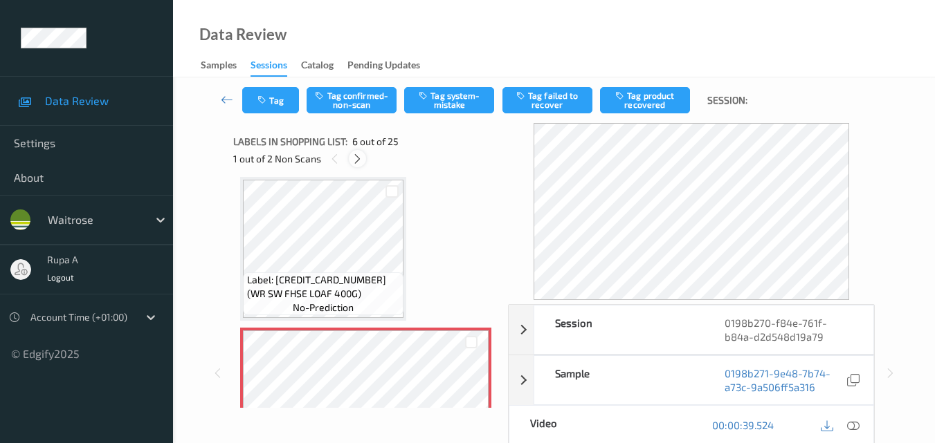
click at [359, 158] on icon at bounding box center [357, 159] width 12 height 12
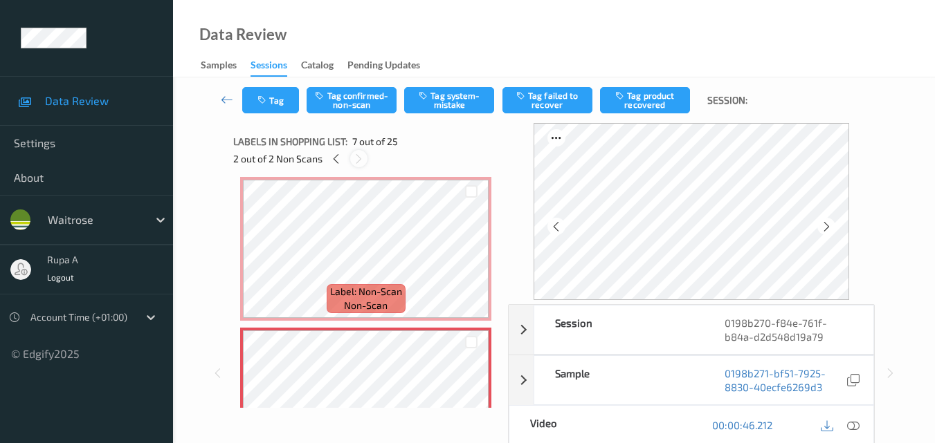
click at [359, 158] on icon at bounding box center [359, 159] width 12 height 12
click at [338, 163] on icon at bounding box center [336, 159] width 12 height 12
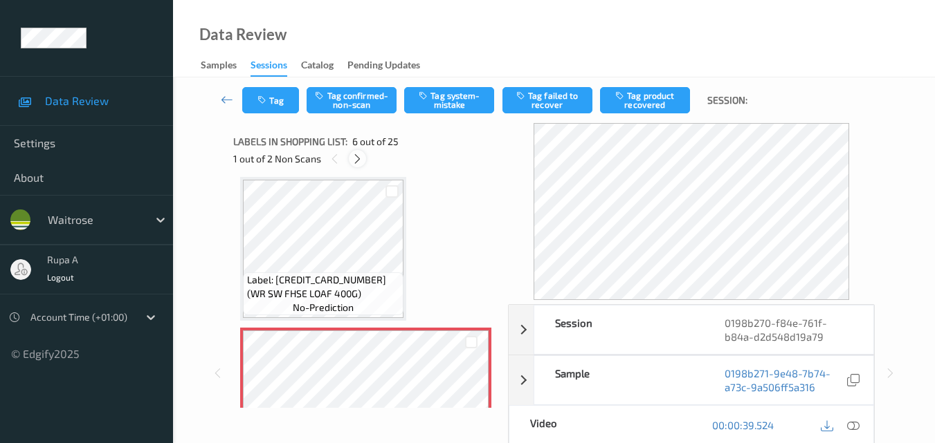
click at [356, 157] on icon at bounding box center [357, 159] width 12 height 12
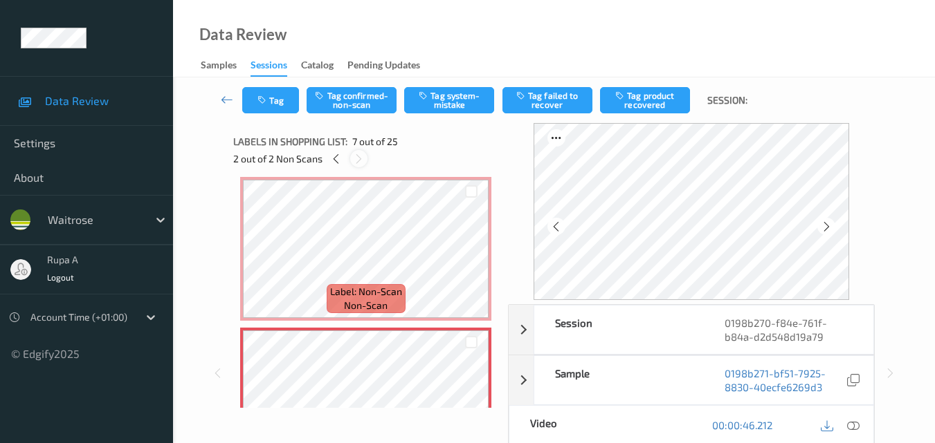
click at [358, 157] on icon at bounding box center [359, 159] width 12 height 12
click at [336, 157] on icon at bounding box center [336, 159] width 12 height 12
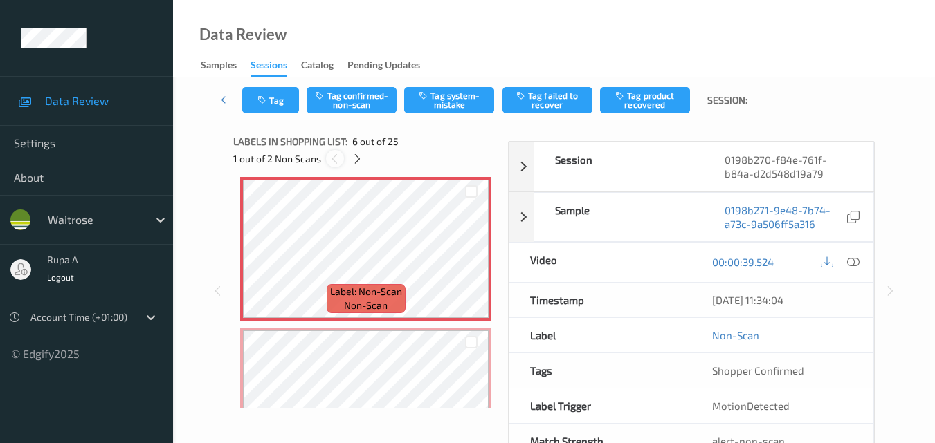
scroll to position [610, 0]
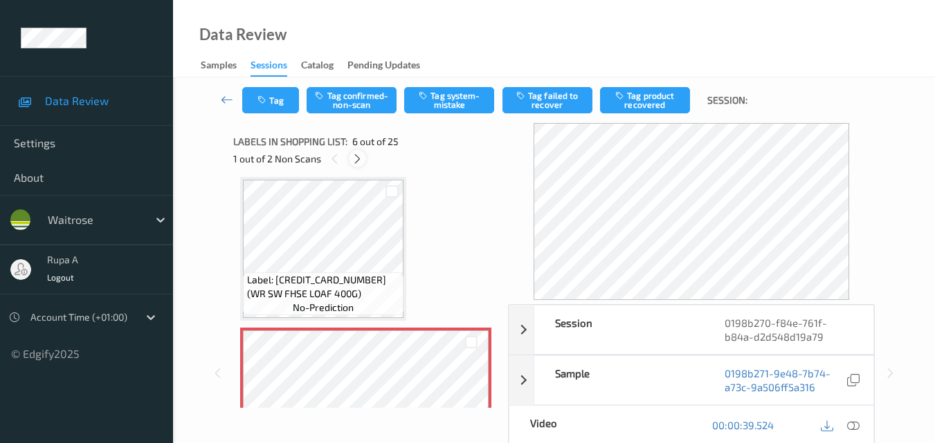
click at [357, 165] on icon at bounding box center [357, 159] width 12 height 12
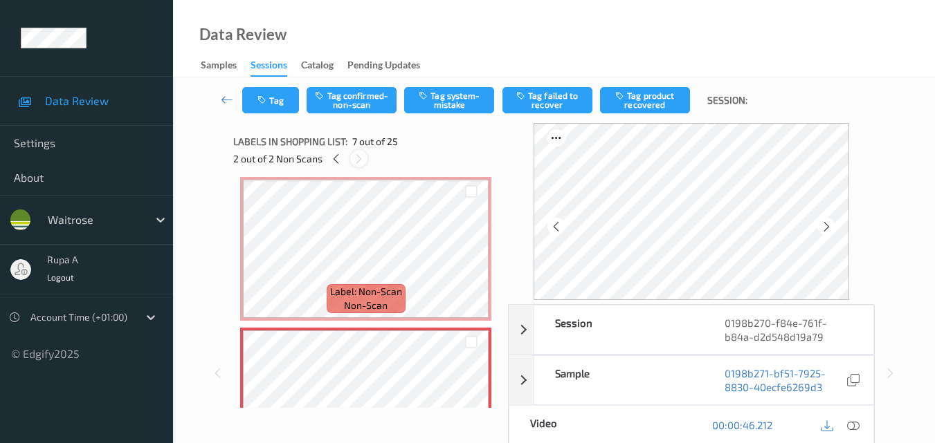
click at [357, 165] on icon at bounding box center [359, 159] width 12 height 12
click at [861, 430] on div at bounding box center [853, 425] width 19 height 19
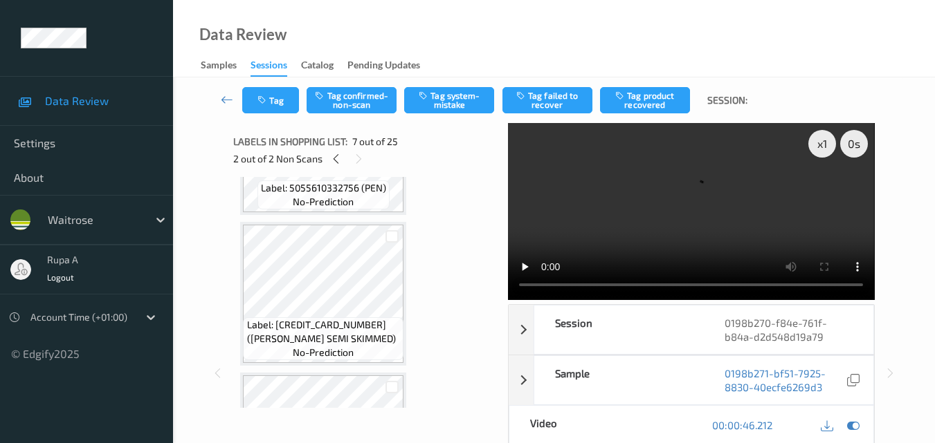
scroll to position [0, 0]
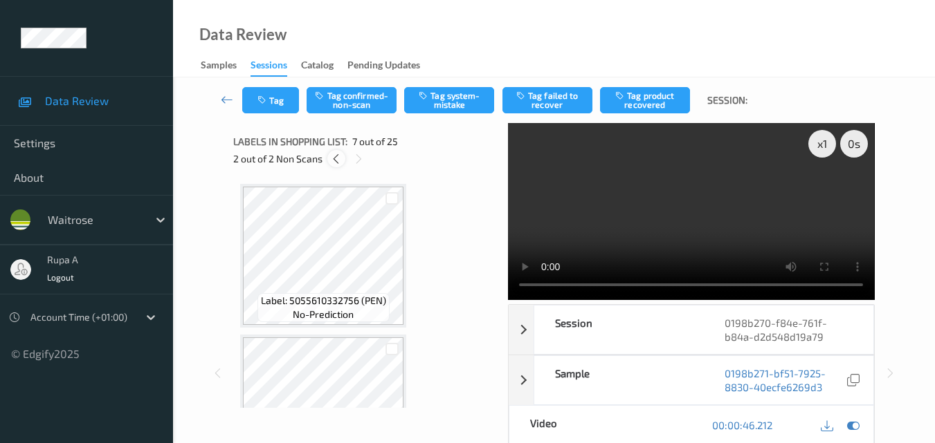
click at [339, 161] on icon at bounding box center [336, 159] width 12 height 12
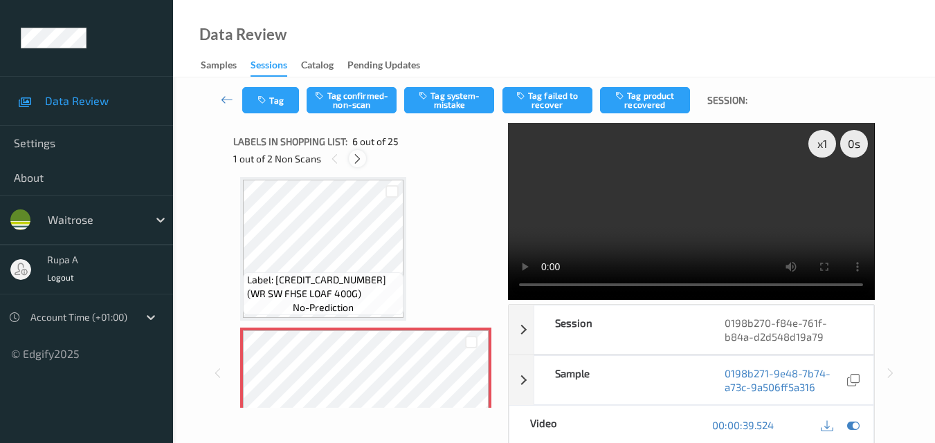
click at [353, 158] on icon at bounding box center [357, 159] width 12 height 12
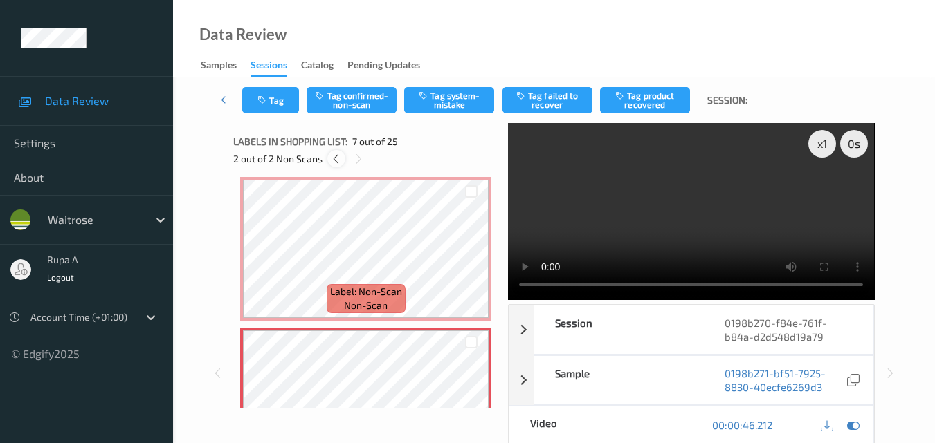
click at [337, 158] on icon at bounding box center [336, 159] width 12 height 12
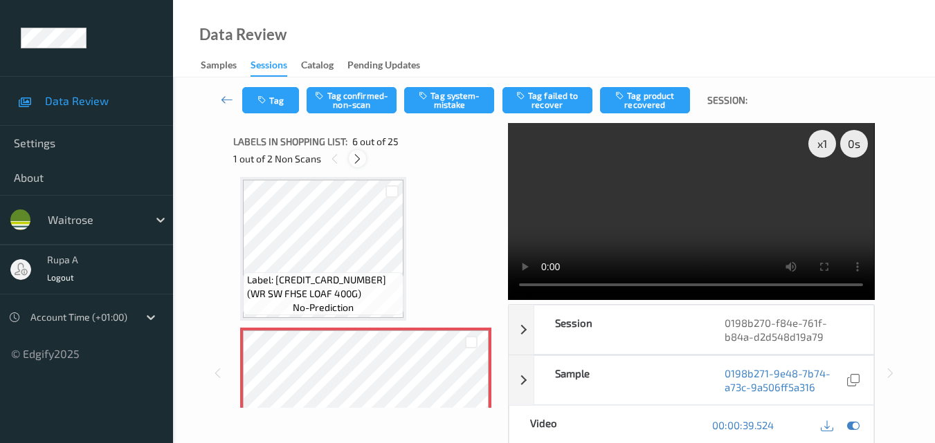
click at [350, 157] on div at bounding box center [357, 158] width 17 height 17
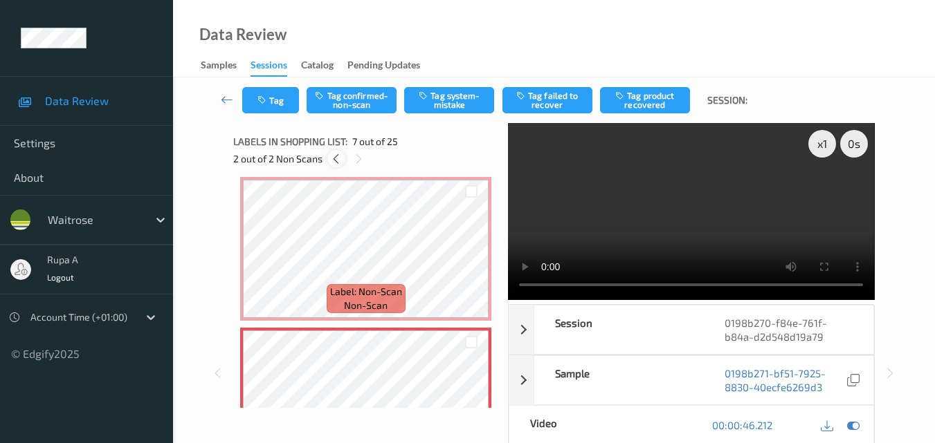
click at [335, 157] on icon at bounding box center [336, 159] width 12 height 12
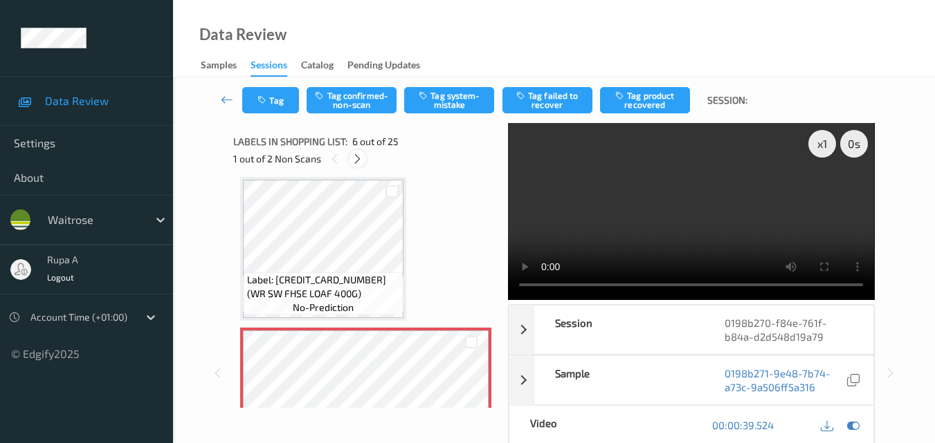
click at [360, 166] on div at bounding box center [357, 158] width 17 height 17
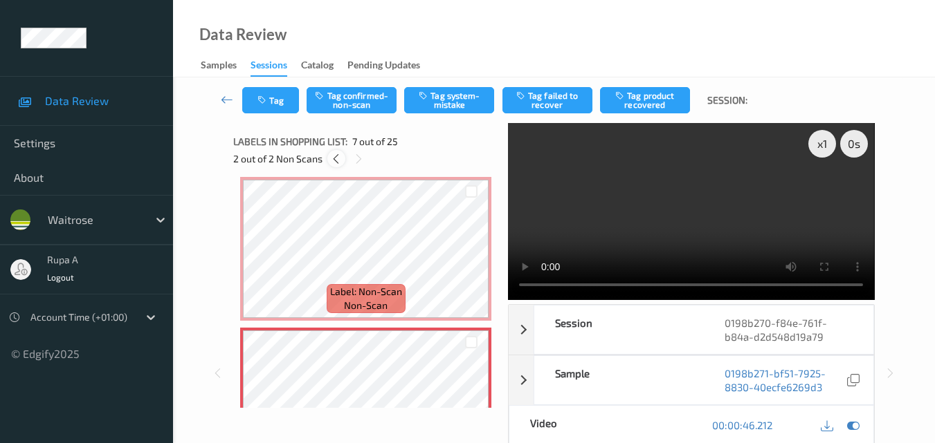
click at [329, 156] on div at bounding box center [335, 158] width 17 height 17
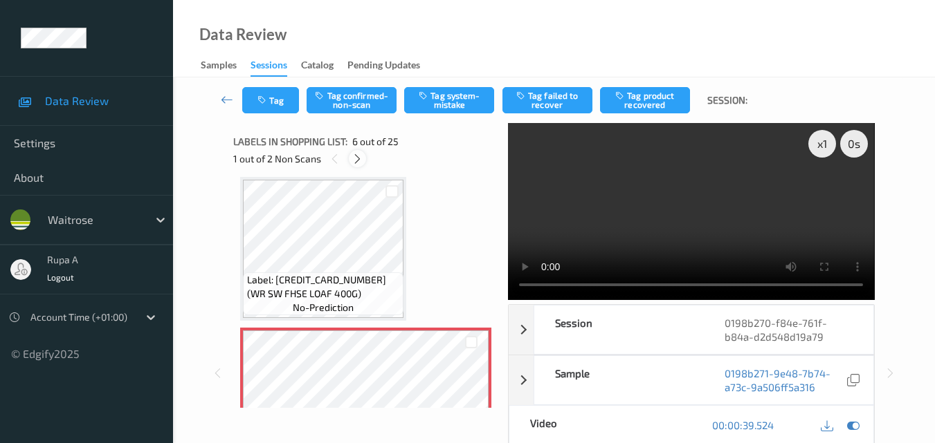
click at [357, 160] on icon at bounding box center [357, 159] width 12 height 12
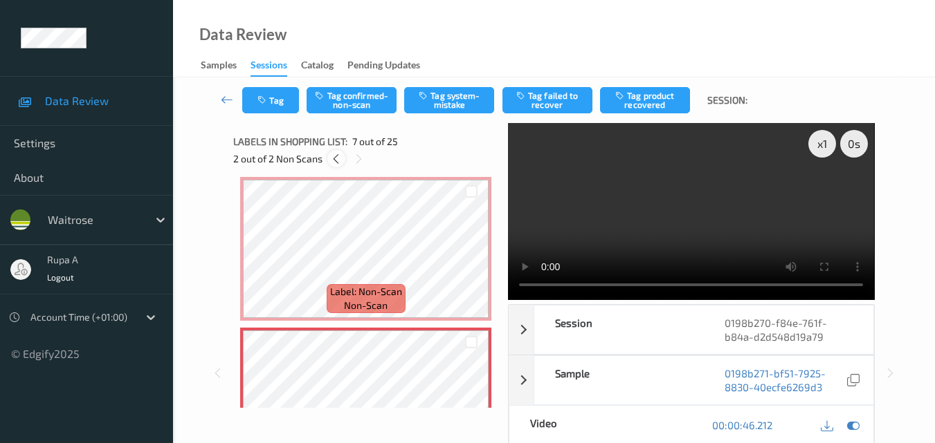
click at [330, 160] on icon at bounding box center [336, 159] width 12 height 12
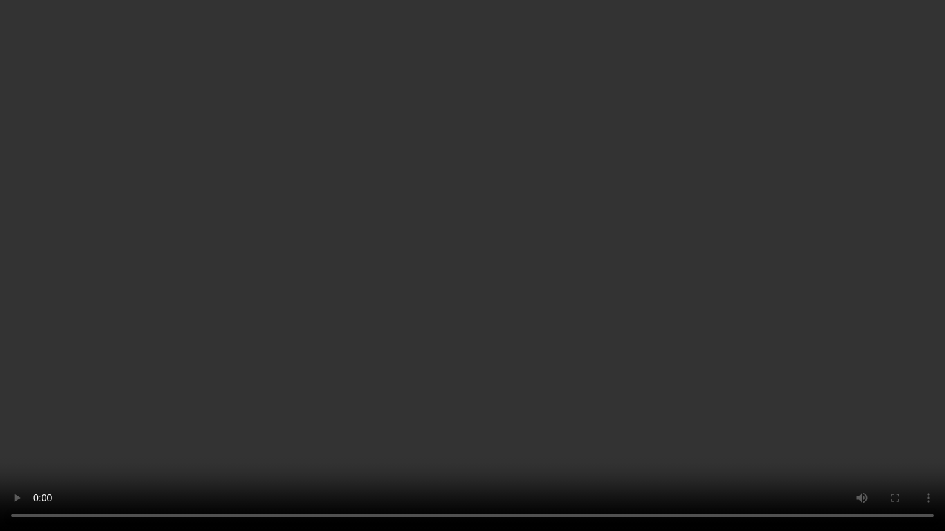
click at [404, 443] on video at bounding box center [472, 265] width 945 height 531
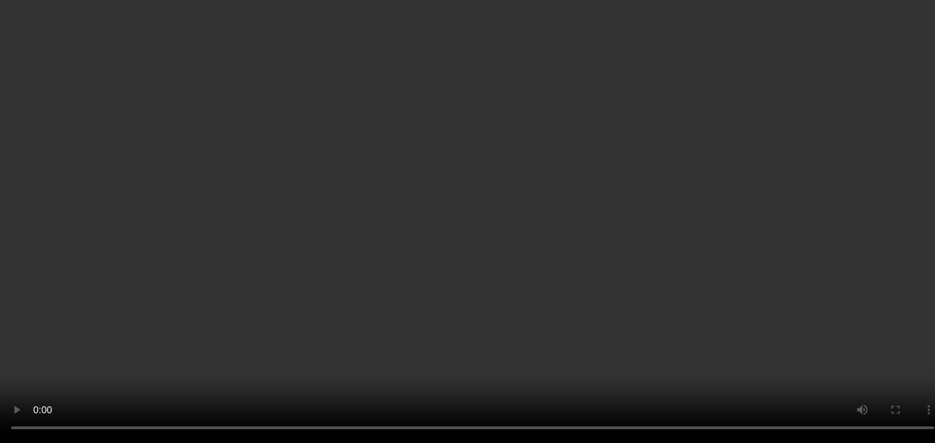
scroll to position [333, 0]
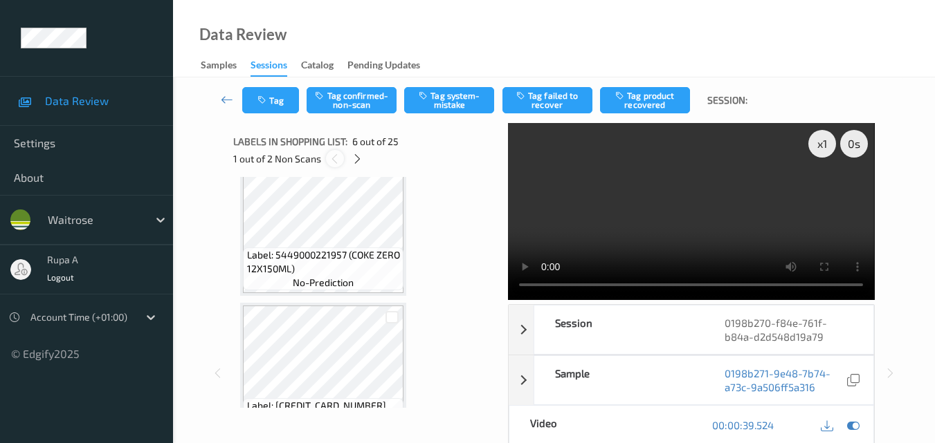
click at [331, 162] on icon at bounding box center [335, 159] width 12 height 12
click at [362, 156] on icon at bounding box center [357, 159] width 12 height 12
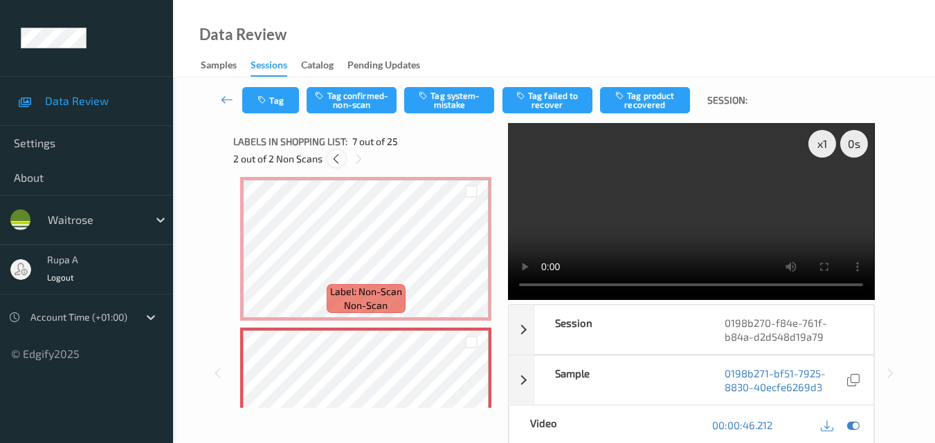
click at [332, 161] on icon at bounding box center [336, 159] width 12 height 12
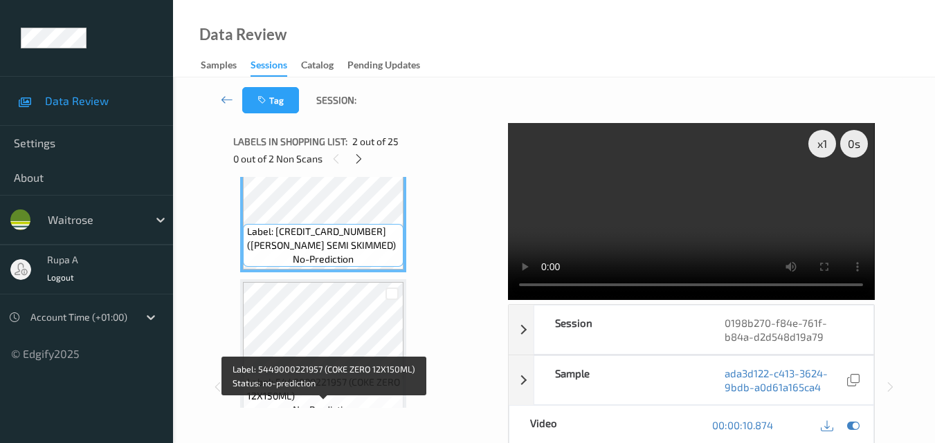
scroll to position [69, 0]
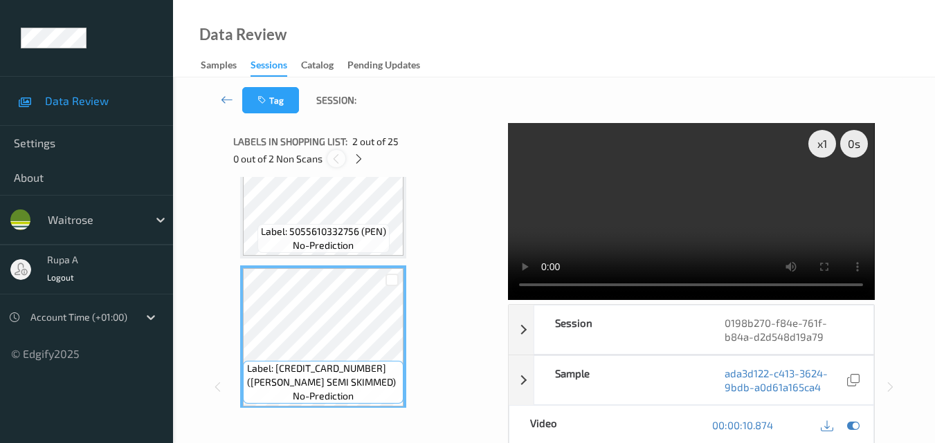
click at [340, 158] on icon at bounding box center [336, 159] width 12 height 12
click at [357, 158] on icon at bounding box center [359, 159] width 12 height 12
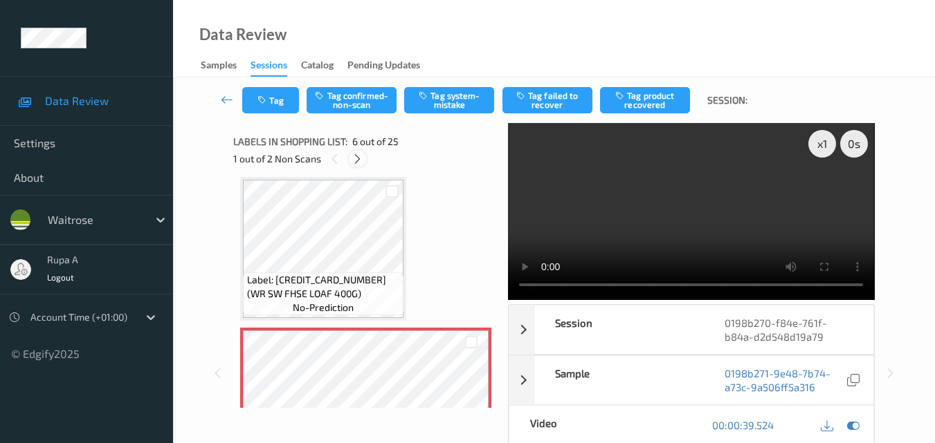
click at [357, 158] on icon at bounding box center [357, 159] width 12 height 12
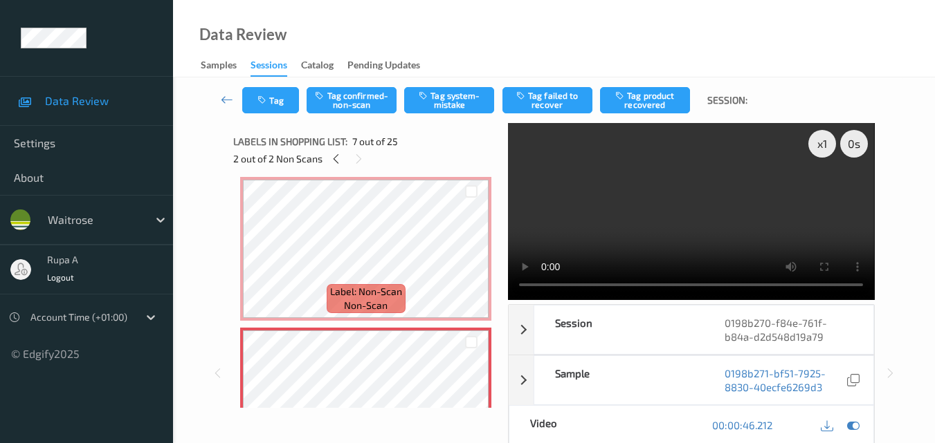
click at [331, 167] on div "2 out of 2 Non Scans" at bounding box center [365, 158] width 265 height 17
click at [335, 163] on icon at bounding box center [336, 159] width 12 height 12
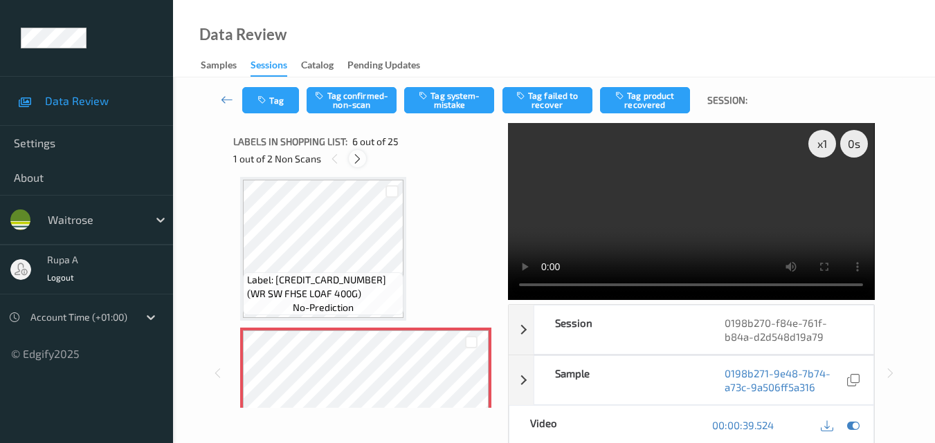
click at [362, 162] on icon at bounding box center [357, 159] width 12 height 12
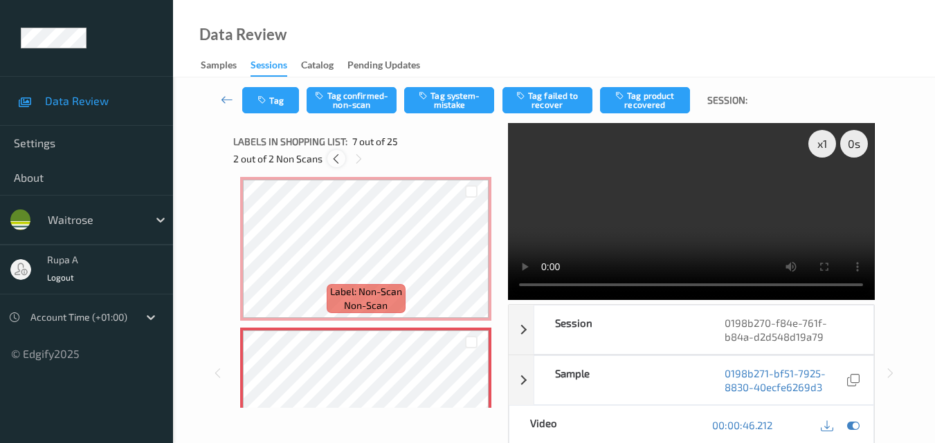
click at [336, 163] on icon at bounding box center [336, 159] width 12 height 12
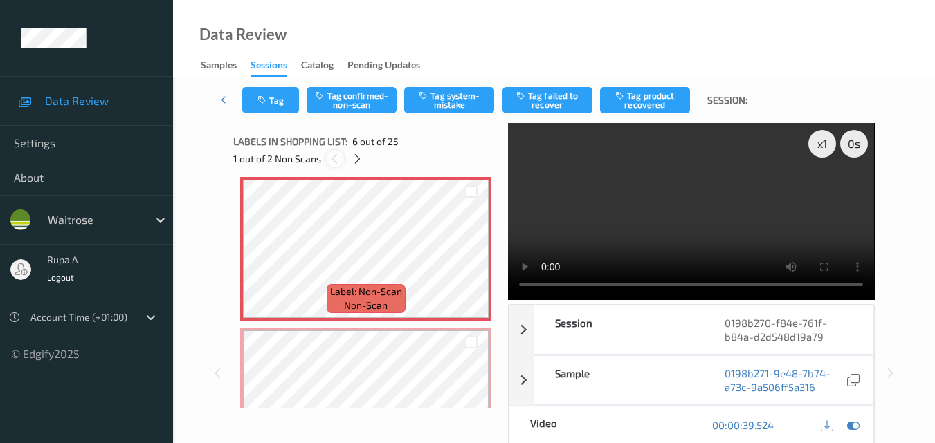
scroll to position [610, 0]
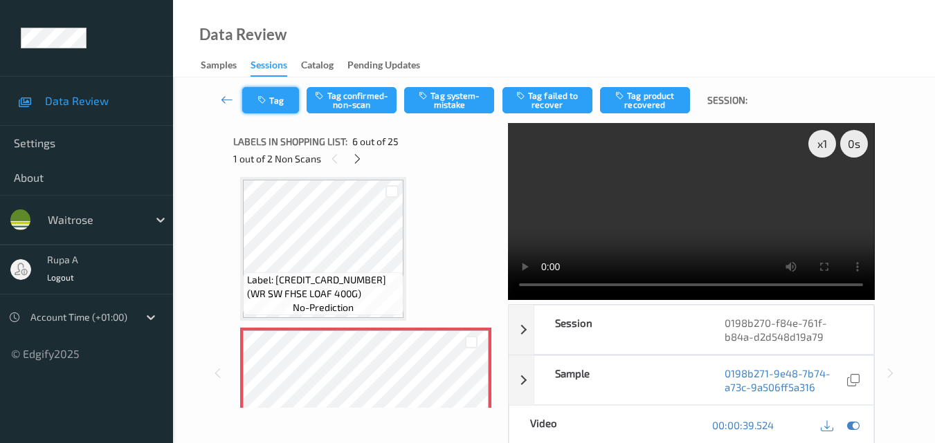
click at [270, 102] on button "Tag" at bounding box center [270, 100] width 57 height 26
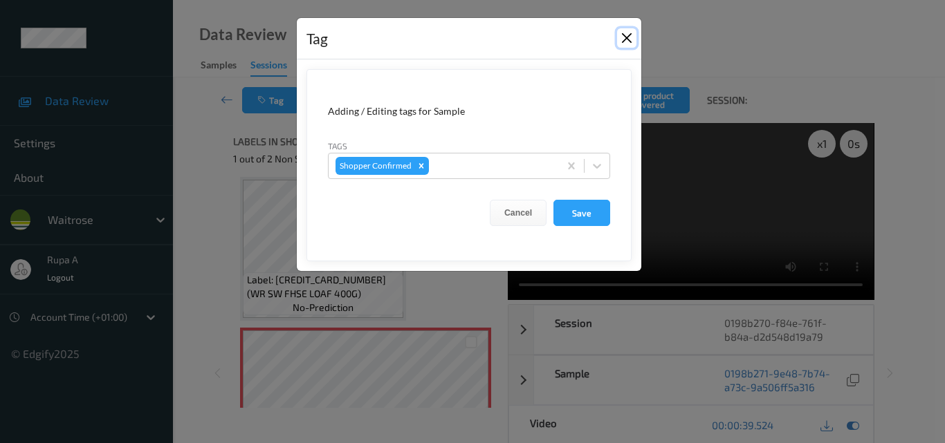
click at [628, 30] on button "Close" at bounding box center [626, 37] width 19 height 19
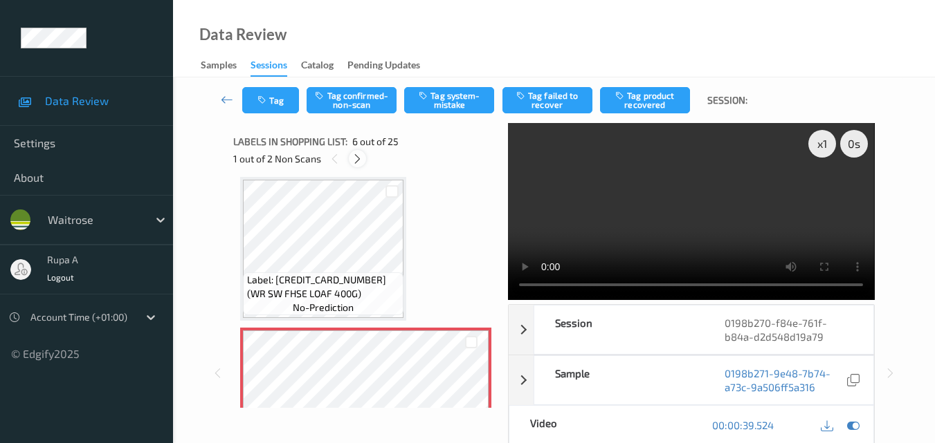
click at [358, 156] on icon at bounding box center [357, 159] width 12 height 12
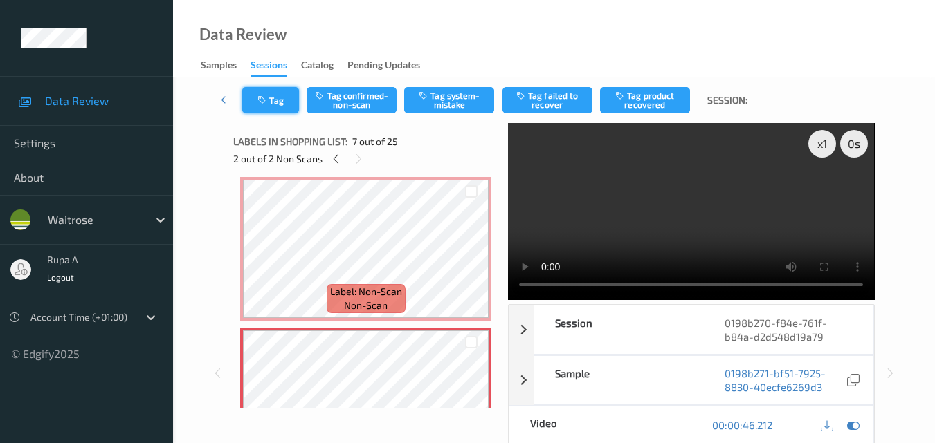
click at [274, 103] on button "Tag" at bounding box center [270, 100] width 57 height 26
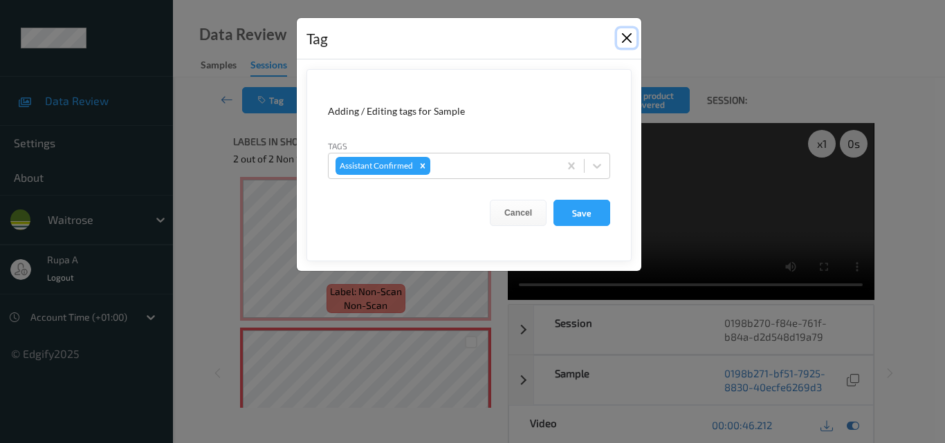
click at [629, 39] on button "Close" at bounding box center [626, 37] width 19 height 19
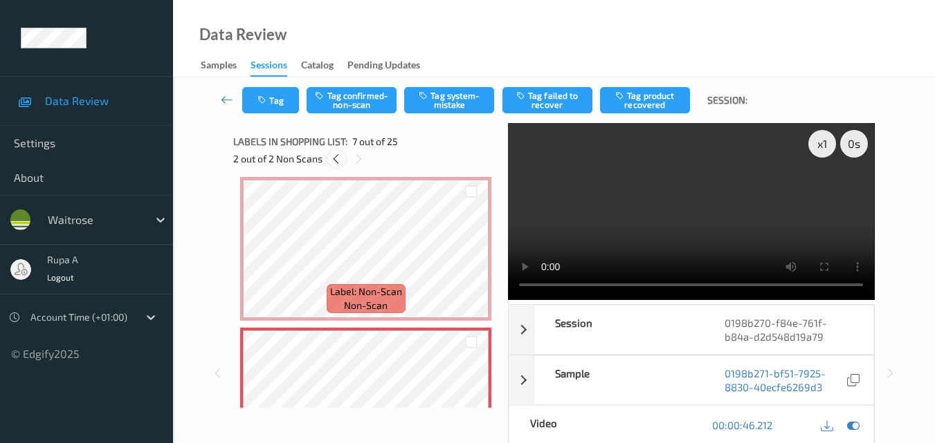
click at [338, 159] on icon at bounding box center [336, 159] width 12 height 12
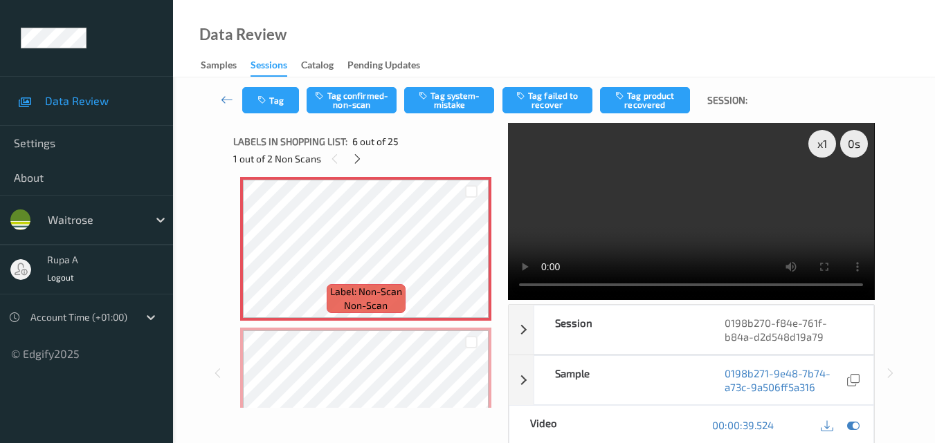
scroll to position [610, 0]
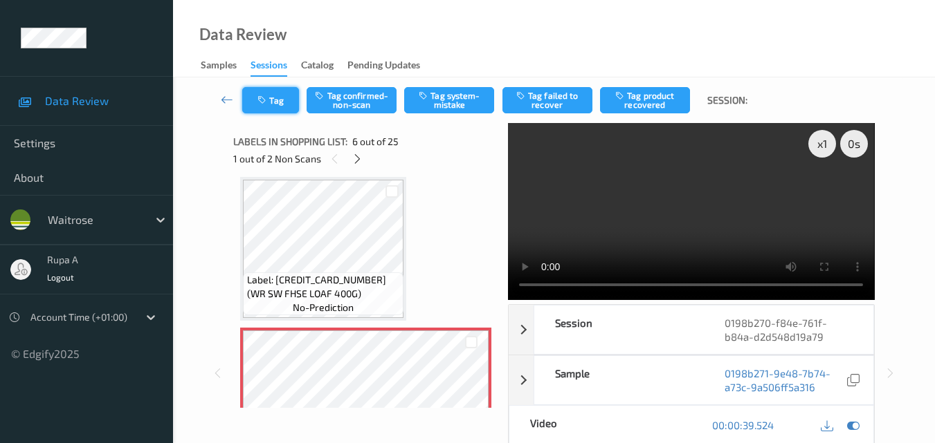
click at [285, 108] on button "Tag" at bounding box center [270, 100] width 57 height 26
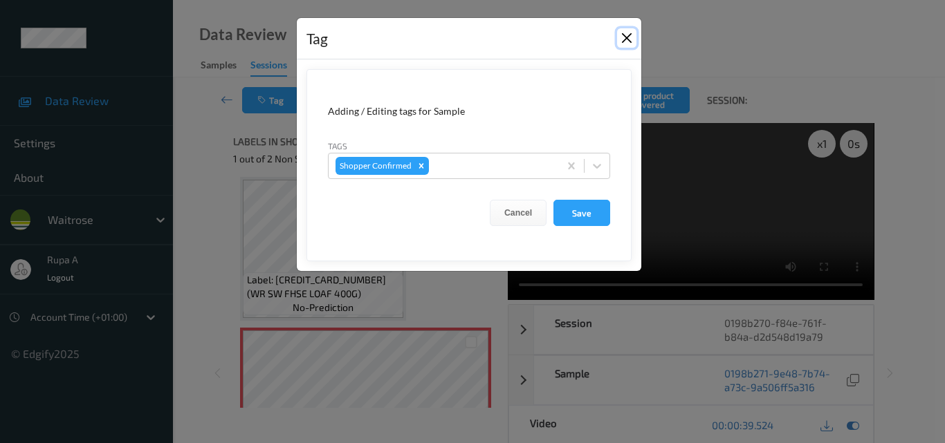
click at [627, 36] on button "Close" at bounding box center [626, 37] width 19 height 19
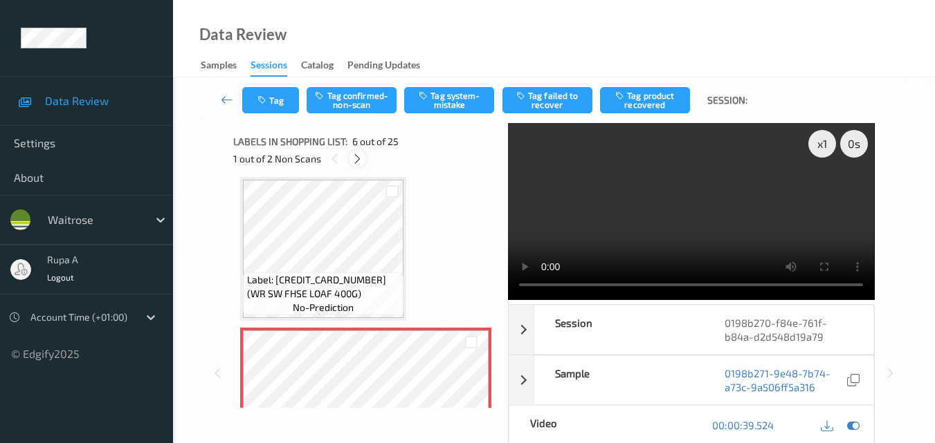
click at [355, 158] on icon at bounding box center [357, 159] width 12 height 12
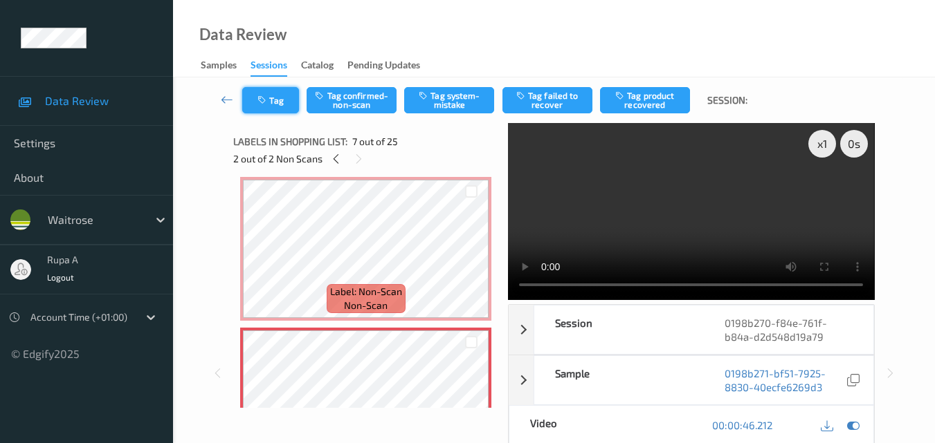
click at [291, 107] on button "Tag" at bounding box center [270, 100] width 57 height 26
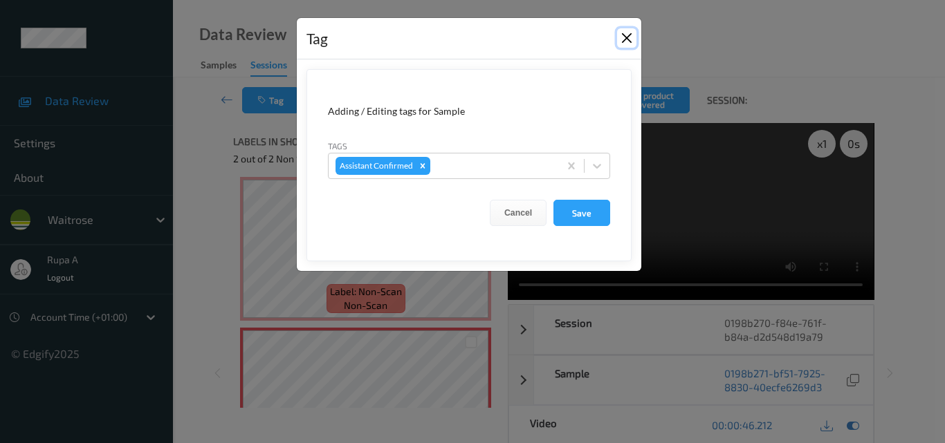
click at [630, 36] on button "Close" at bounding box center [626, 37] width 19 height 19
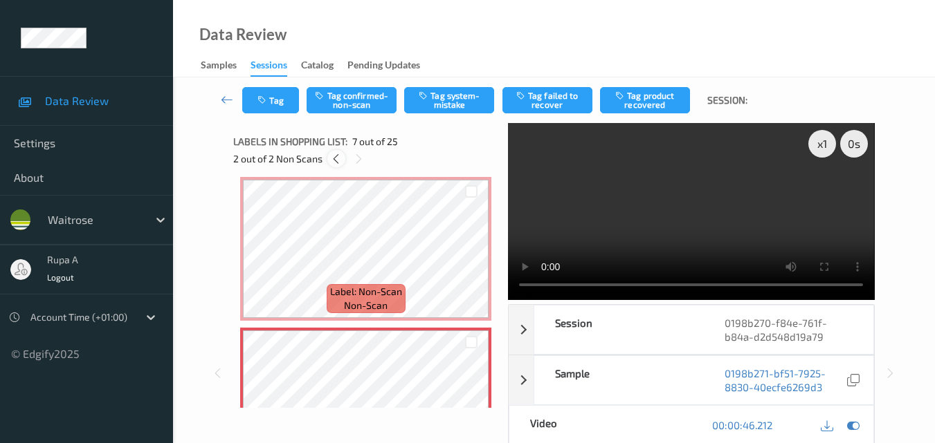
click at [337, 160] on icon at bounding box center [336, 159] width 12 height 12
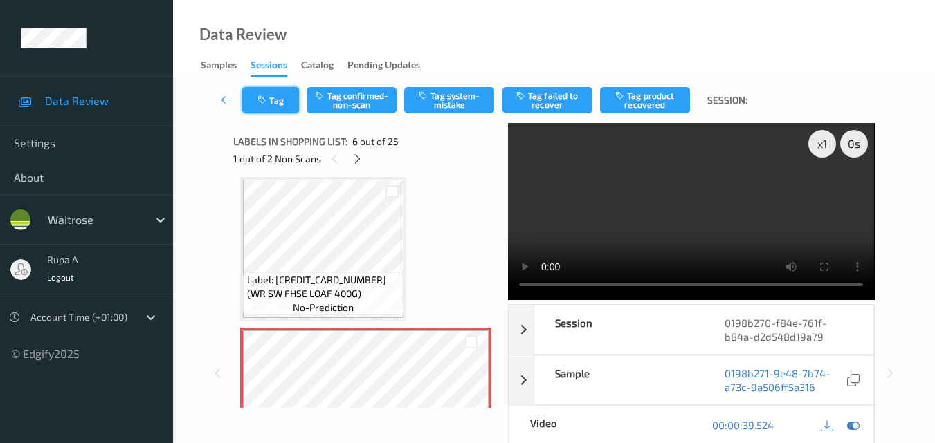
click at [264, 95] on icon "button" at bounding box center [263, 100] width 12 height 10
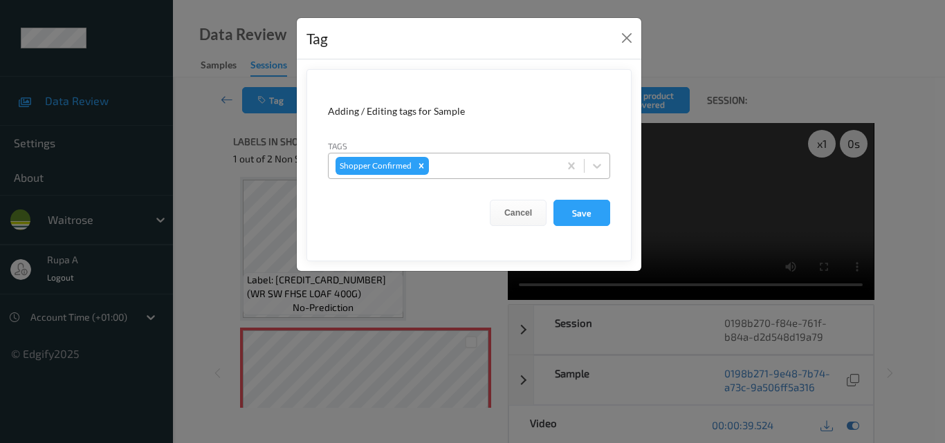
click at [455, 165] on div at bounding box center [492, 166] width 120 height 17
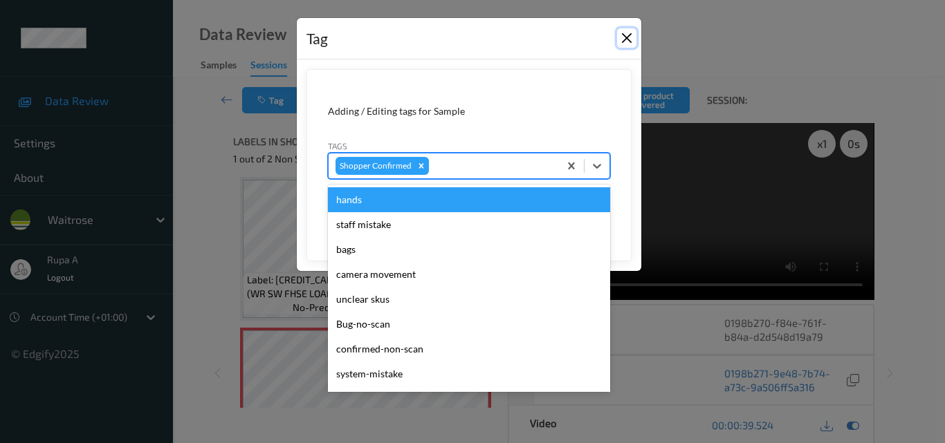
click at [621, 36] on button "Close" at bounding box center [626, 37] width 19 height 19
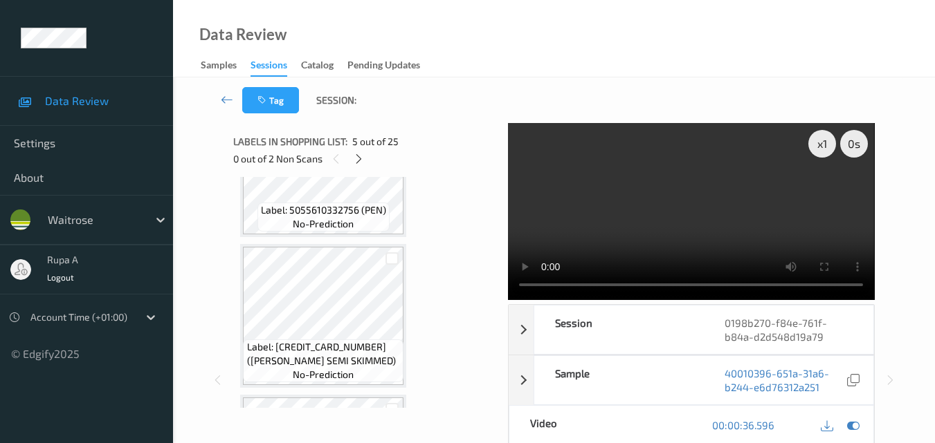
scroll to position [0, 0]
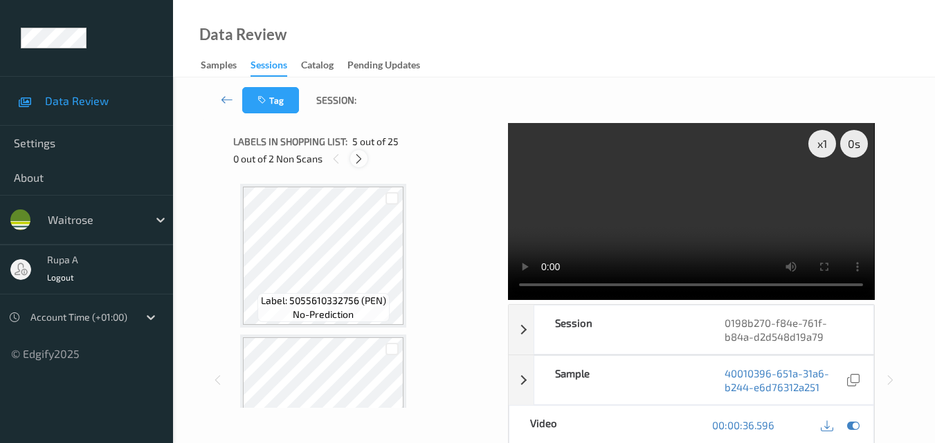
click at [353, 157] on icon at bounding box center [359, 159] width 12 height 12
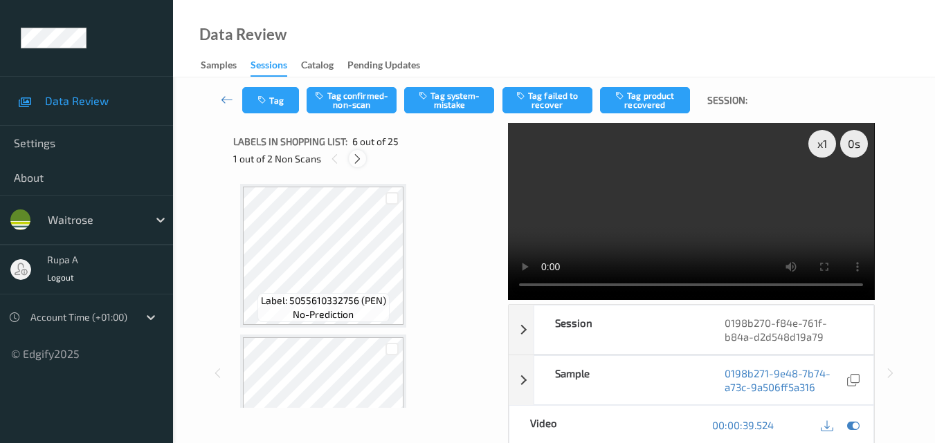
scroll to position [610, 0]
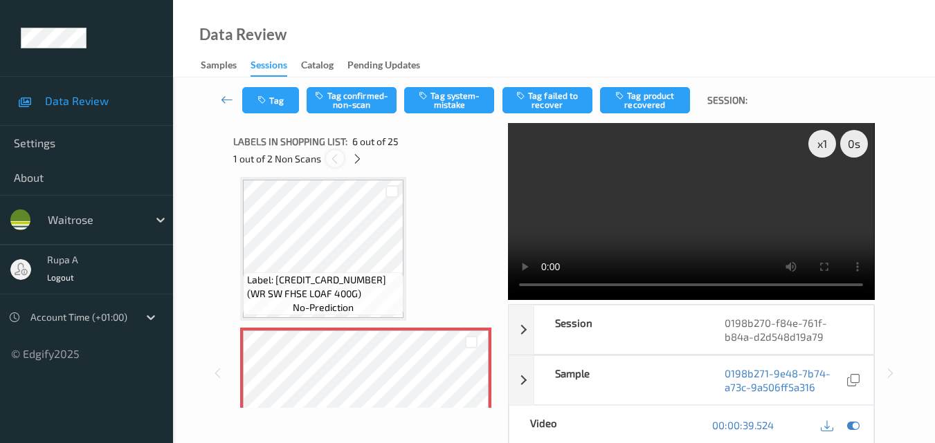
click at [336, 162] on icon at bounding box center [335, 159] width 12 height 12
click at [356, 159] on icon at bounding box center [357, 159] width 12 height 12
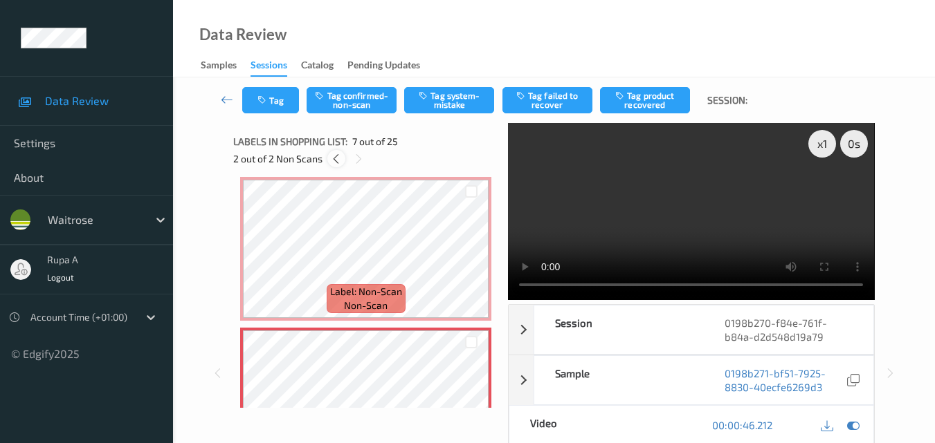
click at [332, 160] on icon at bounding box center [336, 159] width 12 height 12
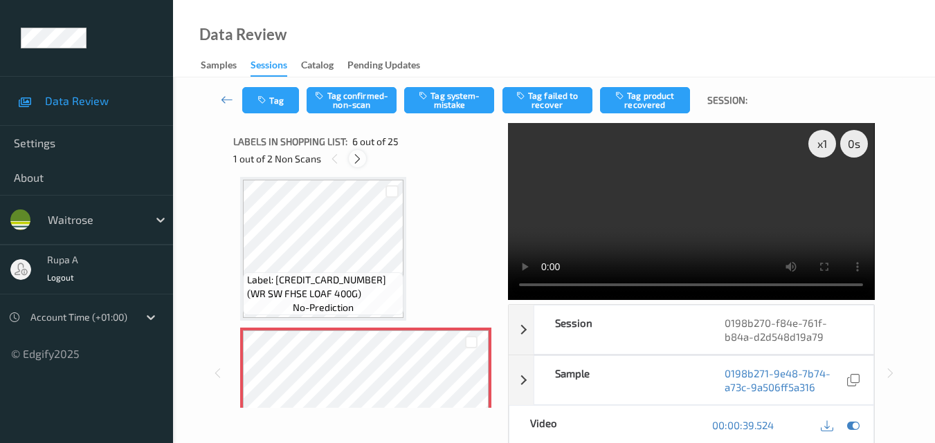
click at [353, 161] on icon at bounding box center [357, 159] width 12 height 12
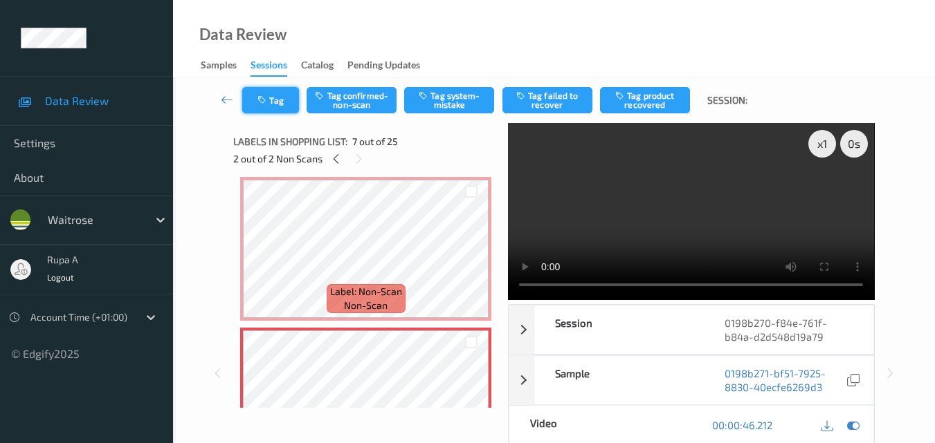
click at [276, 103] on button "Tag" at bounding box center [270, 100] width 57 height 26
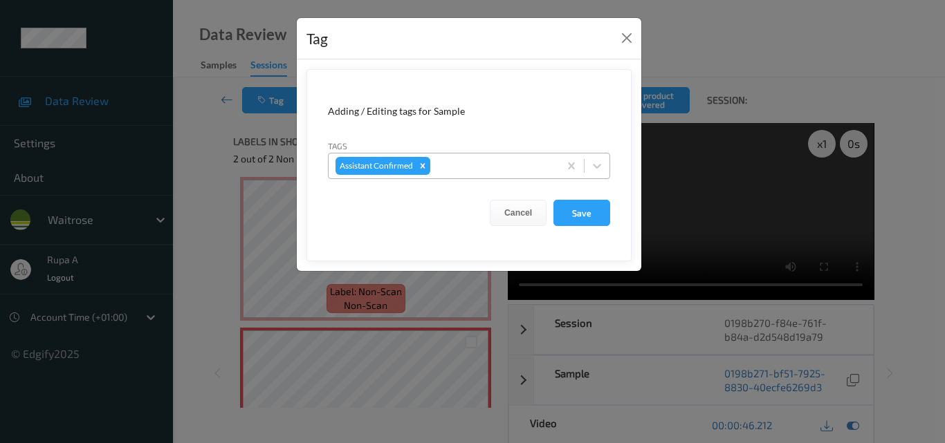
click at [450, 165] on div at bounding box center [492, 166] width 119 height 17
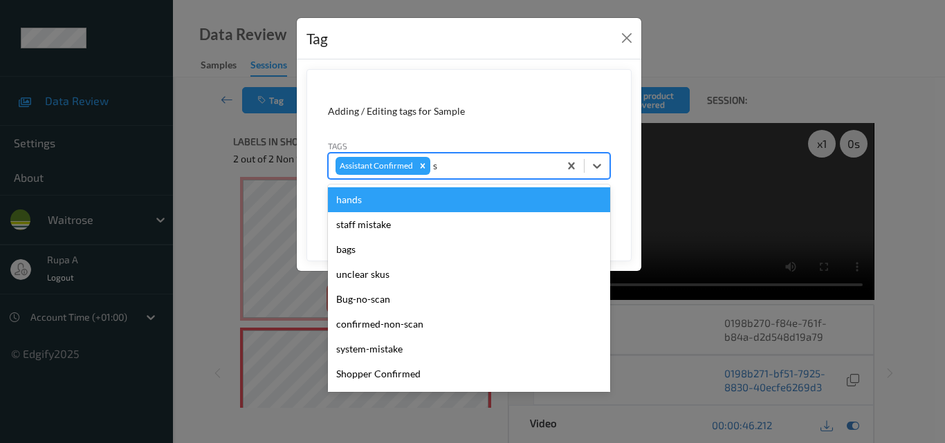
type input "sy"
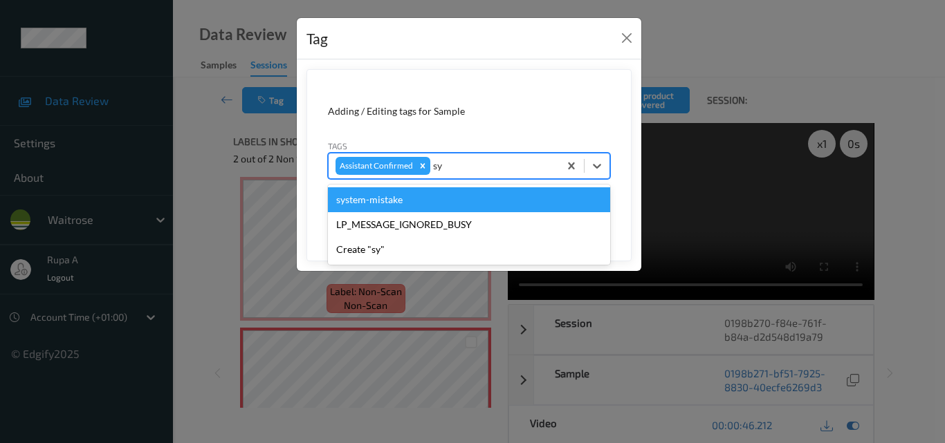
click at [404, 193] on div "system-mistake" at bounding box center [469, 199] width 282 height 25
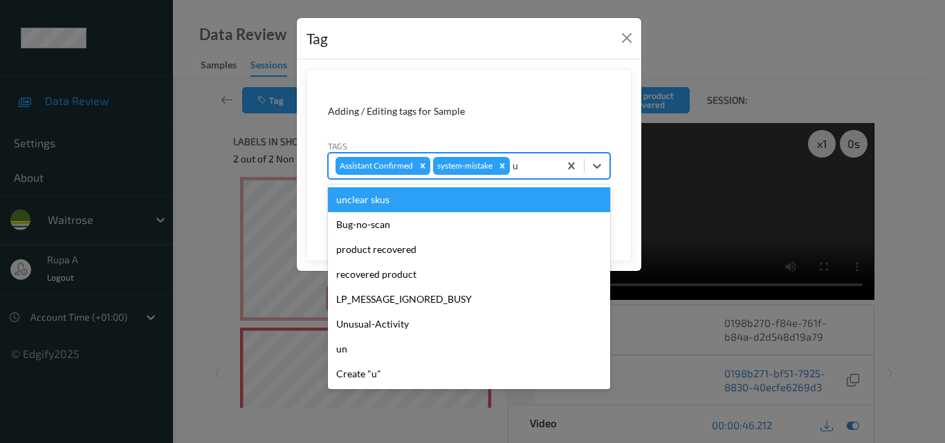
type input "un"
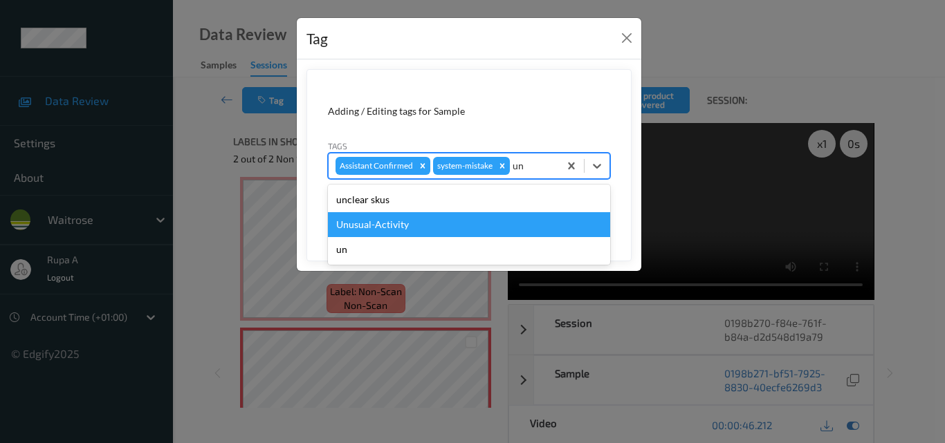
click at [368, 230] on div "Unusual-Activity" at bounding box center [469, 224] width 282 height 25
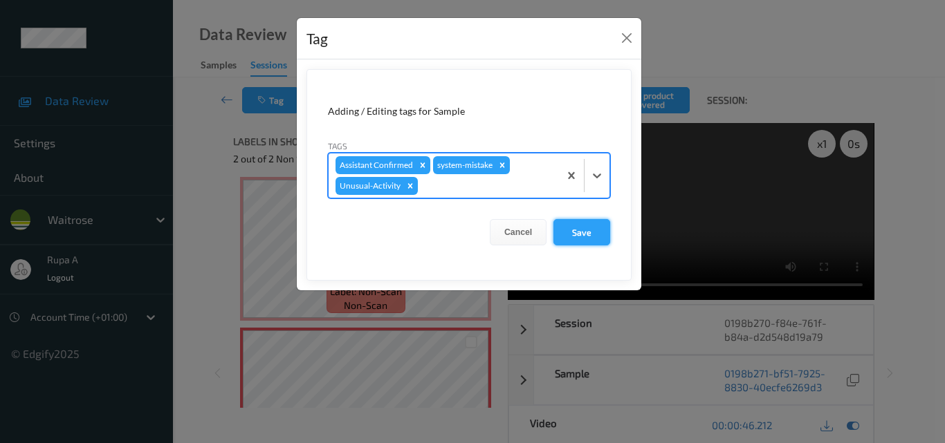
click at [594, 233] on button "Save" at bounding box center [581, 232] width 57 height 26
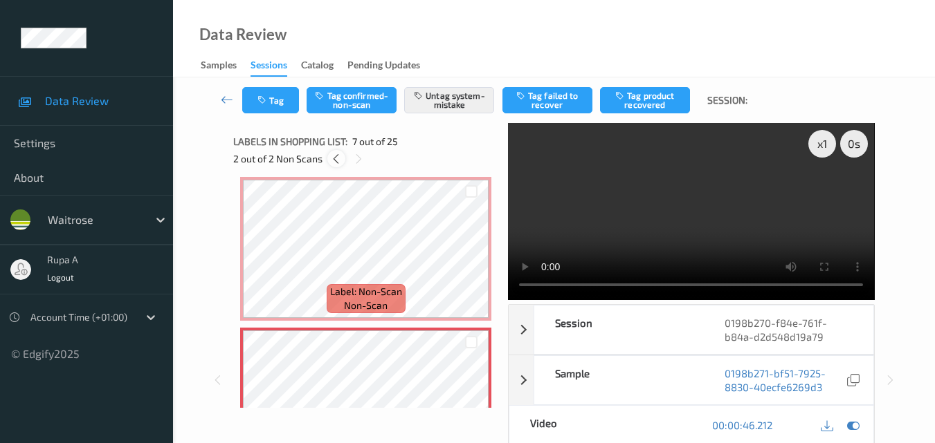
click at [331, 160] on icon at bounding box center [336, 159] width 12 height 12
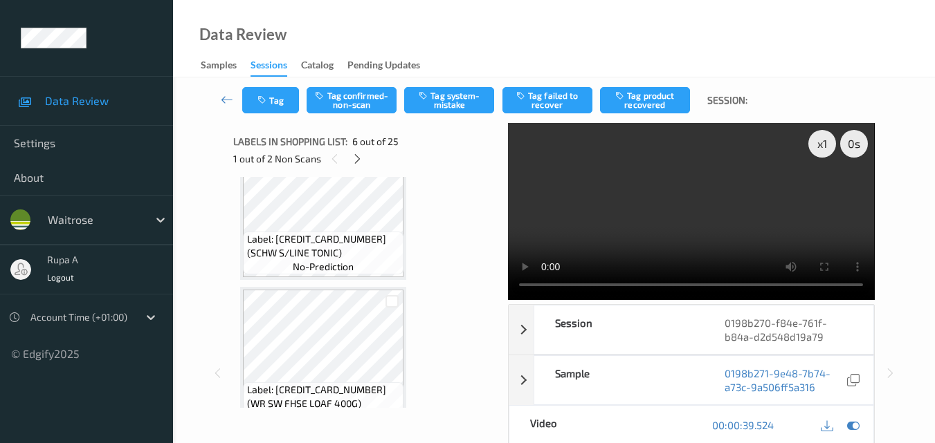
scroll to position [472, 0]
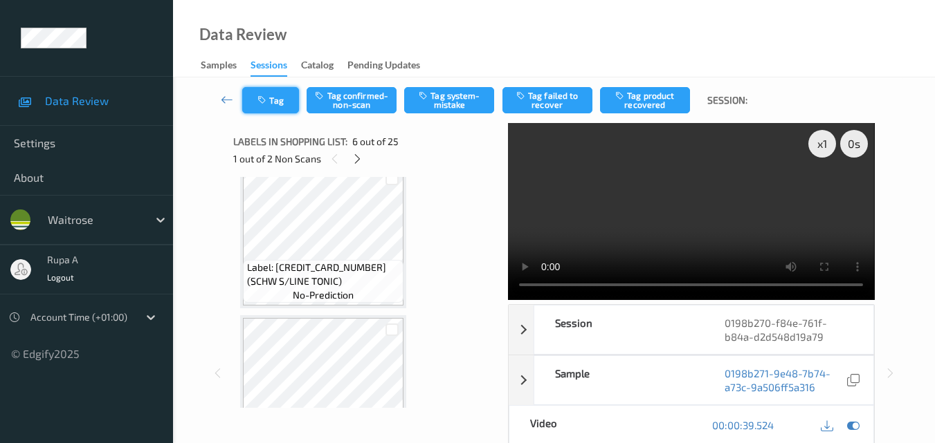
click at [282, 99] on button "Tag" at bounding box center [270, 100] width 57 height 26
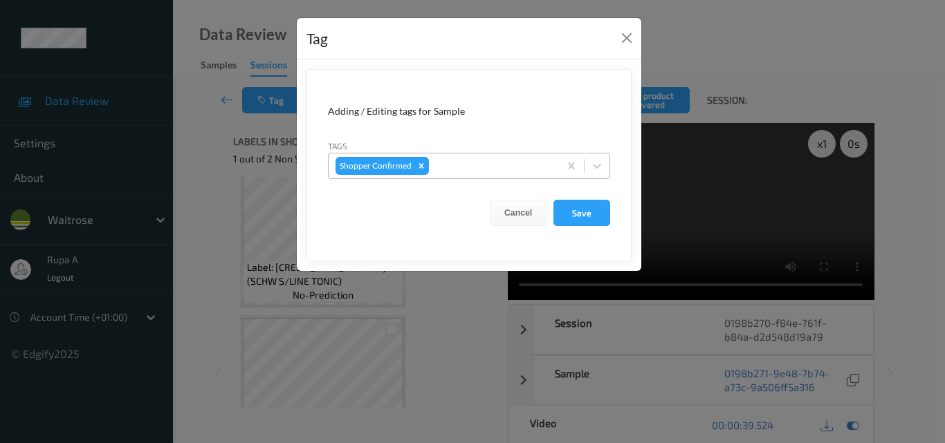
click at [513, 165] on div at bounding box center [492, 166] width 120 height 17
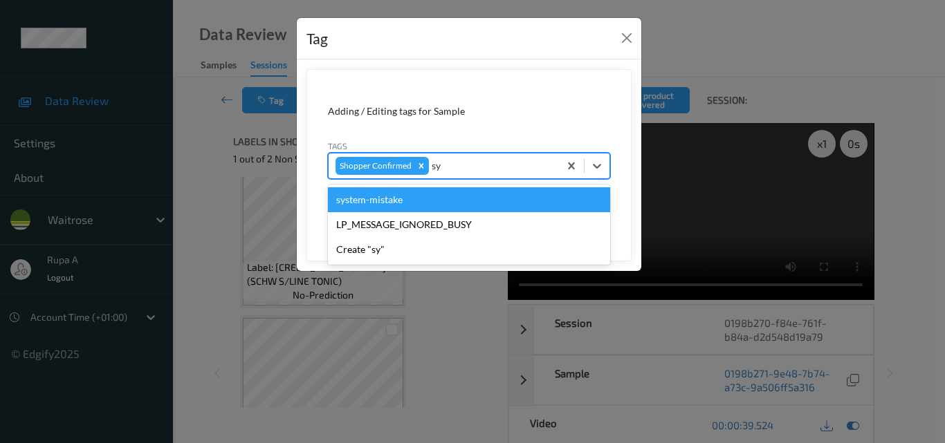
type input "sys"
click at [452, 203] on div "system-mistake" at bounding box center [469, 199] width 282 height 25
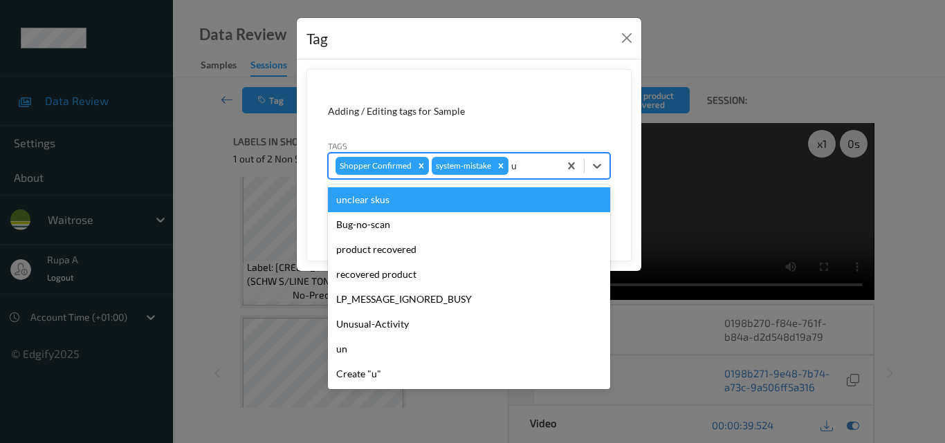
type input "un"
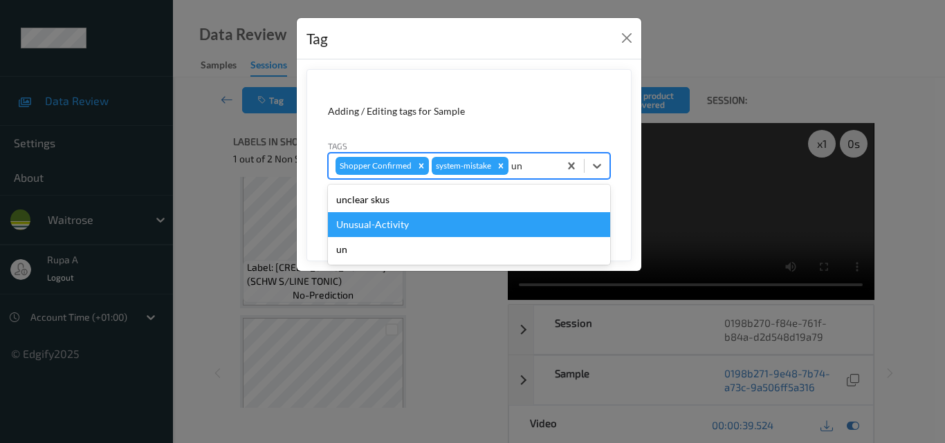
click at [389, 220] on div "Unusual-Activity" at bounding box center [469, 224] width 282 height 25
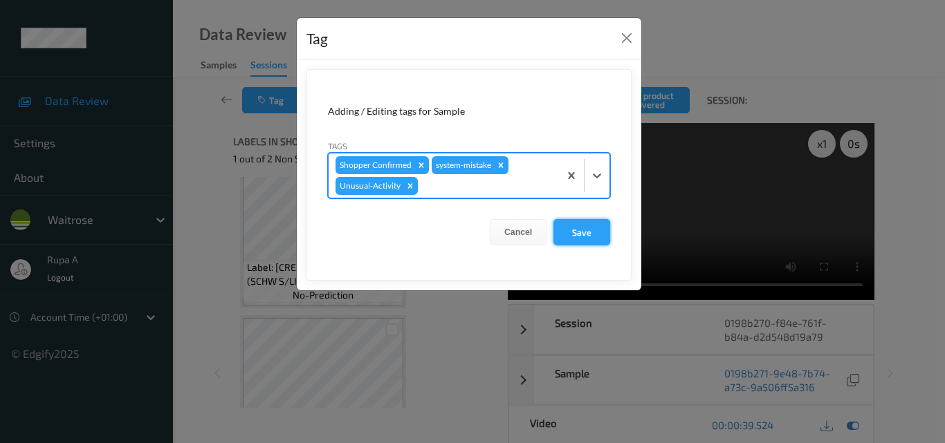
click at [575, 234] on button "Save" at bounding box center [581, 232] width 57 height 26
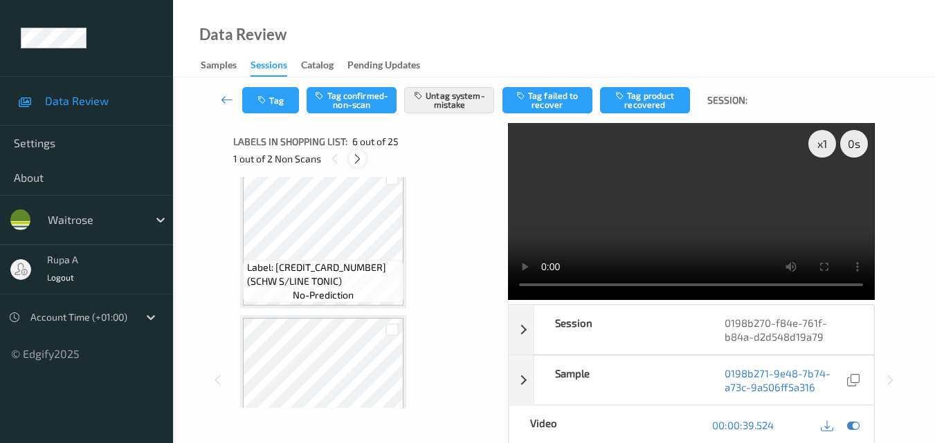
click at [359, 157] on icon at bounding box center [357, 159] width 12 height 12
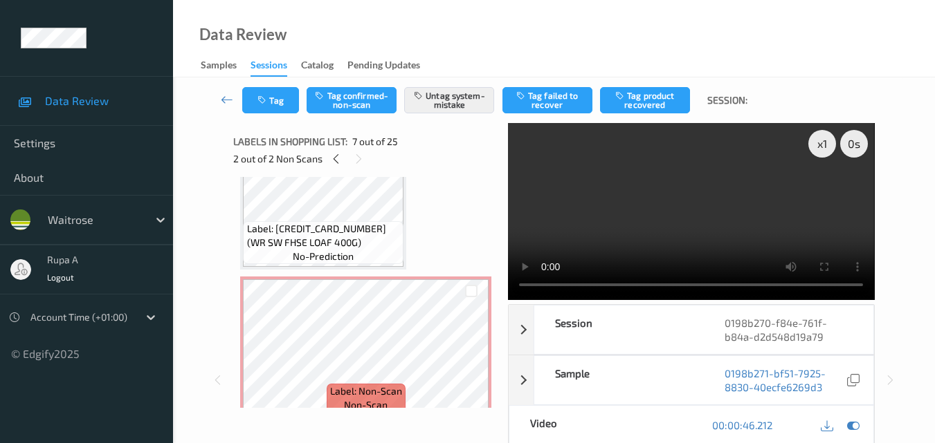
scroll to position [623, 0]
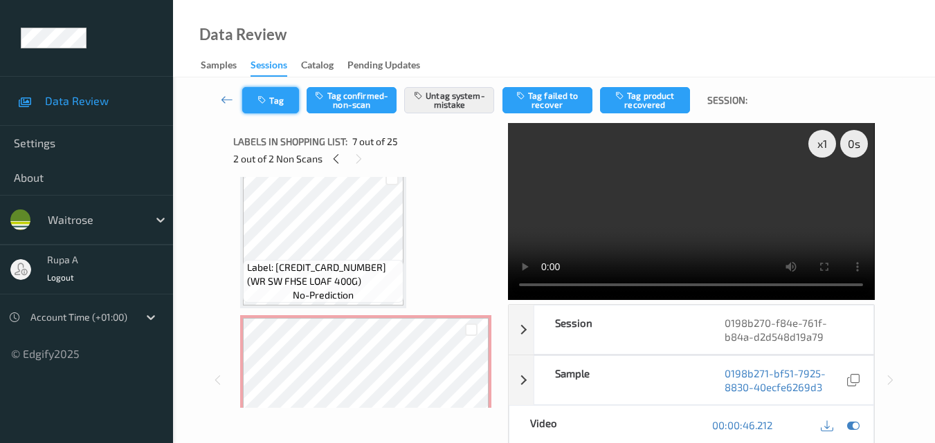
click at [271, 109] on button "Tag" at bounding box center [270, 100] width 57 height 26
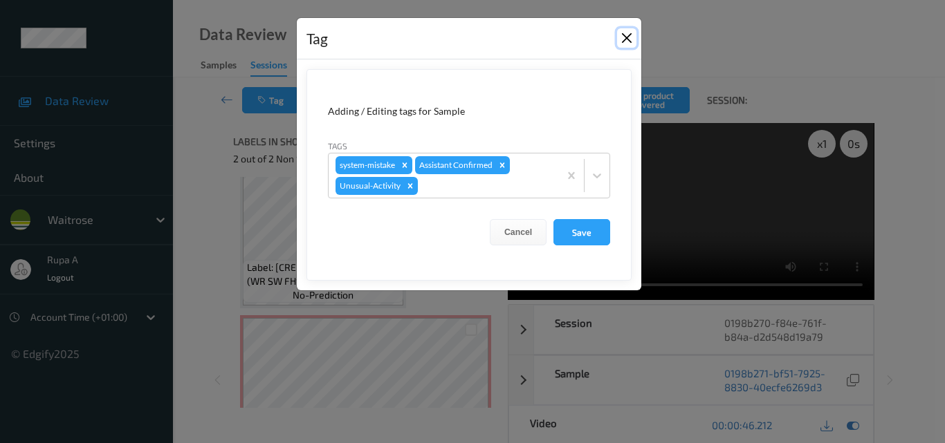
click at [622, 32] on button "Close" at bounding box center [626, 37] width 19 height 19
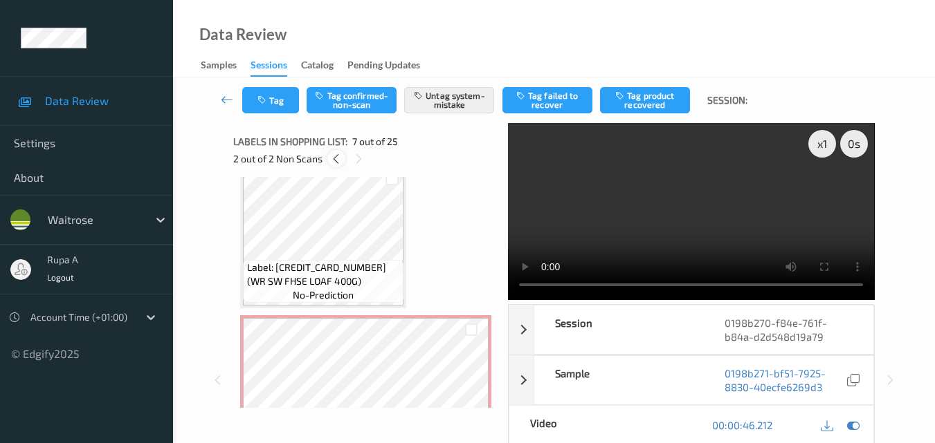
click at [336, 160] on icon at bounding box center [336, 159] width 12 height 12
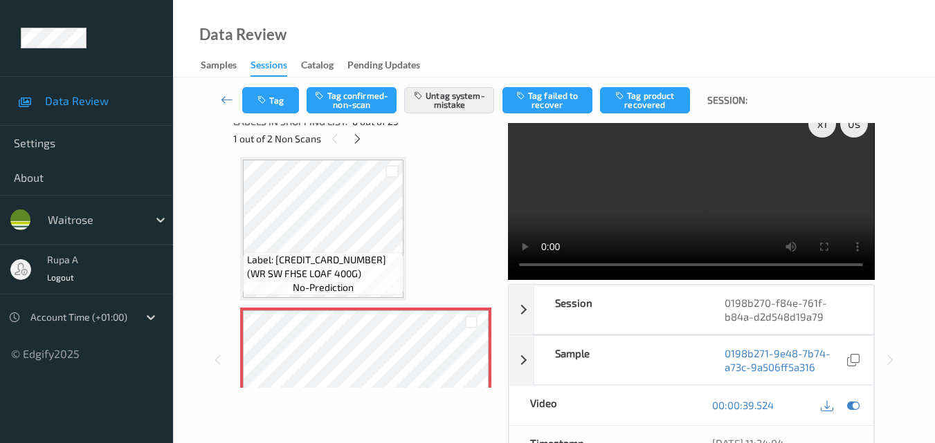
scroll to position [0, 0]
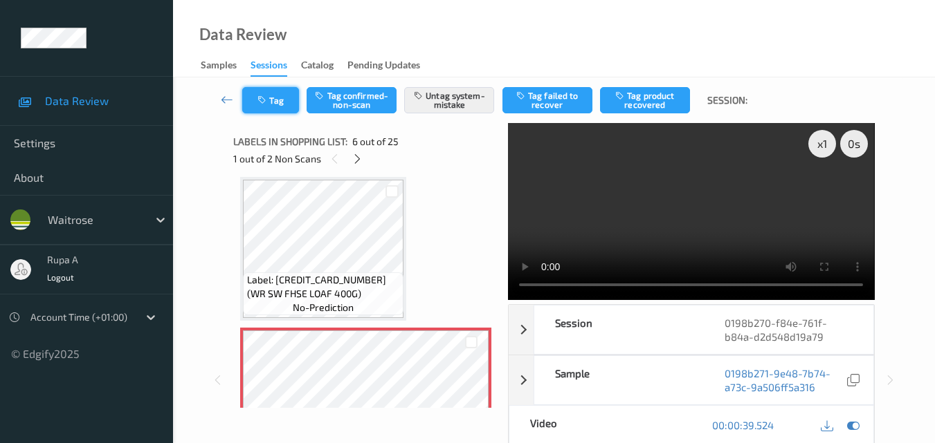
click at [277, 93] on button "Tag" at bounding box center [270, 100] width 57 height 26
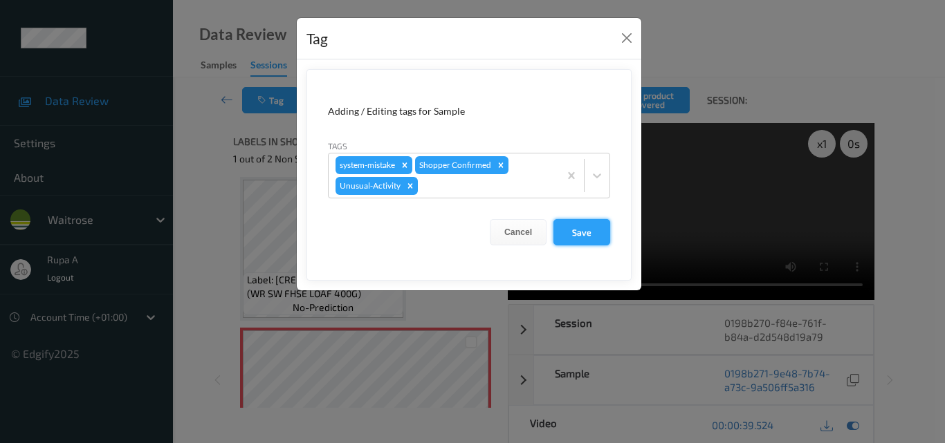
click at [578, 223] on button "Save" at bounding box center [581, 232] width 57 height 26
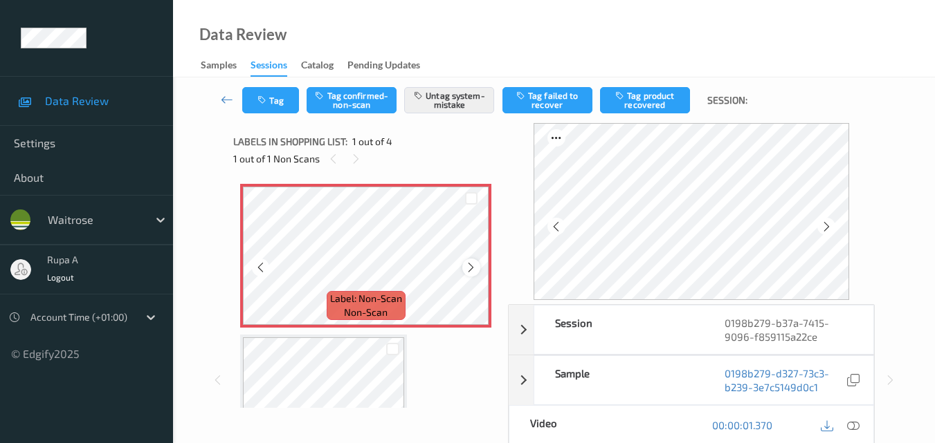
click at [472, 268] on icon at bounding box center [471, 267] width 12 height 12
click at [469, 264] on icon at bounding box center [471, 267] width 12 height 12
click at [860, 429] on div at bounding box center [853, 425] width 19 height 19
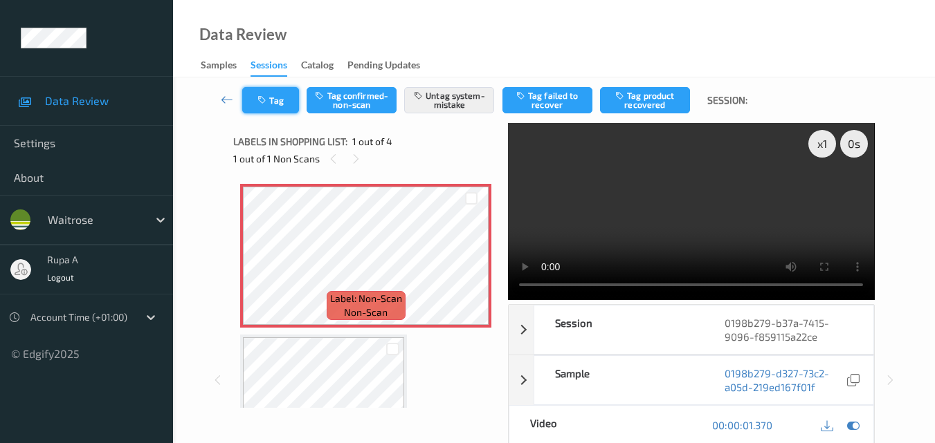
click at [252, 101] on button "Tag" at bounding box center [270, 100] width 57 height 26
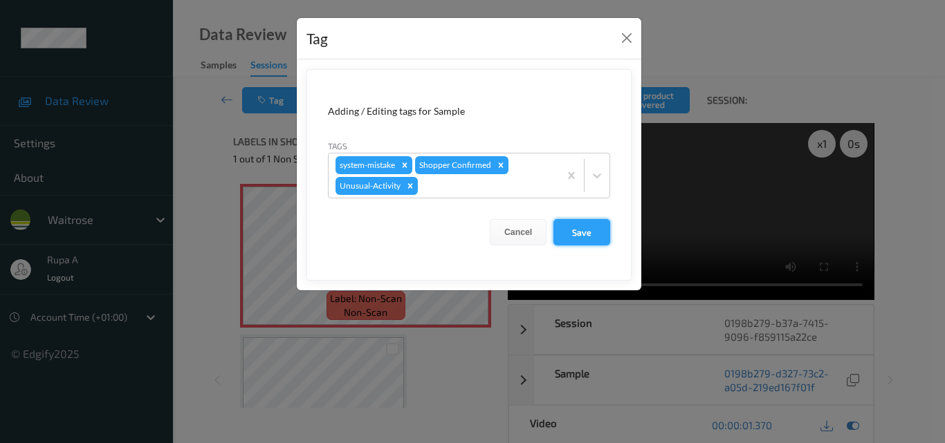
click at [576, 233] on button "Save" at bounding box center [581, 232] width 57 height 26
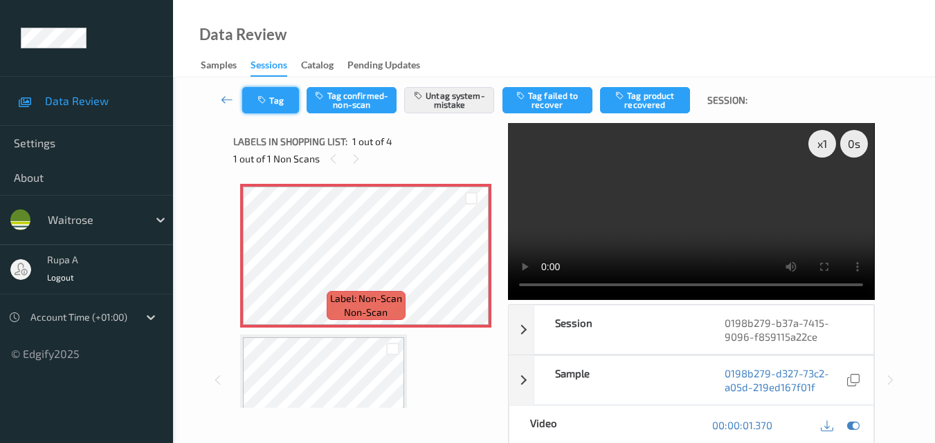
click at [274, 103] on button "Tag" at bounding box center [270, 100] width 57 height 26
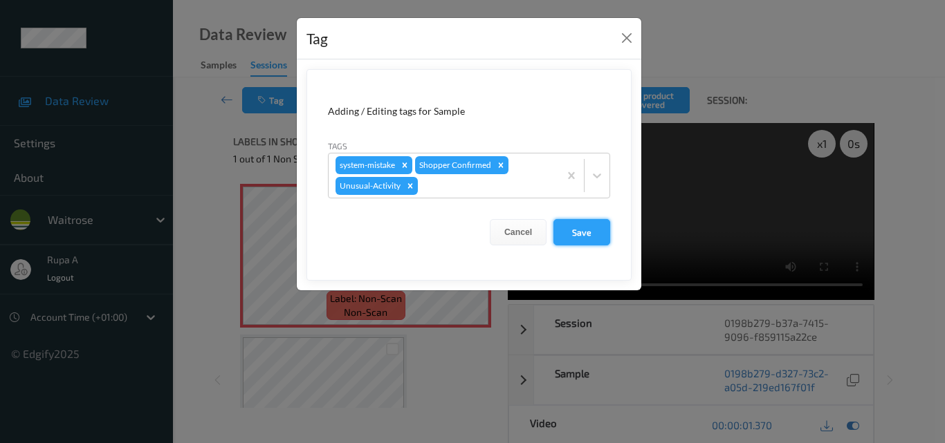
click at [580, 237] on button "Save" at bounding box center [581, 232] width 57 height 26
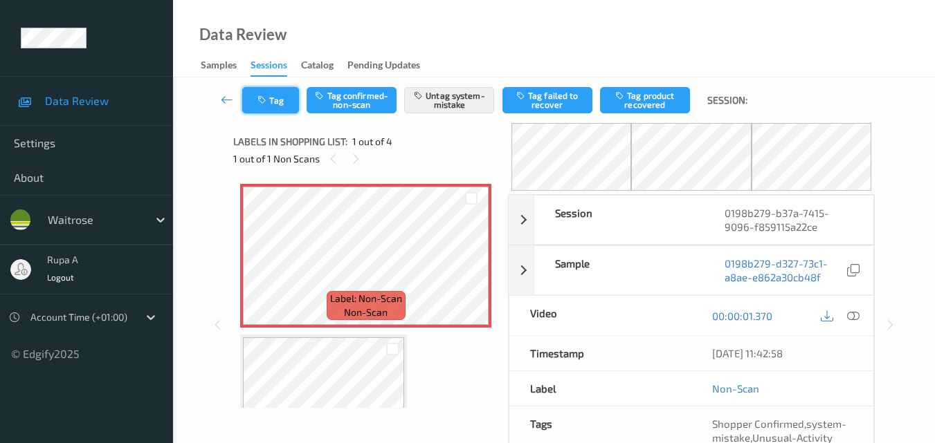
click at [283, 95] on button "Tag" at bounding box center [270, 100] width 57 height 26
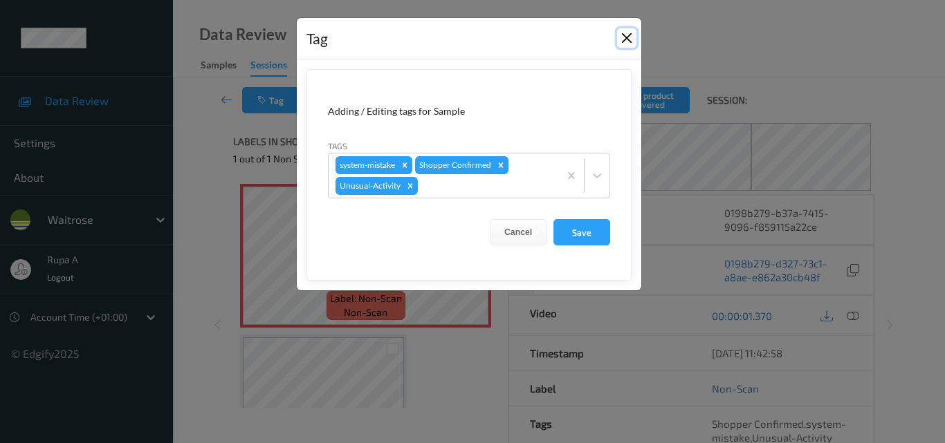
click at [623, 38] on button "Close" at bounding box center [626, 37] width 19 height 19
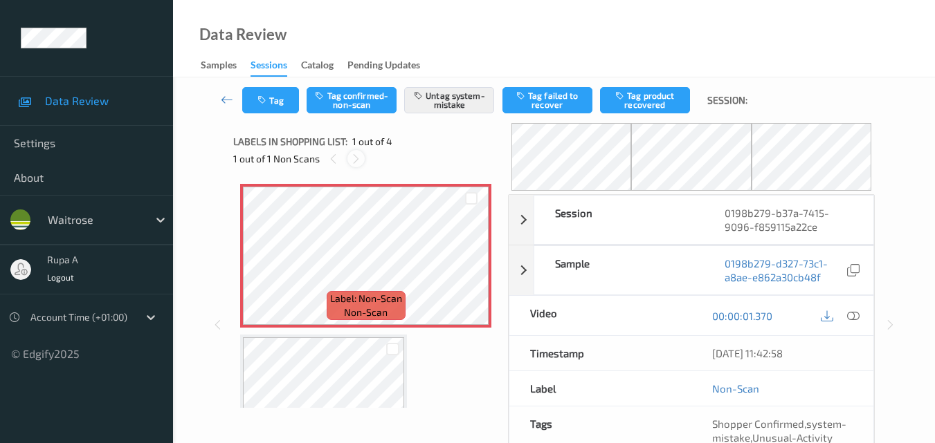
click at [351, 159] on icon at bounding box center [356, 159] width 12 height 12
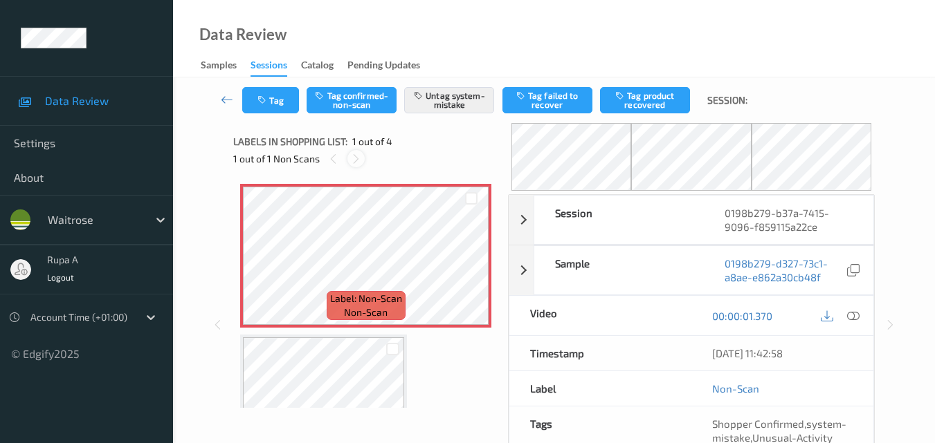
click at [351, 159] on icon at bounding box center [356, 159] width 12 height 12
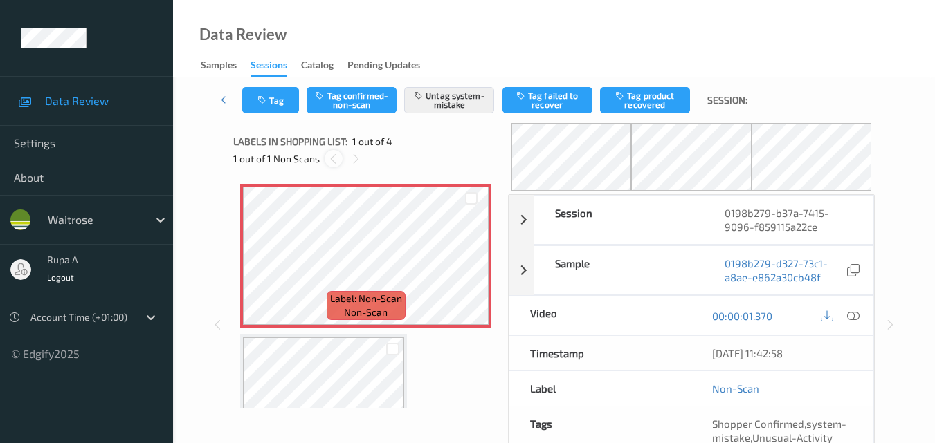
click at [335, 159] on icon at bounding box center [333, 159] width 12 height 12
click at [349, 159] on div at bounding box center [355, 158] width 17 height 17
click at [268, 103] on icon "button" at bounding box center [263, 100] width 12 height 10
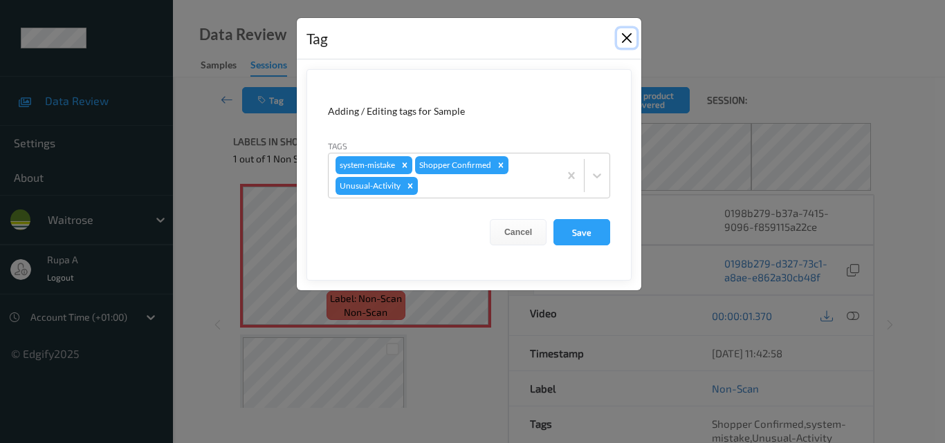
click at [630, 30] on button "Close" at bounding box center [626, 37] width 19 height 19
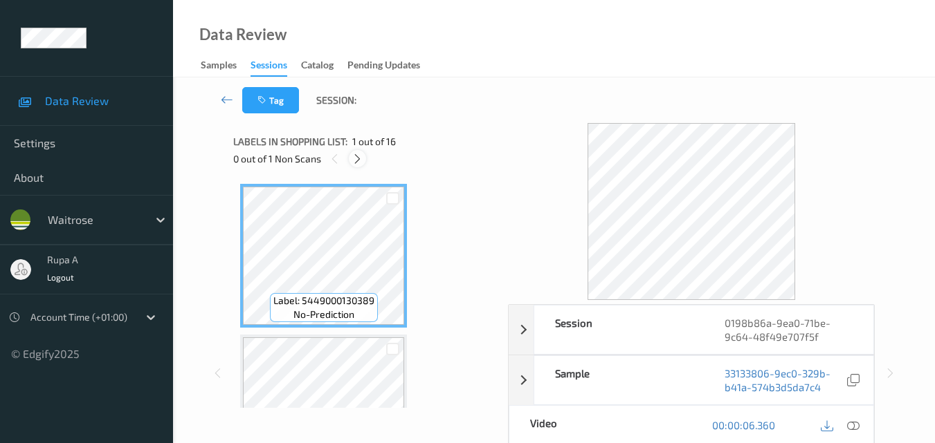
click at [359, 160] on icon at bounding box center [357, 159] width 12 height 12
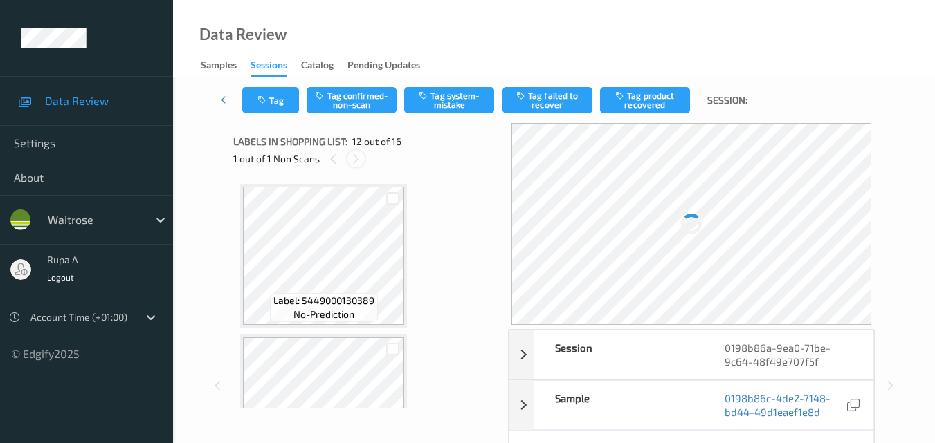
scroll to position [1515, 0]
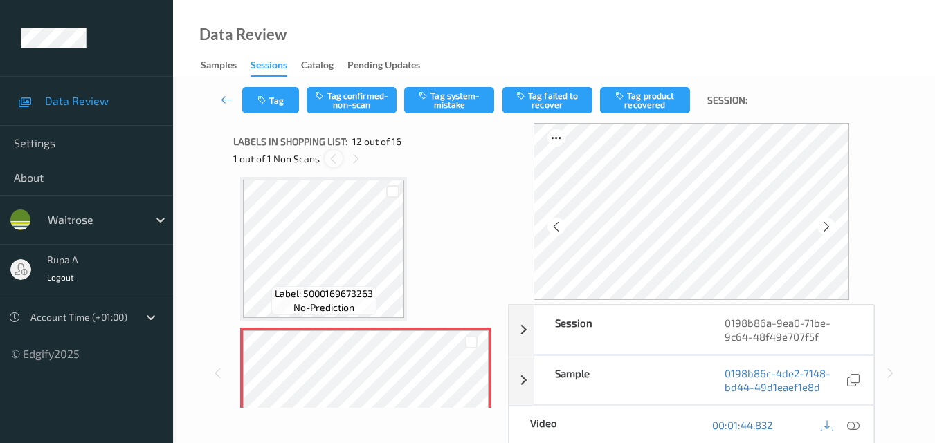
click at [327, 163] on div at bounding box center [332, 158] width 17 height 17
click at [552, 224] on div at bounding box center [555, 226] width 17 height 17
click at [831, 224] on icon at bounding box center [826, 227] width 12 height 12
click at [853, 430] on icon at bounding box center [853, 425] width 12 height 12
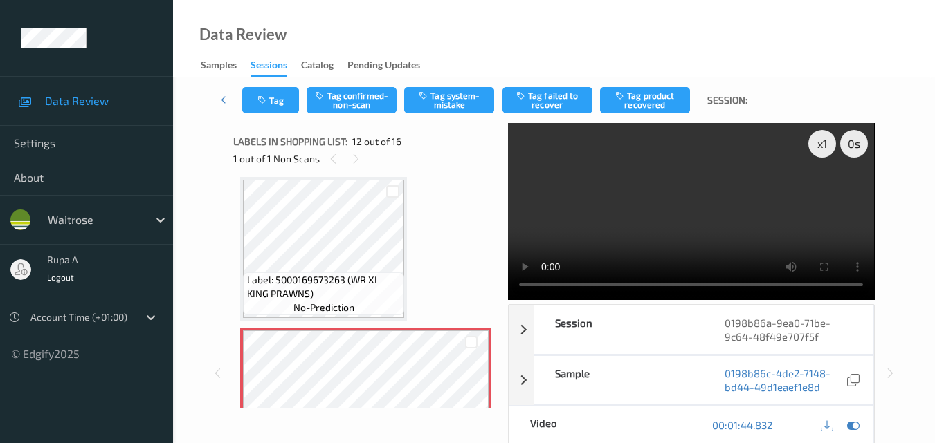
click at [322, 158] on div "1 out of 1 Non Scans" at bounding box center [365, 158] width 265 height 17
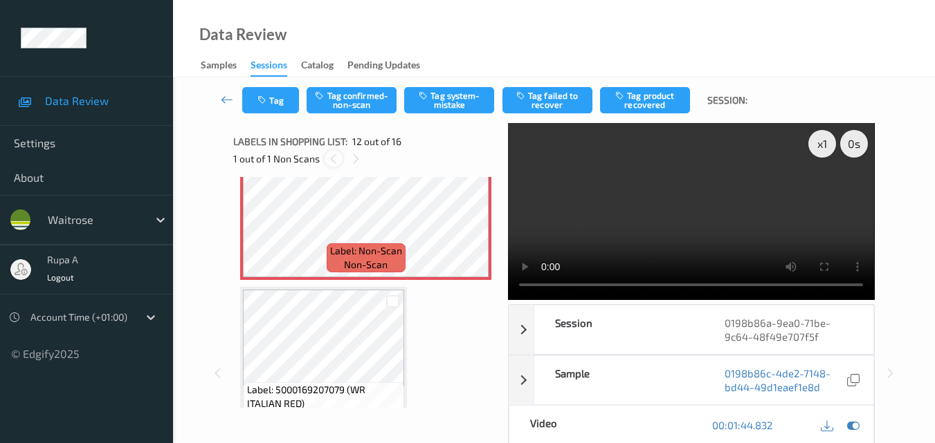
scroll to position [1566, 0]
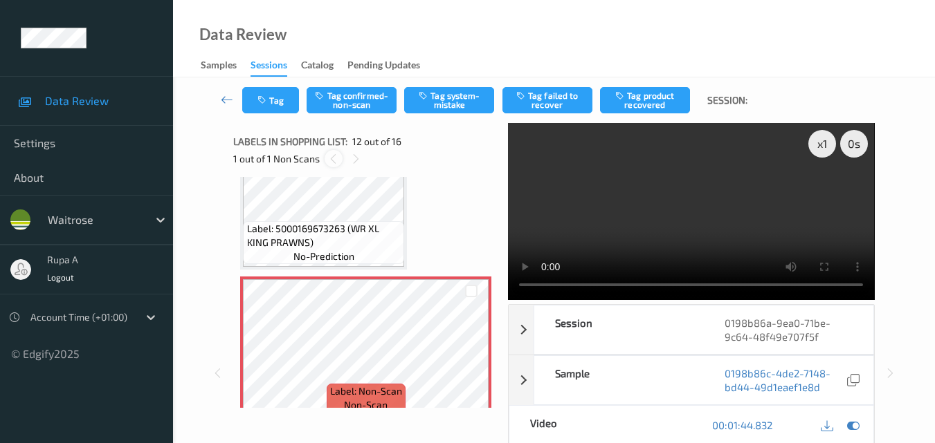
click at [331, 160] on icon at bounding box center [333, 159] width 12 height 12
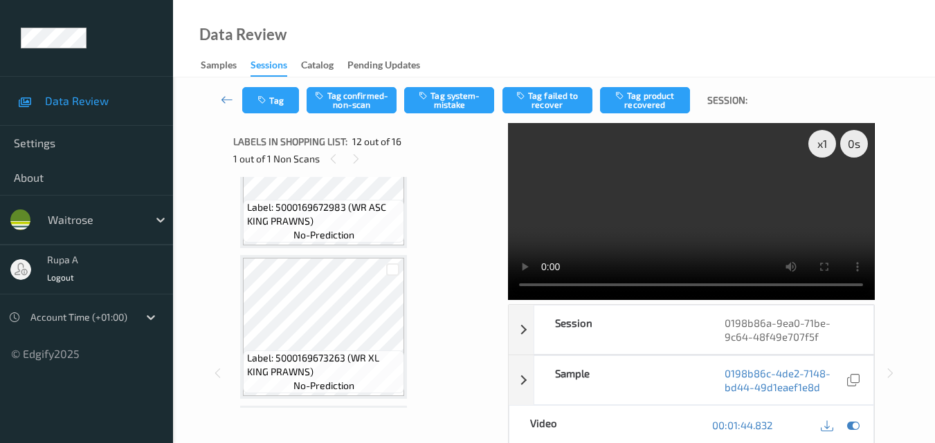
scroll to position [1151, 0]
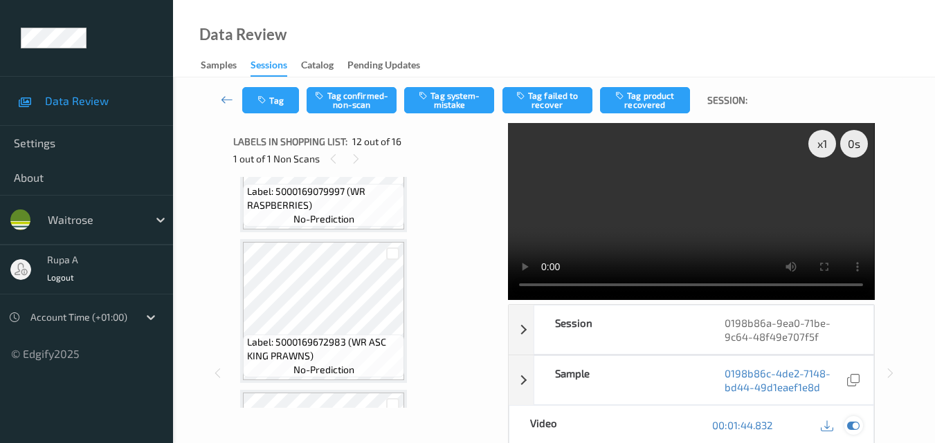
click at [855, 424] on icon at bounding box center [853, 425] width 12 height 12
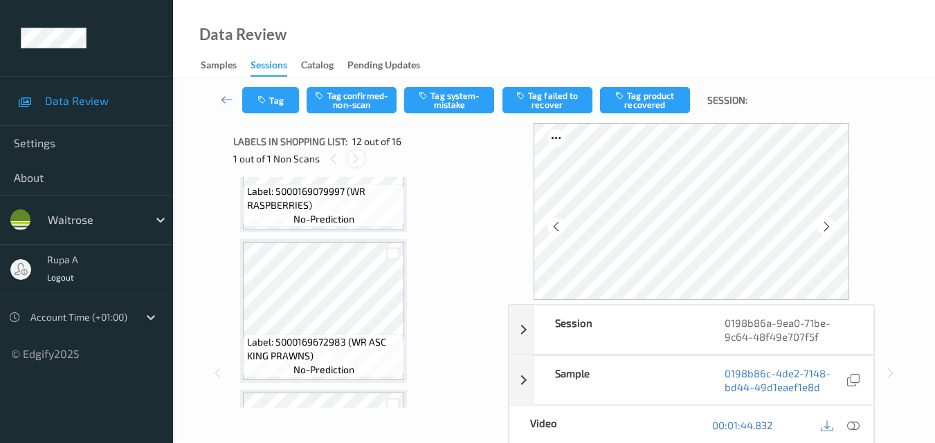
click at [358, 160] on icon at bounding box center [356, 159] width 12 height 12
click at [357, 160] on icon at bounding box center [356, 159] width 12 height 12
click at [823, 221] on icon at bounding box center [826, 227] width 12 height 12
click at [823, 224] on icon at bounding box center [826, 227] width 12 height 12
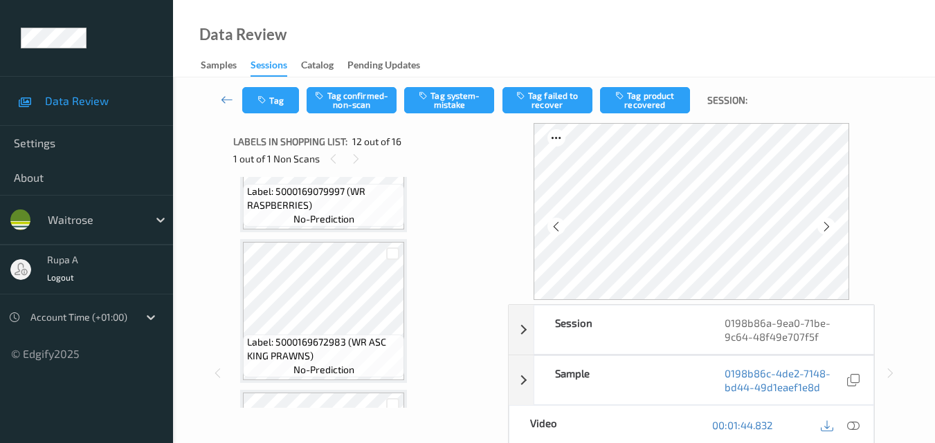
click at [823, 224] on icon at bounding box center [826, 227] width 12 height 12
click at [857, 425] on icon at bounding box center [853, 425] width 12 height 12
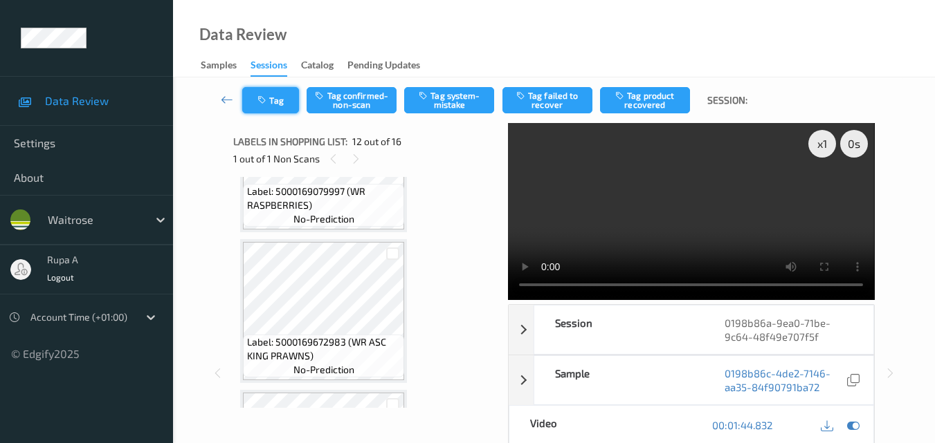
click at [277, 98] on button "Tag" at bounding box center [270, 100] width 57 height 26
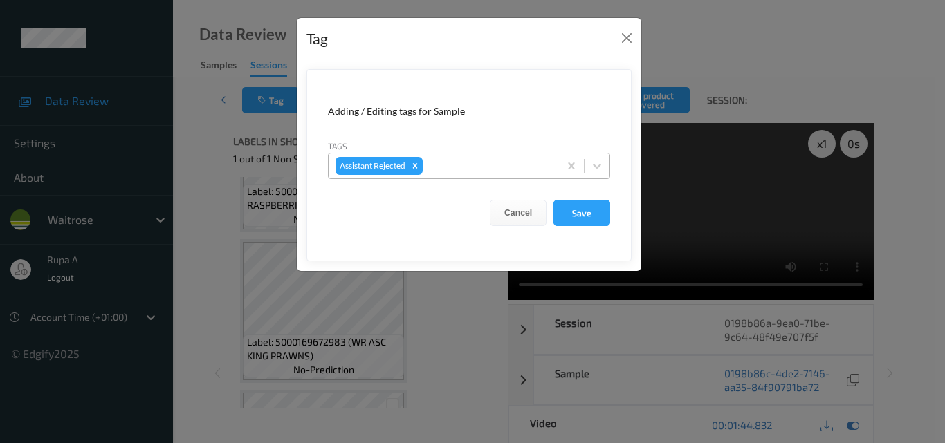
click at [449, 165] on div at bounding box center [488, 166] width 127 height 17
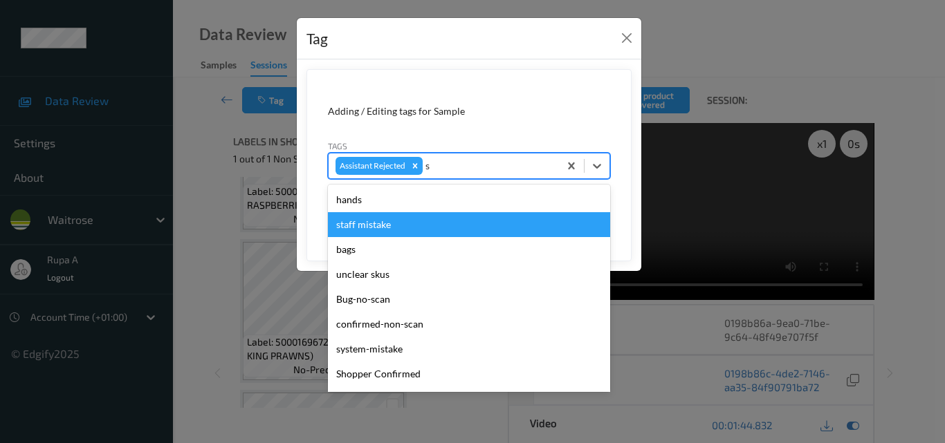
type input "sy"
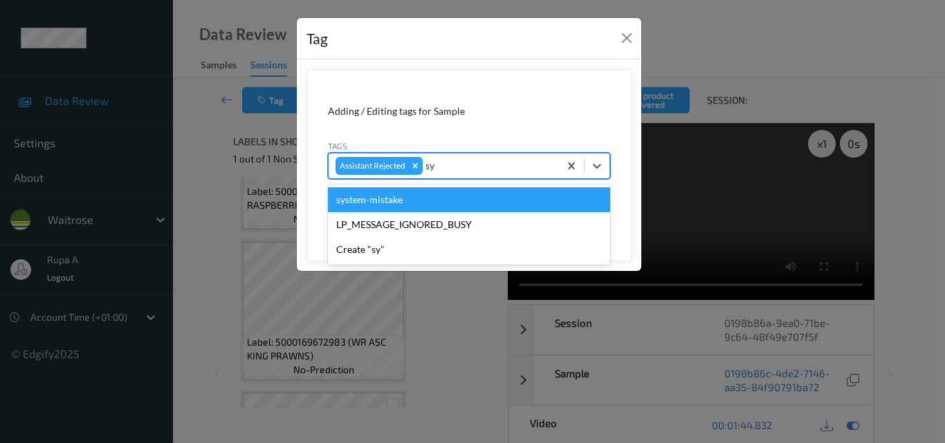
click at [413, 201] on div "system-mistake" at bounding box center [469, 199] width 282 height 25
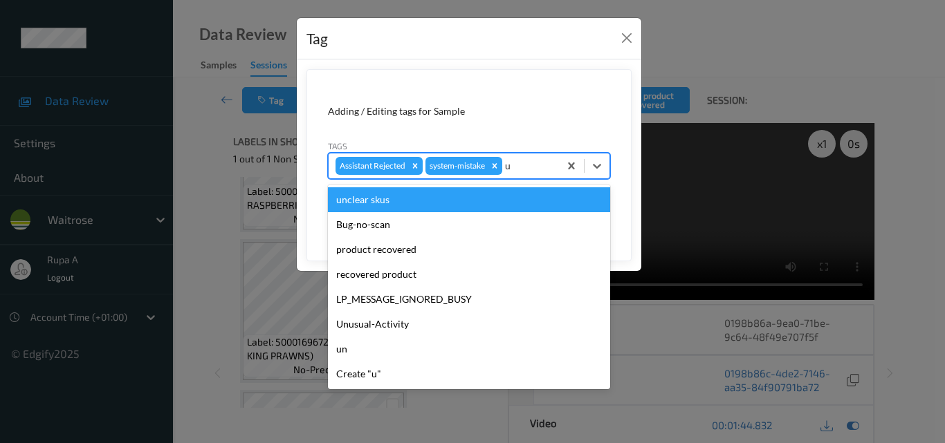
type input "un"
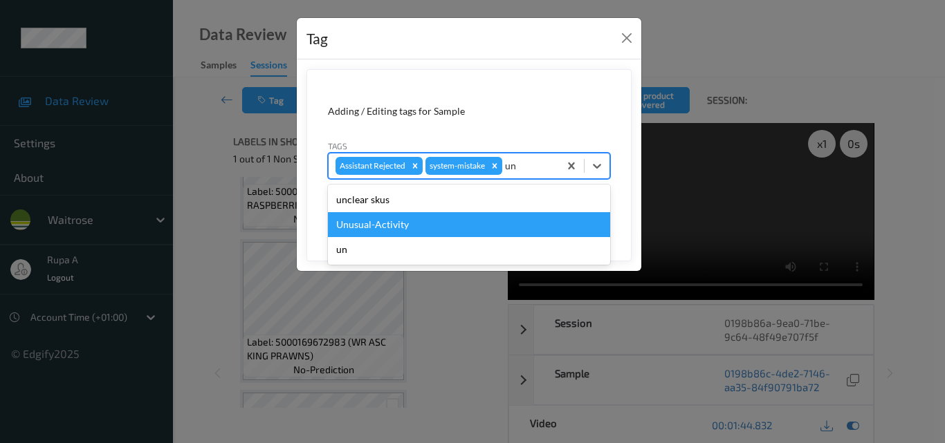
click at [401, 227] on div "Unusual-Activity" at bounding box center [469, 224] width 282 height 25
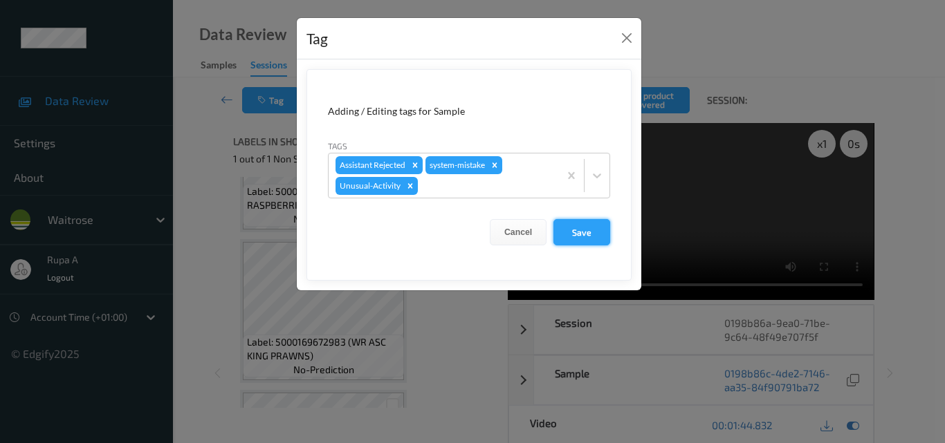
click at [568, 242] on button "Save" at bounding box center [581, 232] width 57 height 26
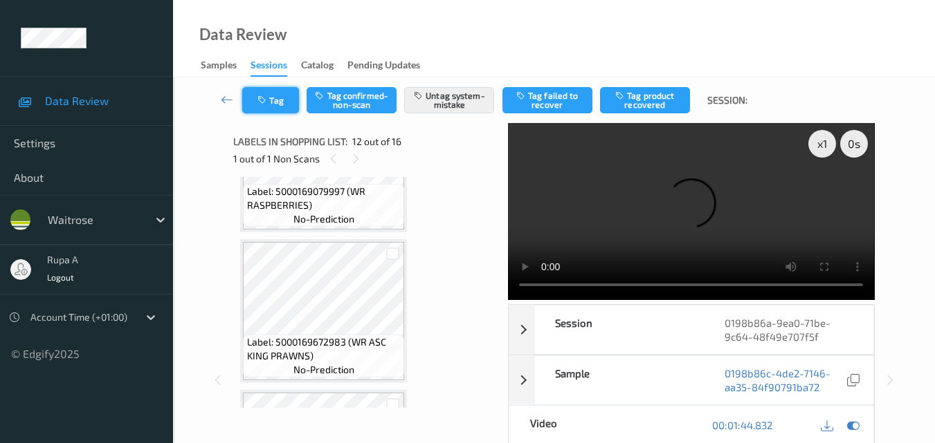
click at [259, 99] on icon "button" at bounding box center [263, 100] width 12 height 10
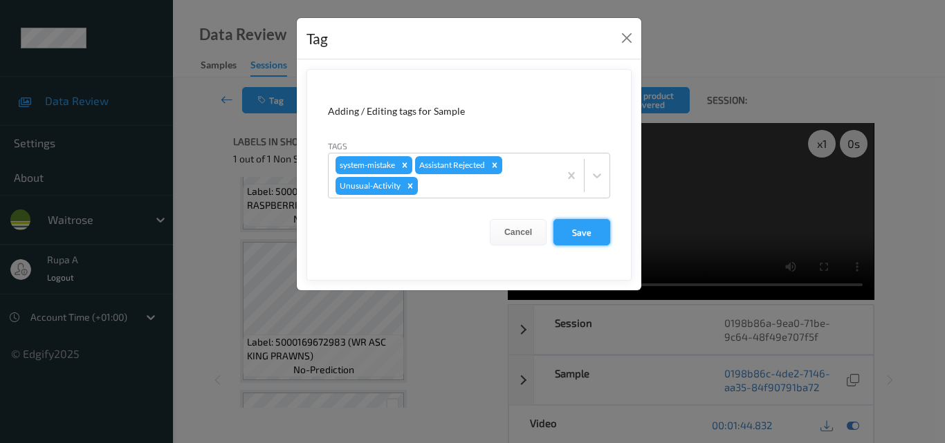
click at [583, 235] on button "Save" at bounding box center [581, 232] width 57 height 26
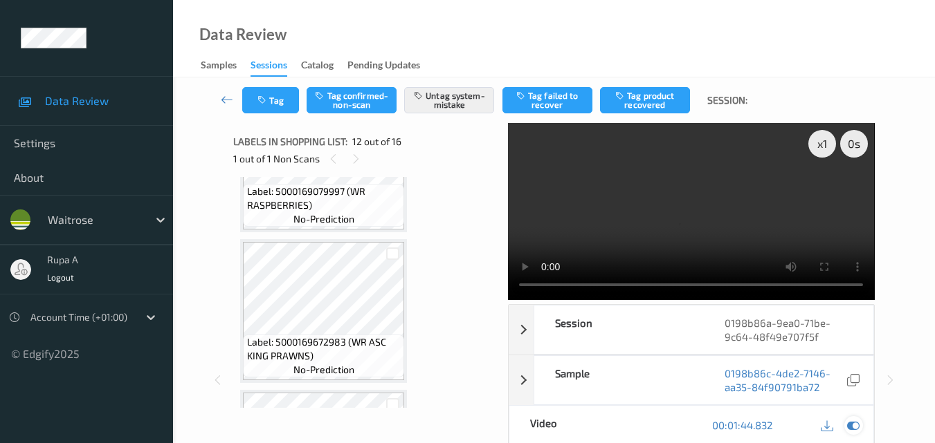
click at [847, 419] on icon at bounding box center [853, 425] width 12 height 12
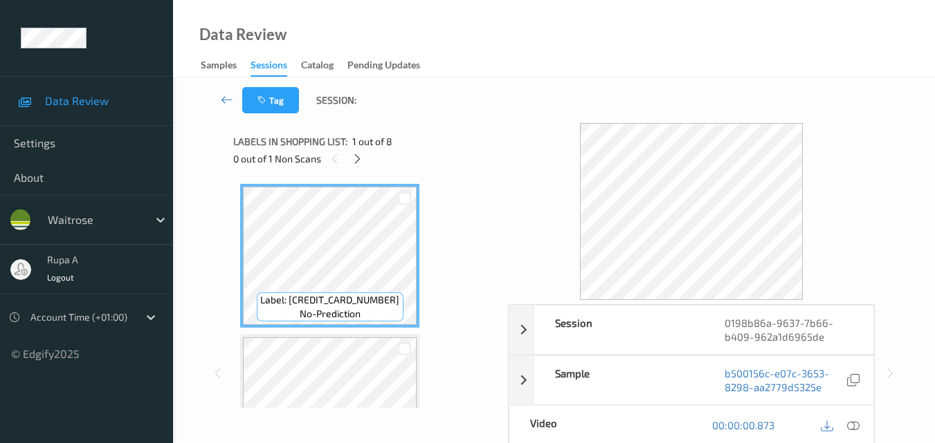
click at [549, 35] on div "Data Review Samples Sessions Catalog Pending Updates" at bounding box center [554, 38] width 762 height 77
click at [354, 156] on icon at bounding box center [357, 159] width 12 height 12
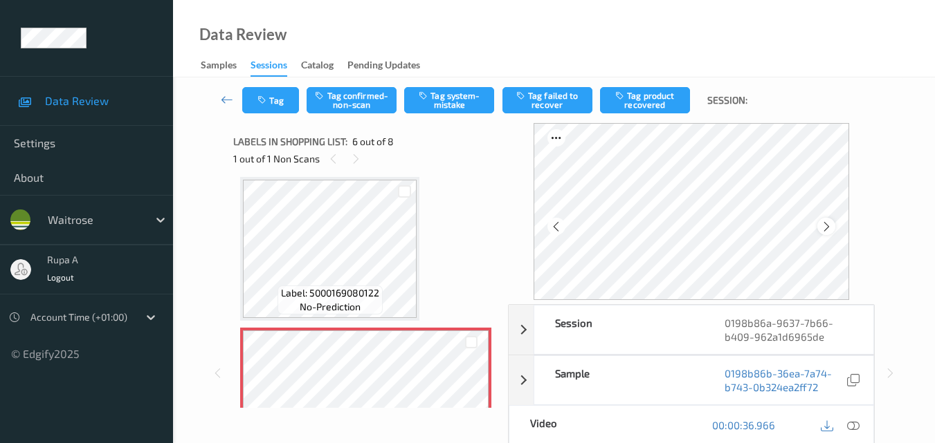
click at [832, 228] on icon at bounding box center [826, 227] width 12 height 12
click at [861, 425] on div at bounding box center [853, 425] width 19 height 19
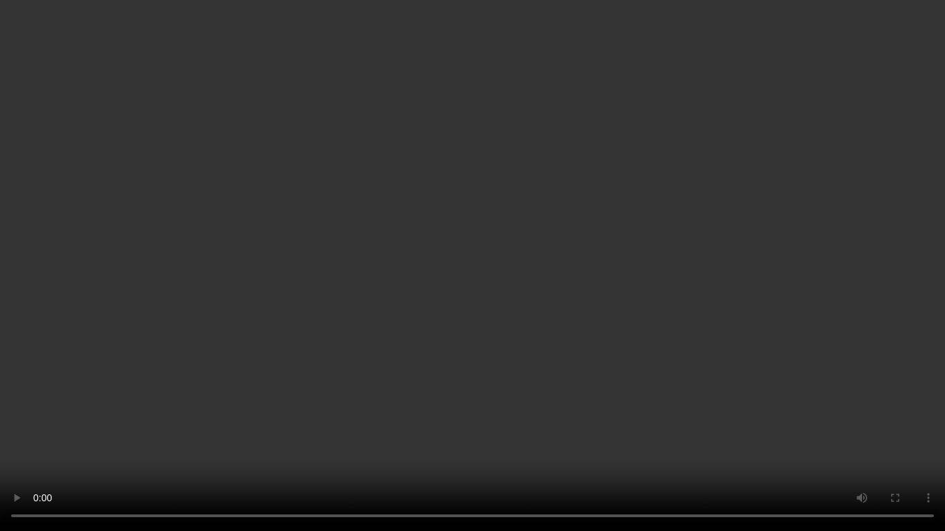
click at [794, 317] on video at bounding box center [472, 265] width 945 height 531
click at [428, 21] on video at bounding box center [472, 265] width 945 height 531
click at [184, 190] on video at bounding box center [472, 265] width 945 height 531
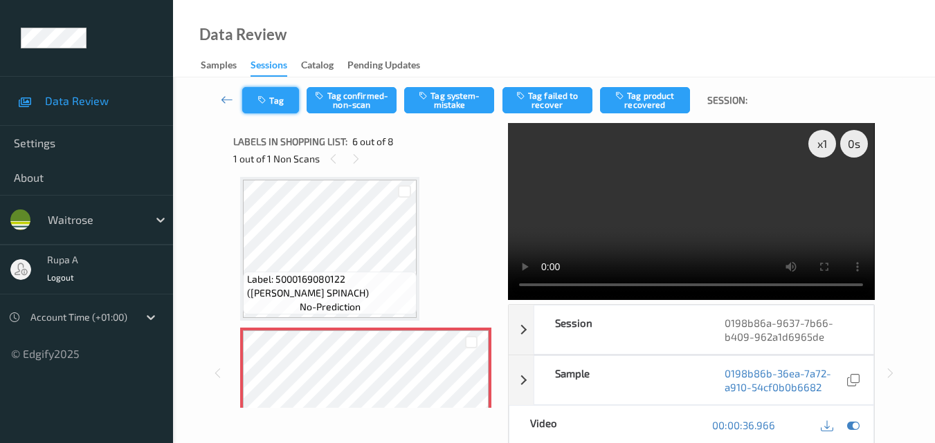
click at [275, 102] on button "Tag" at bounding box center [270, 100] width 57 height 26
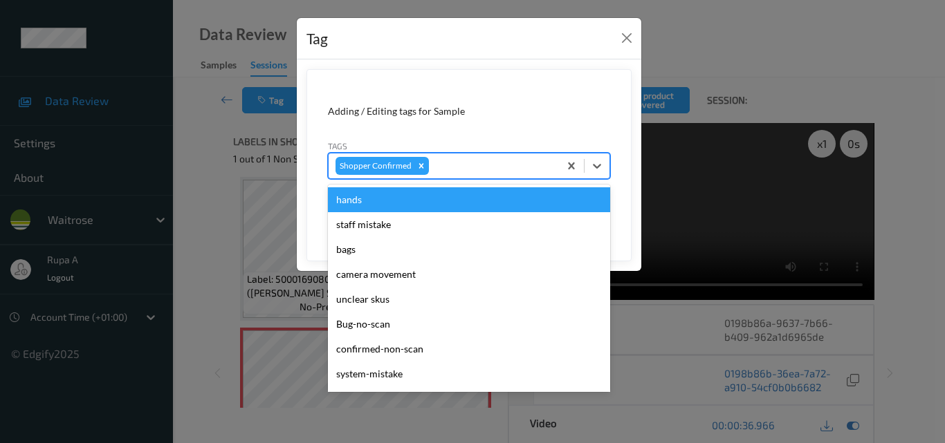
click at [459, 165] on div at bounding box center [492, 166] width 120 height 17
type input "co"
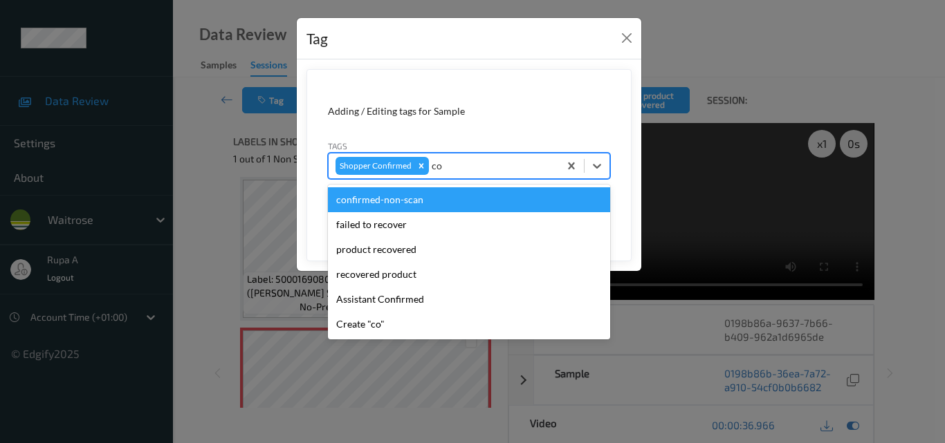
click at [454, 192] on div "confirmed-non-scan" at bounding box center [469, 199] width 282 height 25
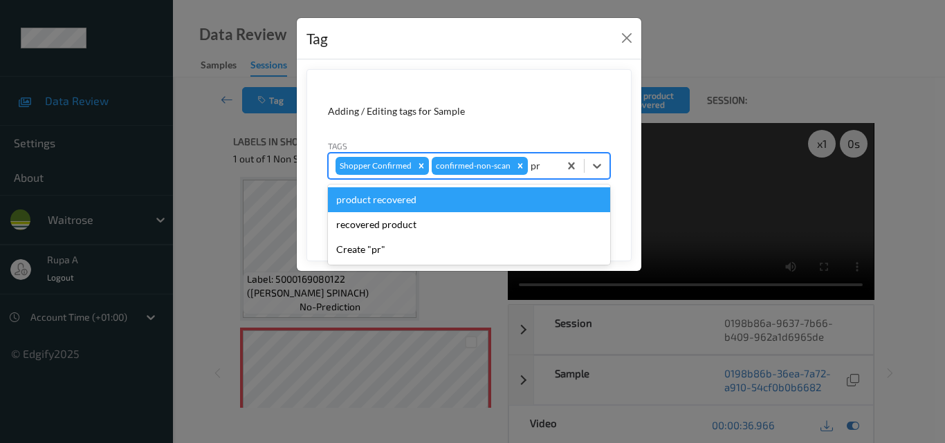
type input "pro"
click at [404, 199] on div "product recovered" at bounding box center [469, 199] width 282 height 25
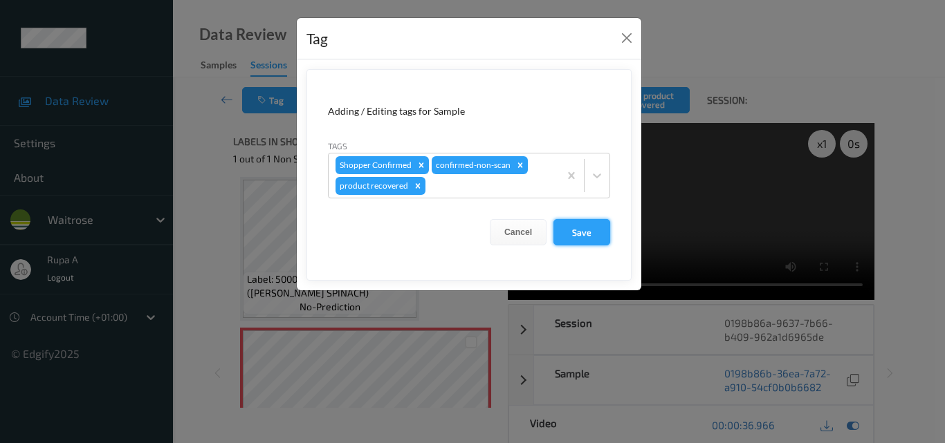
click at [555, 226] on button "Save" at bounding box center [581, 232] width 57 height 26
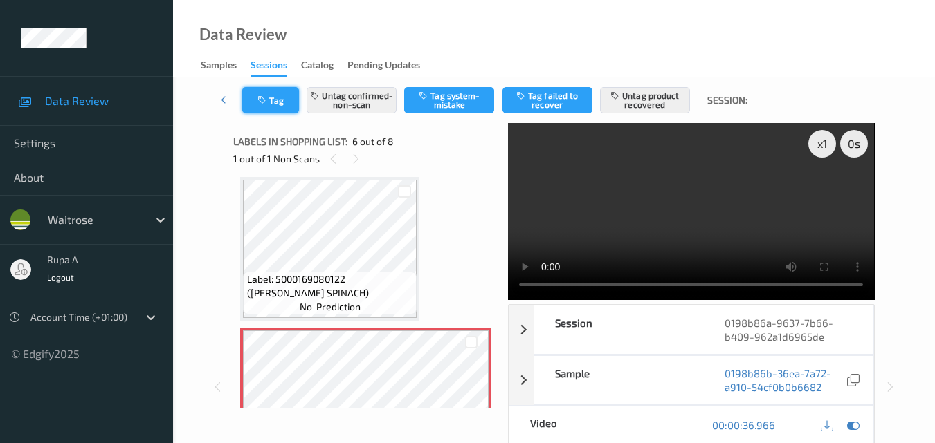
click at [264, 108] on button "Tag" at bounding box center [270, 100] width 57 height 26
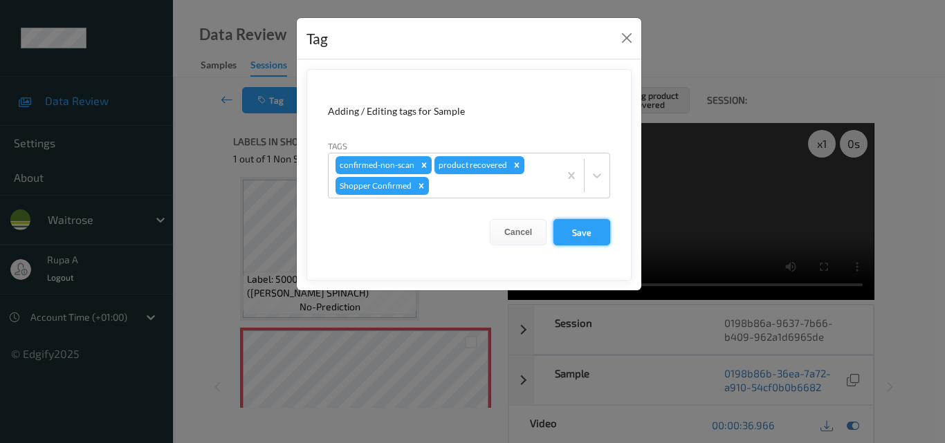
click at [569, 228] on button "Save" at bounding box center [581, 232] width 57 height 26
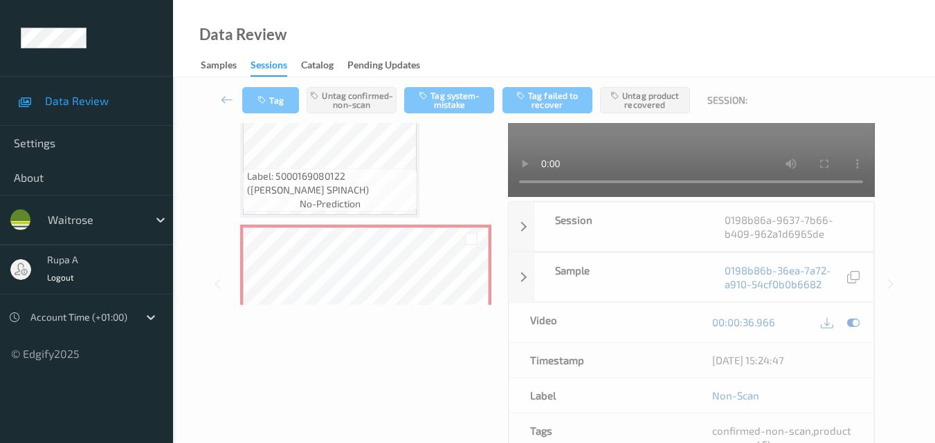
scroll to position [138, 0]
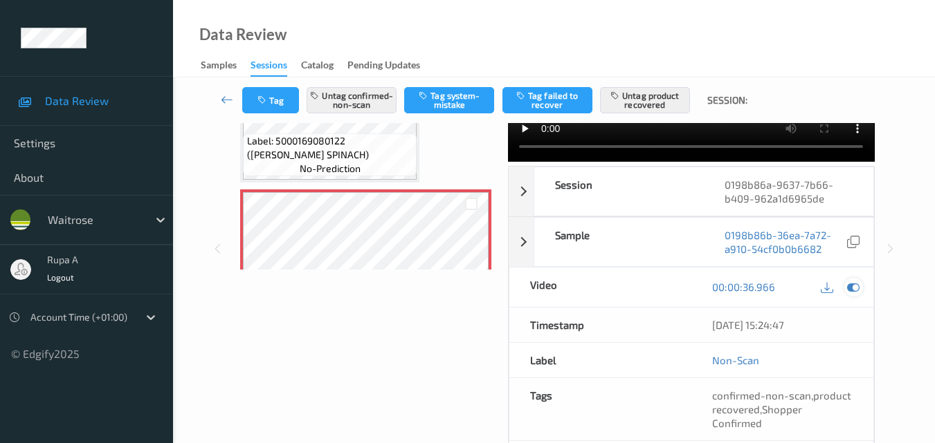
click at [852, 290] on icon at bounding box center [853, 287] width 12 height 12
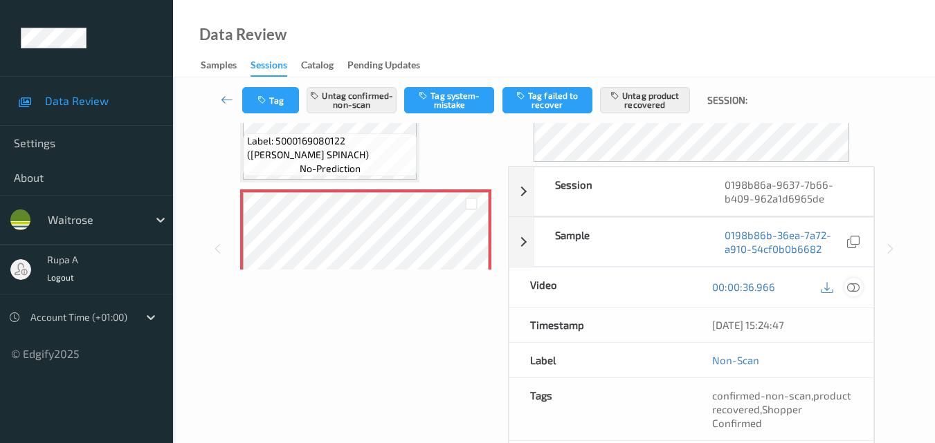
click at [858, 291] on icon at bounding box center [853, 287] width 12 height 12
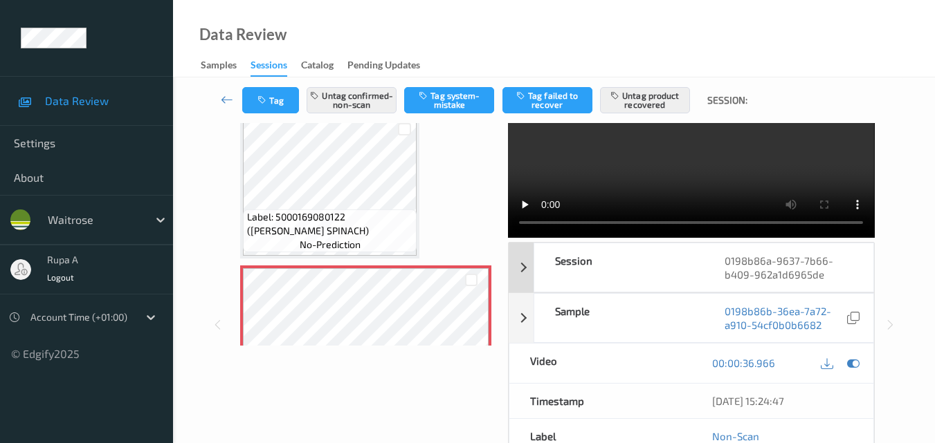
scroll to position [0, 0]
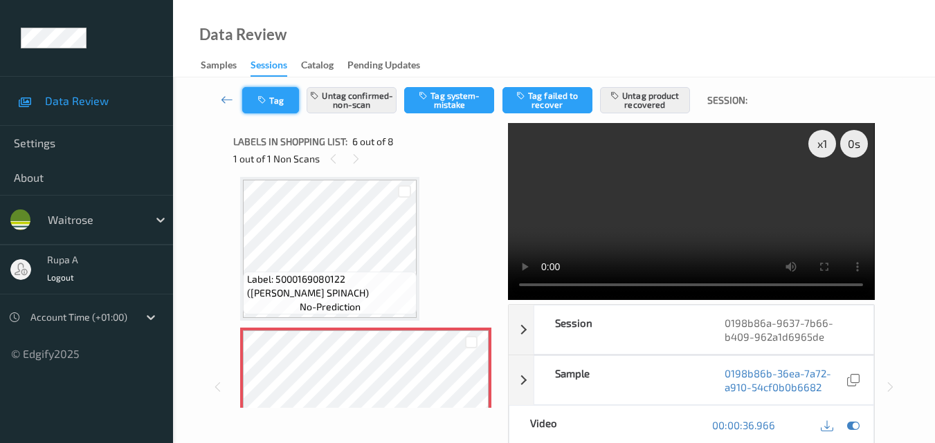
click at [261, 105] on button "Tag" at bounding box center [270, 100] width 57 height 26
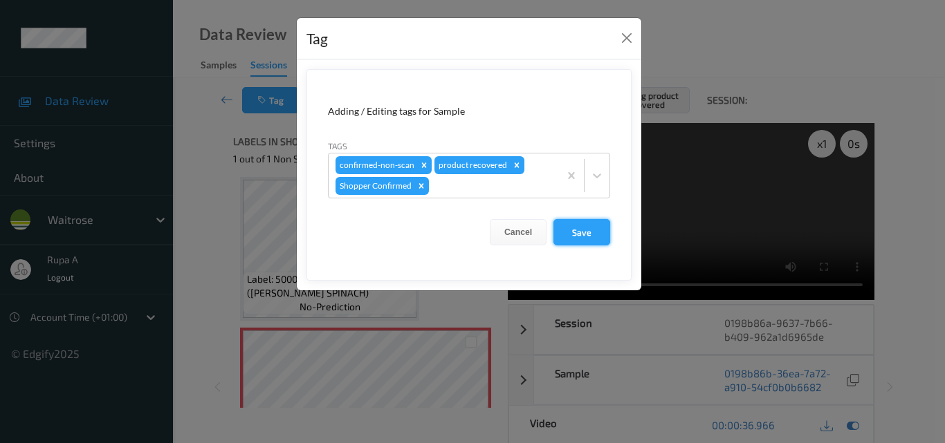
click at [607, 235] on button "Save" at bounding box center [581, 232] width 57 height 26
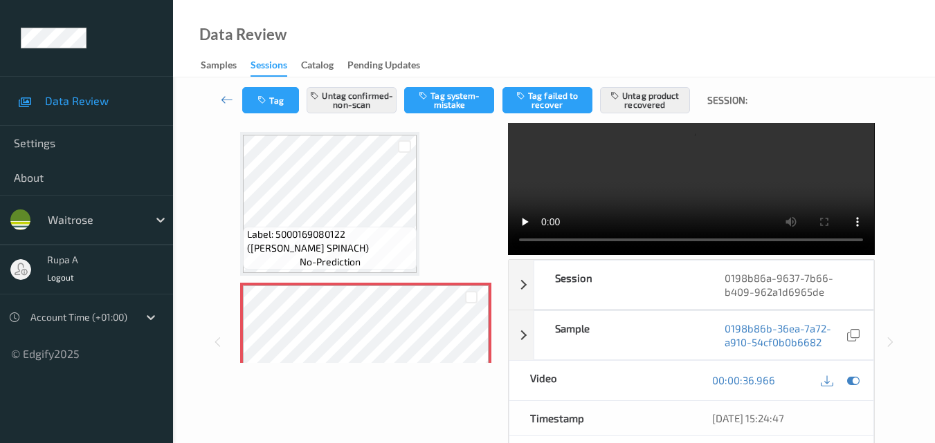
scroll to position [69, 0]
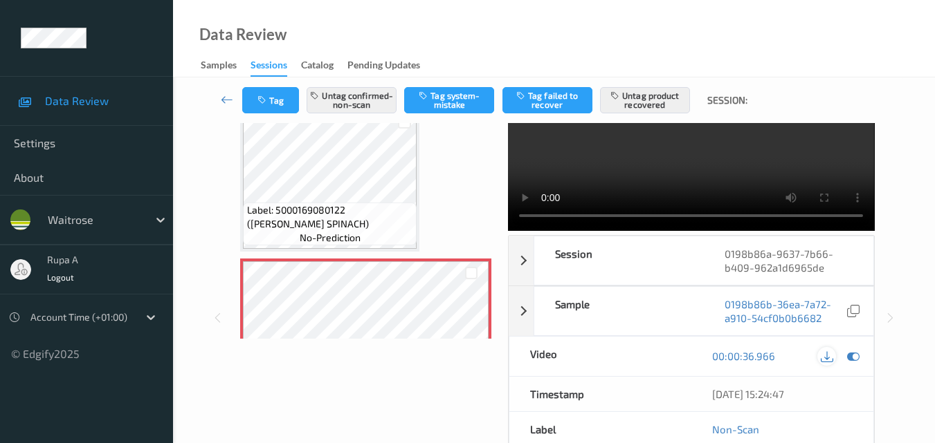
click at [831, 350] on icon at bounding box center [826, 356] width 12 height 12
click at [823, 354] on icon at bounding box center [826, 356] width 12 height 12
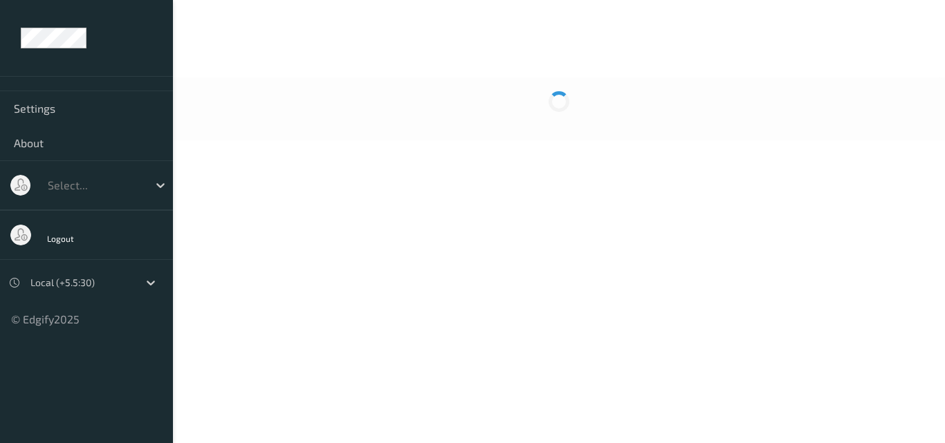
click at [548, 1] on div at bounding box center [559, 31] width 772 height 63
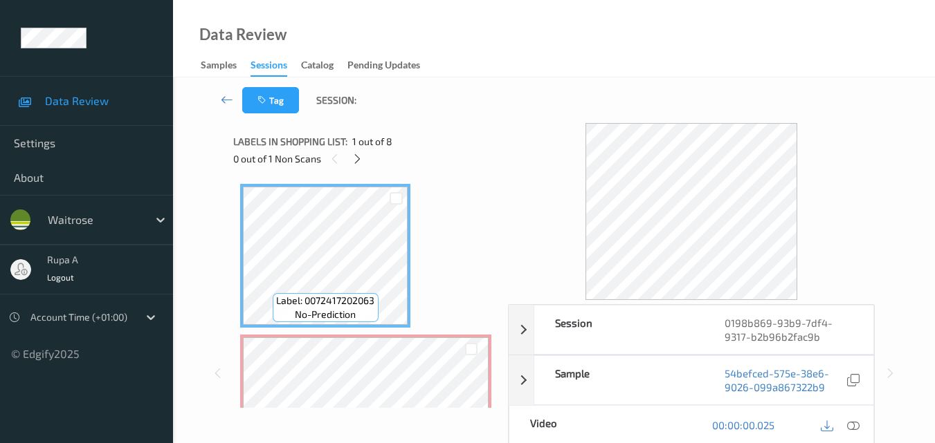
click at [426, 139] on div "Labels in shopping list: 1 out of 8" at bounding box center [365, 141] width 265 height 17
click at [347, 160] on div "0 out of 1 Non Scans" at bounding box center [365, 158] width 265 height 17
click at [358, 157] on icon at bounding box center [357, 159] width 12 height 12
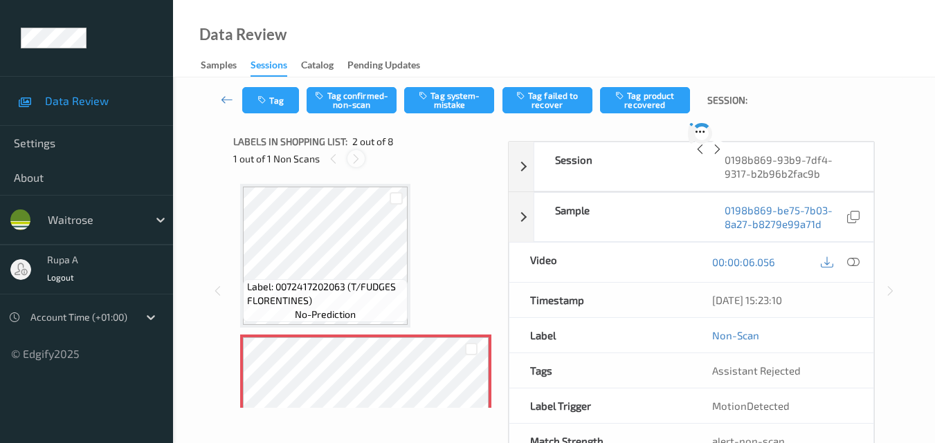
scroll to position [7, 0]
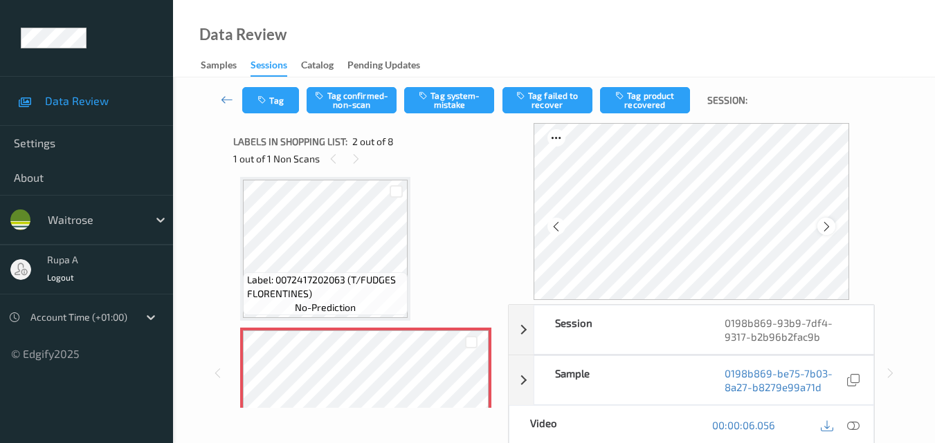
click at [827, 228] on icon at bounding box center [826, 227] width 12 height 12
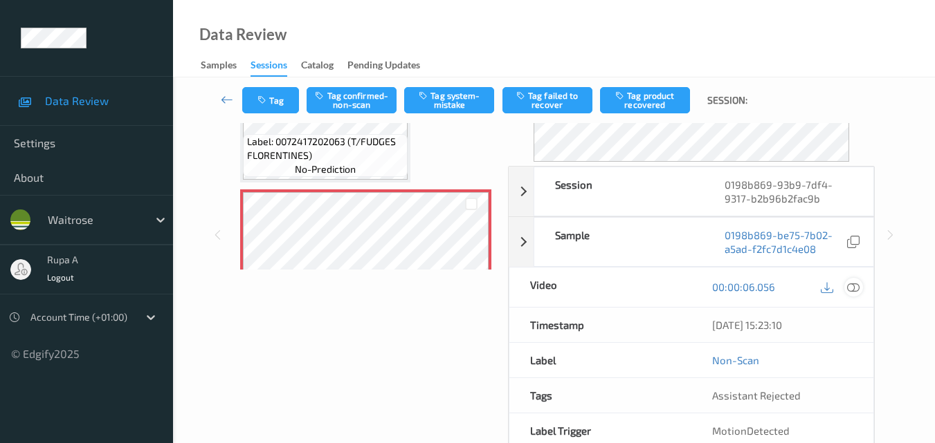
click at [857, 292] on icon at bounding box center [853, 287] width 12 height 12
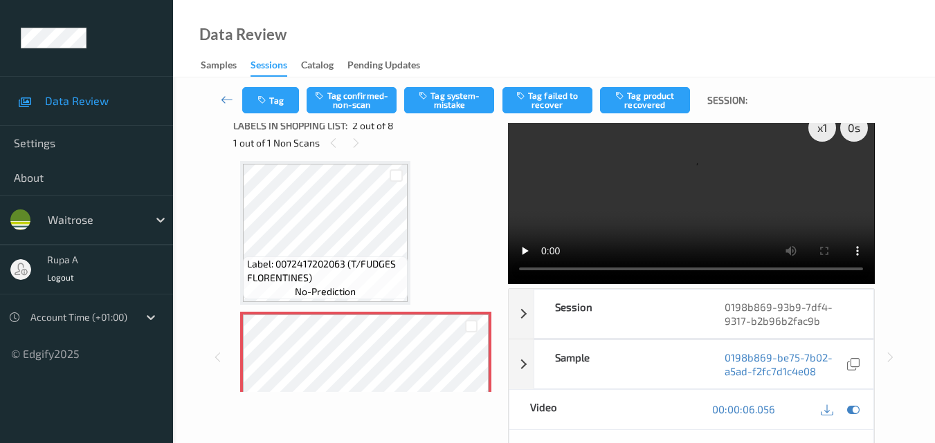
scroll to position [0, 0]
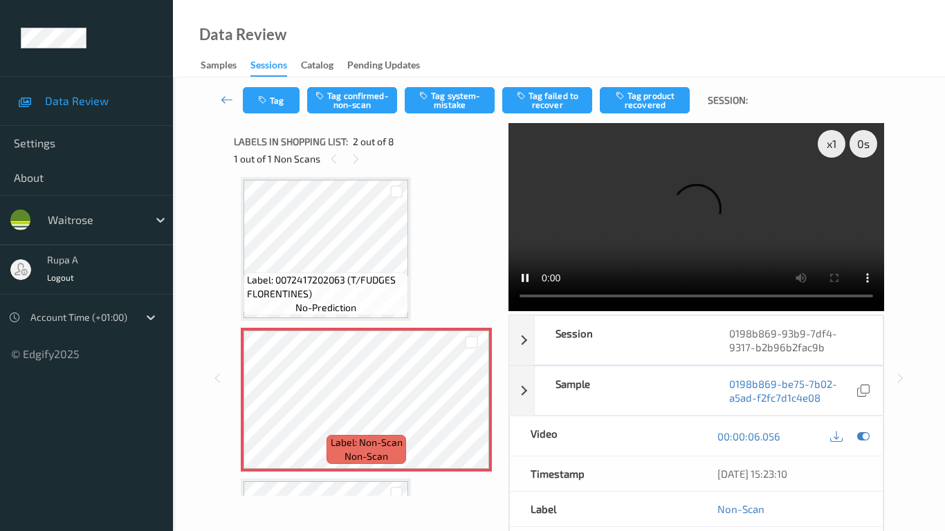
click at [508, 311] on video at bounding box center [696, 217] width 376 height 188
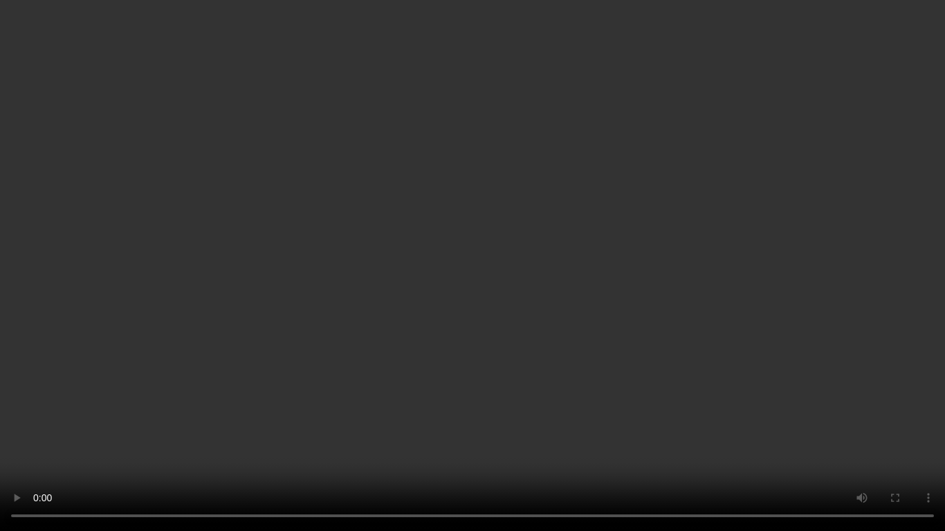
click at [944, 443] on video at bounding box center [472, 265] width 945 height 531
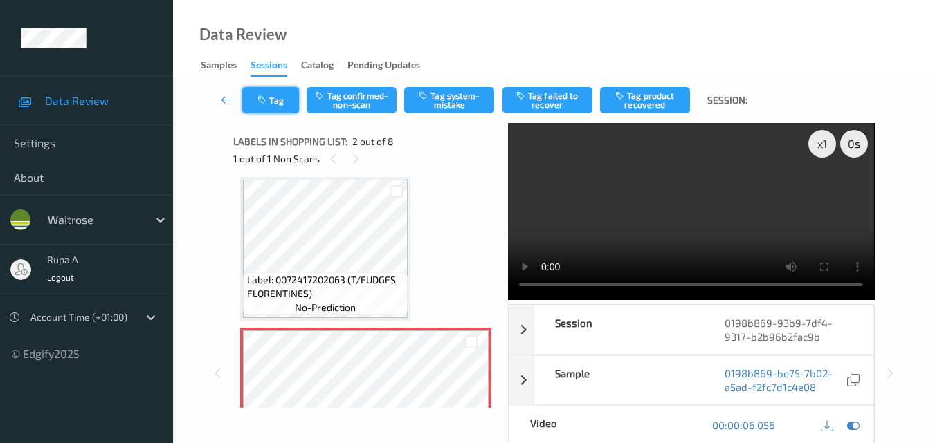
click at [264, 104] on icon "button" at bounding box center [263, 100] width 12 height 10
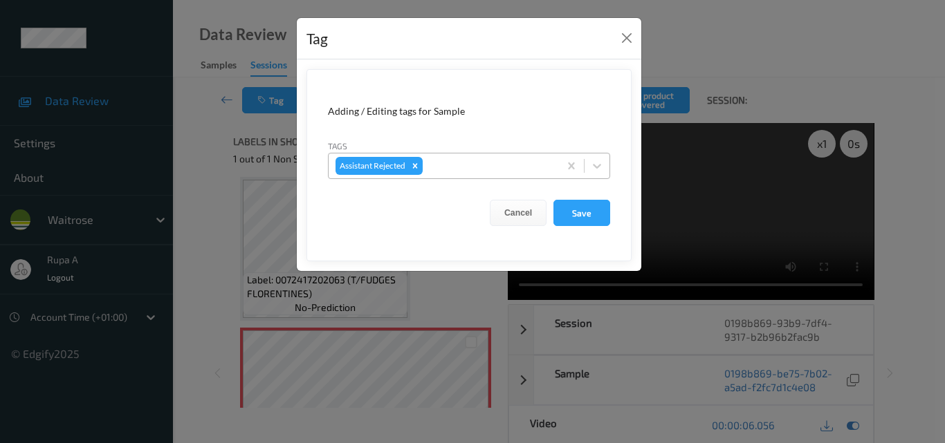
click at [450, 169] on div at bounding box center [488, 166] width 127 height 17
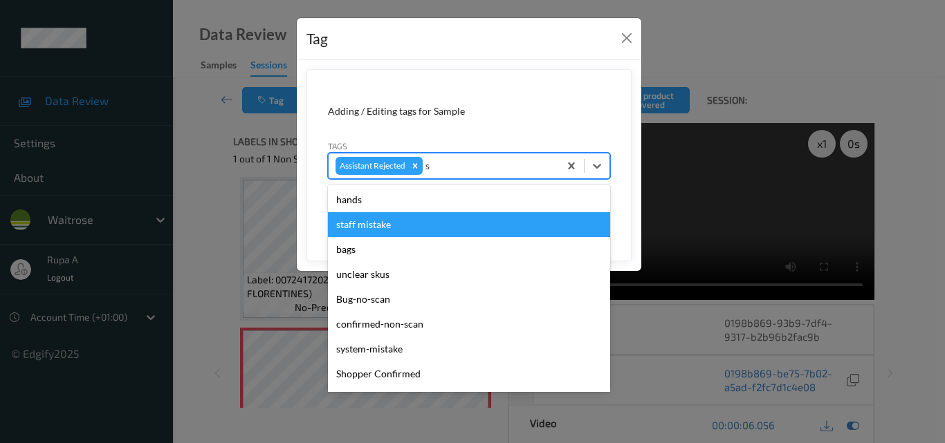
type input "sy"
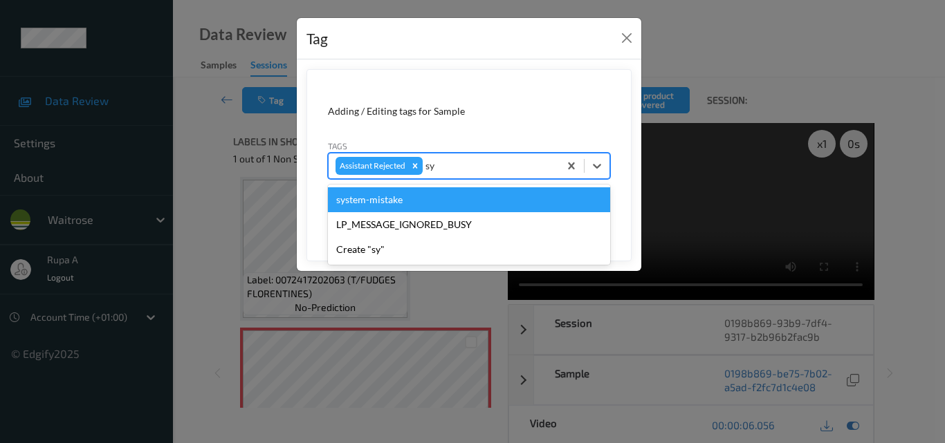
click at [392, 206] on div "system-mistake" at bounding box center [469, 199] width 282 height 25
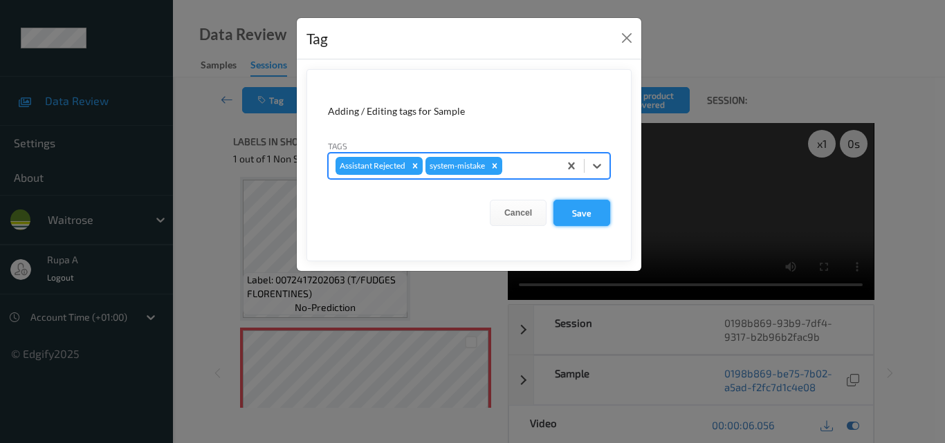
click at [576, 215] on button "Save" at bounding box center [581, 213] width 57 height 26
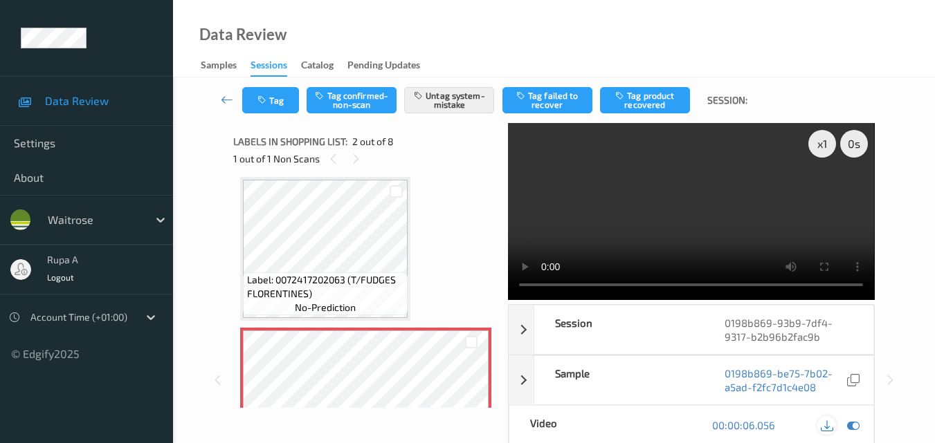
click at [830, 419] on icon at bounding box center [826, 425] width 12 height 12
click at [279, 107] on button "Tag" at bounding box center [270, 100] width 57 height 26
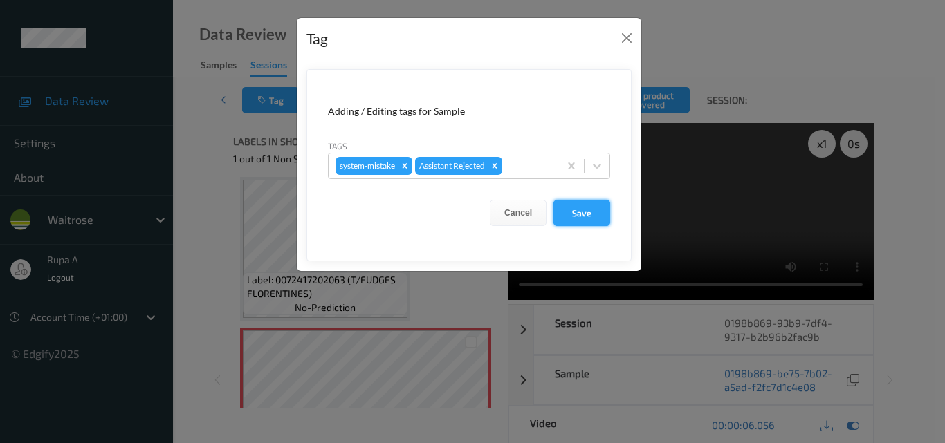
click at [580, 205] on button "Save" at bounding box center [581, 213] width 57 height 26
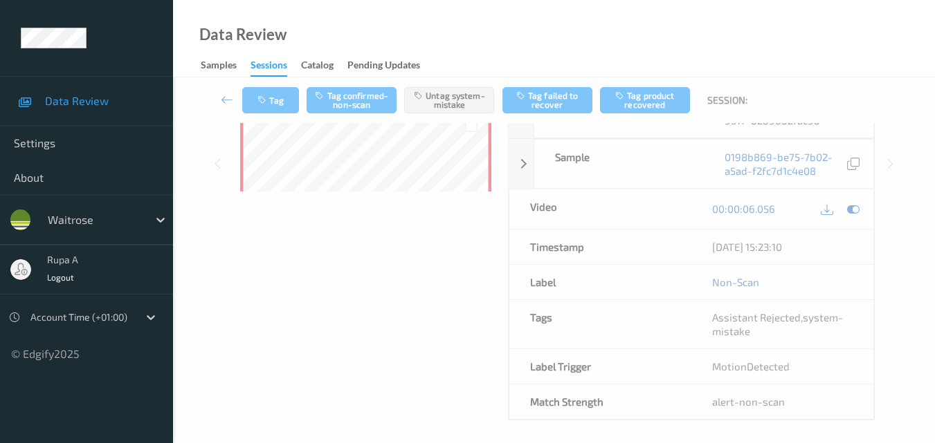
scroll to position [243, 0]
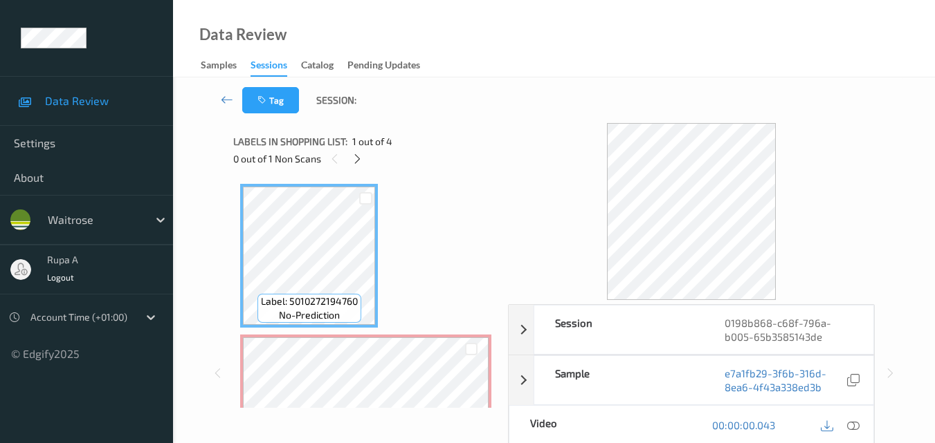
click at [556, 86] on div "Tag Session:" at bounding box center [553, 100] width 705 height 46
click at [357, 160] on icon at bounding box center [357, 159] width 12 height 12
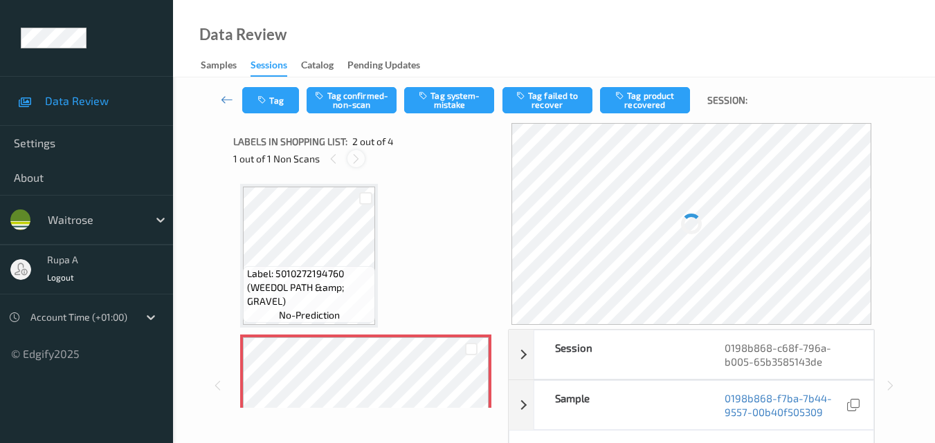
scroll to position [7, 0]
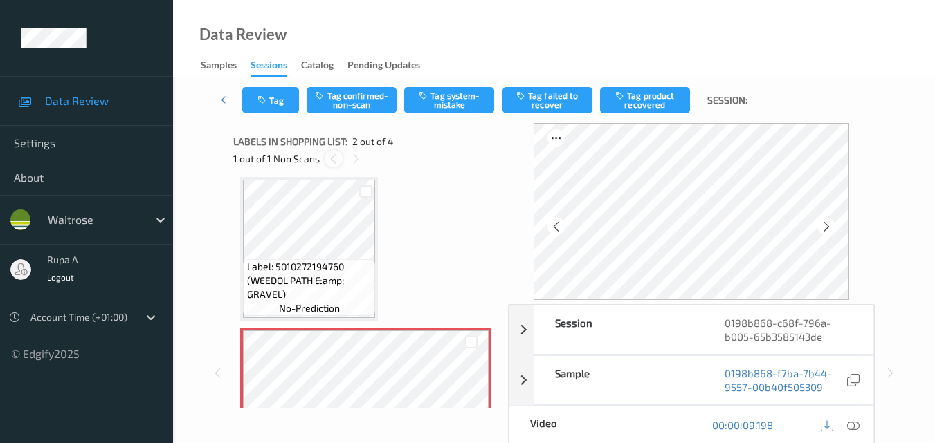
click at [330, 163] on icon at bounding box center [333, 159] width 12 height 12
click at [829, 225] on icon at bounding box center [826, 227] width 12 height 12
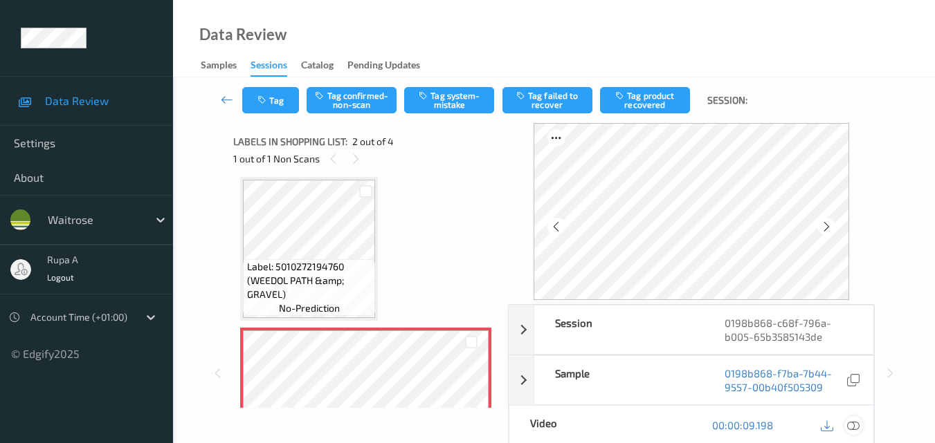
click at [854, 430] on icon at bounding box center [853, 425] width 12 height 12
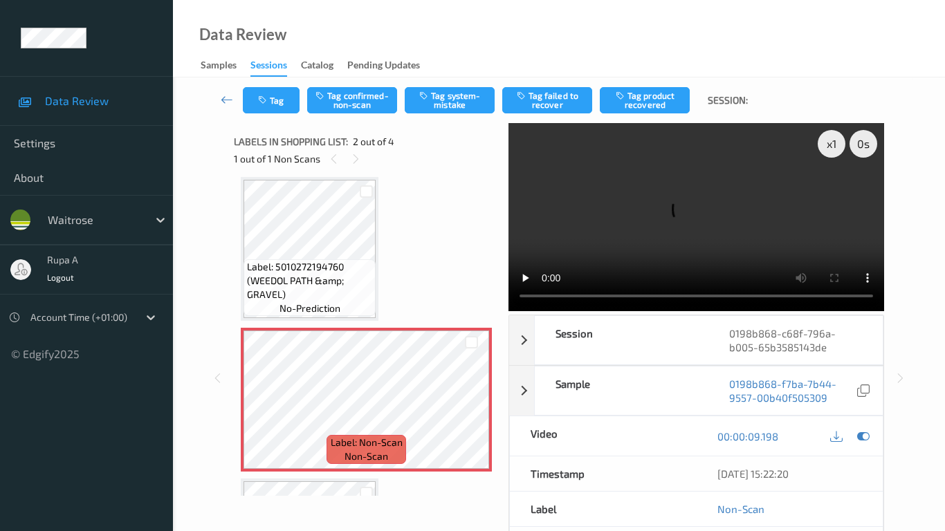
click at [508, 311] on video at bounding box center [696, 217] width 376 height 188
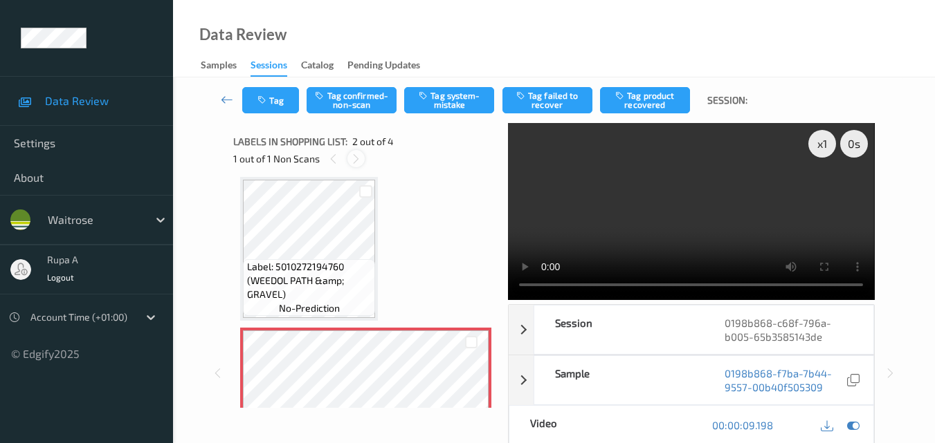
click at [352, 161] on icon at bounding box center [356, 159] width 12 height 12
click at [336, 162] on icon at bounding box center [333, 159] width 12 height 12
click at [351, 159] on icon at bounding box center [356, 159] width 12 height 12
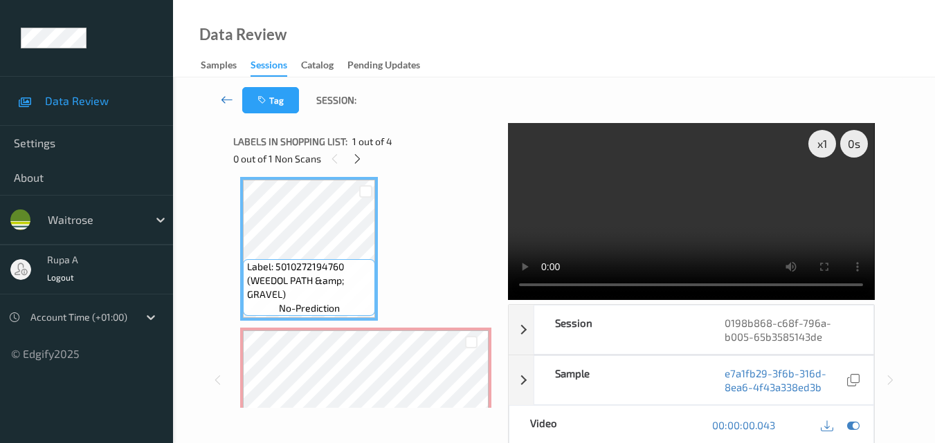
click at [229, 98] on icon at bounding box center [227, 100] width 12 height 14
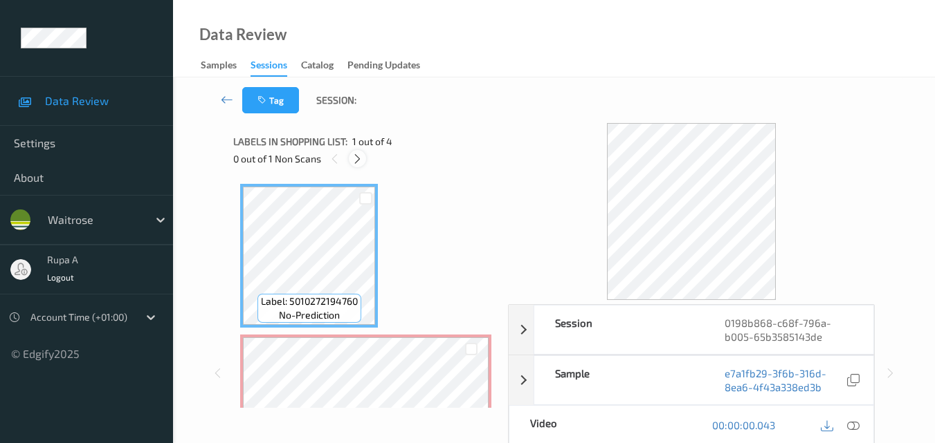
click at [358, 163] on icon at bounding box center [357, 159] width 12 height 12
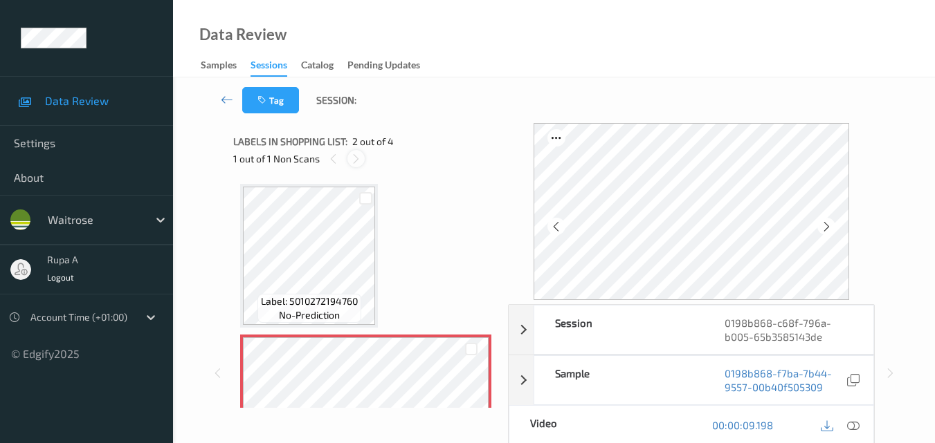
scroll to position [7, 0]
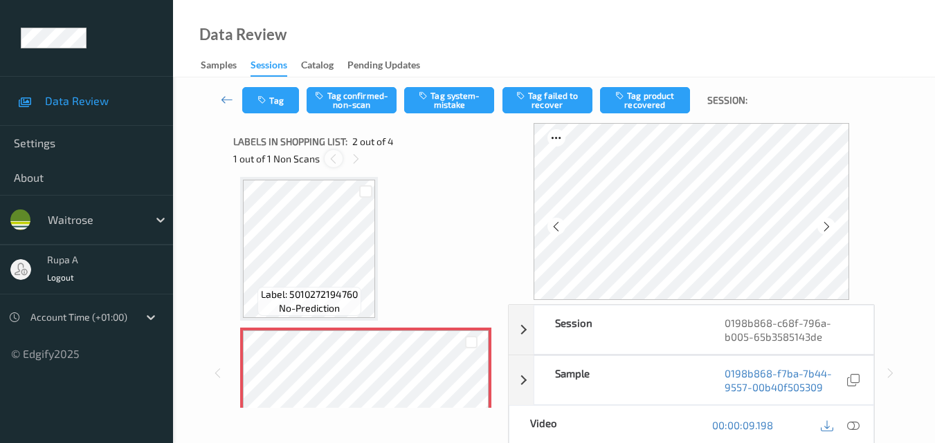
click at [336, 161] on icon at bounding box center [333, 159] width 12 height 12
click at [349, 161] on div at bounding box center [355, 158] width 17 height 17
click at [329, 163] on icon at bounding box center [333, 159] width 12 height 12
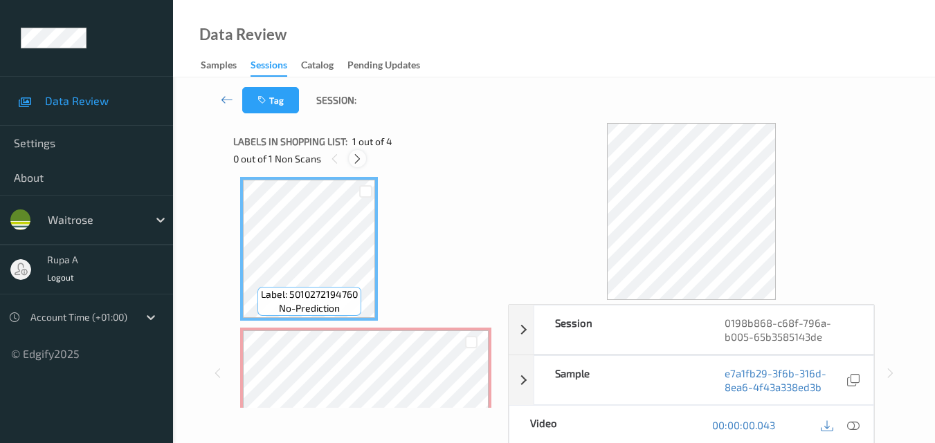
click at [359, 163] on icon at bounding box center [357, 159] width 12 height 12
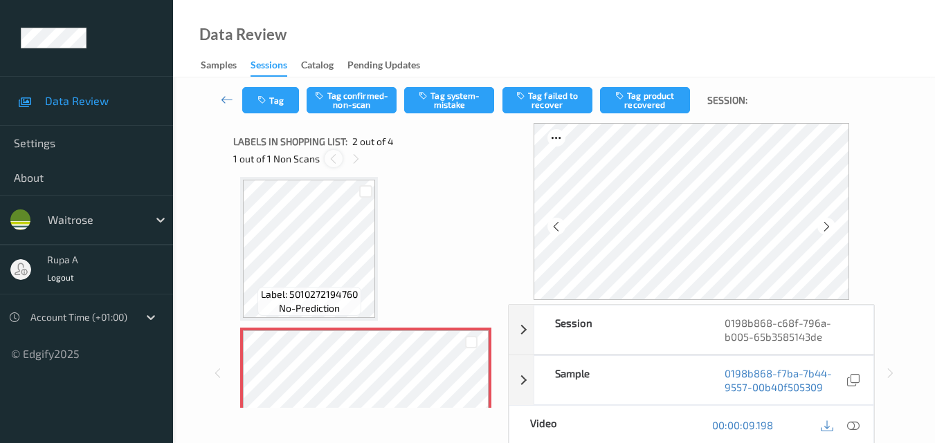
click at [333, 158] on icon at bounding box center [333, 159] width 12 height 12
click at [353, 158] on icon at bounding box center [356, 159] width 12 height 12
click at [338, 158] on icon at bounding box center [333, 159] width 12 height 12
click at [348, 160] on div at bounding box center [355, 158] width 17 height 17
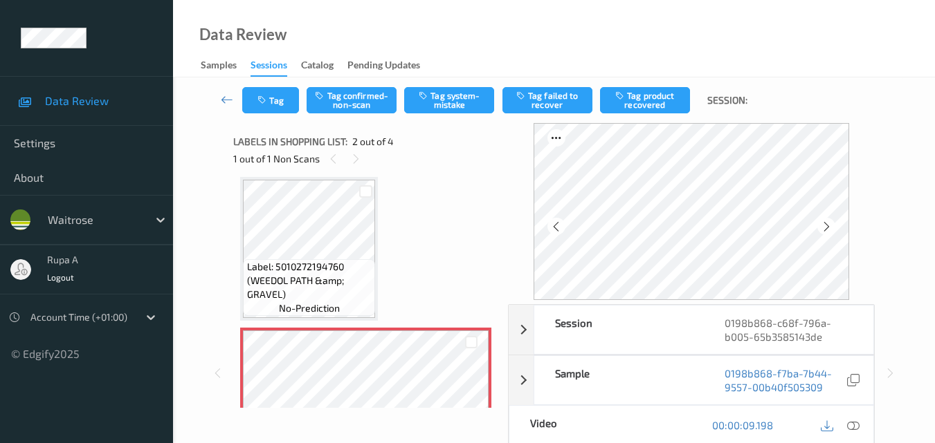
click at [324, 158] on div "1 out of 1 Non Scans" at bounding box center [365, 158] width 265 height 17
click at [331, 157] on icon at bounding box center [333, 159] width 12 height 12
click at [355, 163] on icon at bounding box center [356, 159] width 12 height 12
click at [834, 228] on div at bounding box center [825, 226] width 17 height 17
click at [350, 160] on icon at bounding box center [356, 159] width 12 height 12
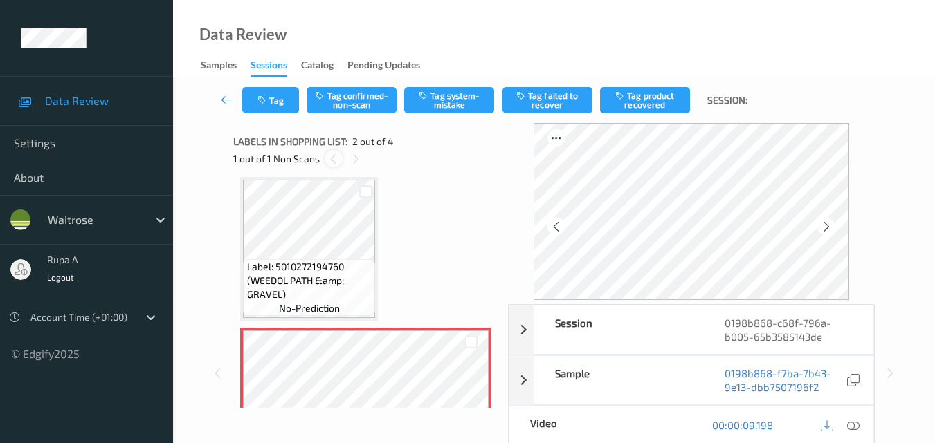
click at [335, 160] on icon at bounding box center [333, 159] width 12 height 12
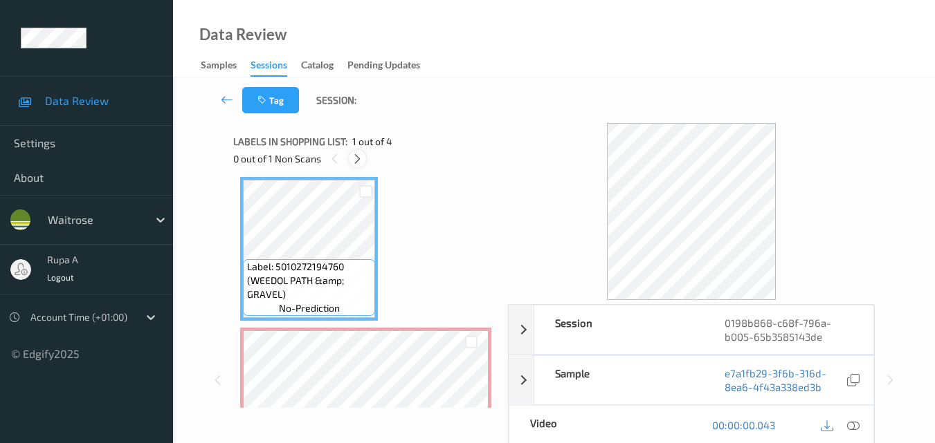
click at [359, 162] on icon at bounding box center [357, 159] width 12 height 12
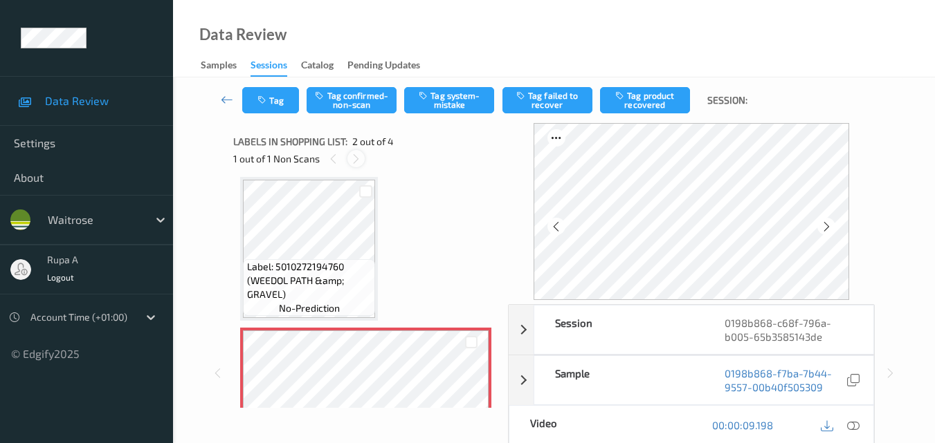
click at [356, 162] on icon at bounding box center [356, 159] width 12 height 12
click at [559, 228] on icon at bounding box center [556, 227] width 12 height 12
click at [258, 108] on button "Tag" at bounding box center [270, 100] width 57 height 26
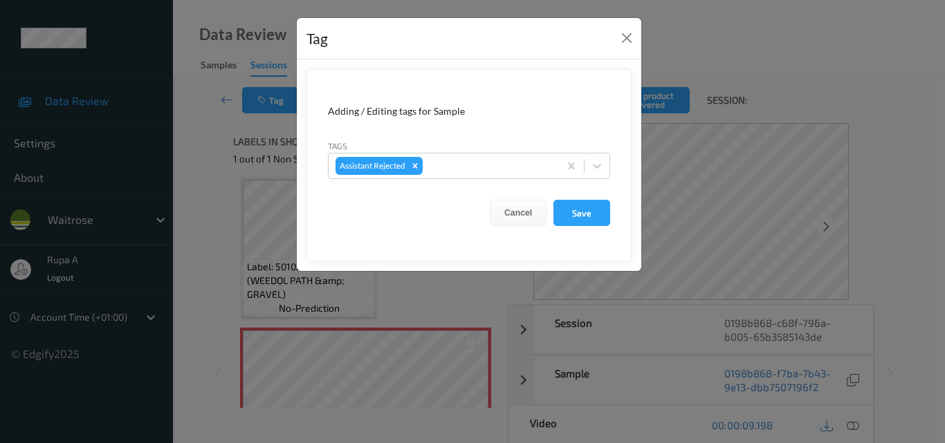
click at [212, 202] on div "Tag Adding / Editing tags for Sample Tags Assistant Rejected Cancel Save" at bounding box center [472, 221] width 945 height 443
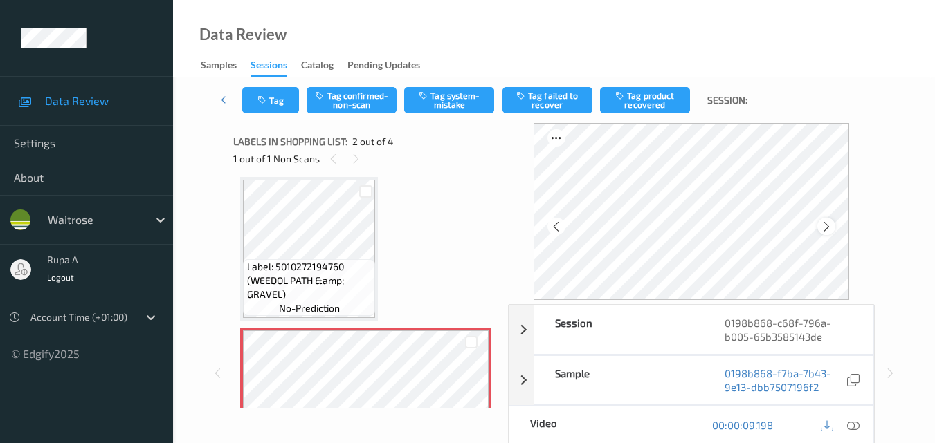
click at [831, 226] on icon at bounding box center [826, 227] width 12 height 12
click at [260, 106] on button "Tag" at bounding box center [270, 100] width 57 height 26
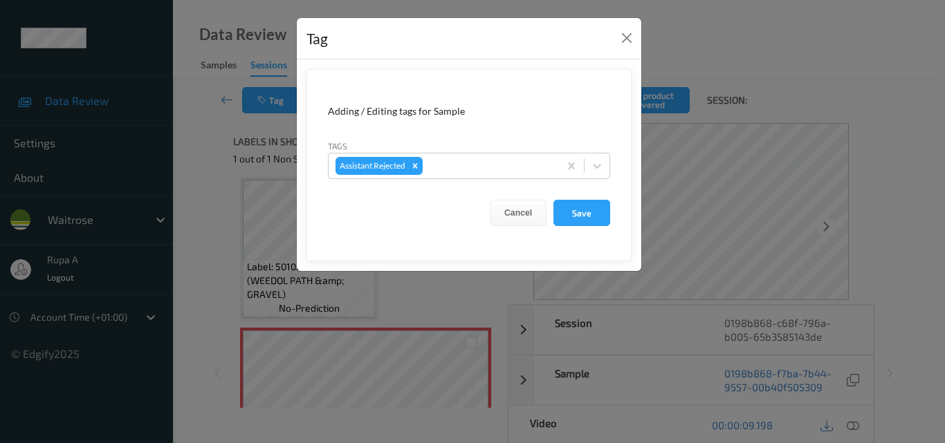
click at [205, 192] on div "Tag Adding / Editing tags for Sample Tags Assistant Rejected Cancel Save" at bounding box center [472, 221] width 945 height 443
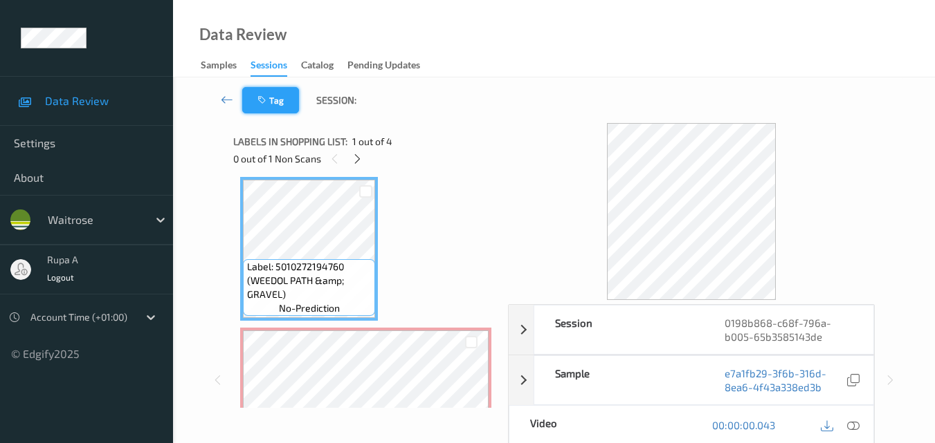
click at [266, 95] on button "Tag" at bounding box center [270, 100] width 57 height 26
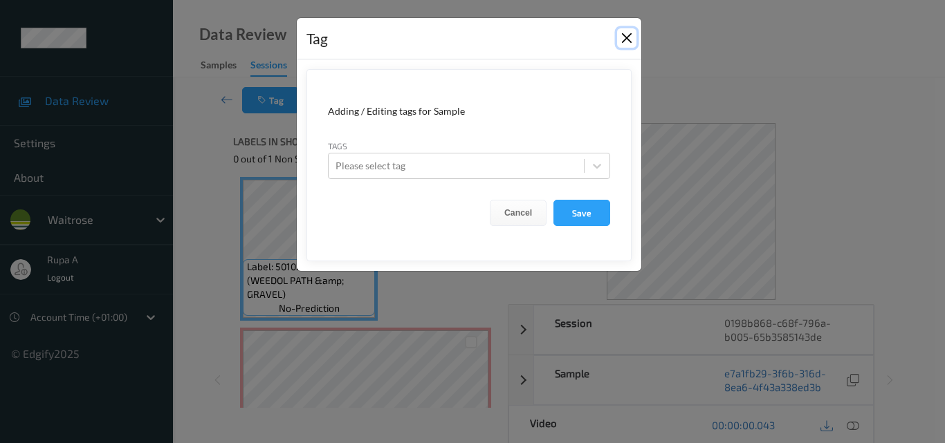
click at [628, 34] on button "Close" at bounding box center [626, 37] width 19 height 19
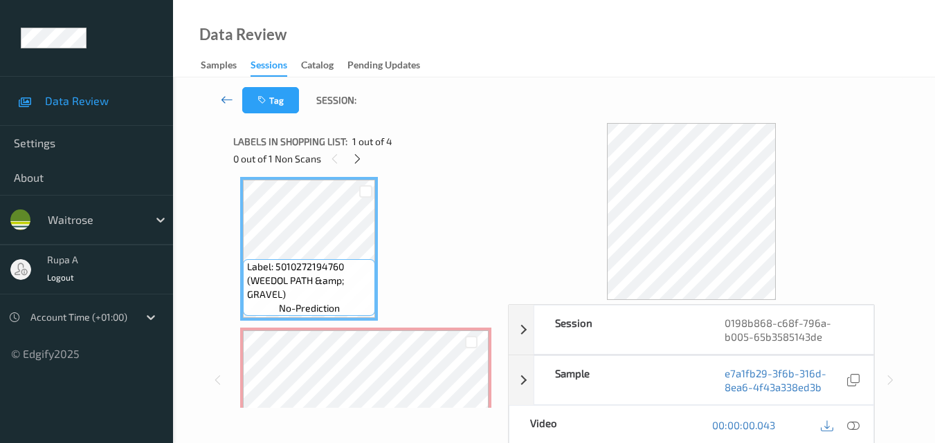
click at [230, 96] on icon at bounding box center [227, 100] width 12 height 14
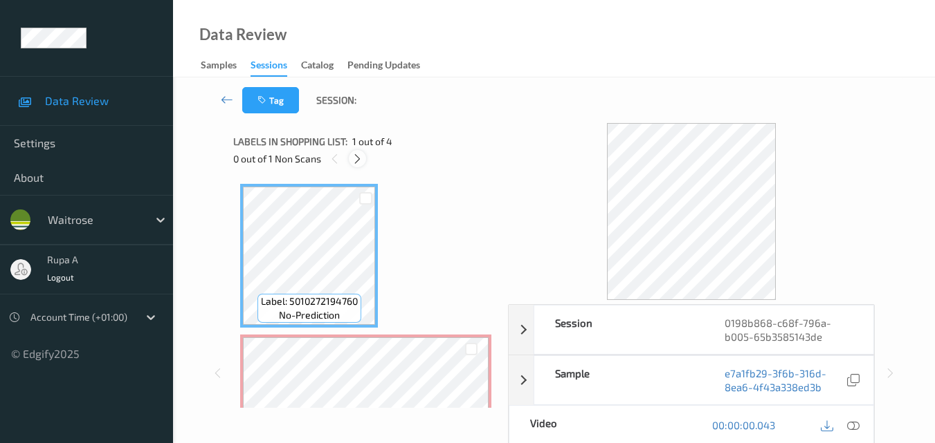
click at [355, 163] on icon at bounding box center [357, 159] width 12 height 12
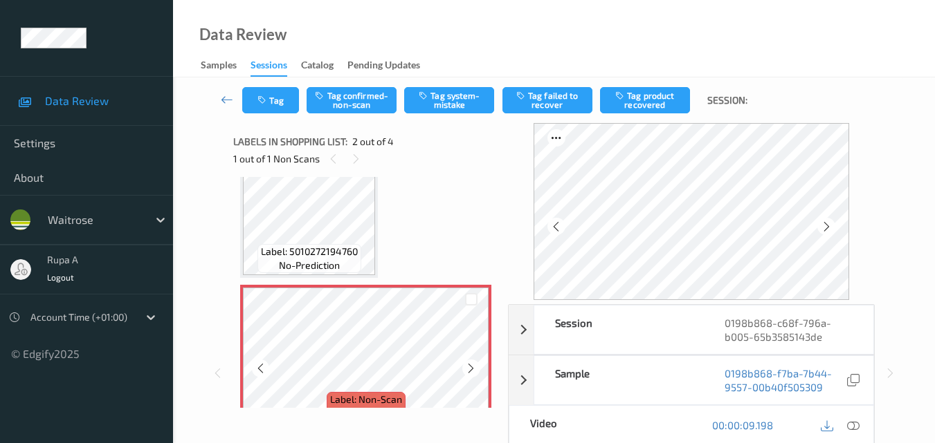
scroll to position [76, 0]
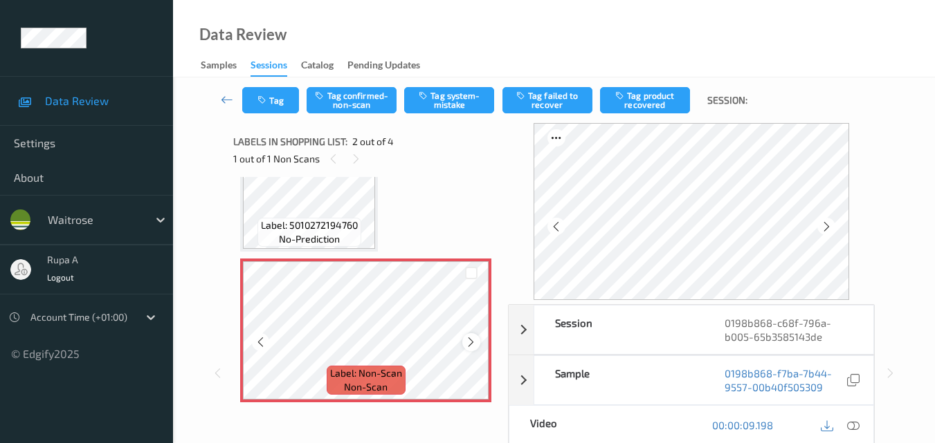
click at [475, 340] on icon at bounding box center [471, 342] width 12 height 12
click at [254, 101] on button "Tag" at bounding box center [270, 100] width 57 height 26
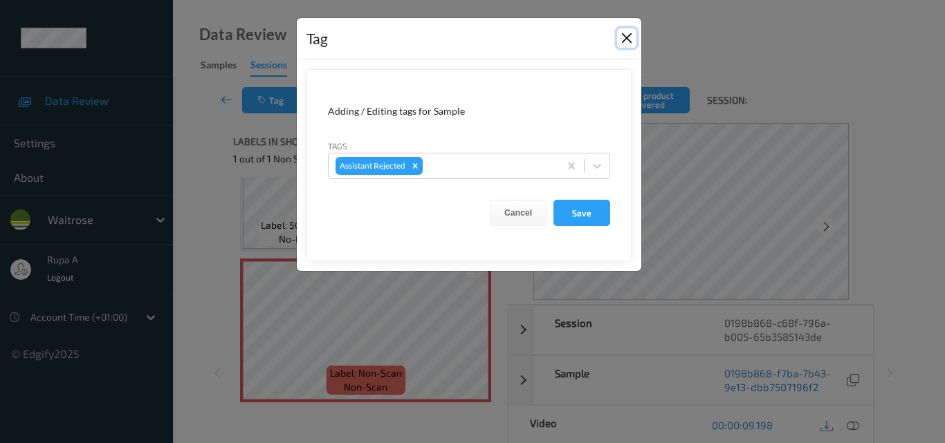
click at [625, 41] on button "Close" at bounding box center [626, 37] width 19 height 19
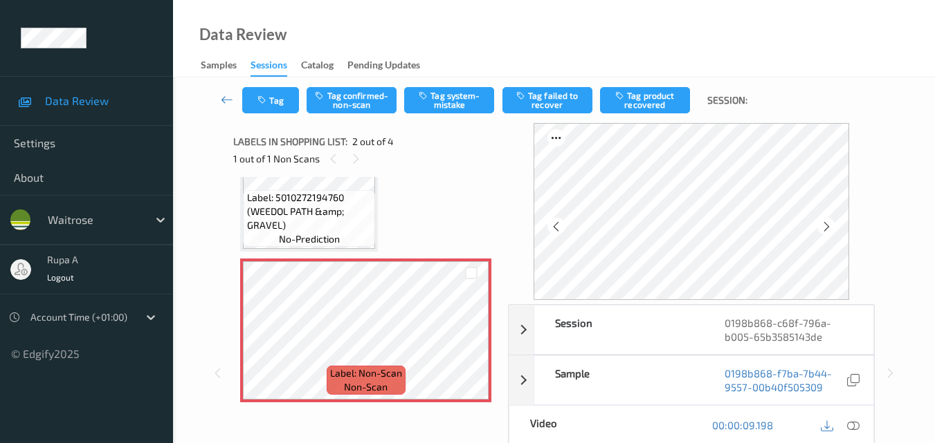
scroll to position [48, 0]
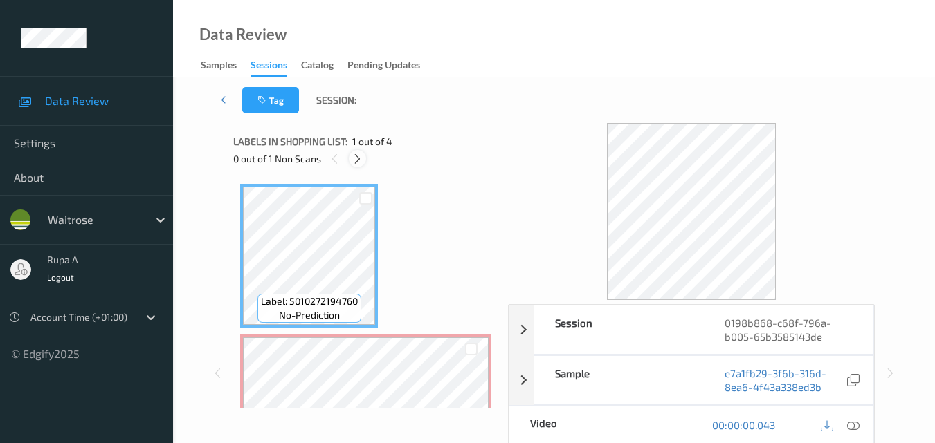
click at [355, 160] on icon at bounding box center [357, 159] width 12 height 12
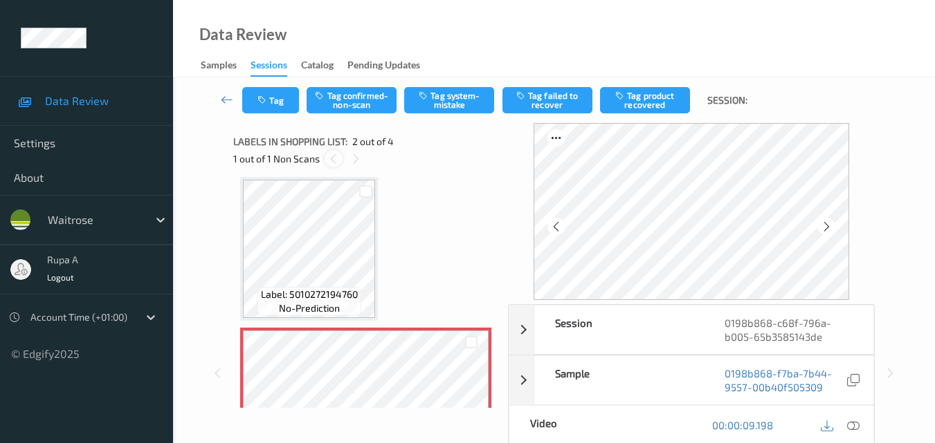
click at [333, 160] on icon at bounding box center [333, 159] width 12 height 12
click at [828, 228] on icon at bounding box center [826, 227] width 12 height 12
click at [562, 221] on icon at bounding box center [556, 227] width 12 height 12
click at [828, 224] on icon at bounding box center [826, 227] width 12 height 12
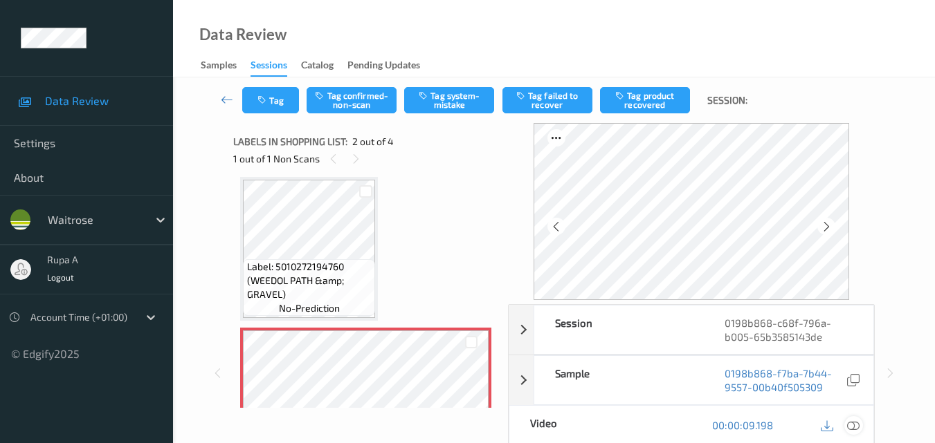
click at [850, 420] on icon at bounding box center [853, 425] width 12 height 12
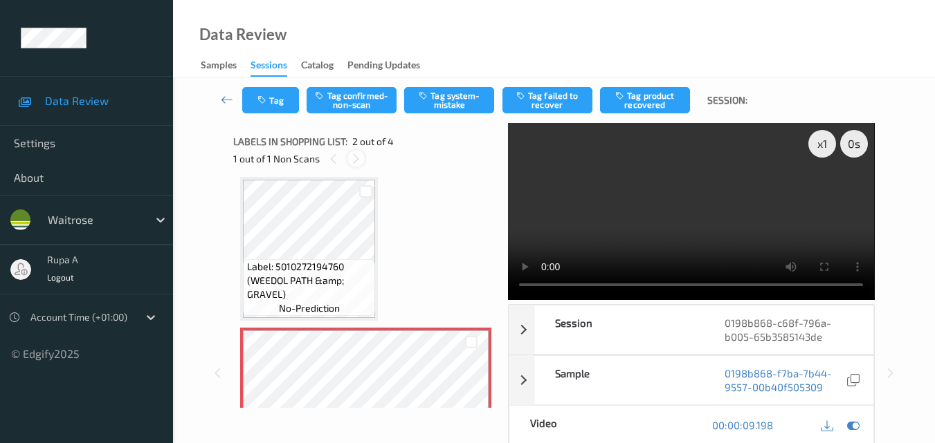
click at [347, 158] on div at bounding box center [355, 158] width 17 height 17
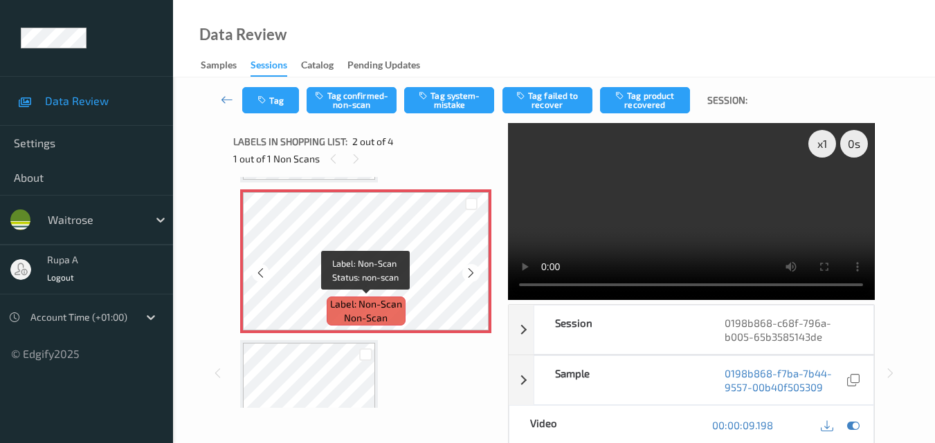
click at [364, 304] on span "Label: Non-Scan" at bounding box center [366, 304] width 72 height 14
click at [468, 266] on div at bounding box center [470, 272] width 17 height 17
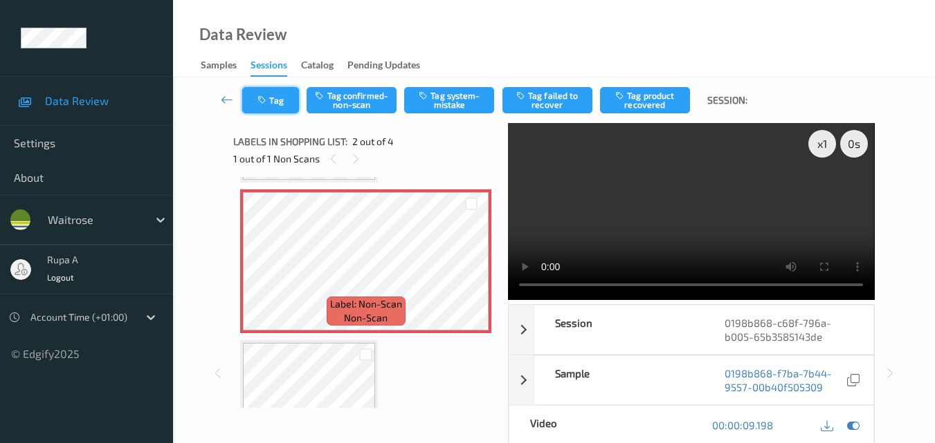
click at [278, 109] on button "Tag" at bounding box center [270, 100] width 57 height 26
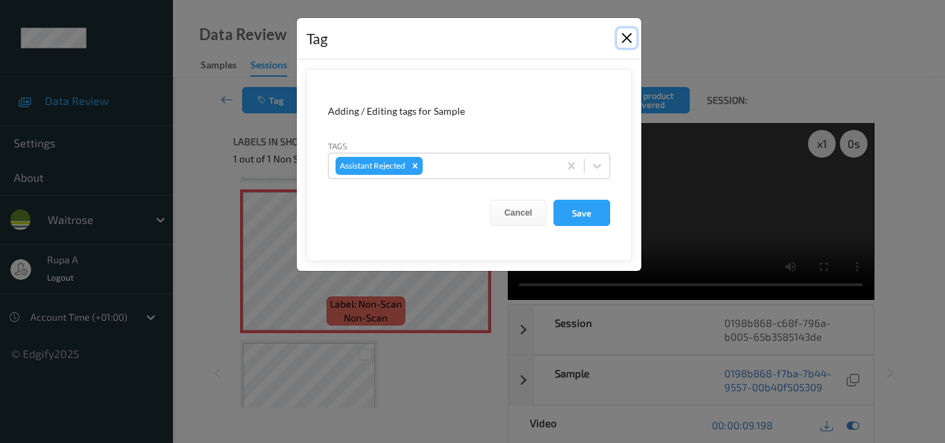
click at [622, 35] on button "Close" at bounding box center [626, 37] width 19 height 19
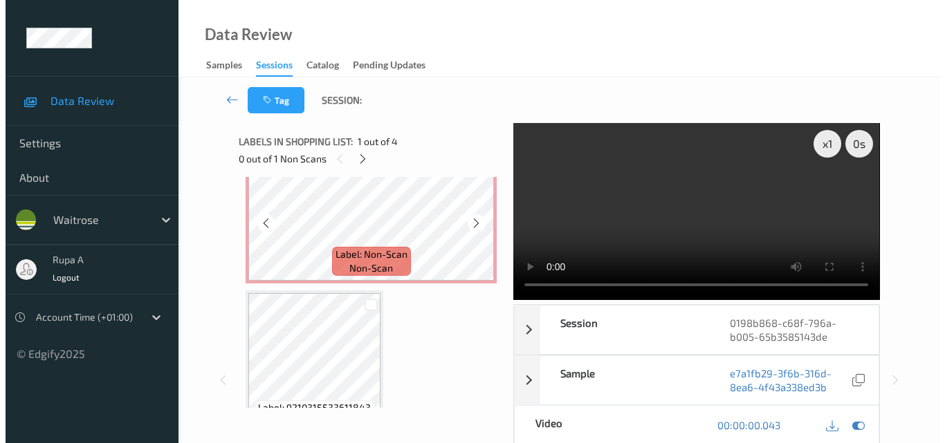
scroll to position [208, 0]
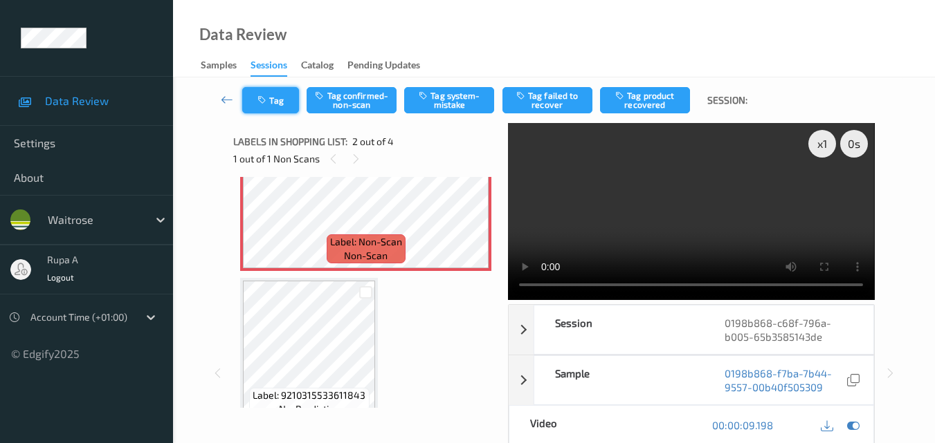
click at [269, 95] on button "Tag" at bounding box center [270, 100] width 57 height 26
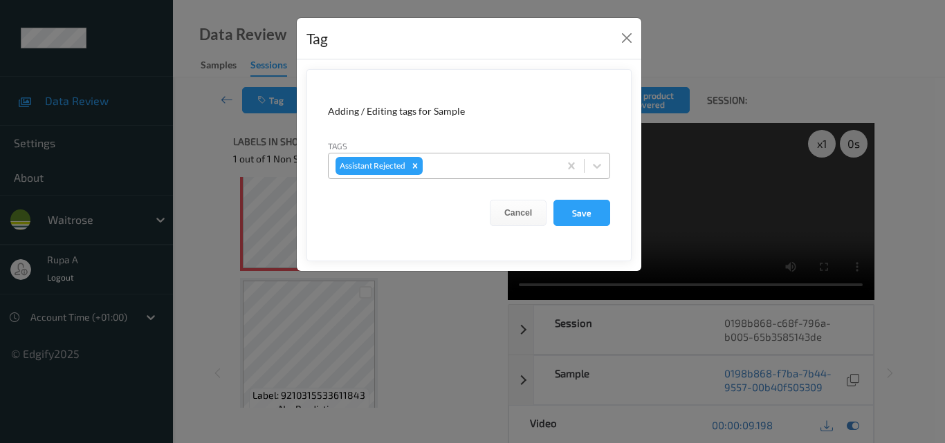
click at [457, 154] on div "Assistant Rejected" at bounding box center [444, 166] width 230 height 24
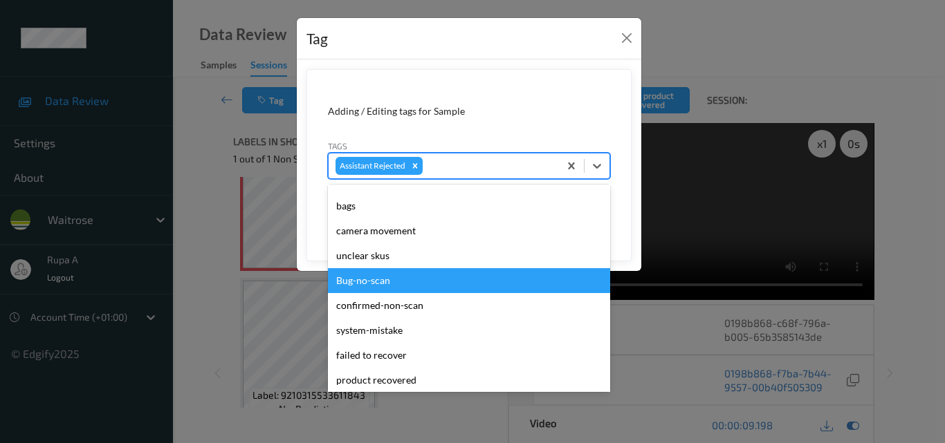
scroll to position [69, 0]
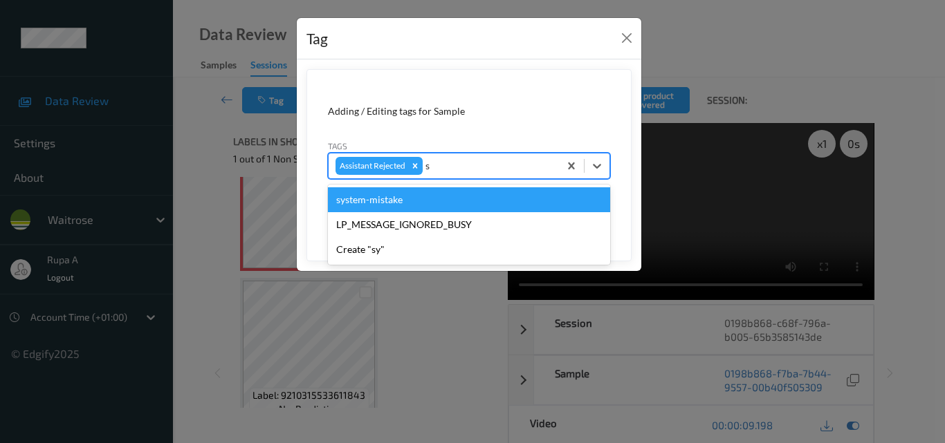
type input "sy"
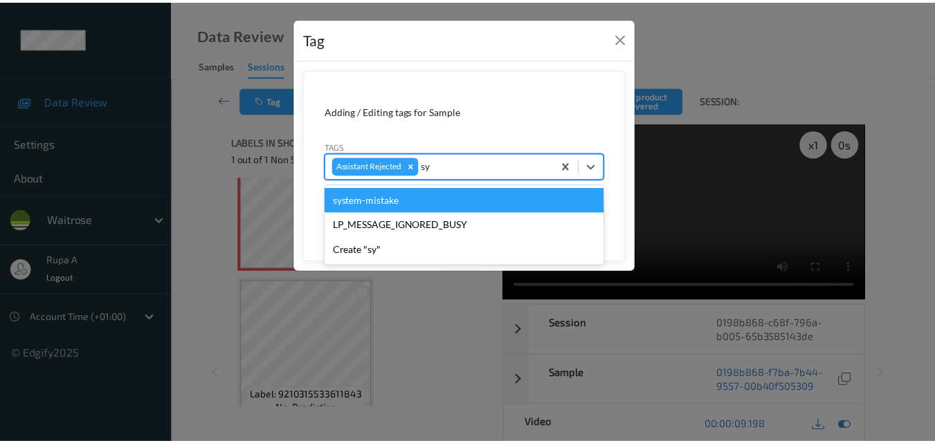
scroll to position [0, 0]
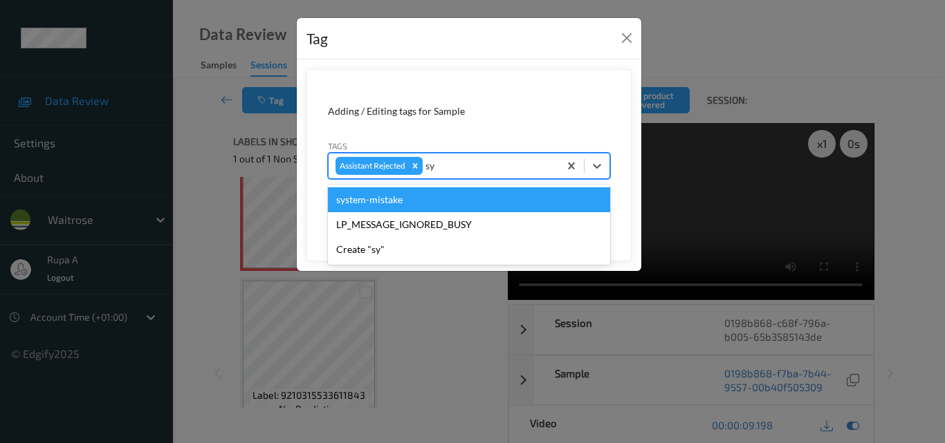
click at [394, 199] on div "system-mistake" at bounding box center [469, 199] width 282 height 25
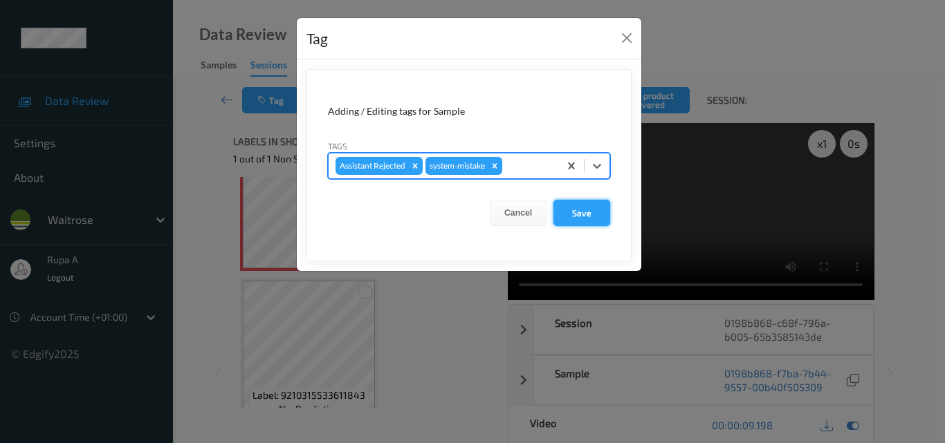
click at [596, 219] on button "Save" at bounding box center [581, 213] width 57 height 26
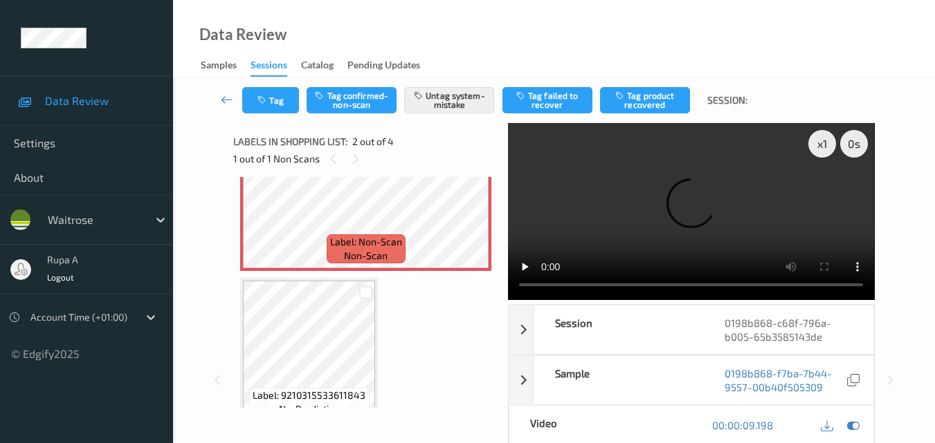
scroll to position [69, 0]
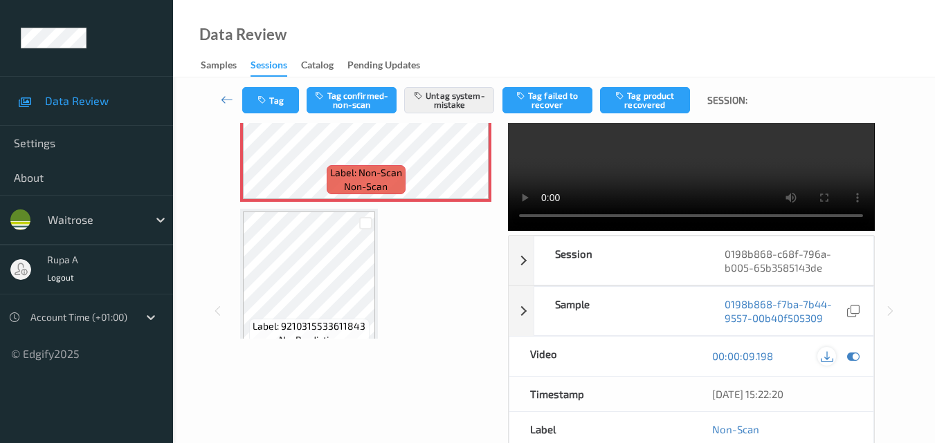
click at [825, 350] on icon at bounding box center [826, 356] width 12 height 12
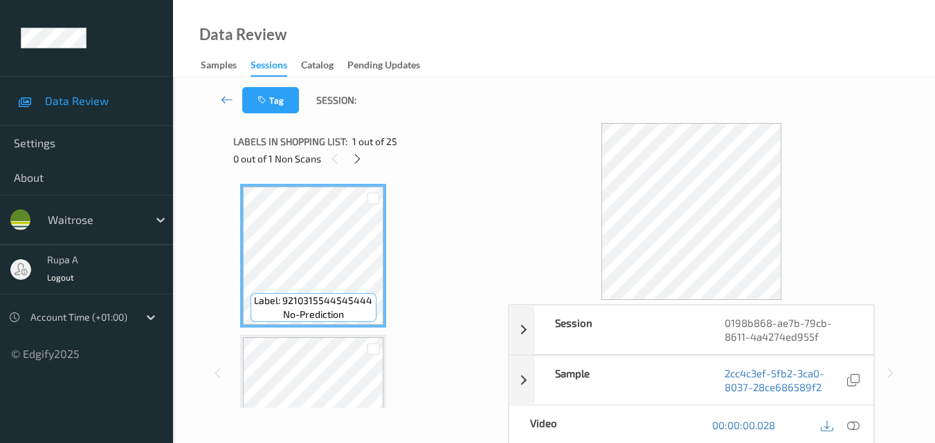
click at [468, 145] on div "Labels in shopping list: 1 out of 25" at bounding box center [365, 141] width 265 height 17
click at [357, 156] on icon at bounding box center [357, 159] width 12 height 12
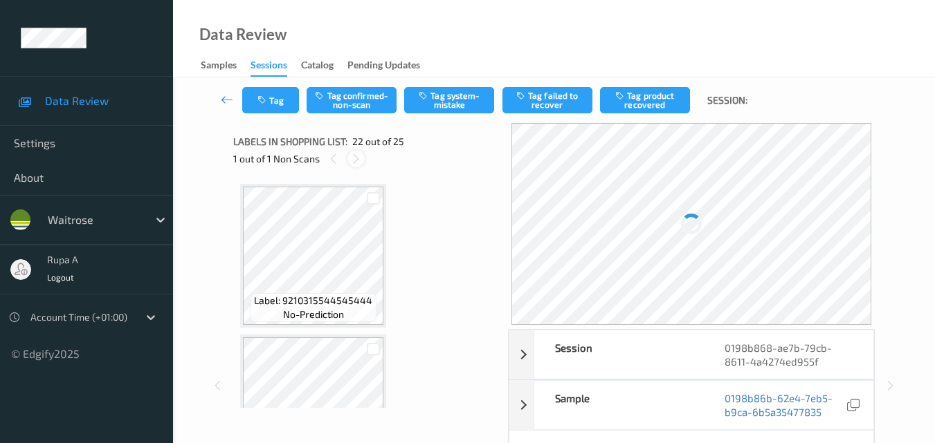
scroll to position [3023, 0]
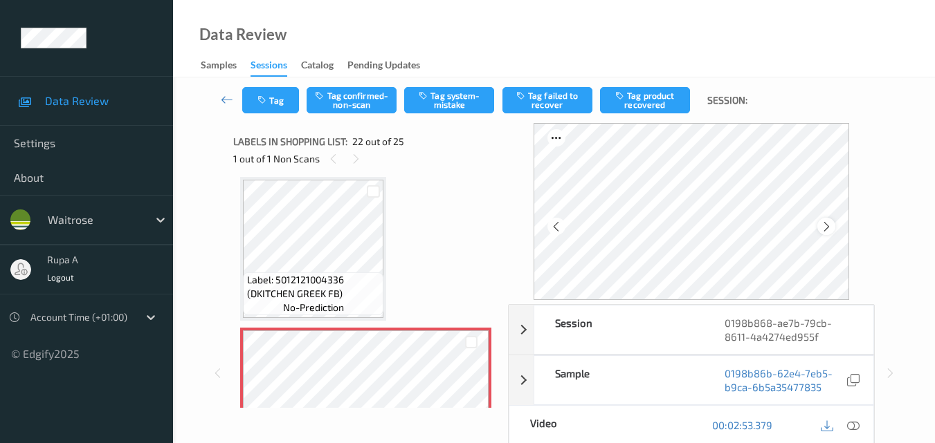
click at [832, 228] on icon at bounding box center [826, 227] width 12 height 12
click at [831, 228] on icon at bounding box center [826, 227] width 12 height 12
click at [852, 430] on icon at bounding box center [853, 425] width 12 height 12
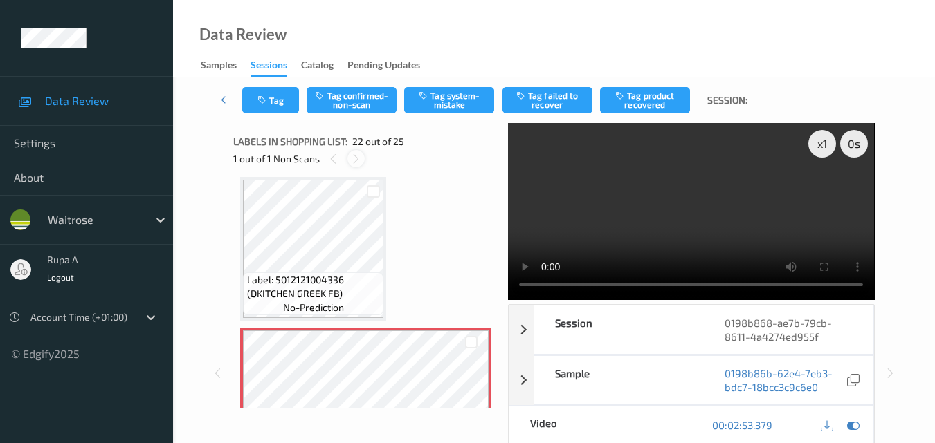
click at [354, 163] on icon at bounding box center [356, 159] width 12 height 12
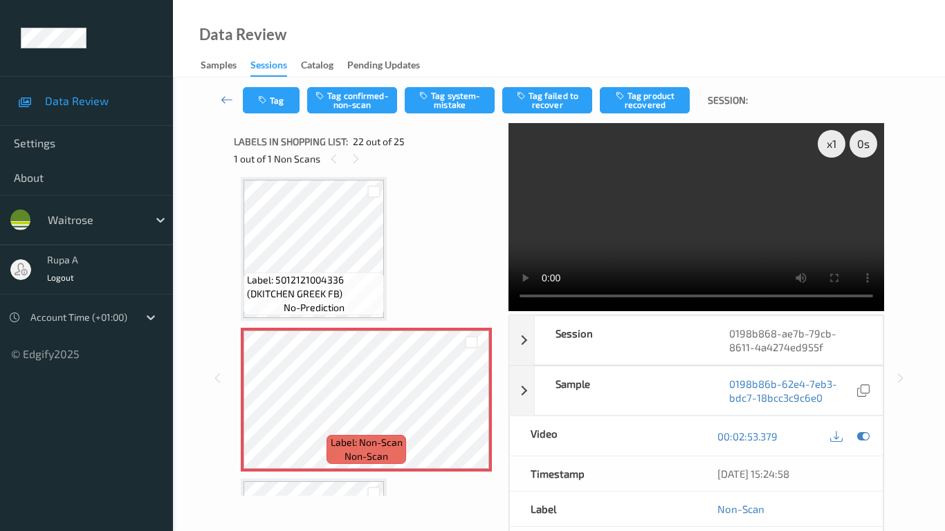
click at [508, 311] on video at bounding box center [696, 217] width 376 height 188
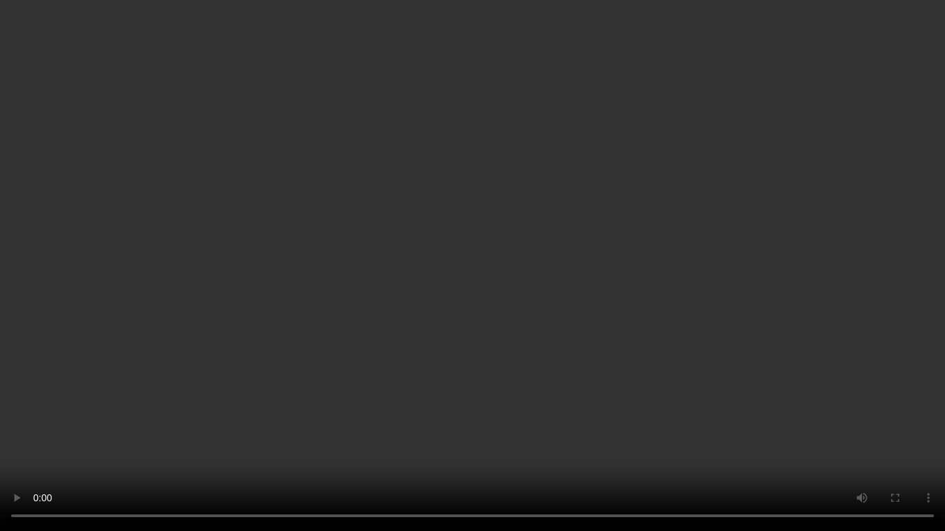
click at [0, 443] on video at bounding box center [472, 265] width 945 height 531
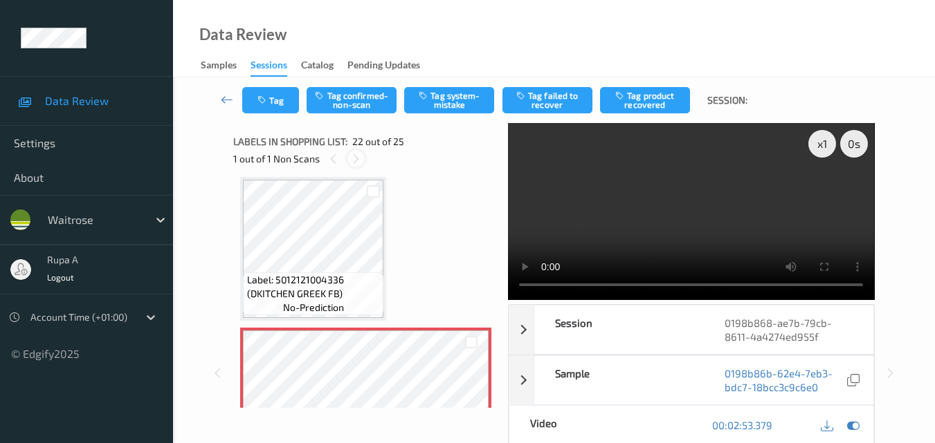
click at [351, 159] on icon at bounding box center [356, 159] width 12 height 12
click at [330, 161] on icon at bounding box center [333, 159] width 12 height 12
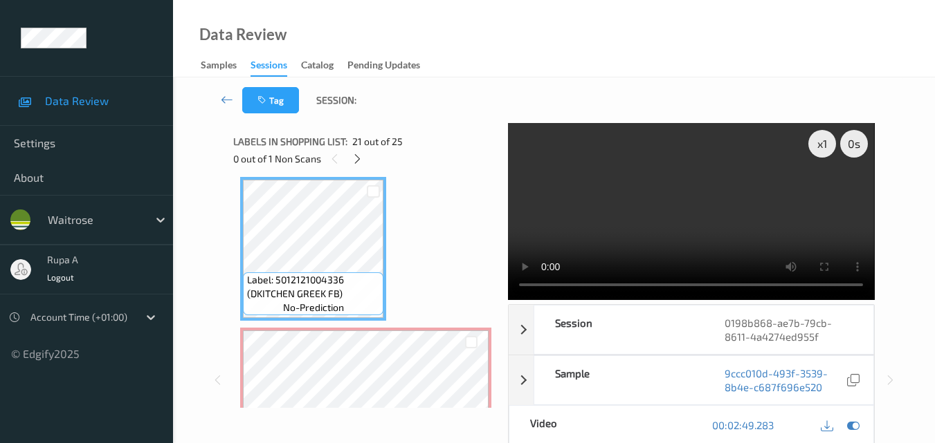
scroll to position [2954, 0]
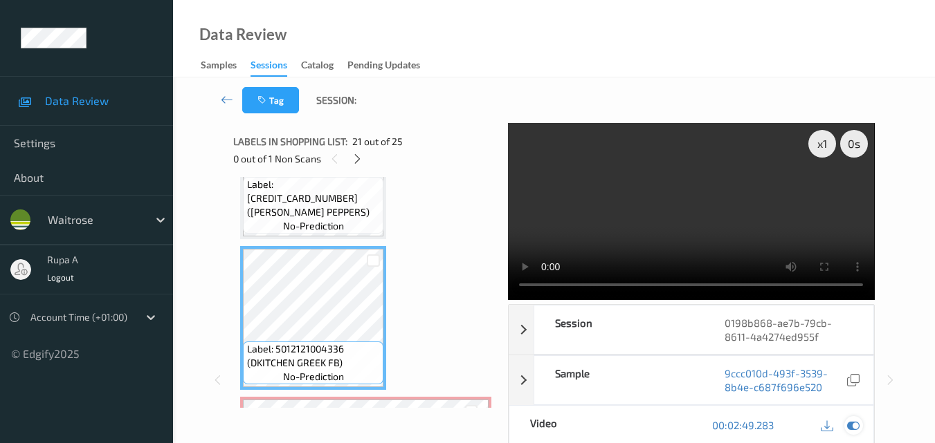
click at [856, 427] on icon at bounding box center [853, 425] width 12 height 12
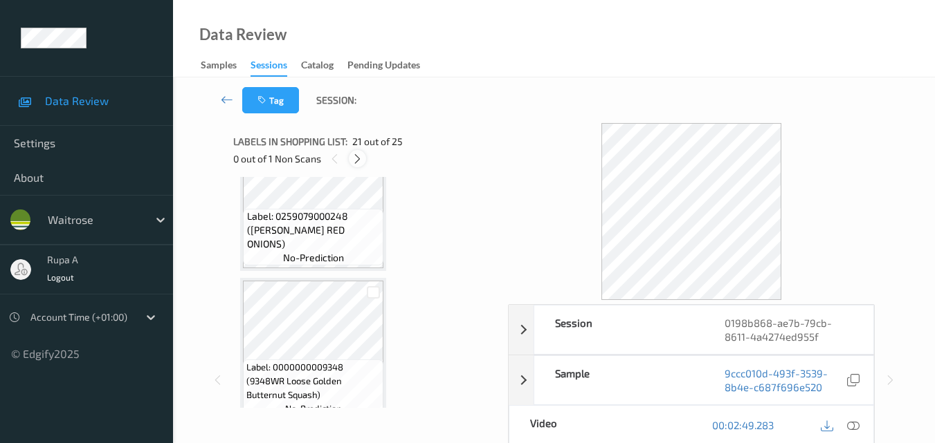
click at [355, 165] on icon at bounding box center [357, 159] width 12 height 12
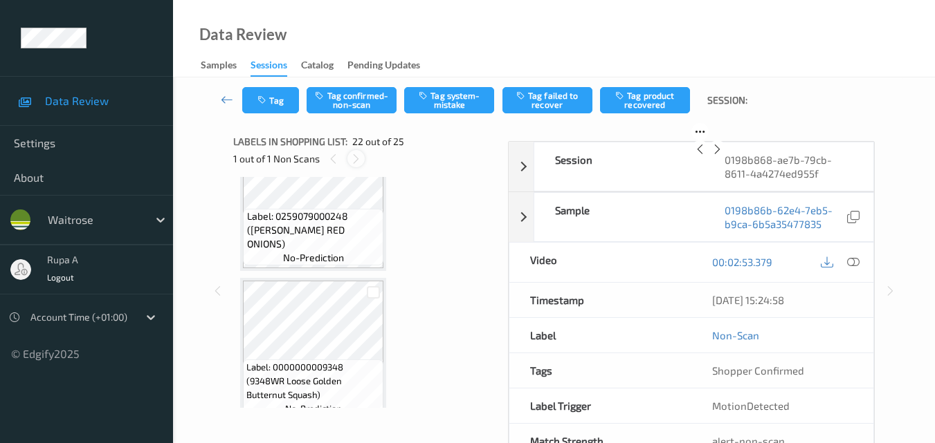
scroll to position [3023, 0]
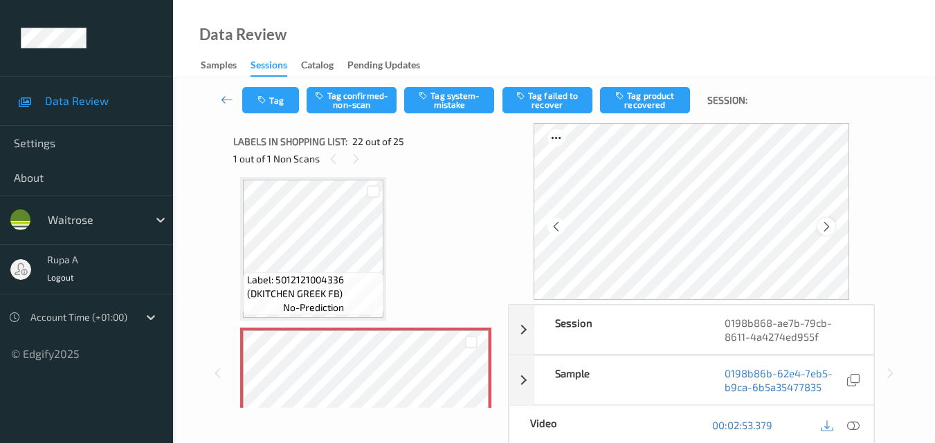
click at [825, 226] on icon at bounding box center [826, 227] width 12 height 12
click at [554, 228] on icon at bounding box center [556, 227] width 12 height 12
click at [827, 225] on icon at bounding box center [826, 227] width 12 height 12
click at [558, 232] on icon at bounding box center [556, 227] width 12 height 12
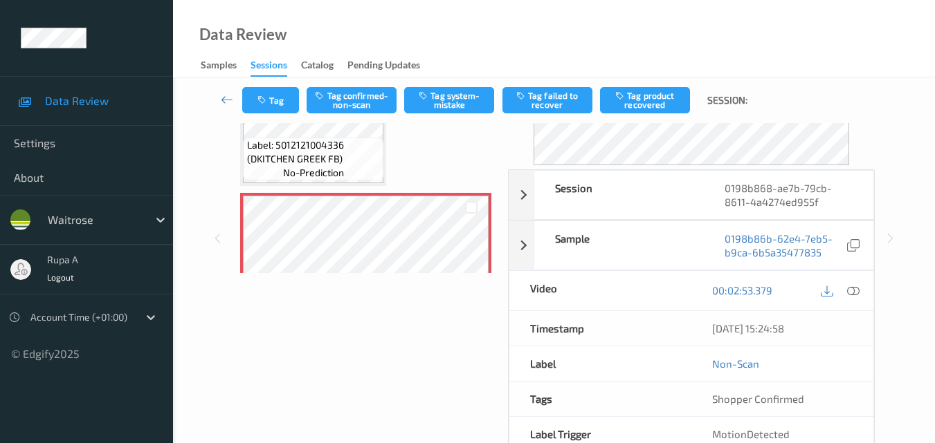
scroll to position [138, 0]
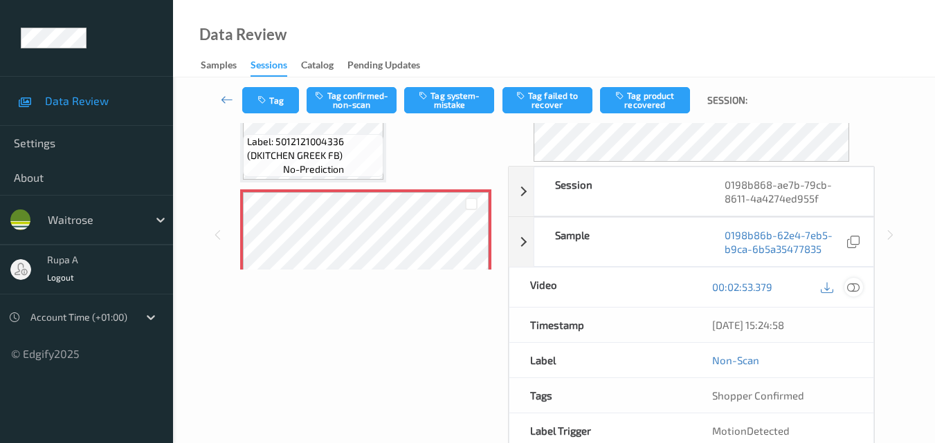
click at [849, 286] on icon at bounding box center [853, 287] width 12 height 12
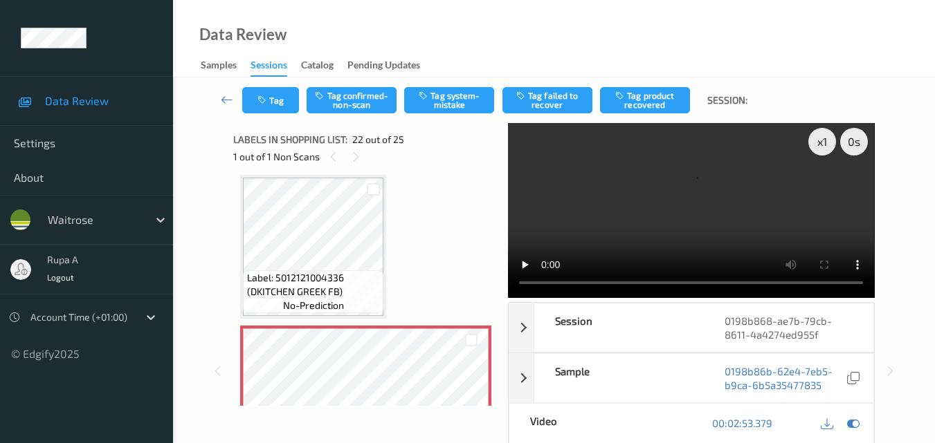
scroll to position [0, 0]
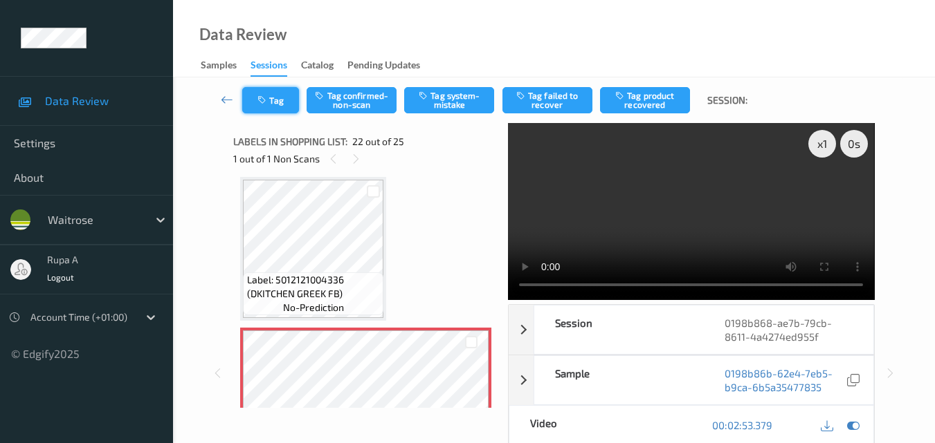
click at [257, 109] on button "Tag" at bounding box center [270, 100] width 57 height 26
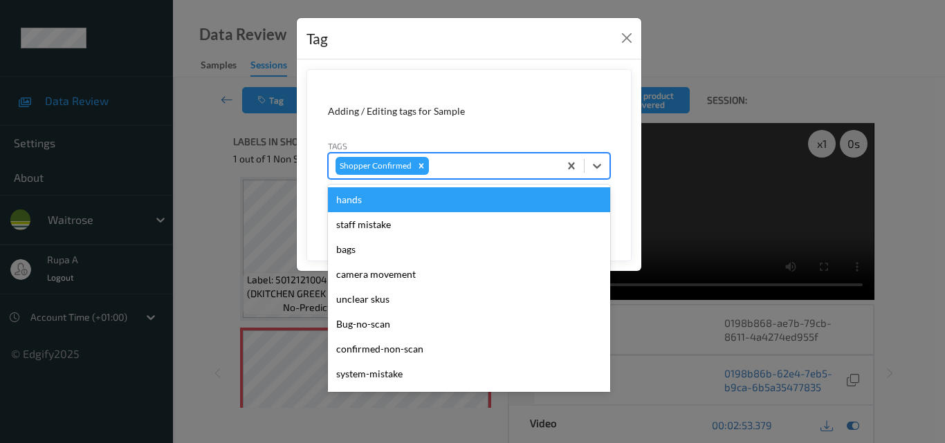
click at [472, 170] on div at bounding box center [492, 166] width 120 height 17
type input "co"
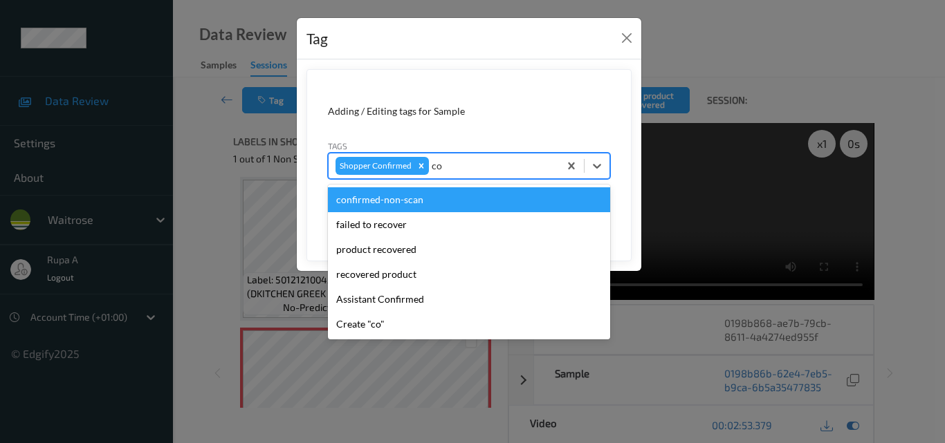
click at [440, 201] on div "confirmed-non-scan" at bounding box center [469, 199] width 282 height 25
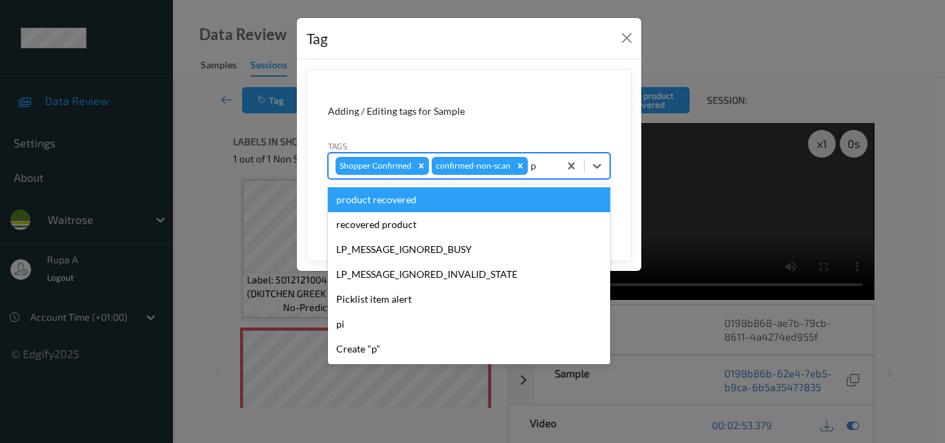
type input "pr"
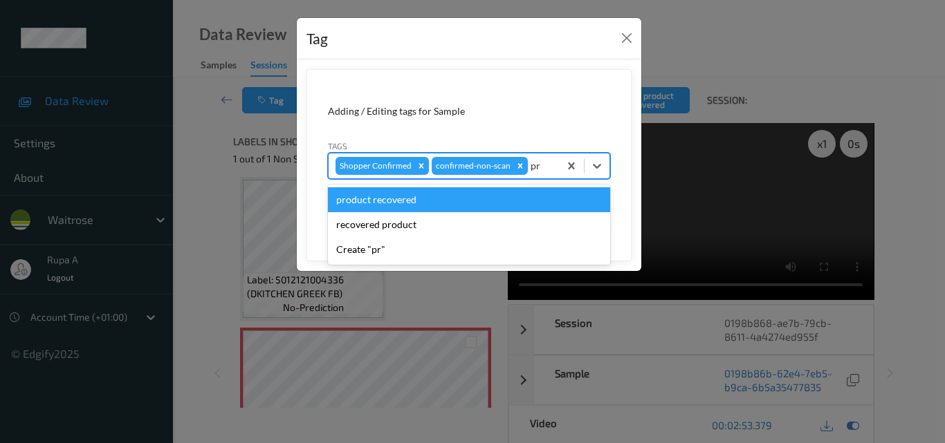
click at [440, 201] on div "product recovered" at bounding box center [469, 199] width 282 height 25
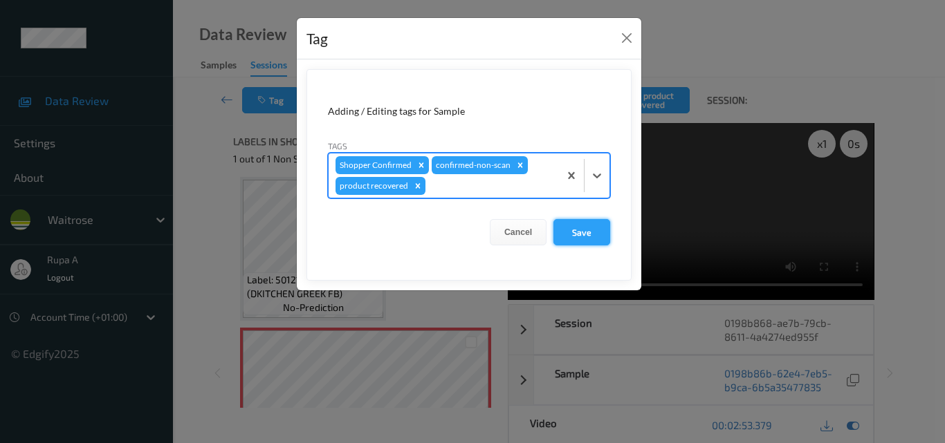
click at [579, 229] on button "Save" at bounding box center [581, 232] width 57 height 26
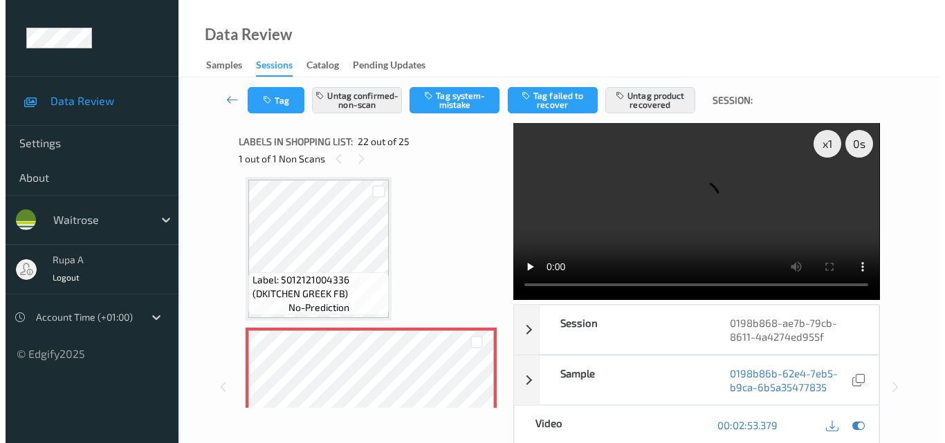
scroll to position [138, 0]
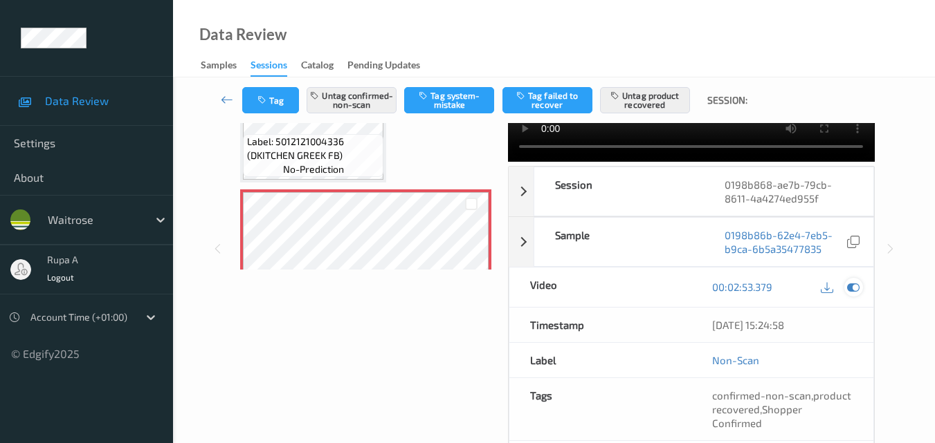
click at [847, 281] on icon at bounding box center [853, 287] width 12 height 12
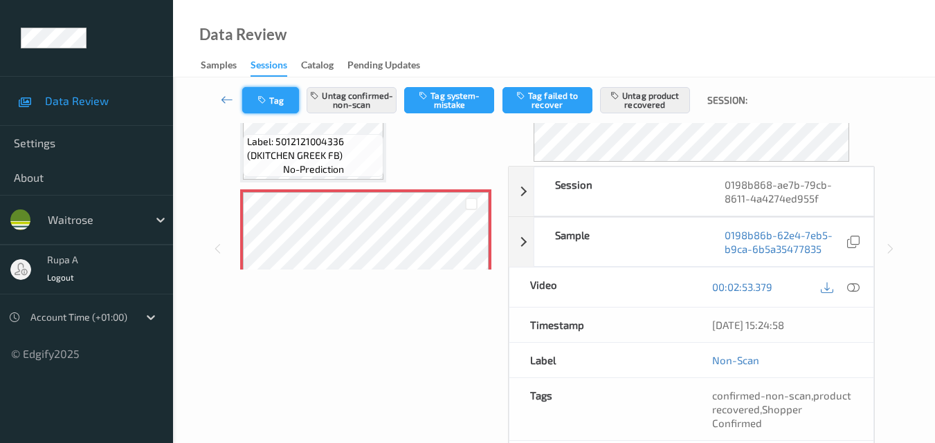
click at [263, 108] on button "Tag" at bounding box center [270, 100] width 57 height 26
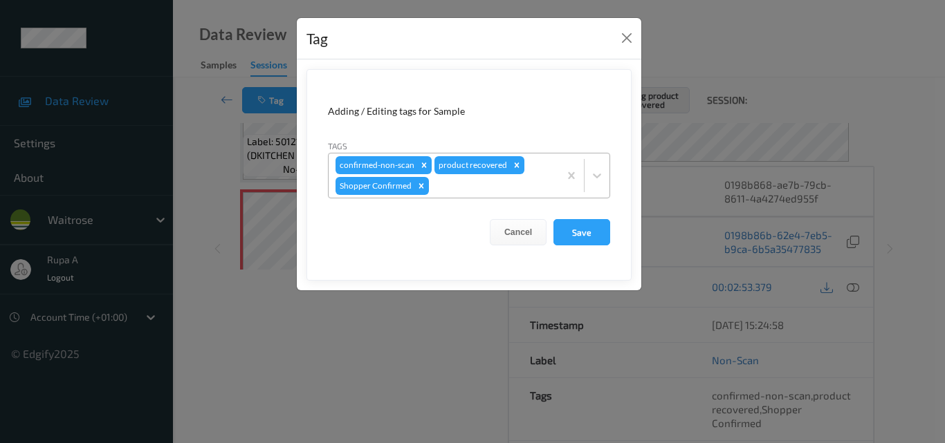
click at [452, 190] on div at bounding box center [492, 186] width 120 height 17
click at [196, 375] on div "Tag Adding / Editing tags for Sample Tags confirmed-non-scan product recovered …" at bounding box center [472, 221] width 945 height 443
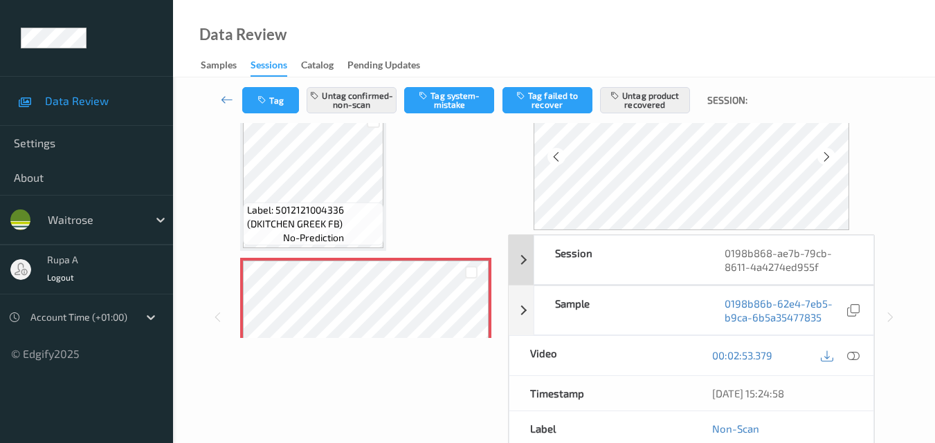
scroll to position [0, 0]
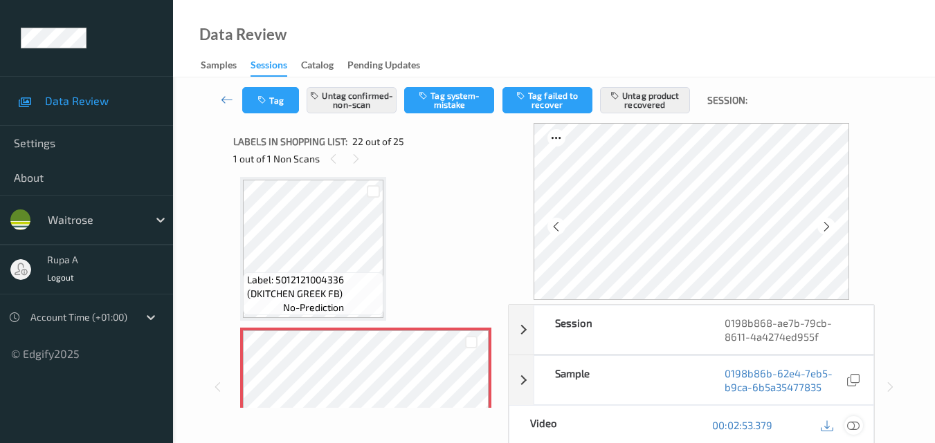
click at [847, 425] on icon at bounding box center [853, 425] width 12 height 12
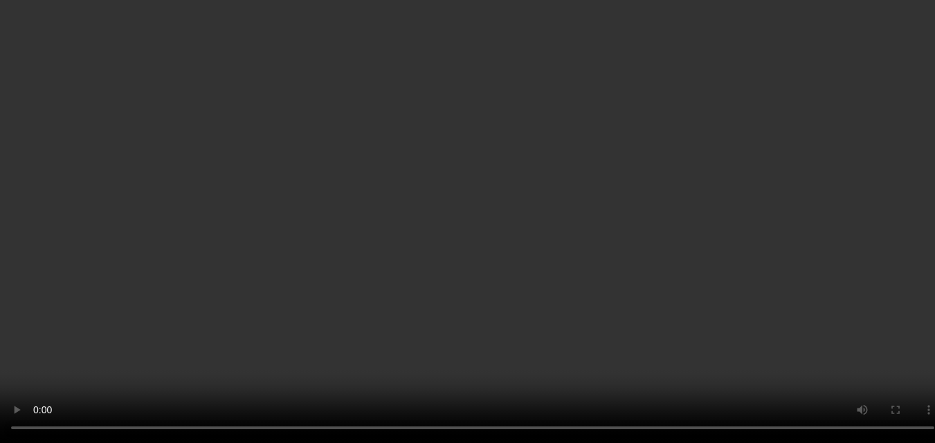
scroll to position [236, 0]
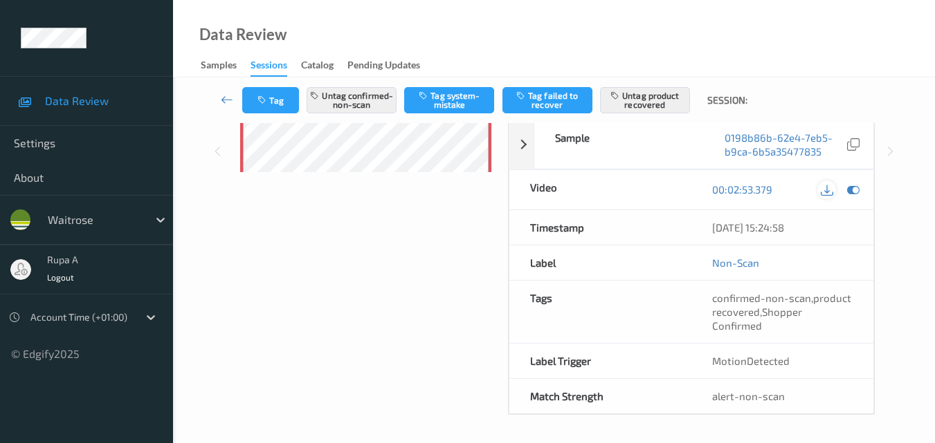
click at [825, 190] on icon at bounding box center [826, 189] width 12 height 12
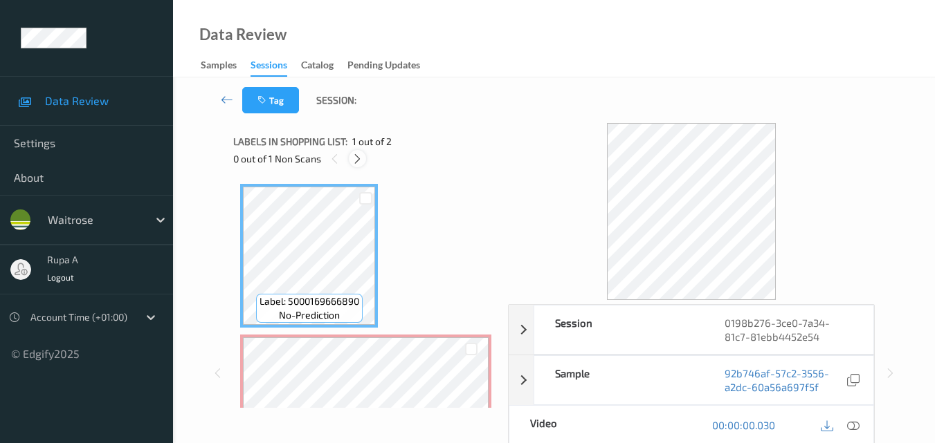
click at [356, 161] on icon at bounding box center [357, 159] width 12 height 12
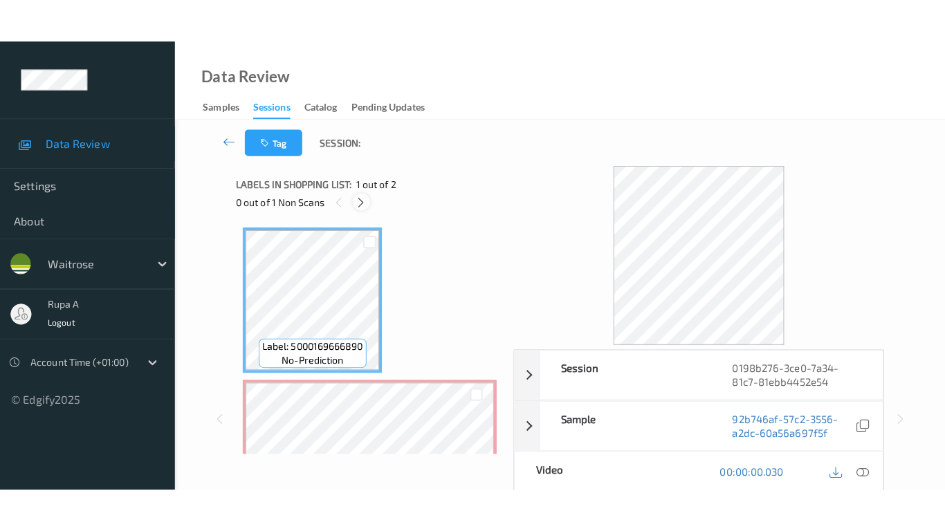
scroll to position [7, 0]
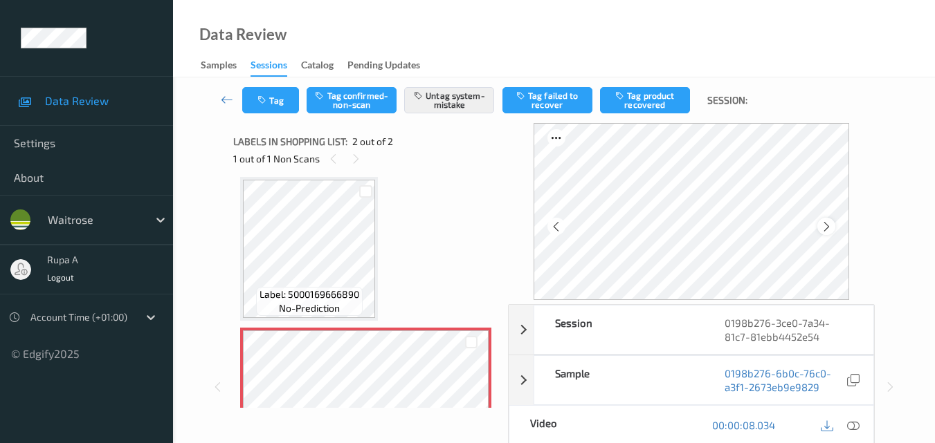
click at [822, 221] on div at bounding box center [825, 226] width 17 height 17
click at [823, 220] on div at bounding box center [825, 226] width 17 height 17
click at [856, 430] on icon at bounding box center [853, 425] width 12 height 12
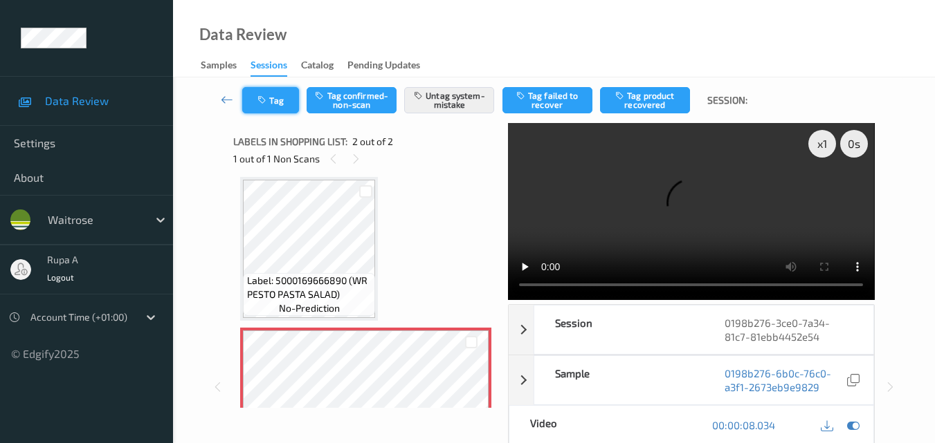
click at [281, 104] on button "Tag" at bounding box center [270, 100] width 57 height 26
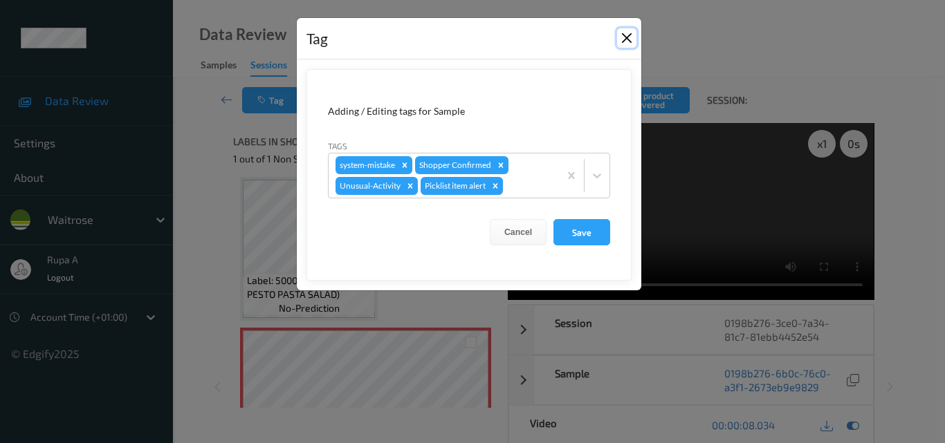
click at [625, 35] on button "Close" at bounding box center [626, 37] width 19 height 19
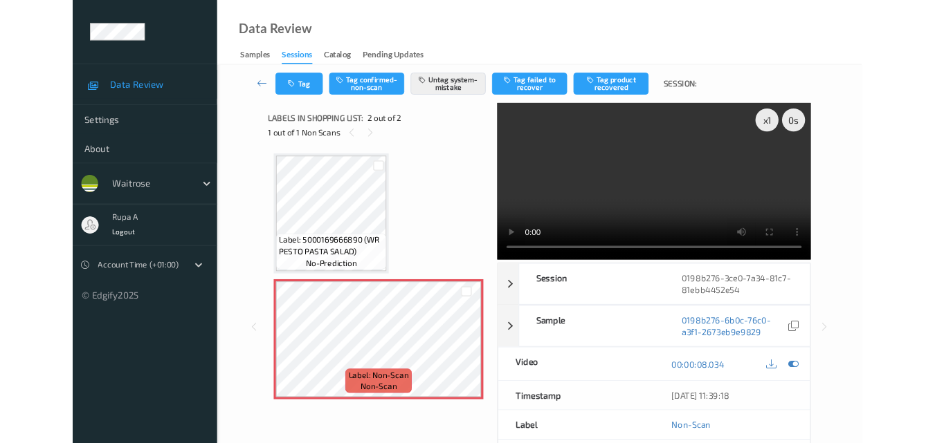
scroll to position [0, 0]
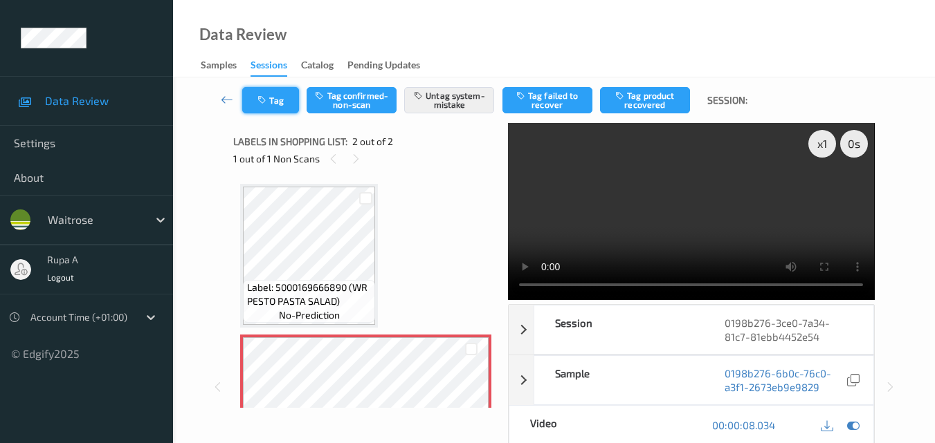
click at [271, 111] on button "Tag" at bounding box center [270, 100] width 57 height 26
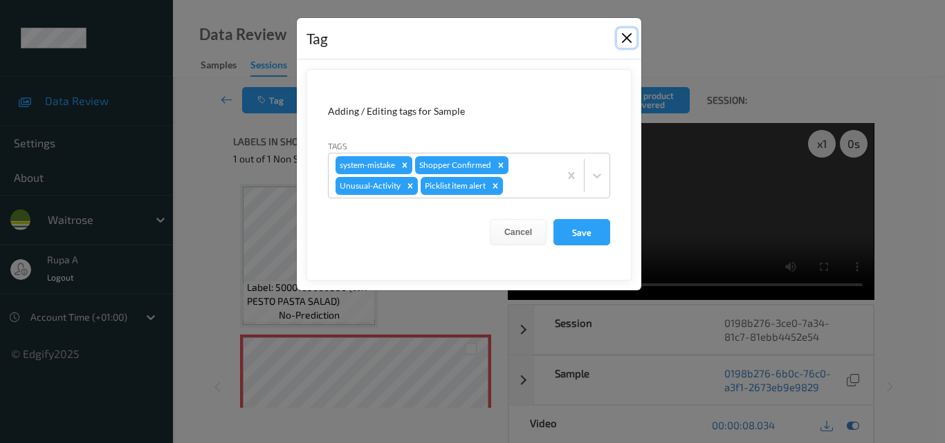
click at [628, 39] on button "Close" at bounding box center [626, 37] width 19 height 19
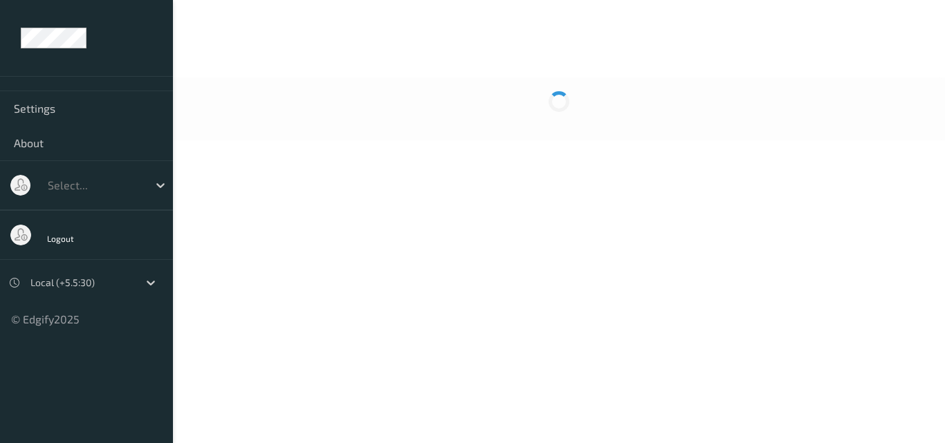
click at [488, 6] on div at bounding box center [559, 31] width 772 height 63
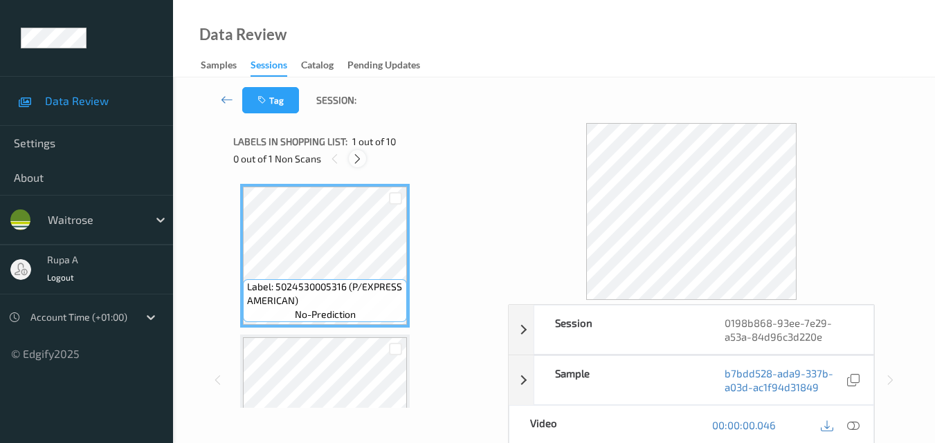
click at [351, 152] on div at bounding box center [357, 158] width 17 height 17
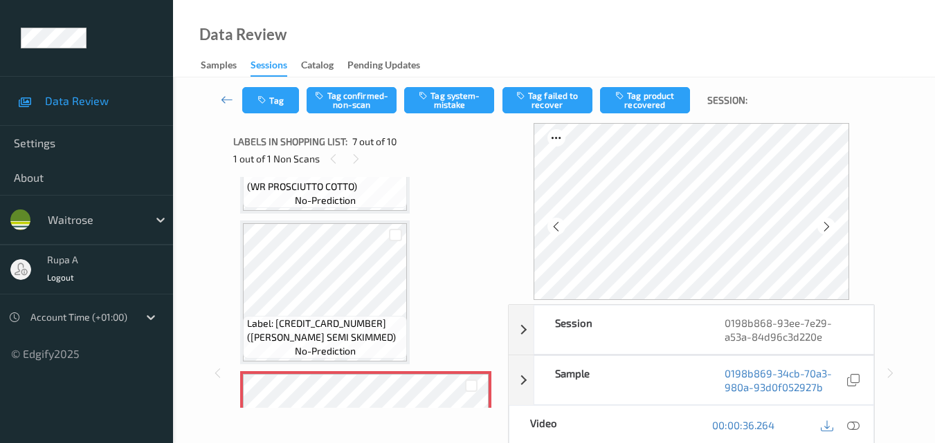
scroll to position [692, 0]
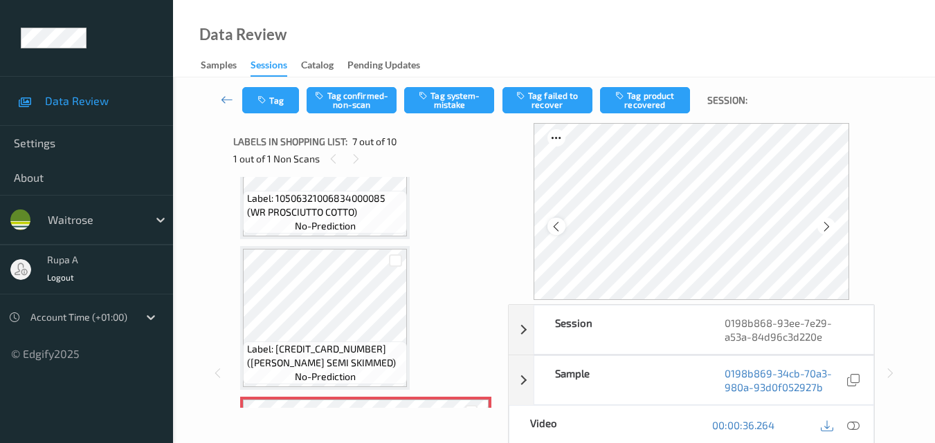
click at [562, 230] on icon at bounding box center [556, 227] width 12 height 12
click at [832, 228] on icon at bounding box center [826, 227] width 12 height 12
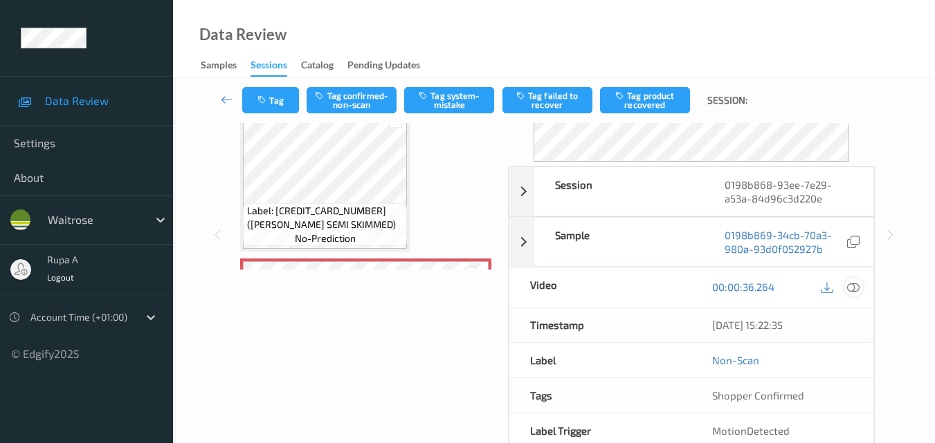
click at [853, 286] on icon at bounding box center [853, 287] width 12 height 12
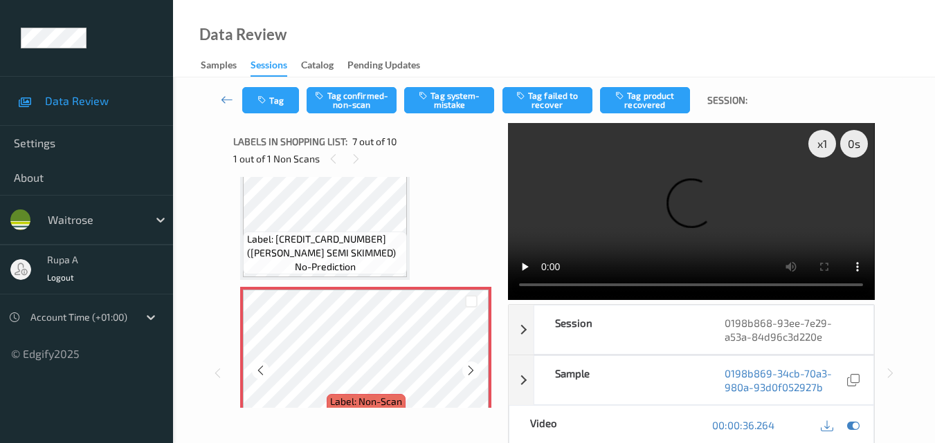
scroll to position [830, 0]
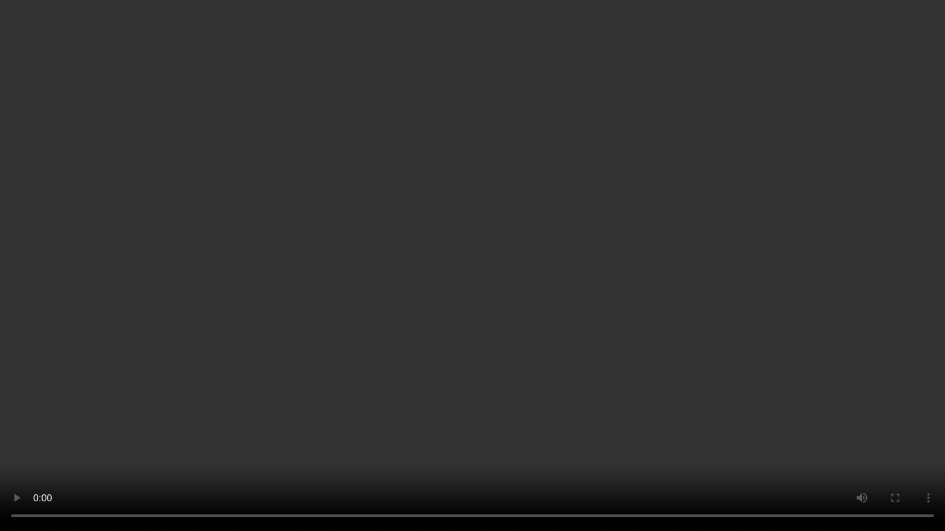
click at [940, 304] on video at bounding box center [472, 265] width 945 height 531
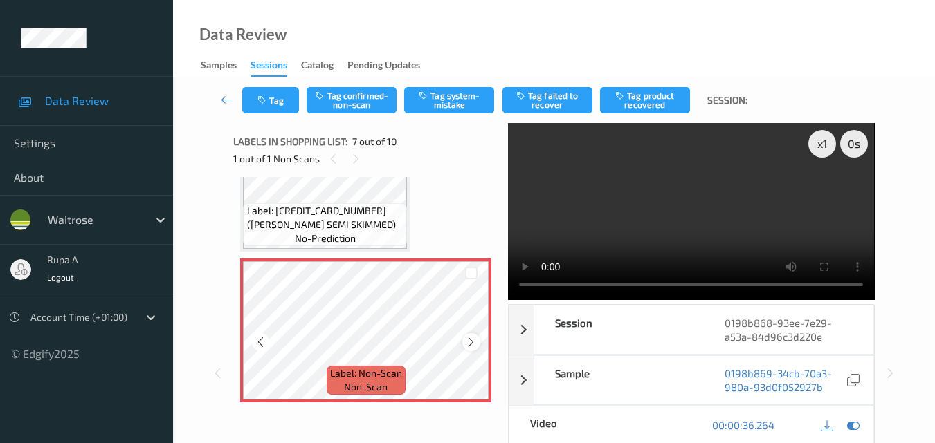
click at [471, 338] on icon at bounding box center [471, 342] width 12 height 12
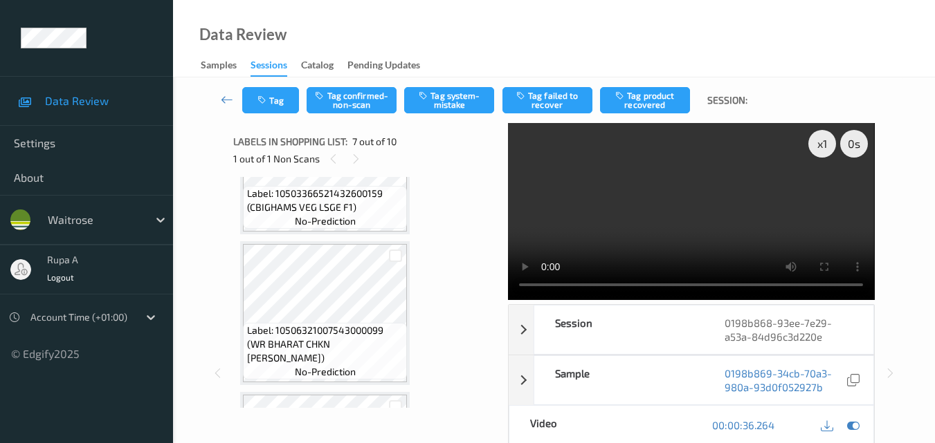
scroll to position [208, 0]
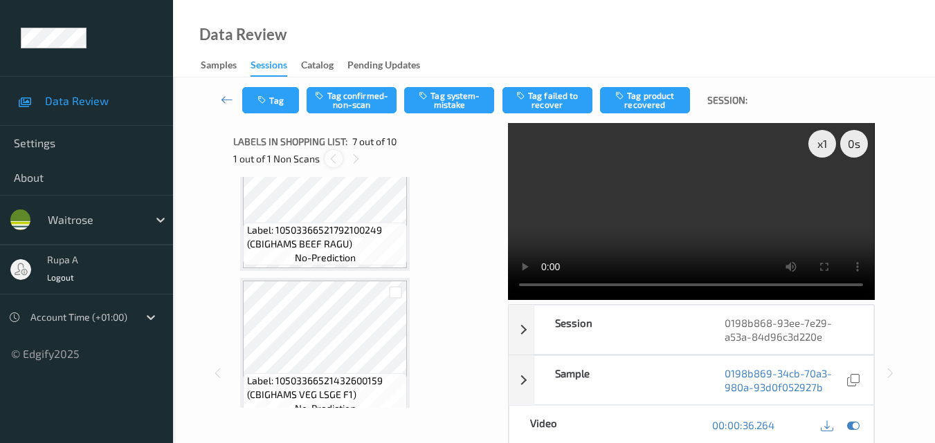
click at [331, 164] on icon at bounding box center [333, 159] width 12 height 12
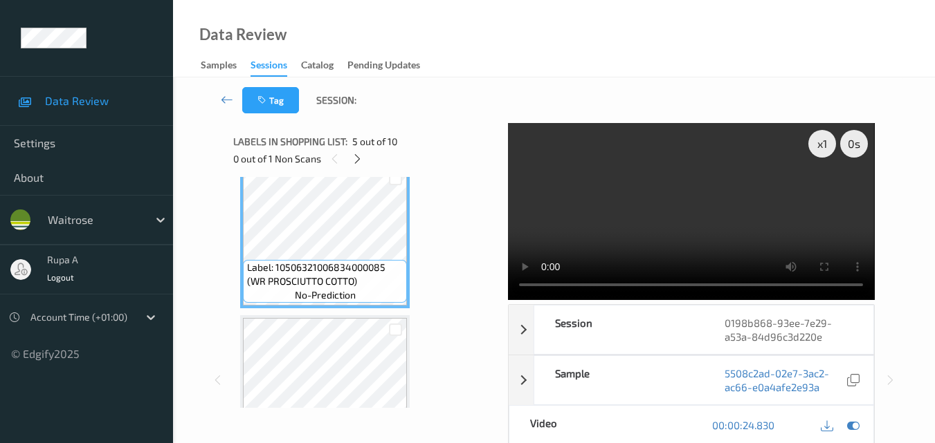
scroll to position [899, 0]
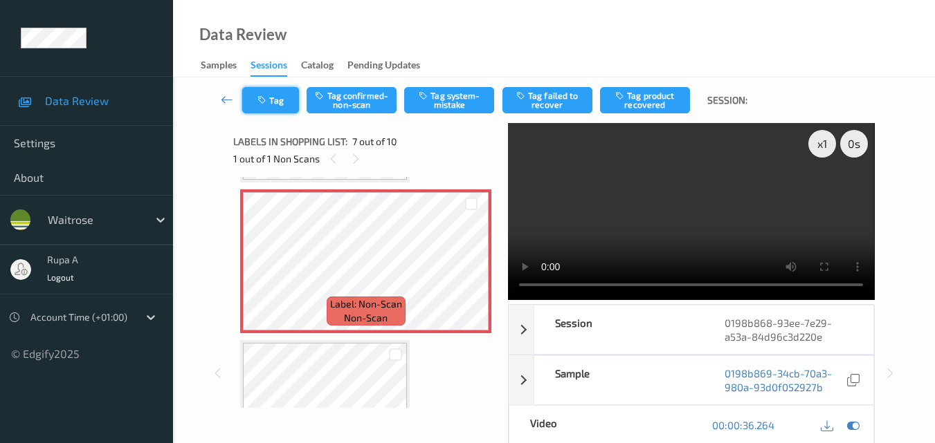
click at [276, 111] on button "Tag" at bounding box center [270, 100] width 57 height 26
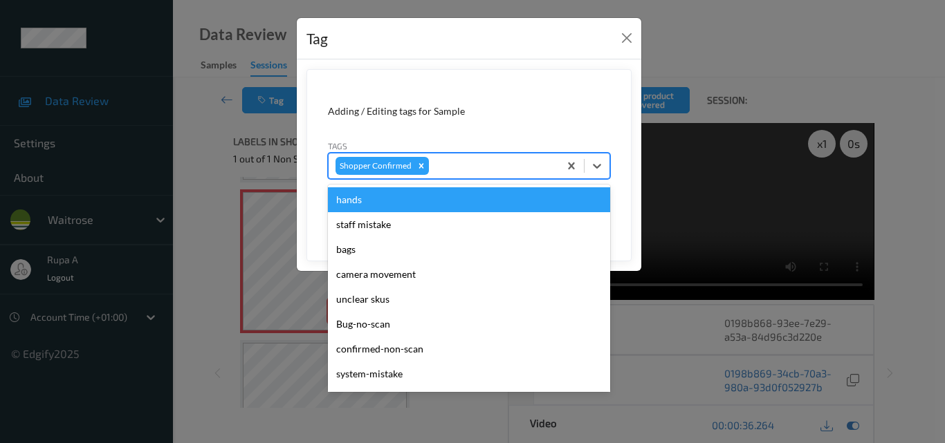
click at [472, 165] on div at bounding box center [492, 166] width 120 height 17
type input "co"
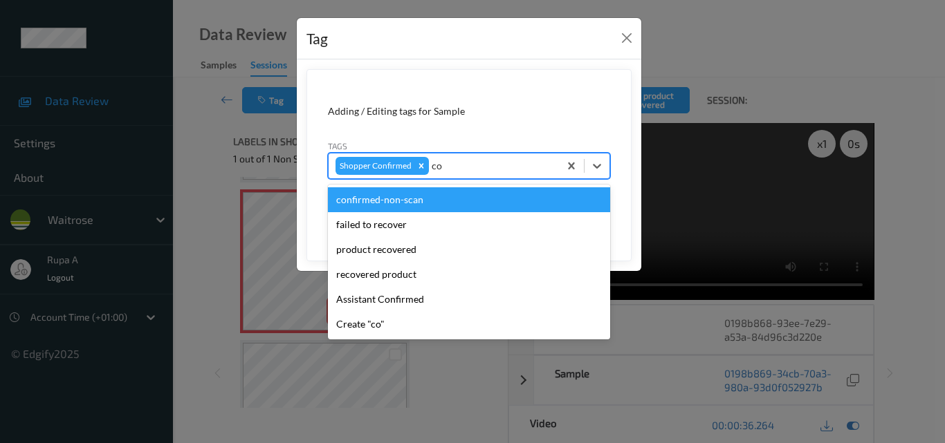
click at [439, 205] on div "confirmed-non-scan" at bounding box center [469, 199] width 282 height 25
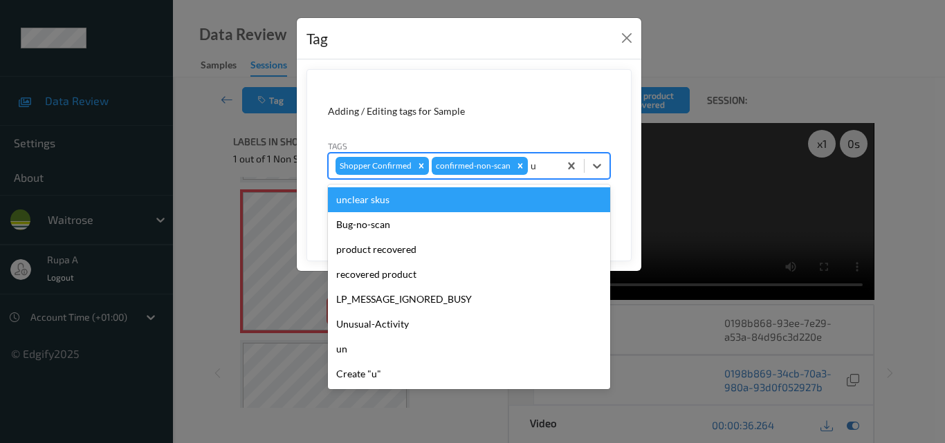
type input "un"
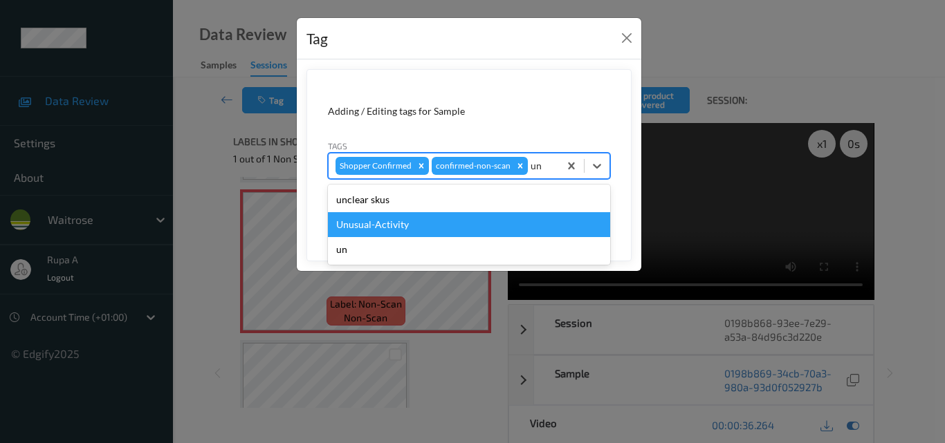
click at [398, 228] on div "Unusual-Activity" at bounding box center [469, 224] width 282 height 25
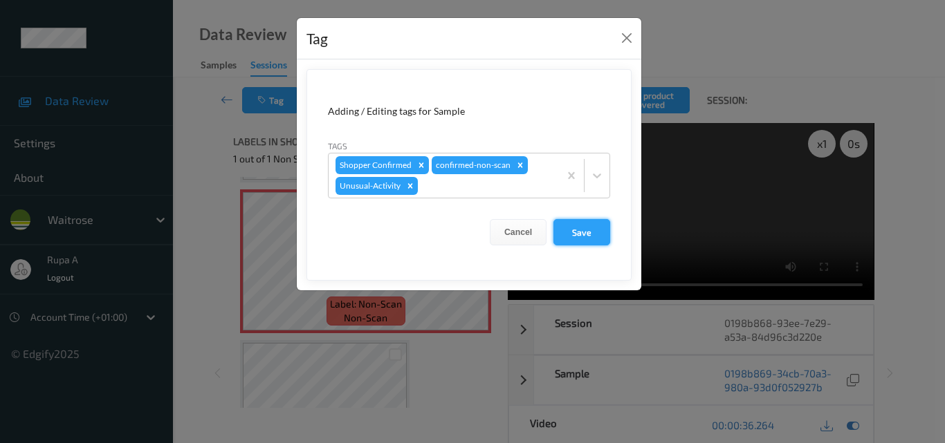
click at [570, 232] on button "Save" at bounding box center [581, 232] width 57 height 26
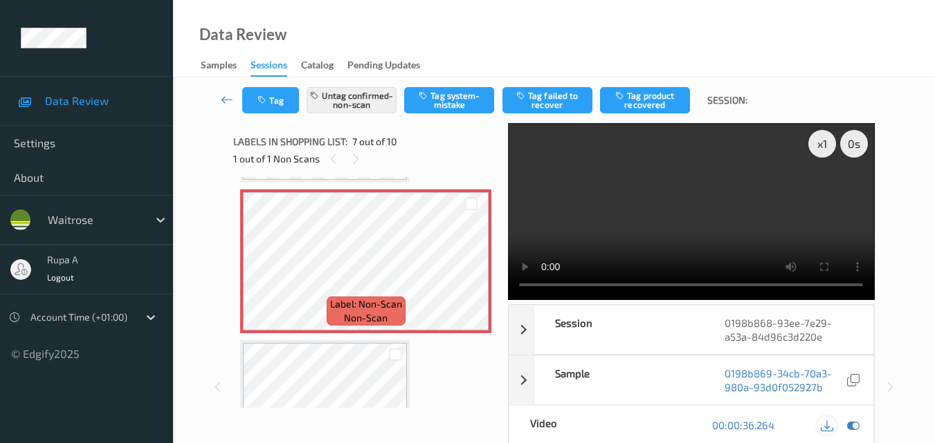
click at [824, 419] on icon at bounding box center [826, 425] width 12 height 12
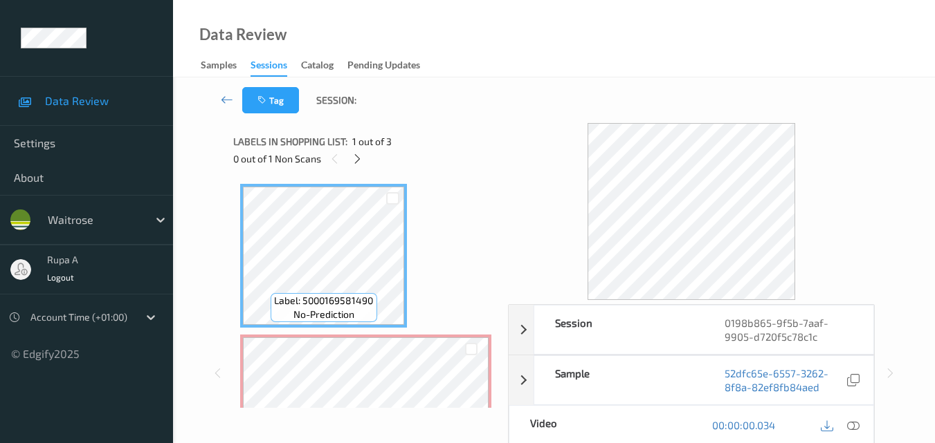
click at [482, 125] on div "Labels in shopping list: 1 out of 3 0 out of 1 Non Scans" at bounding box center [365, 150] width 265 height 54
click at [360, 159] on icon at bounding box center [357, 159] width 12 height 12
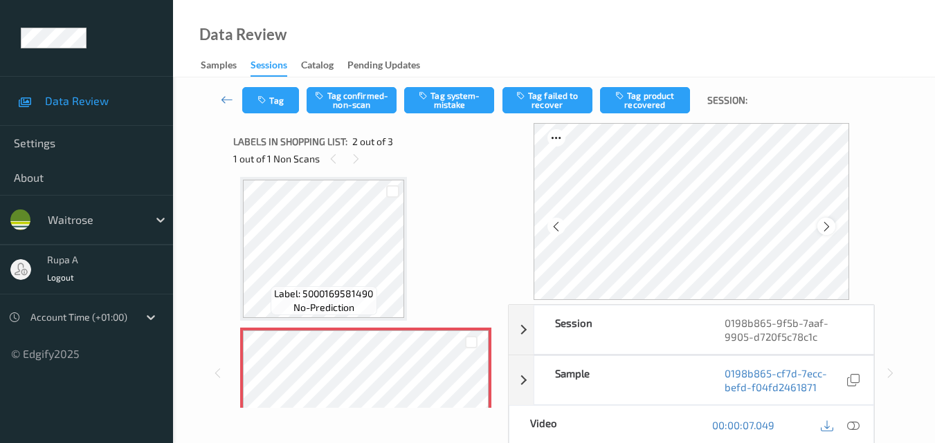
click at [832, 229] on icon at bounding box center [826, 227] width 12 height 12
click at [558, 222] on icon at bounding box center [556, 227] width 12 height 12
click at [832, 219] on div at bounding box center [825, 226] width 17 height 17
click at [826, 221] on icon at bounding box center [826, 227] width 12 height 12
click at [851, 419] on div at bounding box center [853, 425] width 19 height 19
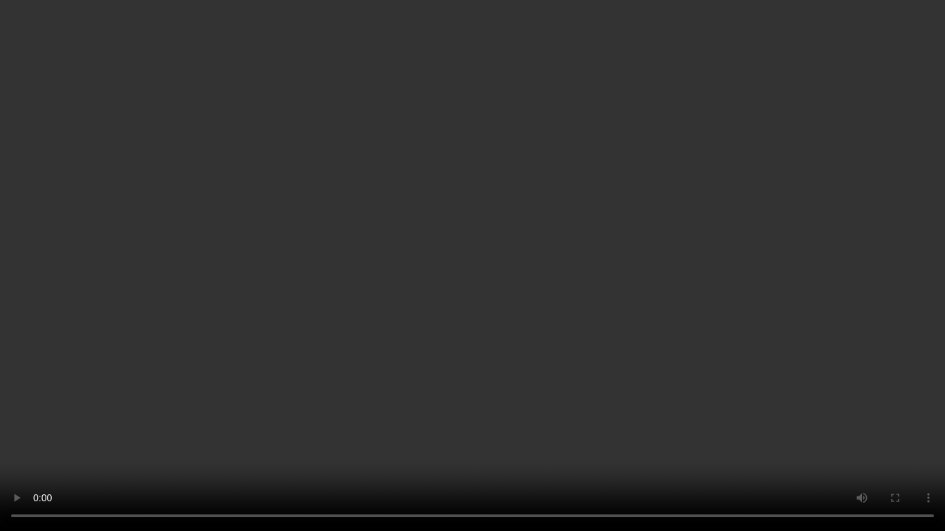
click at [0, 443] on video at bounding box center [472, 265] width 945 height 531
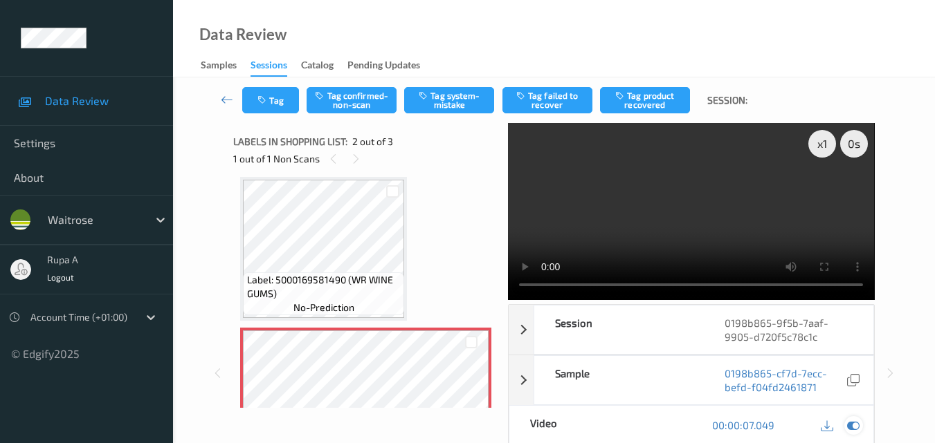
click at [847, 426] on icon at bounding box center [853, 425] width 12 height 12
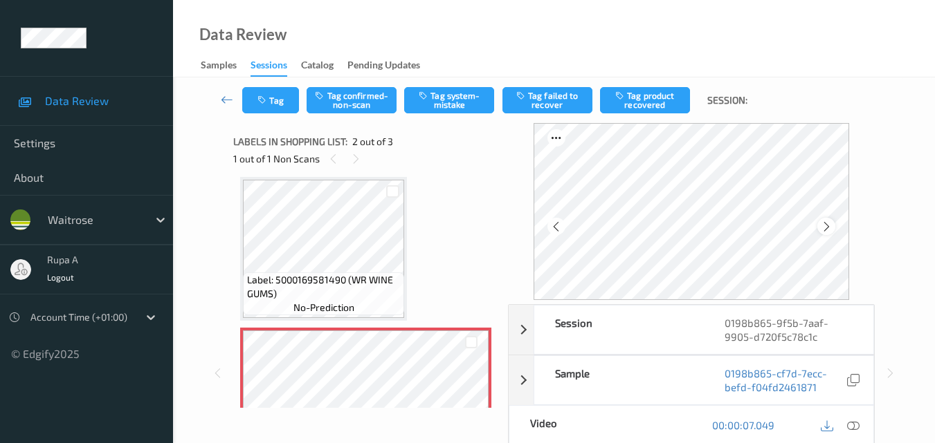
click at [832, 227] on icon at bounding box center [826, 227] width 12 height 12
click at [827, 228] on icon at bounding box center [826, 227] width 12 height 12
click at [825, 228] on icon at bounding box center [826, 227] width 12 height 12
click at [825, 229] on icon at bounding box center [826, 227] width 12 height 12
click at [857, 427] on icon at bounding box center [853, 425] width 12 height 12
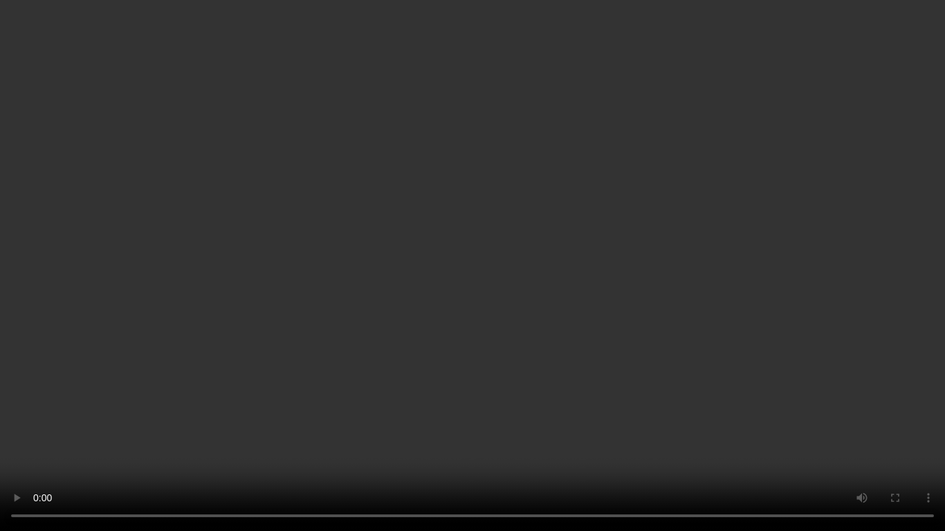
click at [172, 290] on video at bounding box center [472, 265] width 945 height 531
click at [190, 318] on video at bounding box center [472, 265] width 945 height 531
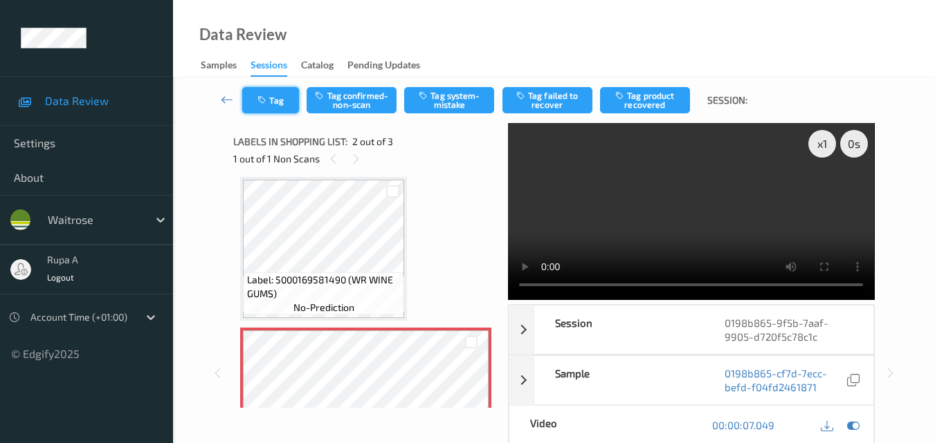
click at [269, 99] on icon "button" at bounding box center [263, 100] width 12 height 10
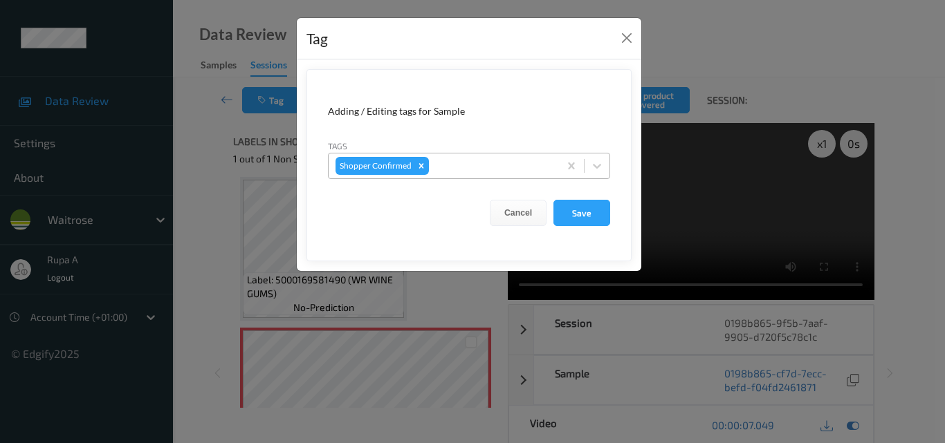
click at [464, 165] on div at bounding box center [492, 166] width 120 height 17
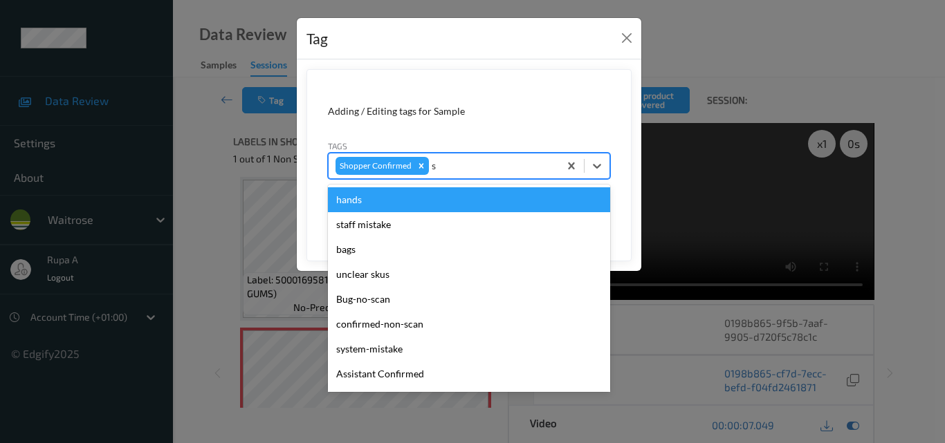
type input "sy"
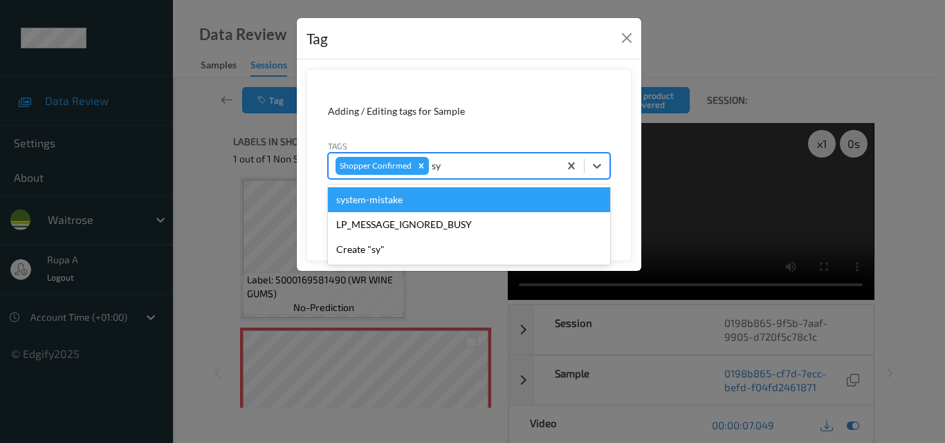
click at [395, 205] on div "system-mistake" at bounding box center [469, 199] width 282 height 25
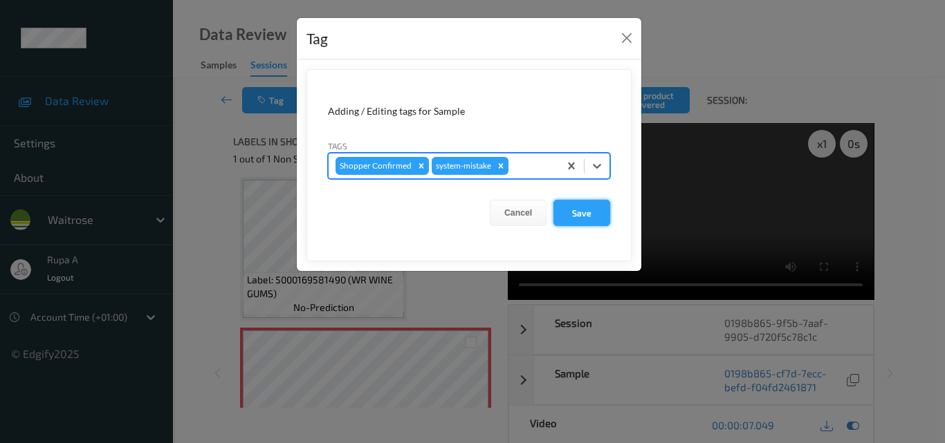
click at [578, 217] on button "Save" at bounding box center [581, 213] width 57 height 26
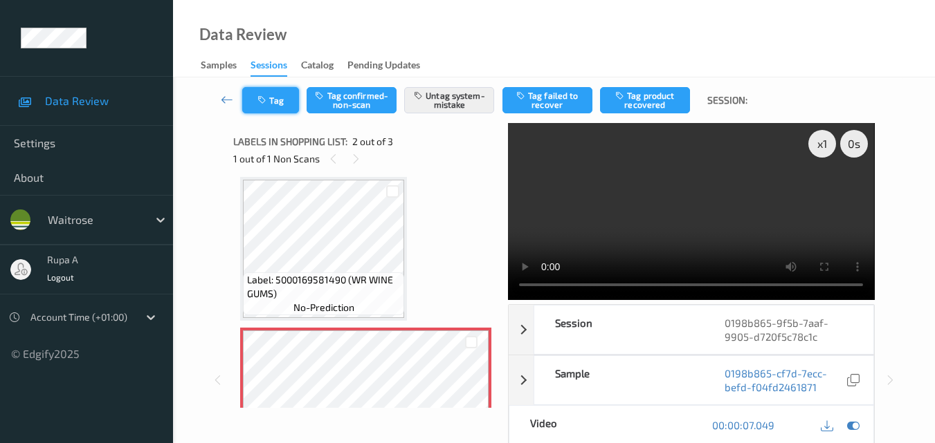
click at [281, 107] on button "Tag" at bounding box center [270, 100] width 57 height 26
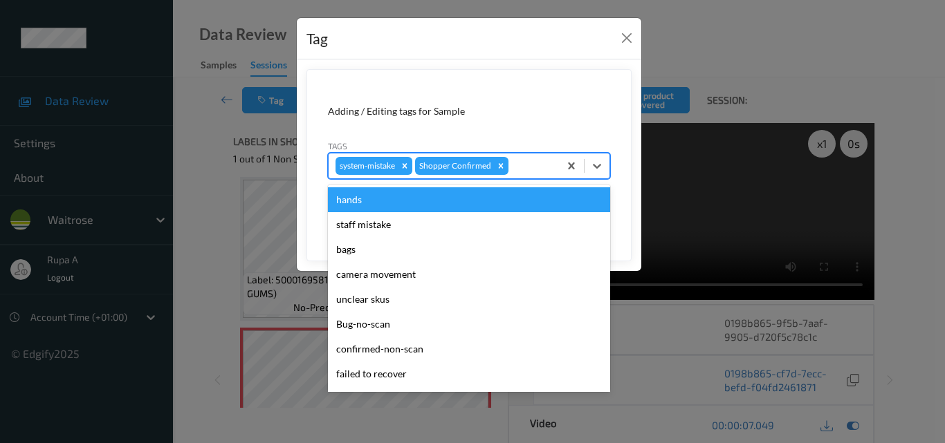
click at [542, 169] on div at bounding box center [531, 166] width 41 height 17
click at [606, 77] on form "Adding / Editing tags for Sample Tags option hands focused, 1 of 19. 19 results…" at bounding box center [468, 165] width 325 height 192
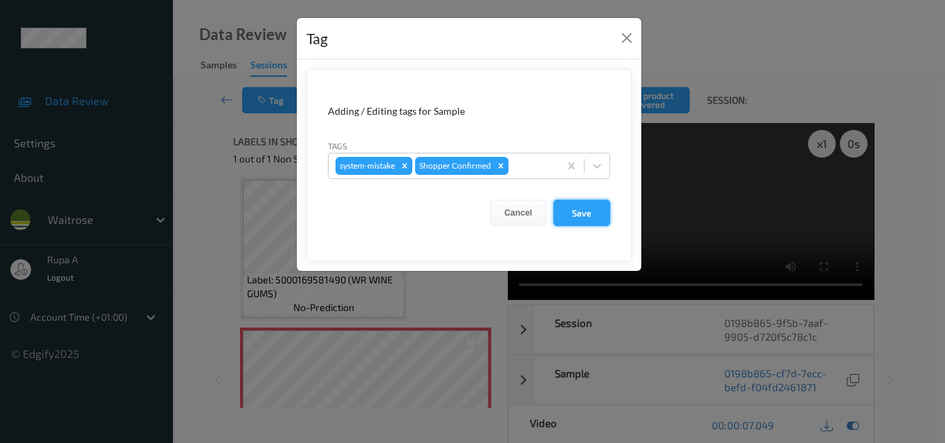
click at [593, 209] on button "Save" at bounding box center [581, 213] width 57 height 26
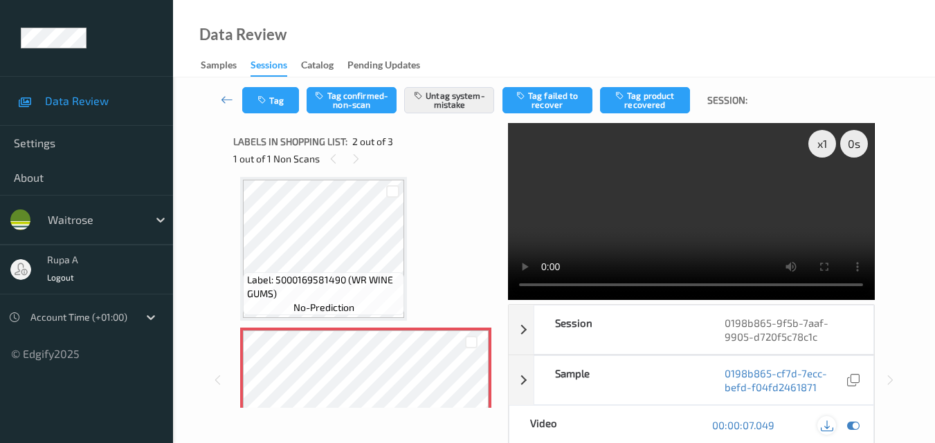
click at [832, 419] on icon at bounding box center [826, 425] width 12 height 12
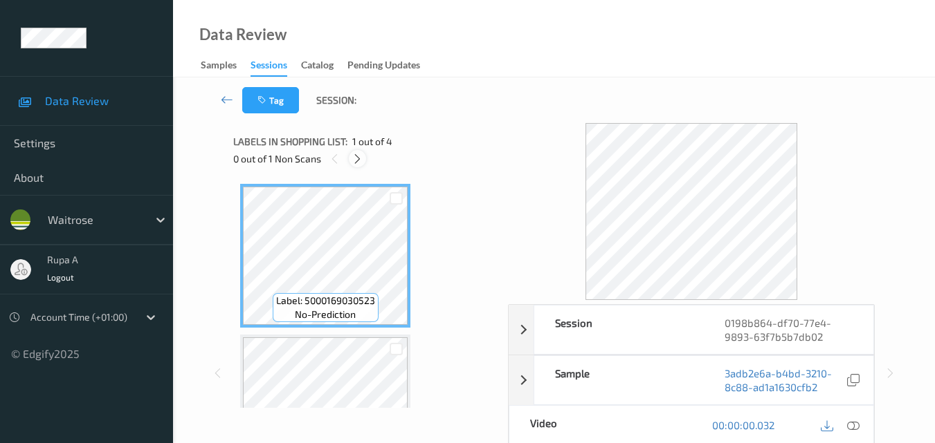
click at [430, 152] on div "0 out of 1 Non Scans" at bounding box center [365, 158] width 265 height 17
click at [356, 165] on div at bounding box center [357, 158] width 17 height 17
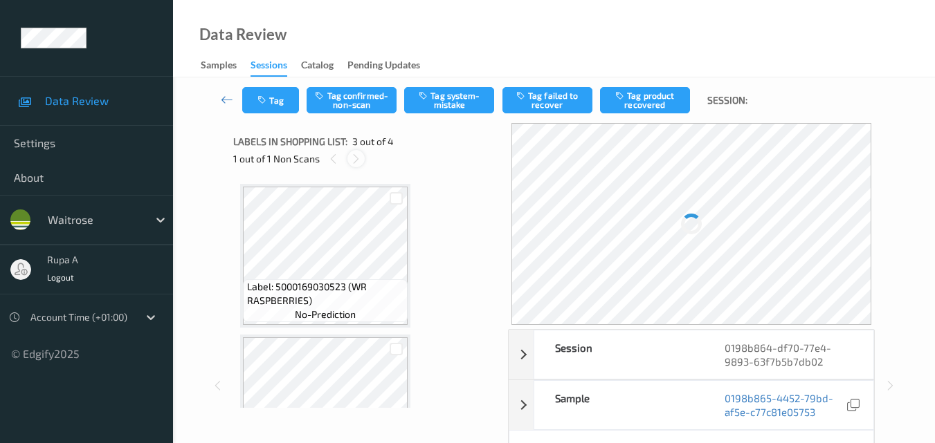
scroll to position [158, 0]
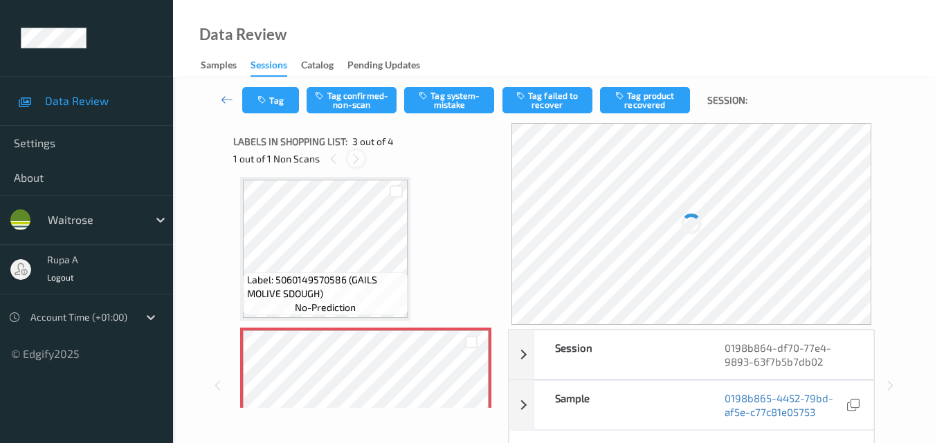
click at [356, 159] on icon at bounding box center [356, 159] width 12 height 12
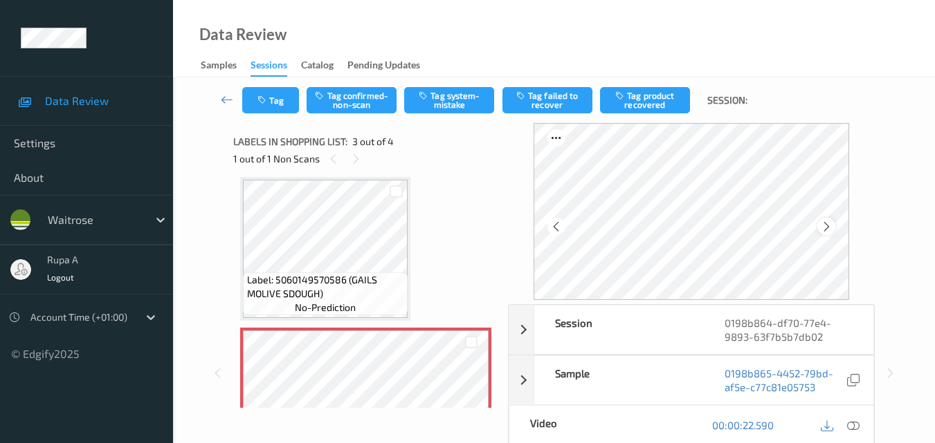
click at [823, 222] on icon at bounding box center [826, 227] width 12 height 12
click at [831, 221] on icon at bounding box center [826, 227] width 12 height 12
click at [854, 425] on icon at bounding box center [853, 425] width 12 height 12
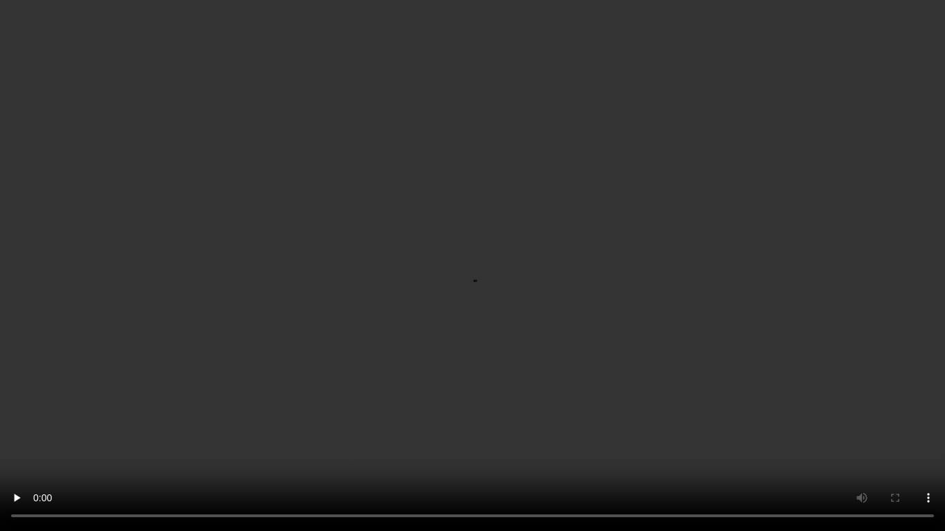
click at [9, 443] on video at bounding box center [472, 265] width 945 height 531
click at [837, 201] on video at bounding box center [472, 265] width 945 height 531
click at [808, 212] on video at bounding box center [472, 265] width 945 height 531
click at [808, 211] on video at bounding box center [472, 265] width 945 height 531
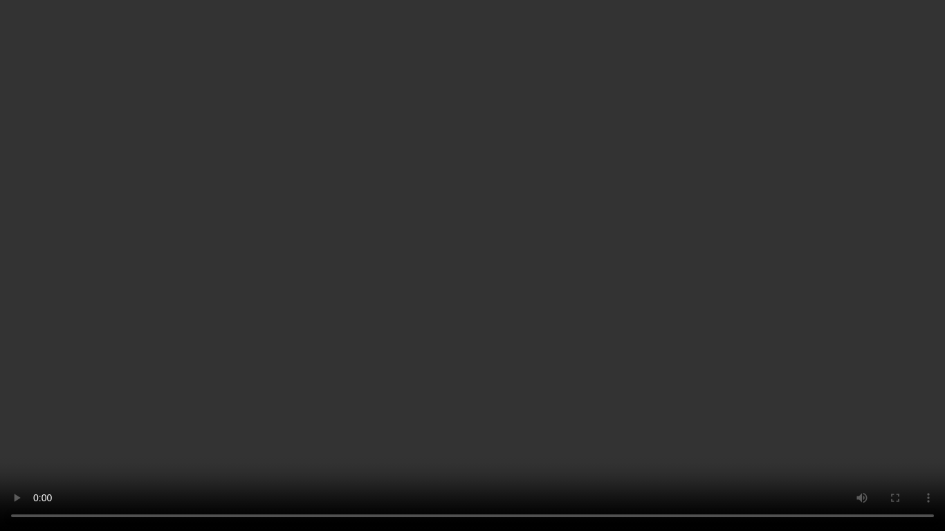
click at [655, 160] on video at bounding box center [472, 265] width 945 height 531
click at [606, 191] on video at bounding box center [472, 265] width 945 height 531
click at [636, 336] on video at bounding box center [472, 265] width 945 height 531
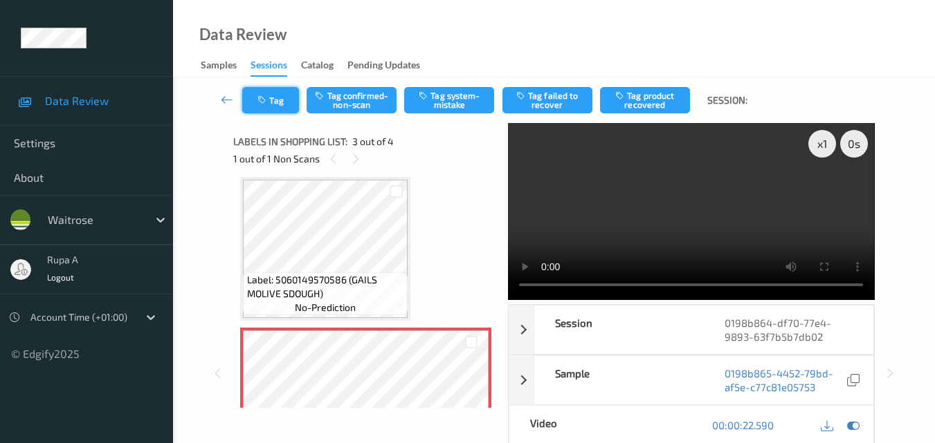
click at [277, 98] on button "Tag" at bounding box center [270, 100] width 57 height 26
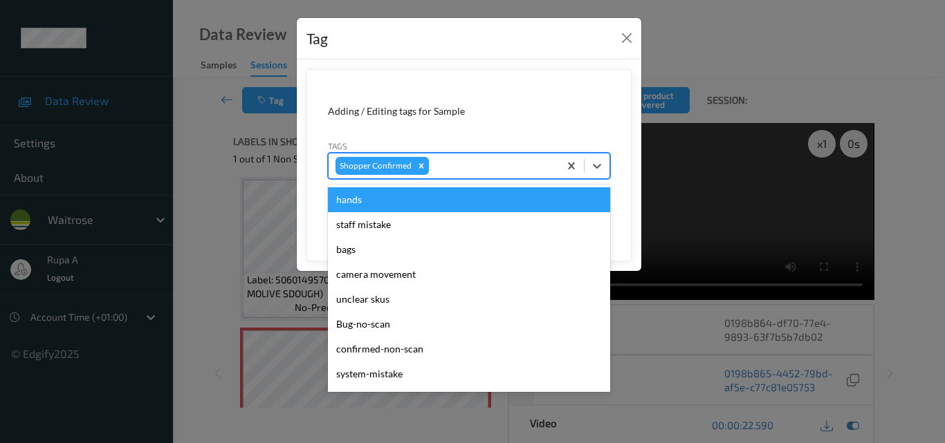
click at [508, 168] on div at bounding box center [492, 166] width 120 height 17
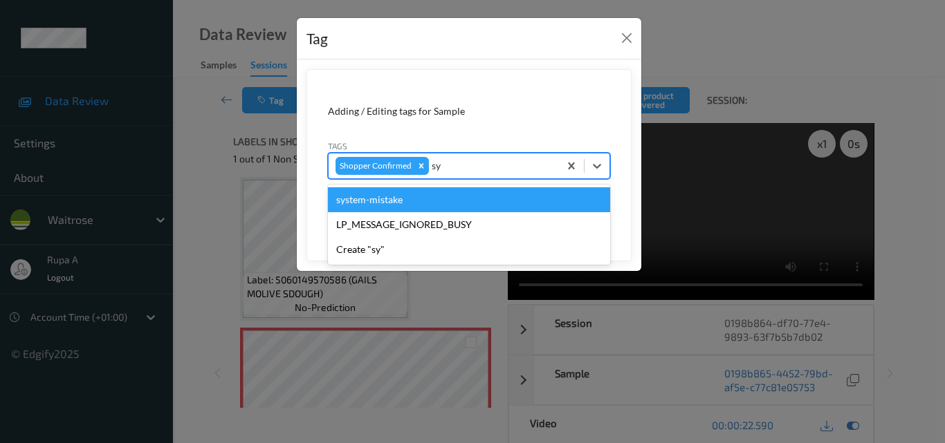
type input "sys"
click at [448, 202] on div "system-mistake" at bounding box center [469, 199] width 282 height 25
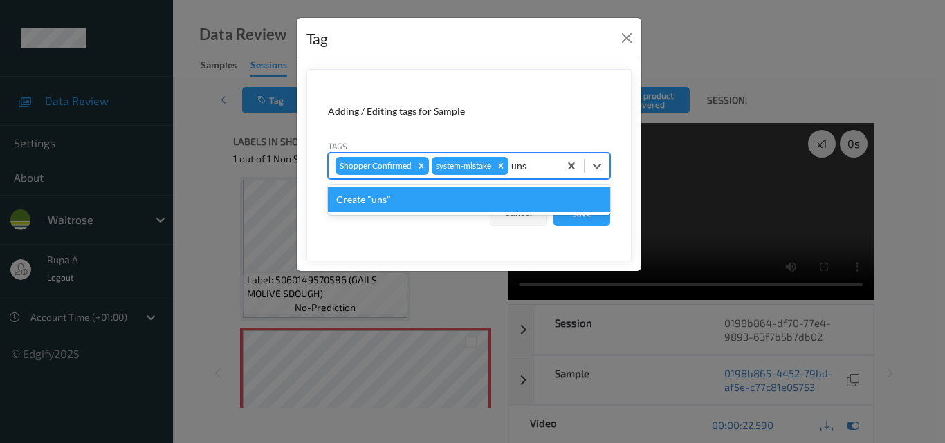
type input "un"
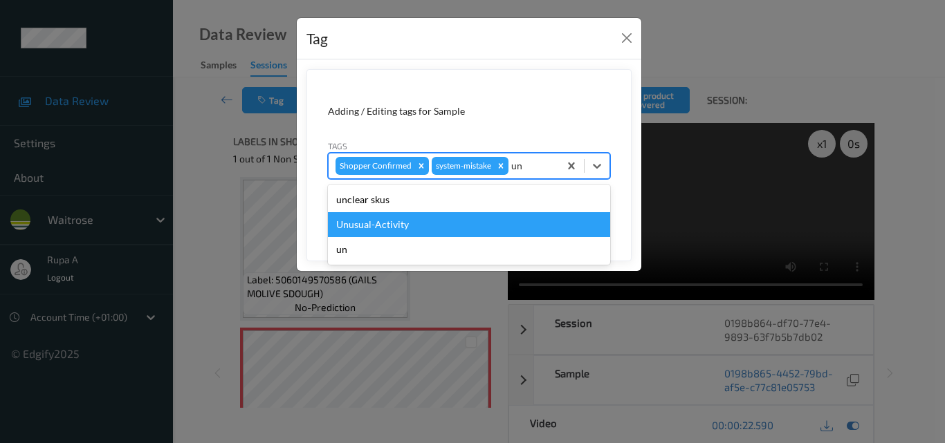
click at [432, 225] on div "Unusual-Activity" at bounding box center [469, 224] width 282 height 25
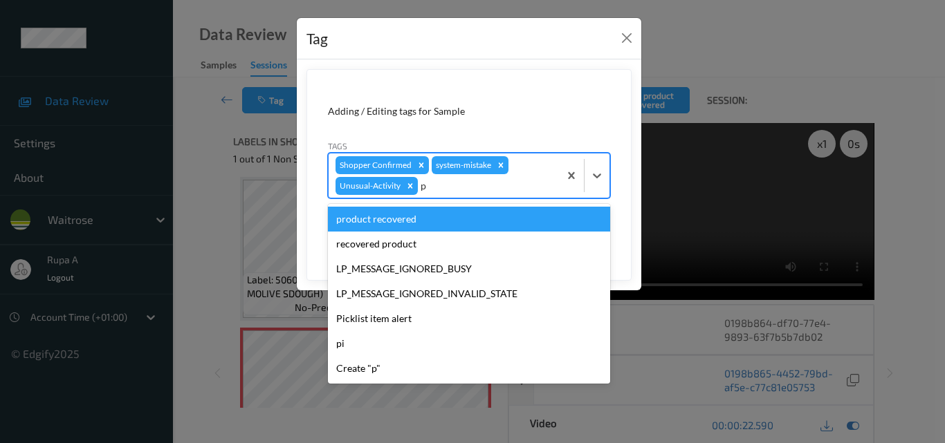
type input "pi"
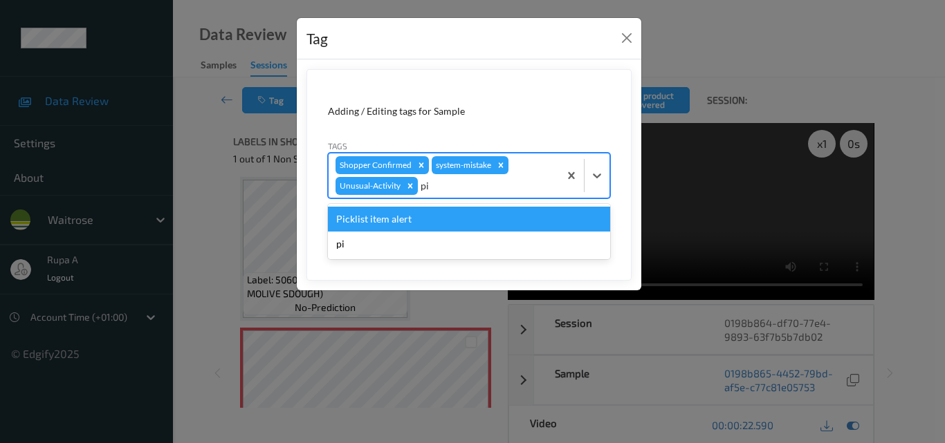
click at [432, 225] on div "Picklist item alert" at bounding box center [469, 219] width 282 height 25
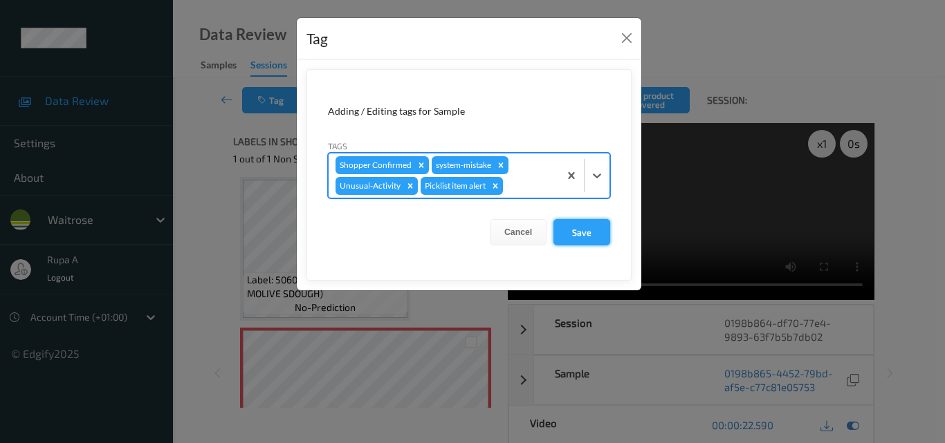
click at [605, 242] on button "Save" at bounding box center [581, 232] width 57 height 26
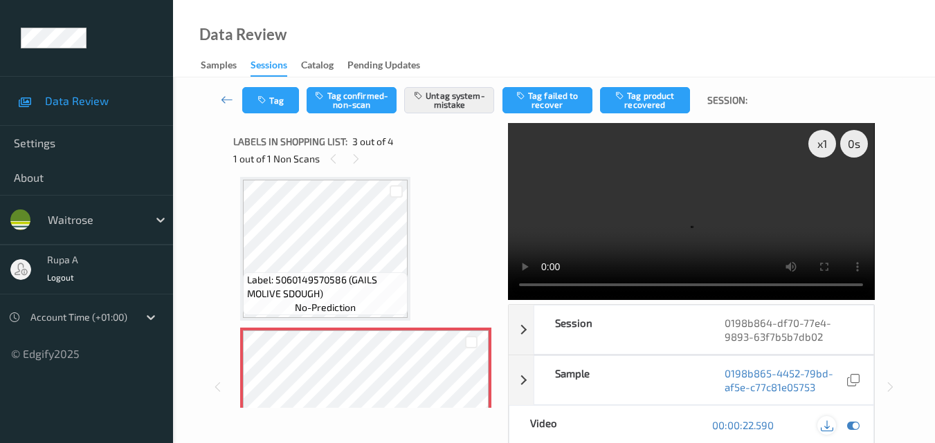
click at [830, 419] on icon at bounding box center [826, 425] width 12 height 12
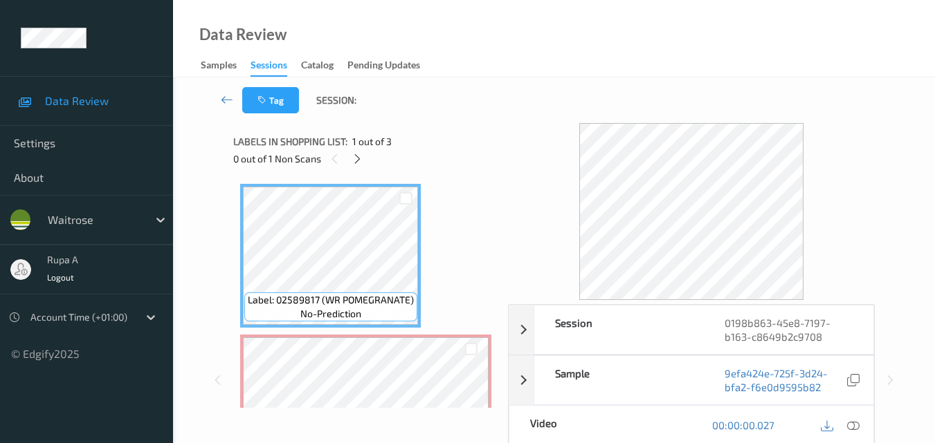
click at [481, 122] on div "Tag Session:" at bounding box center [553, 100] width 705 height 46
click at [350, 164] on div at bounding box center [357, 158] width 17 height 17
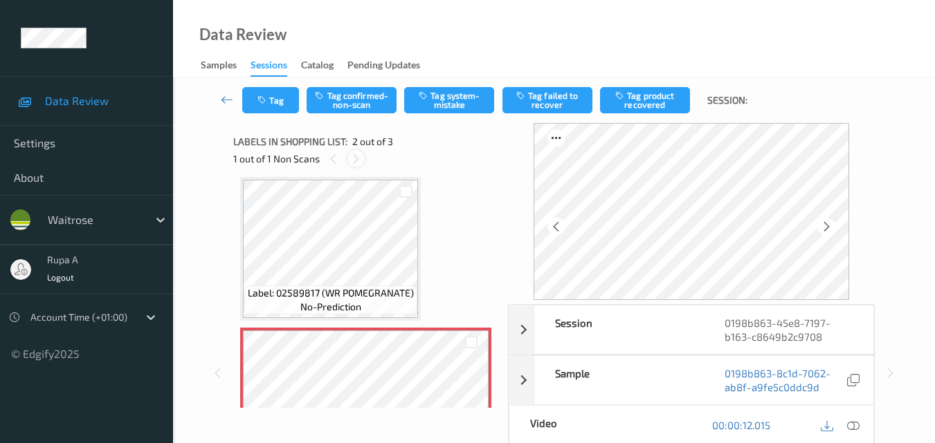
click at [350, 164] on icon at bounding box center [356, 159] width 12 height 12
click at [829, 226] on icon at bounding box center [826, 227] width 12 height 12
click at [829, 227] on icon at bounding box center [826, 227] width 12 height 12
click at [829, 228] on icon at bounding box center [826, 227] width 12 height 12
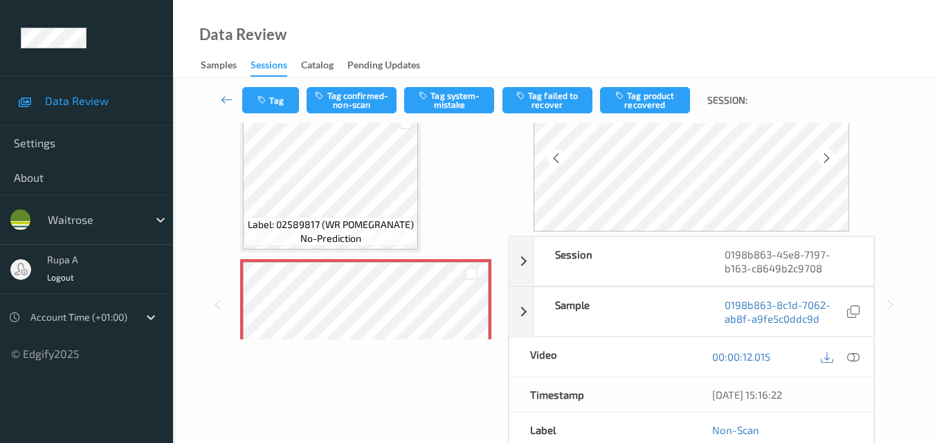
scroll to position [69, 0]
click at [856, 361] on icon at bounding box center [853, 356] width 12 height 12
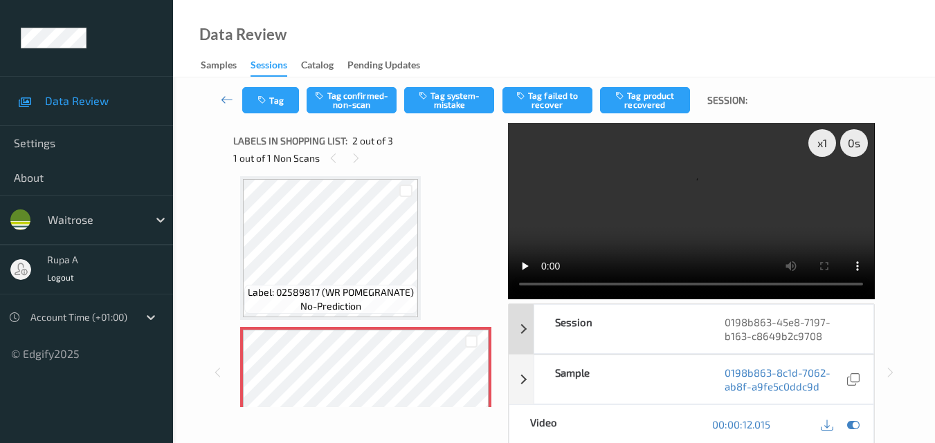
scroll to position [0, 0]
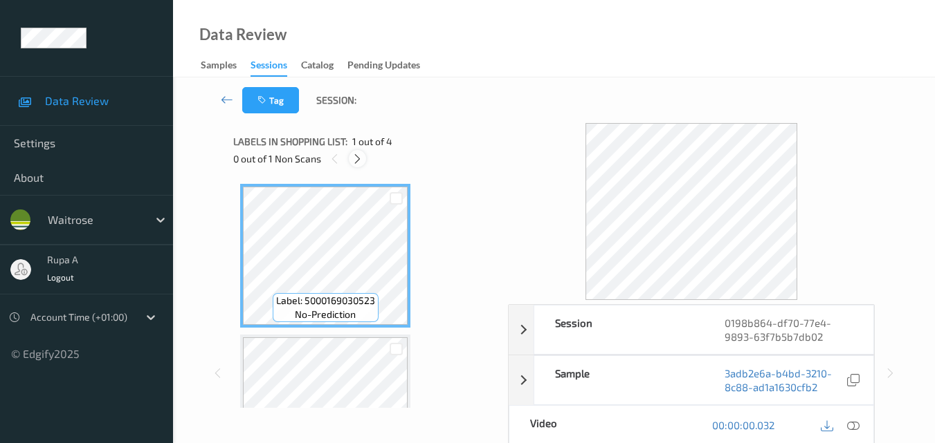
click at [360, 160] on icon at bounding box center [357, 159] width 12 height 12
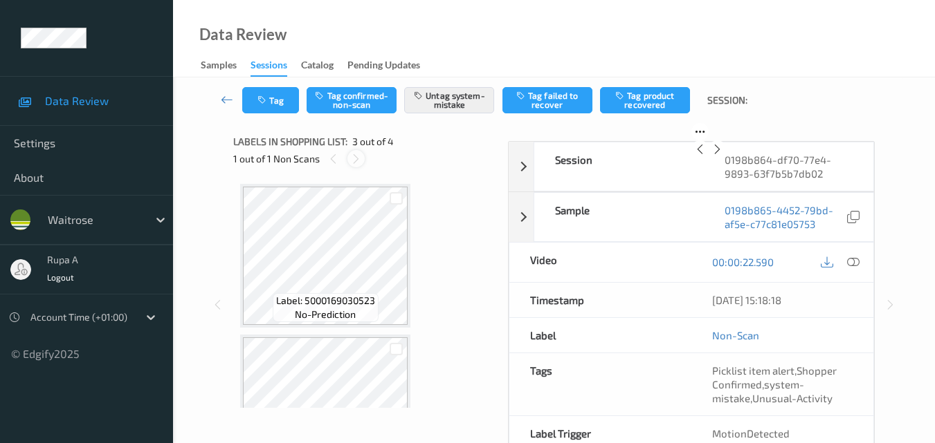
scroll to position [158, 0]
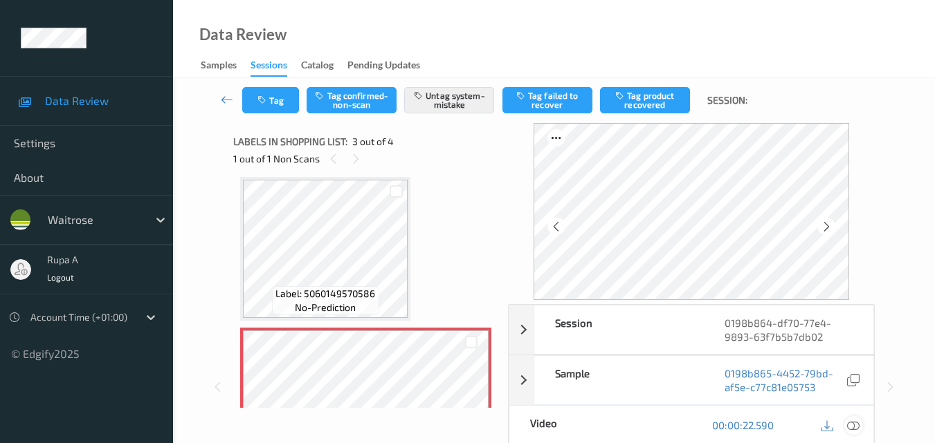
click at [859, 427] on icon at bounding box center [853, 425] width 12 height 12
